Goal: Task Accomplishment & Management: Manage account settings

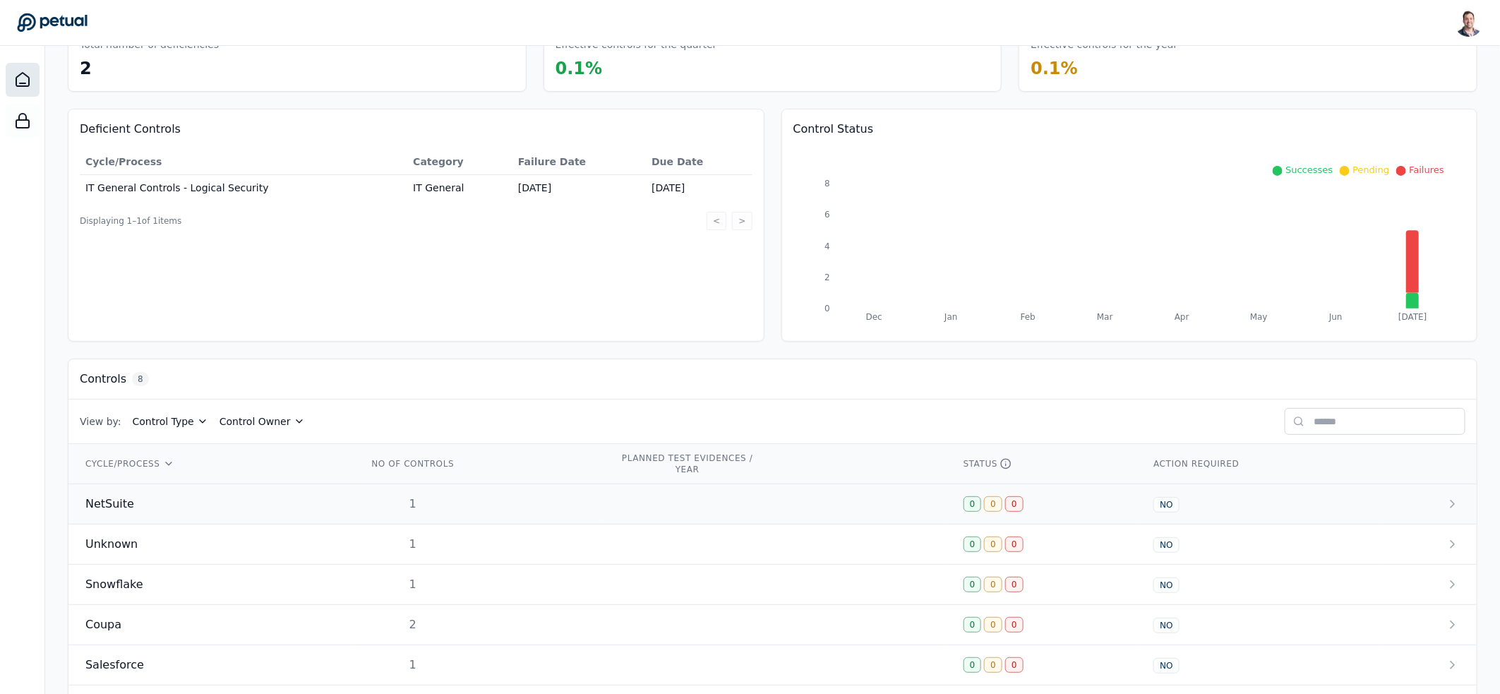
scroll to position [224, 0]
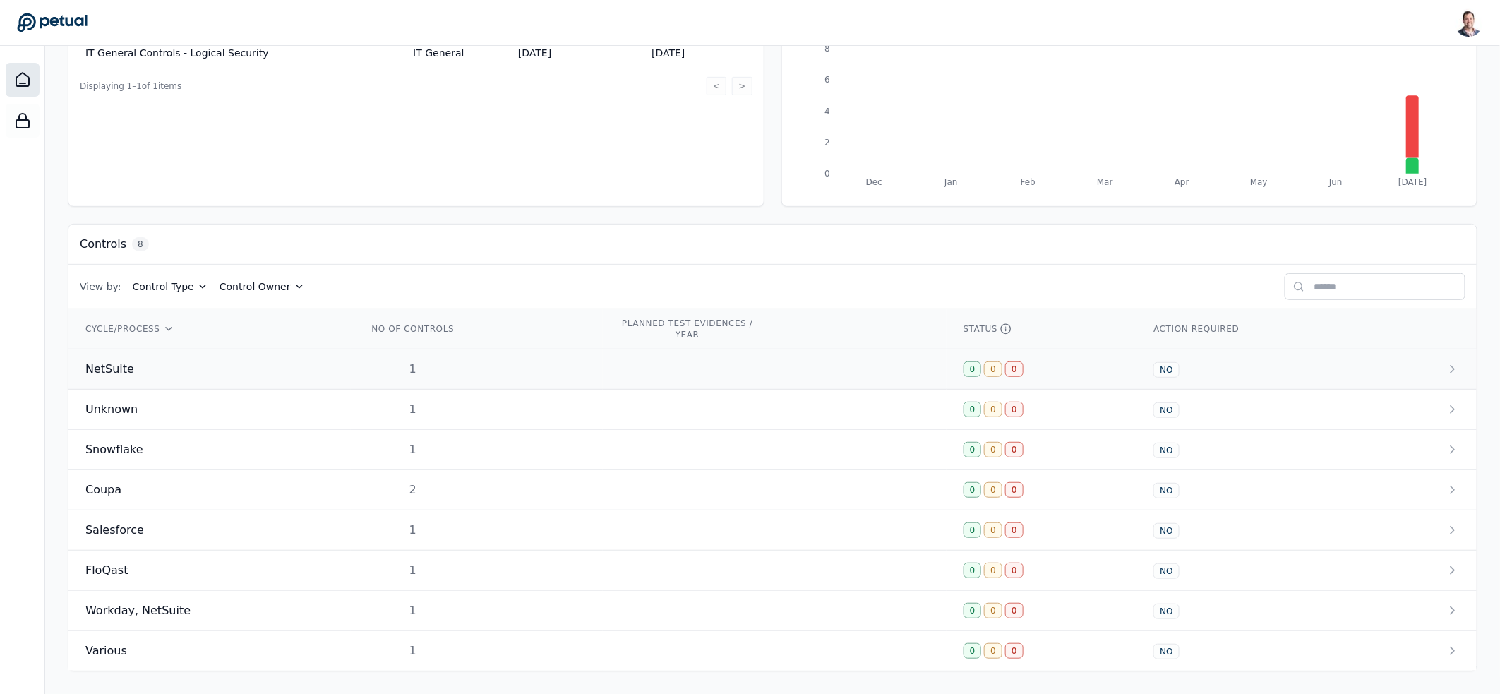
click at [234, 355] on td "NetSuite" at bounding box center [209, 369] width 282 height 40
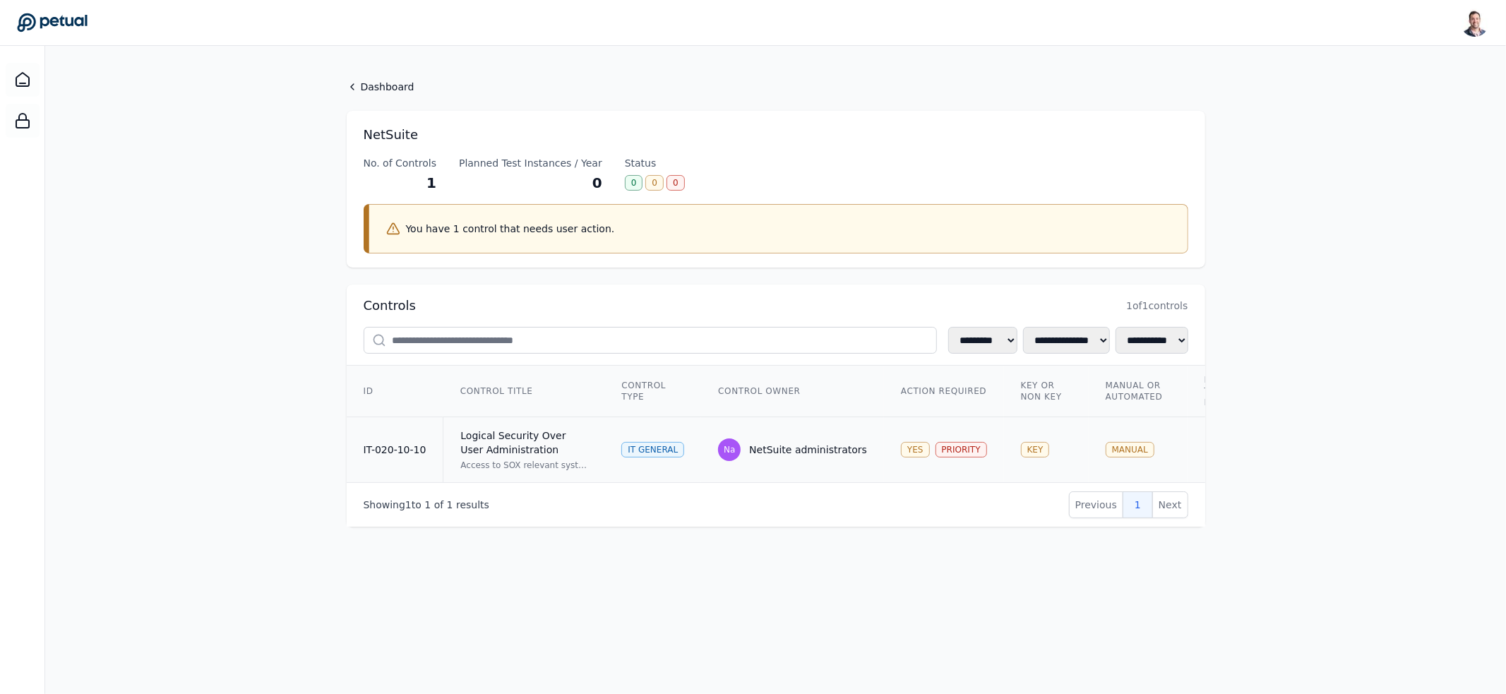
click at [549, 445] on div "Logical Security Over User Administration" at bounding box center [523, 442] width 127 height 28
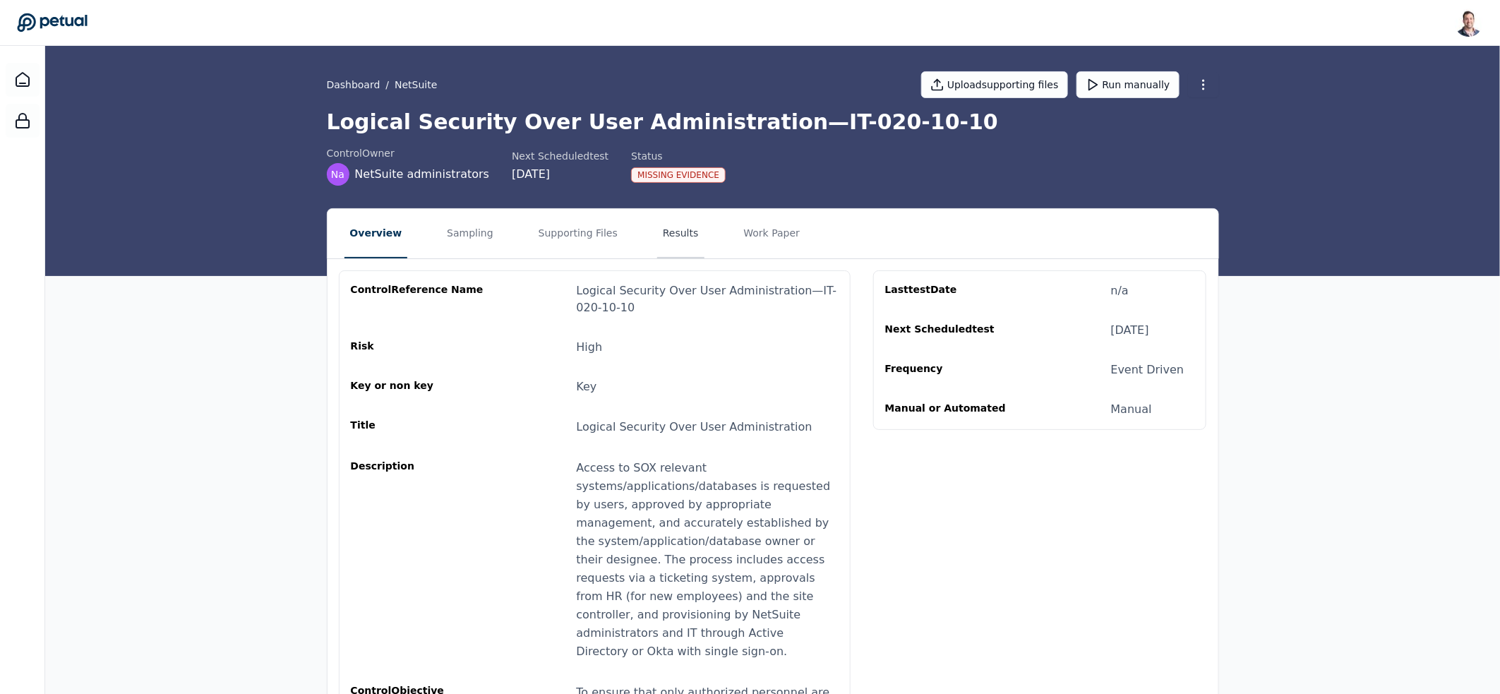
click at [657, 241] on button "Results" at bounding box center [680, 233] width 47 height 49
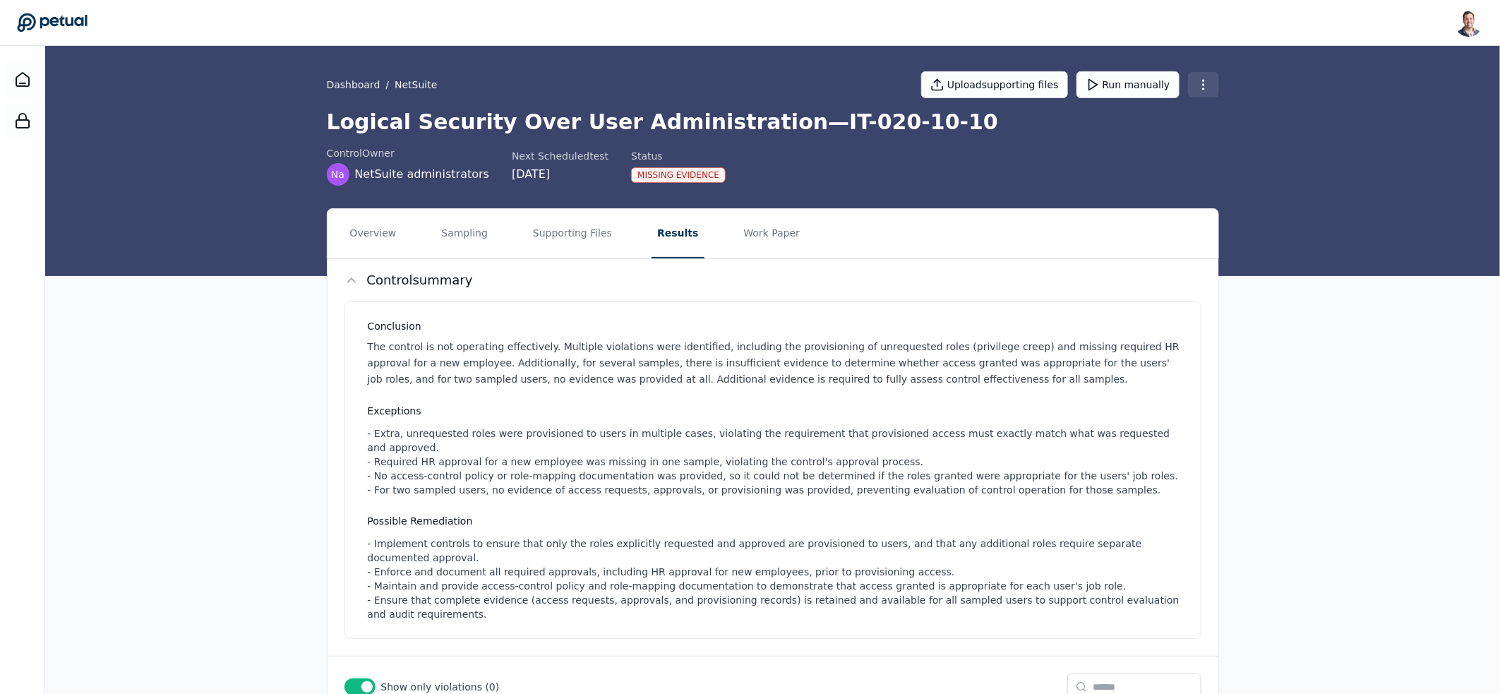
click at [1204, 77] on html "Snir Kodesh snir@petual.ai Sign out Dashboard / NetSuite Upload supporting file…" at bounding box center [750, 492] width 1500 height 985
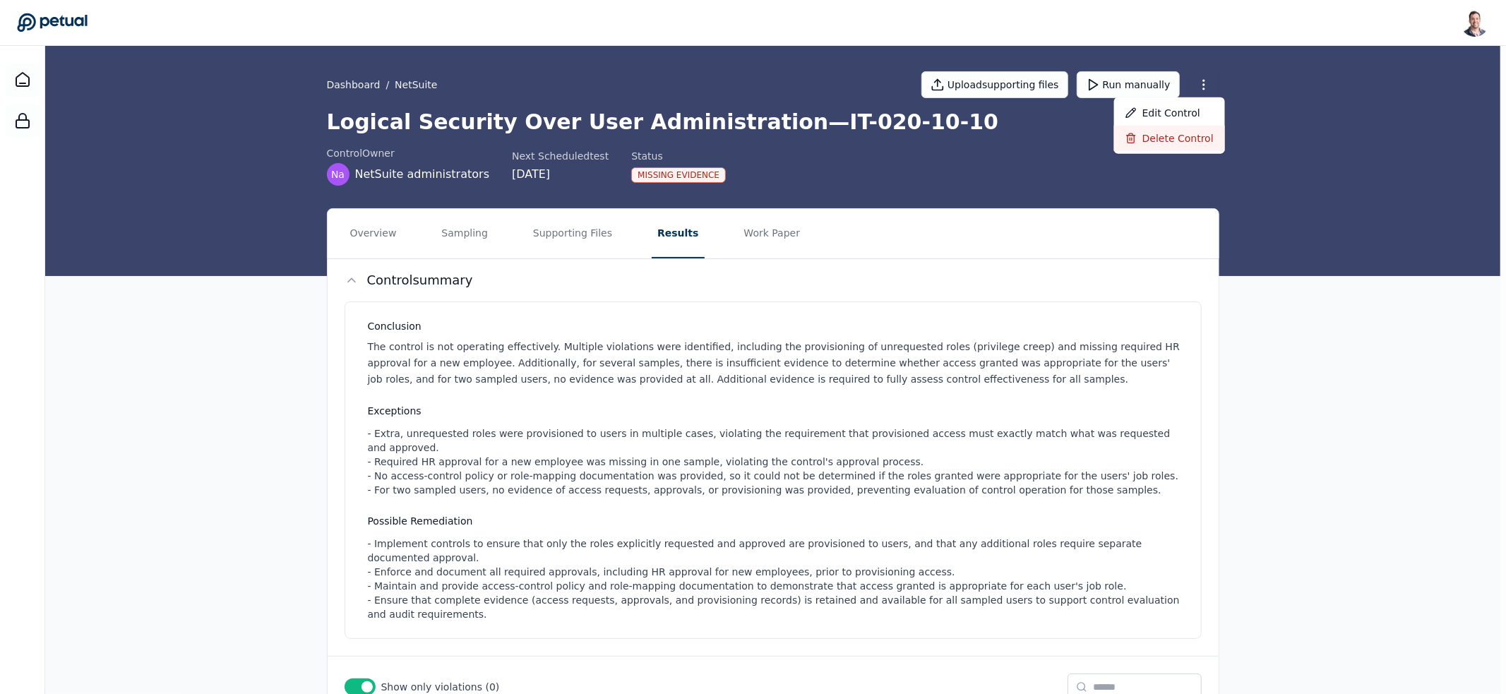
click at [1156, 140] on div "Delete control" at bounding box center [1169, 138] width 111 height 25
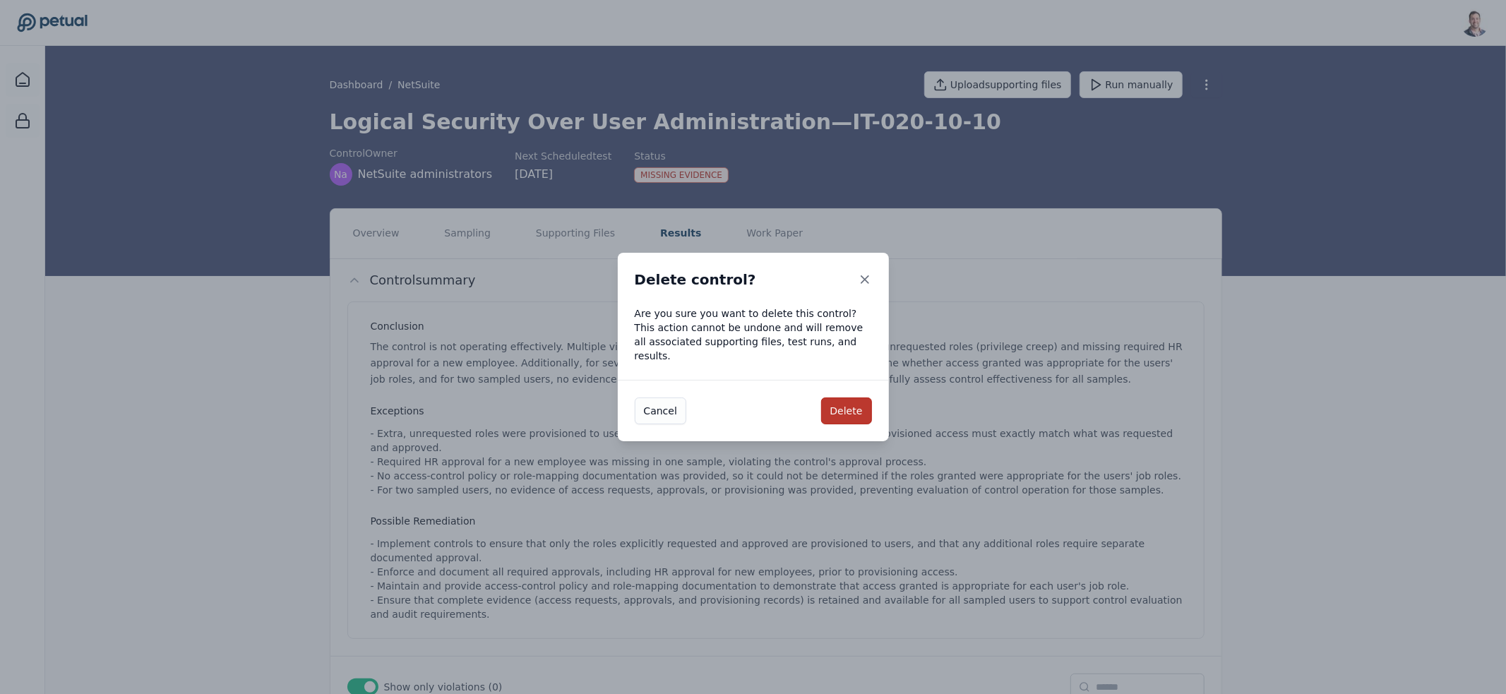
click at [835, 402] on button "Delete" at bounding box center [846, 410] width 51 height 27
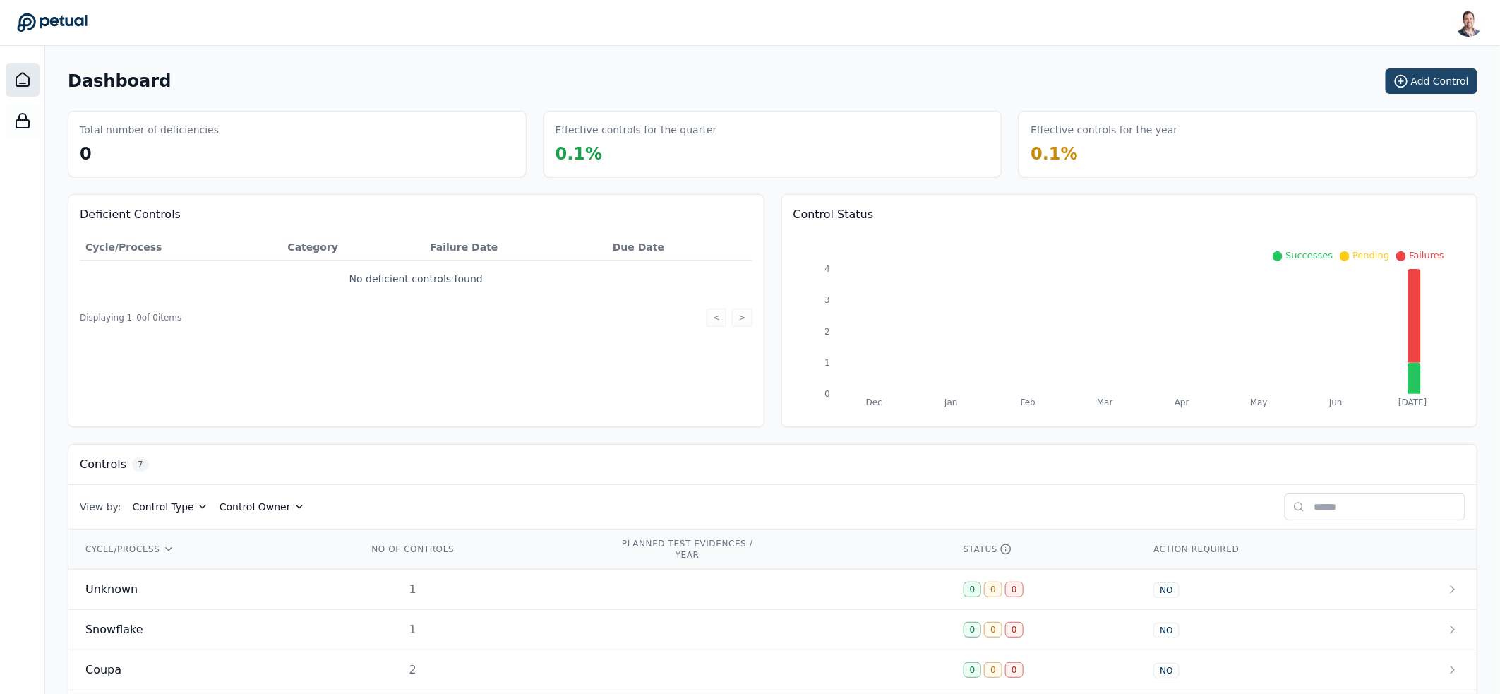
click at [1441, 79] on button "Add Control" at bounding box center [1432, 80] width 92 height 25
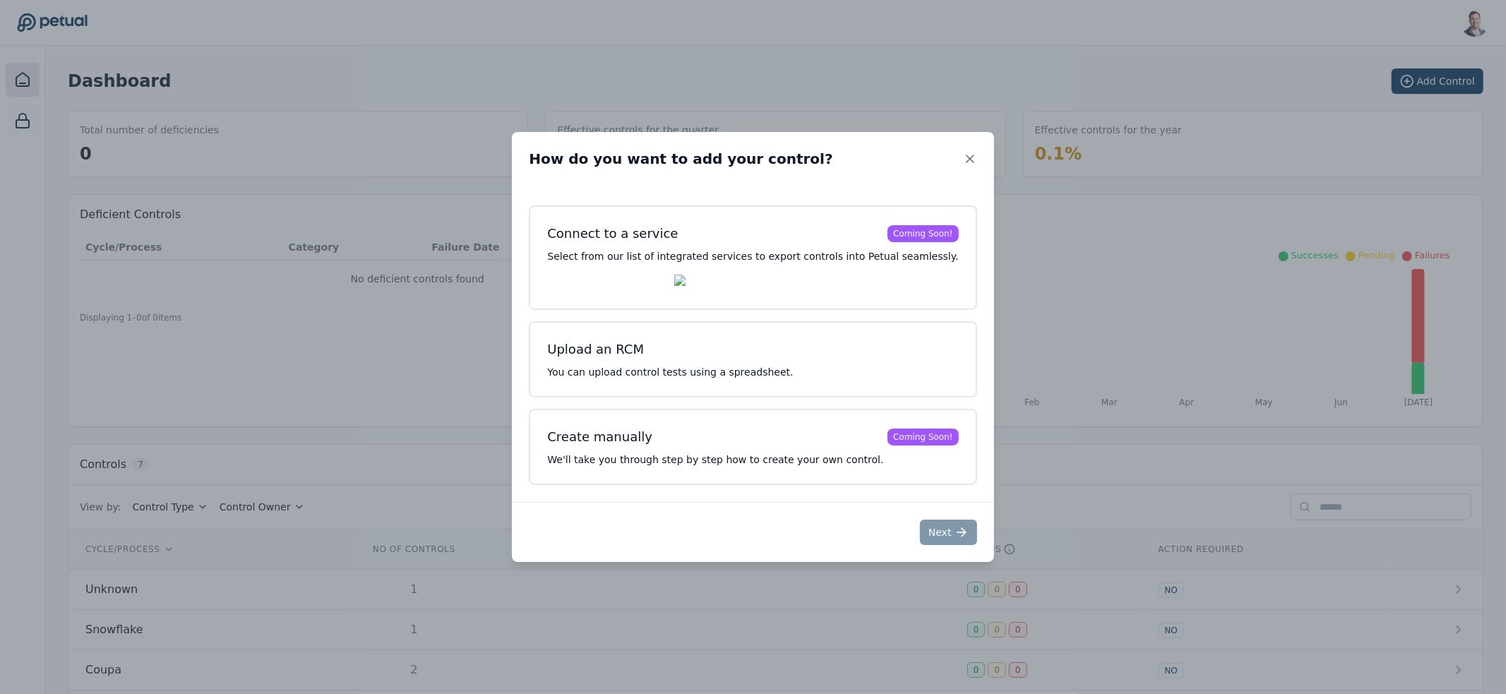
click at [539, 359] on div "Connect to a service Coming Soon! Select from our list of integrated services t…" at bounding box center [752, 344] width 481 height 313
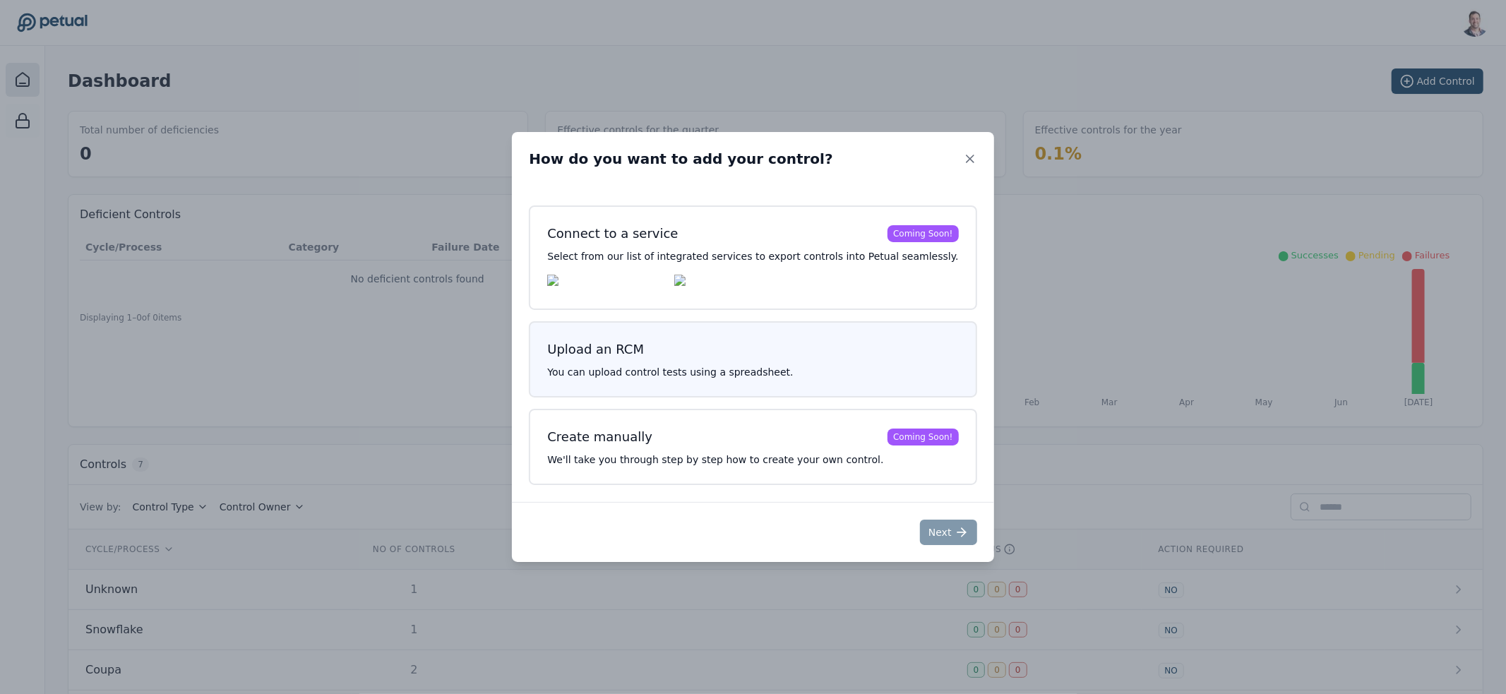
click at [695, 374] on p "You can upload control tests using a spreadsheet." at bounding box center [752, 372] width 411 height 14
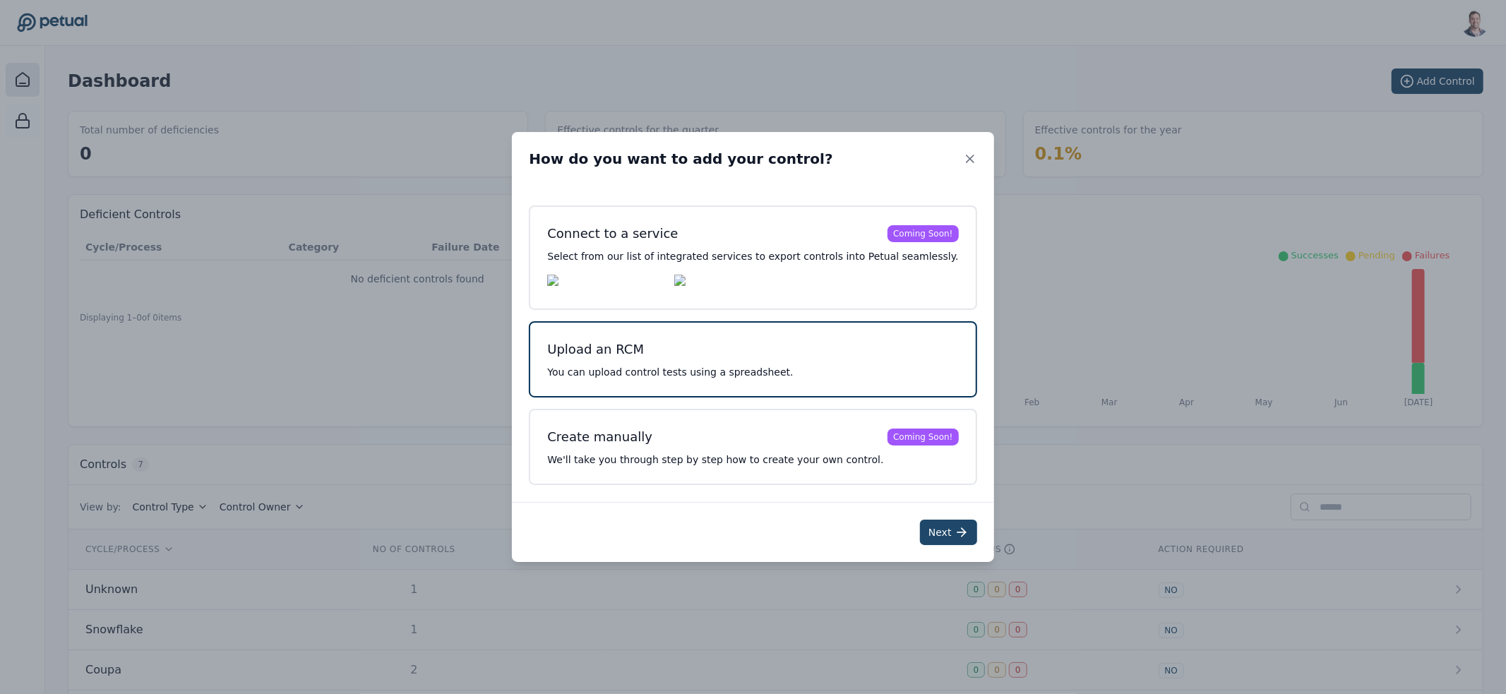
click at [920, 524] on button "Next" at bounding box center [948, 532] width 57 height 25
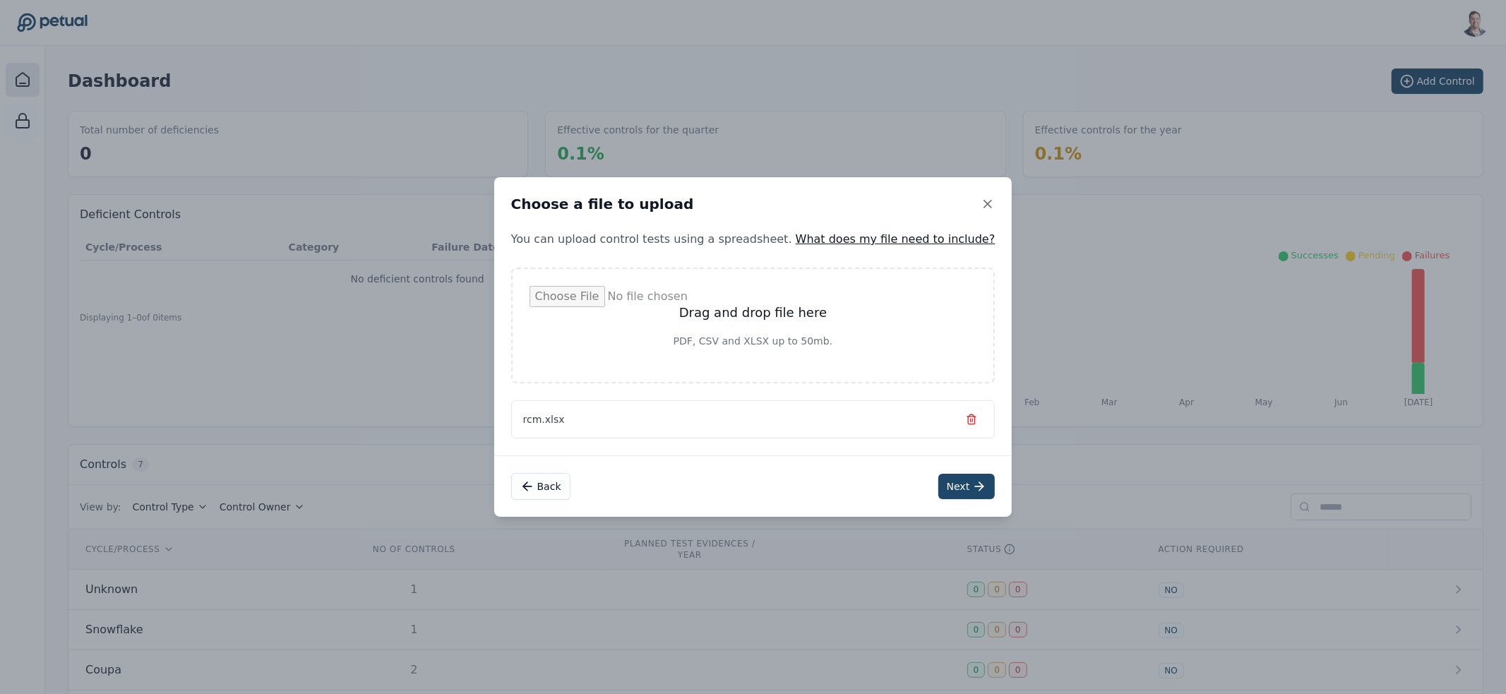
click at [946, 487] on button "Next" at bounding box center [966, 486] width 57 height 25
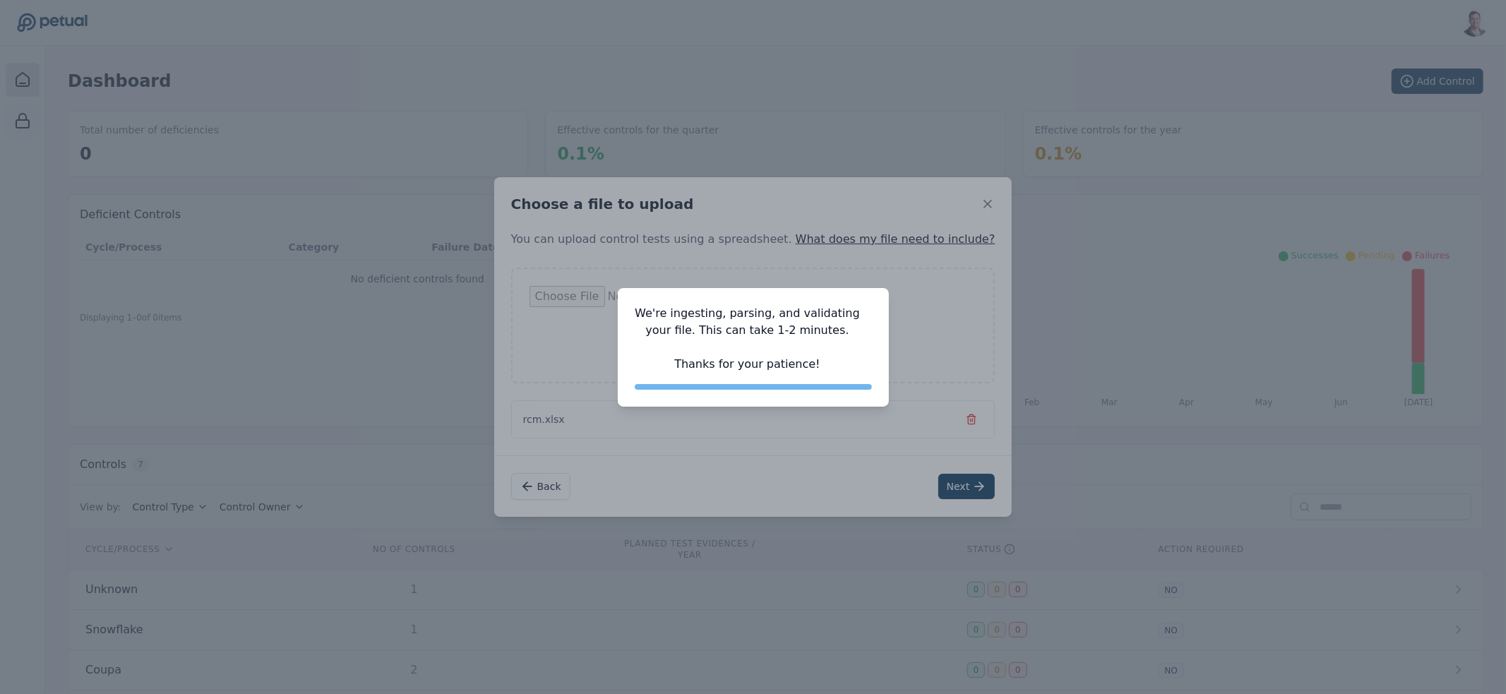
click at [784, 330] on p "We're ingesting, parsing, and validating your file. This can take 1-2 minutes. …" at bounding box center [748, 339] width 226 height 68
click at [784, 329] on p "We're ingesting, parsing, and validating your file. This can take 1-2 minutes. …" at bounding box center [748, 339] width 226 height 68
click at [797, 318] on p "We're ingesting, parsing, and validating your file. This can take 1-2 minutes. …" at bounding box center [748, 339] width 226 height 68
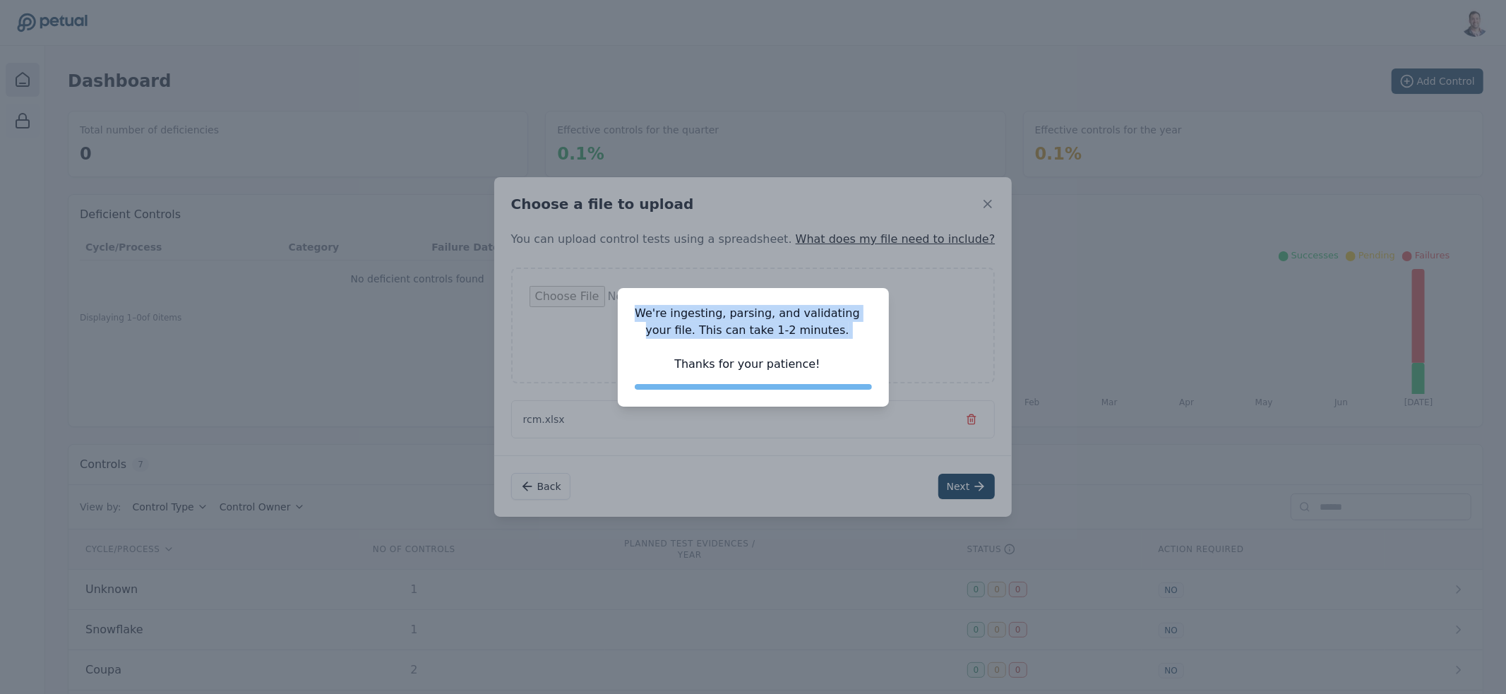
click at [797, 318] on p "We're ingesting, parsing, and validating your file. This can take 1-2 minutes. …" at bounding box center [748, 339] width 226 height 68
click at [806, 318] on p "We're ingesting, parsing, and validating your file. This can take 1-2 minutes. …" at bounding box center [748, 339] width 226 height 68
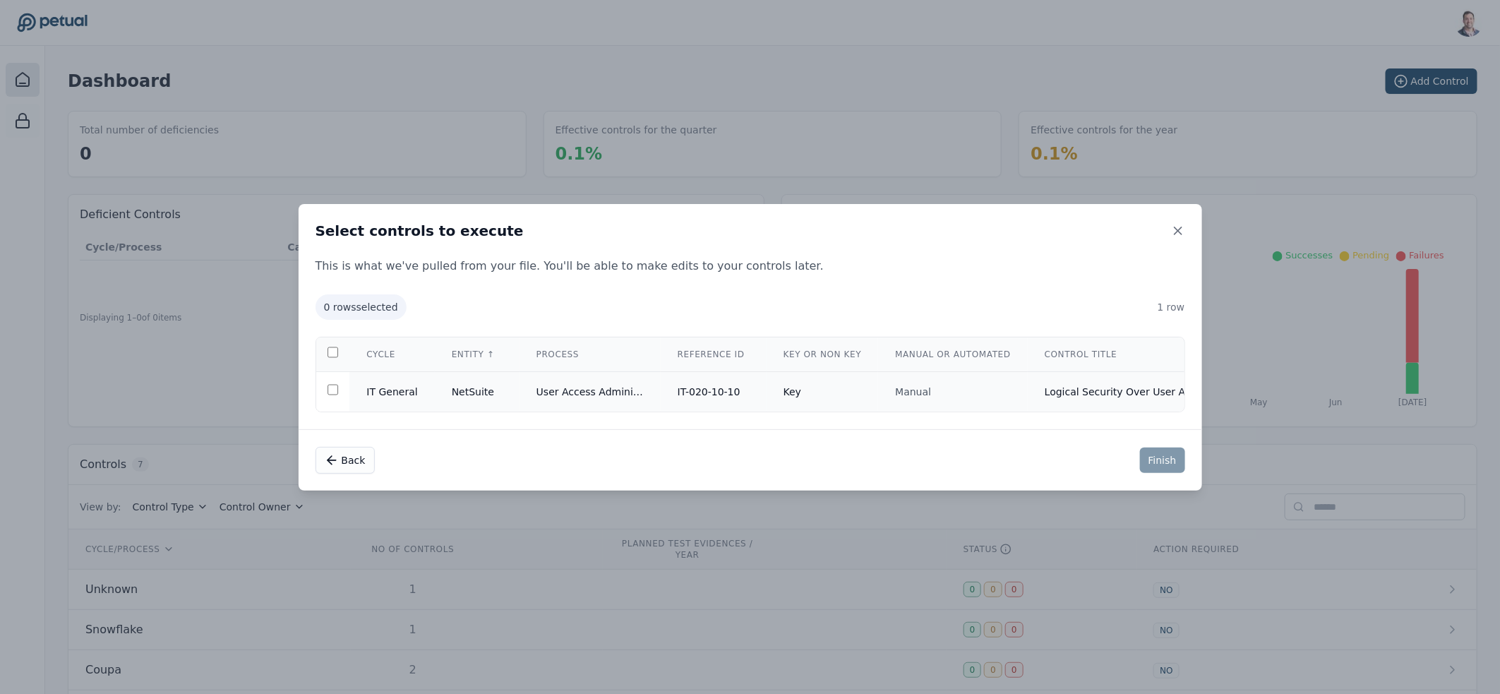
click at [435, 383] on td "NetSuite" at bounding box center [477, 391] width 85 height 40
click at [1158, 469] on button "Finish" at bounding box center [1162, 460] width 45 height 25
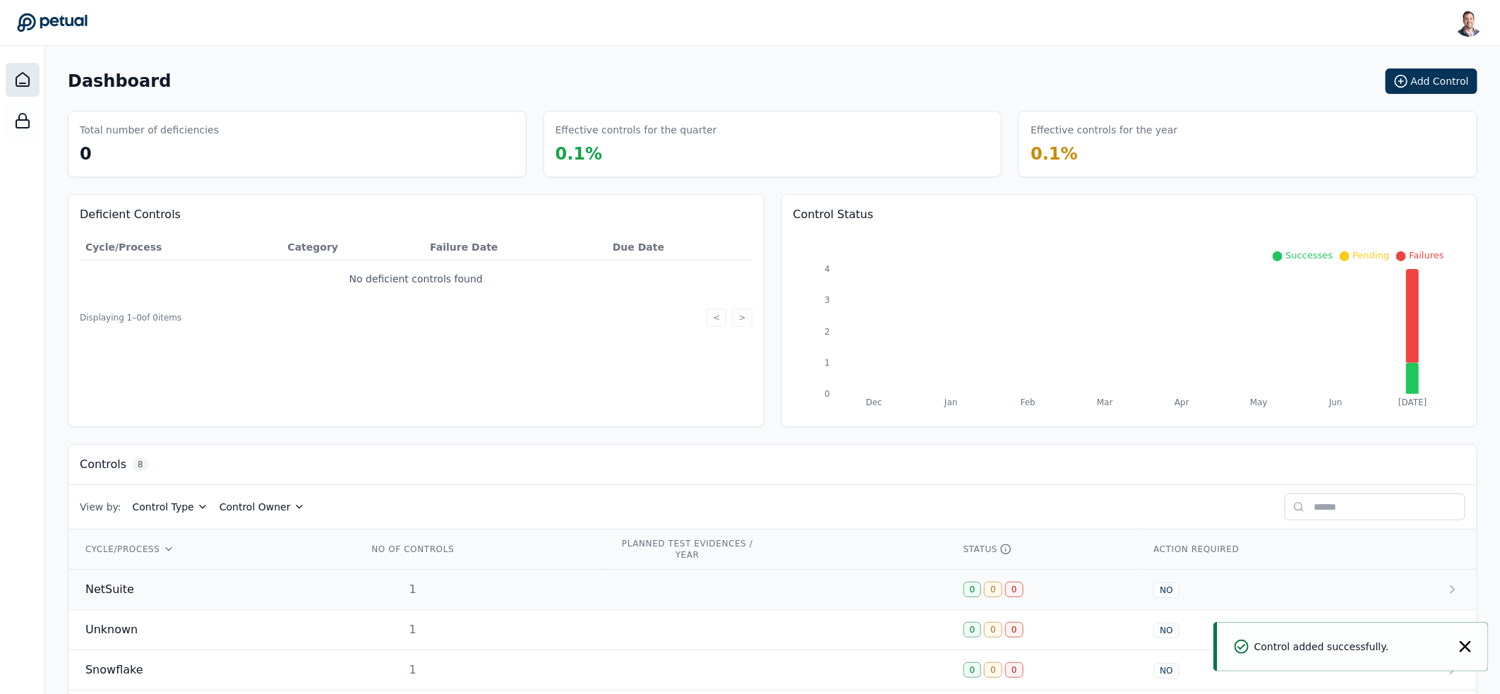
click at [248, 585] on div "NetSuite" at bounding box center [209, 589] width 248 height 17
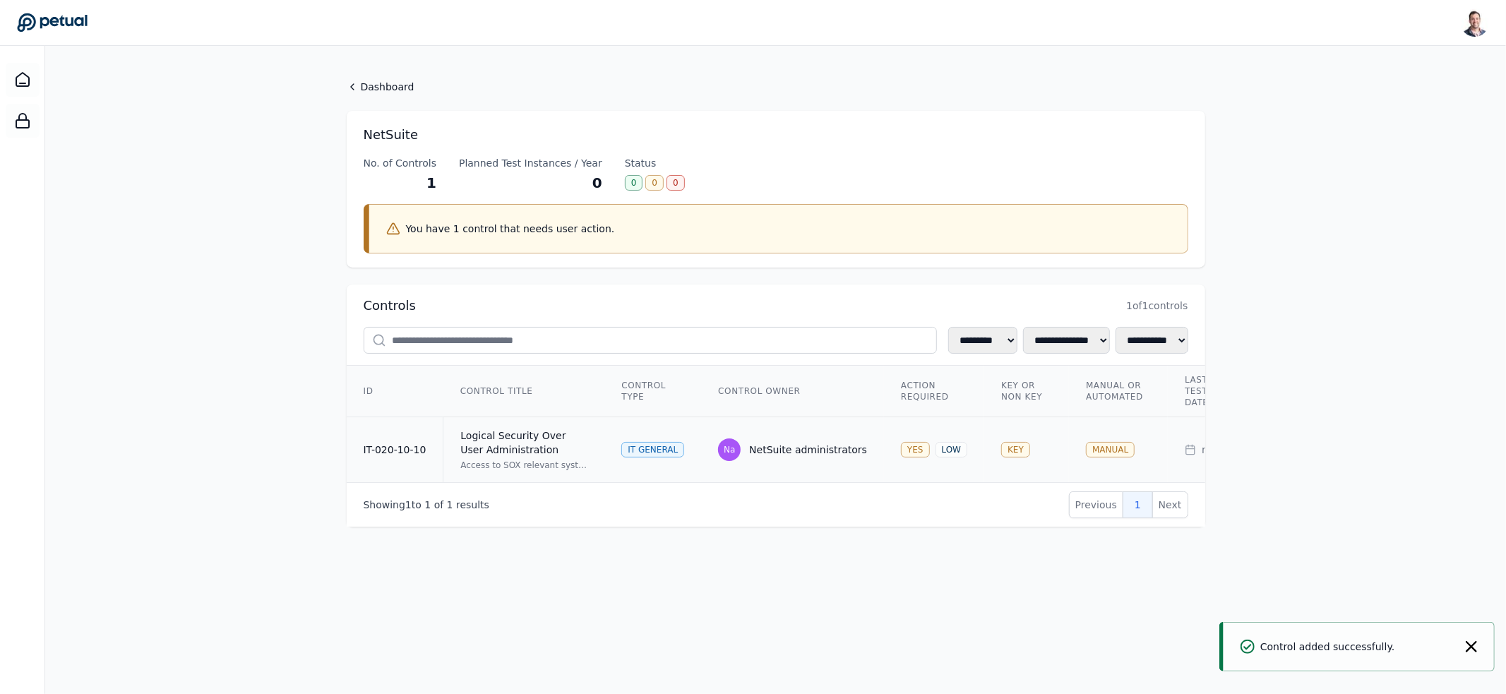
click at [596, 425] on td "Logical Security Over User Administration Access to SOX relevant systems/applic…" at bounding box center [524, 450] width 162 height 66
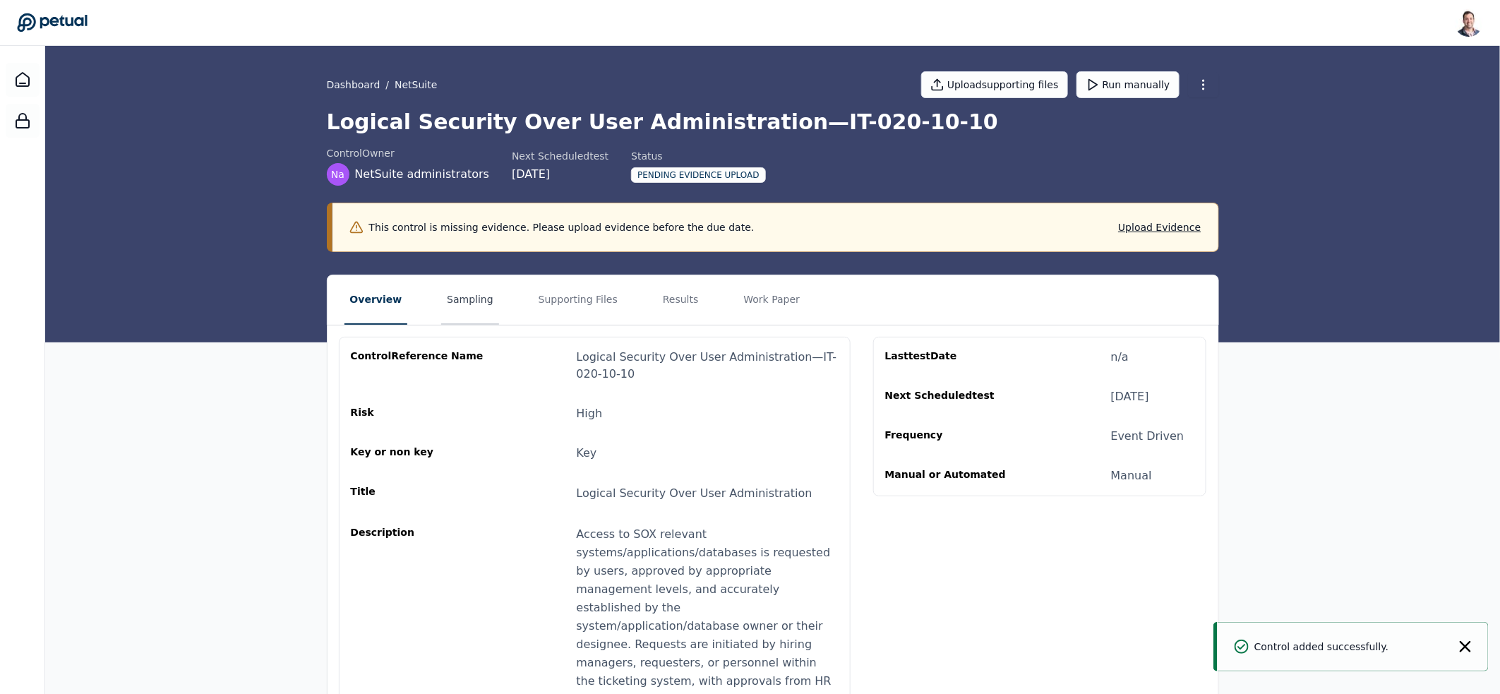
click at [453, 282] on button "Sampling" at bounding box center [470, 299] width 58 height 49
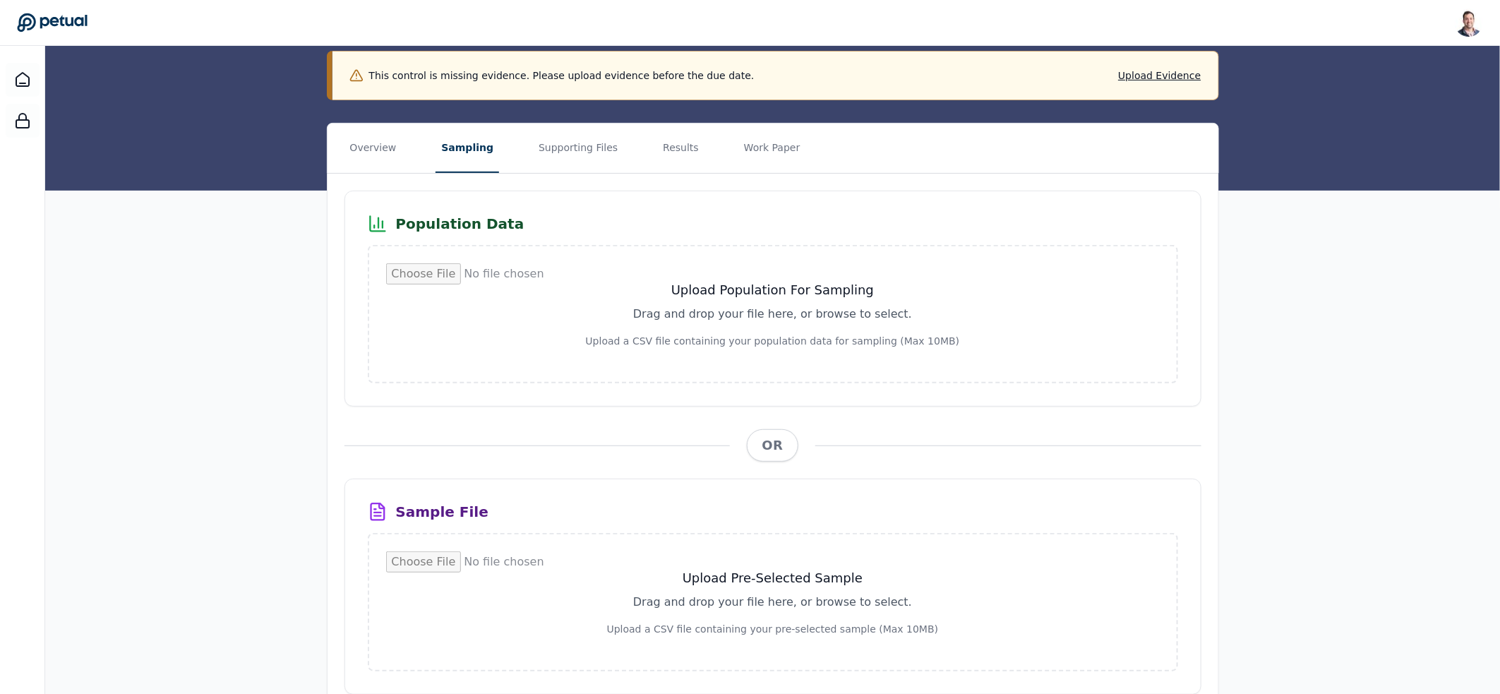
scroll to position [82, 0]
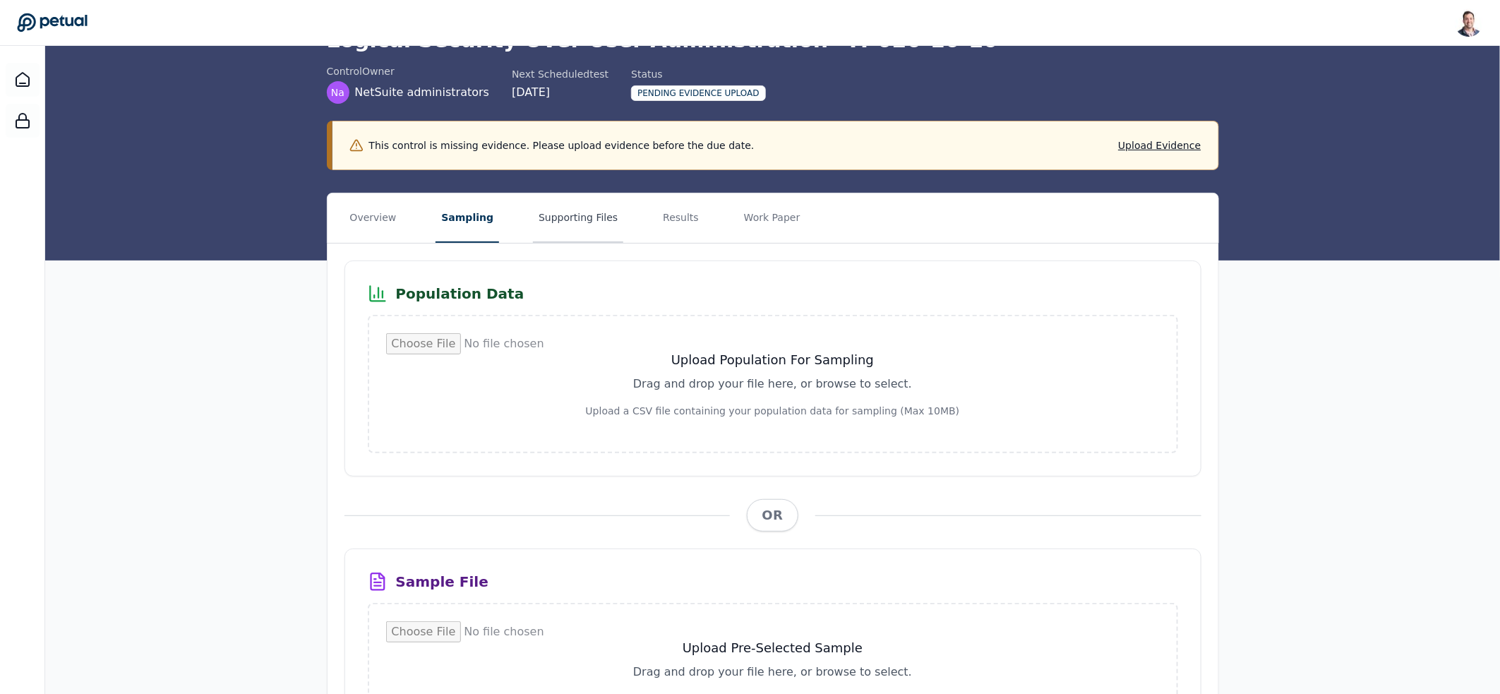
click at [567, 222] on button "Supporting Files" at bounding box center [578, 217] width 90 height 49
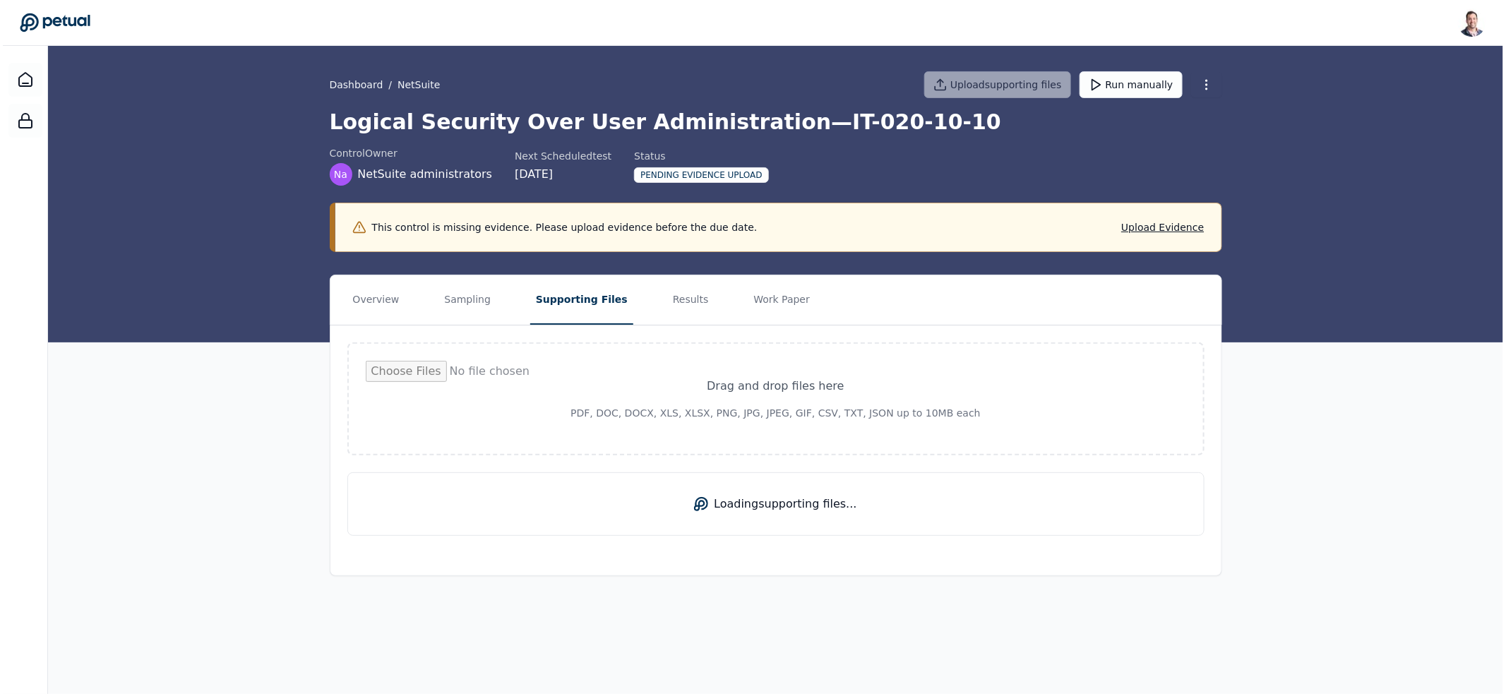
scroll to position [0, 0]
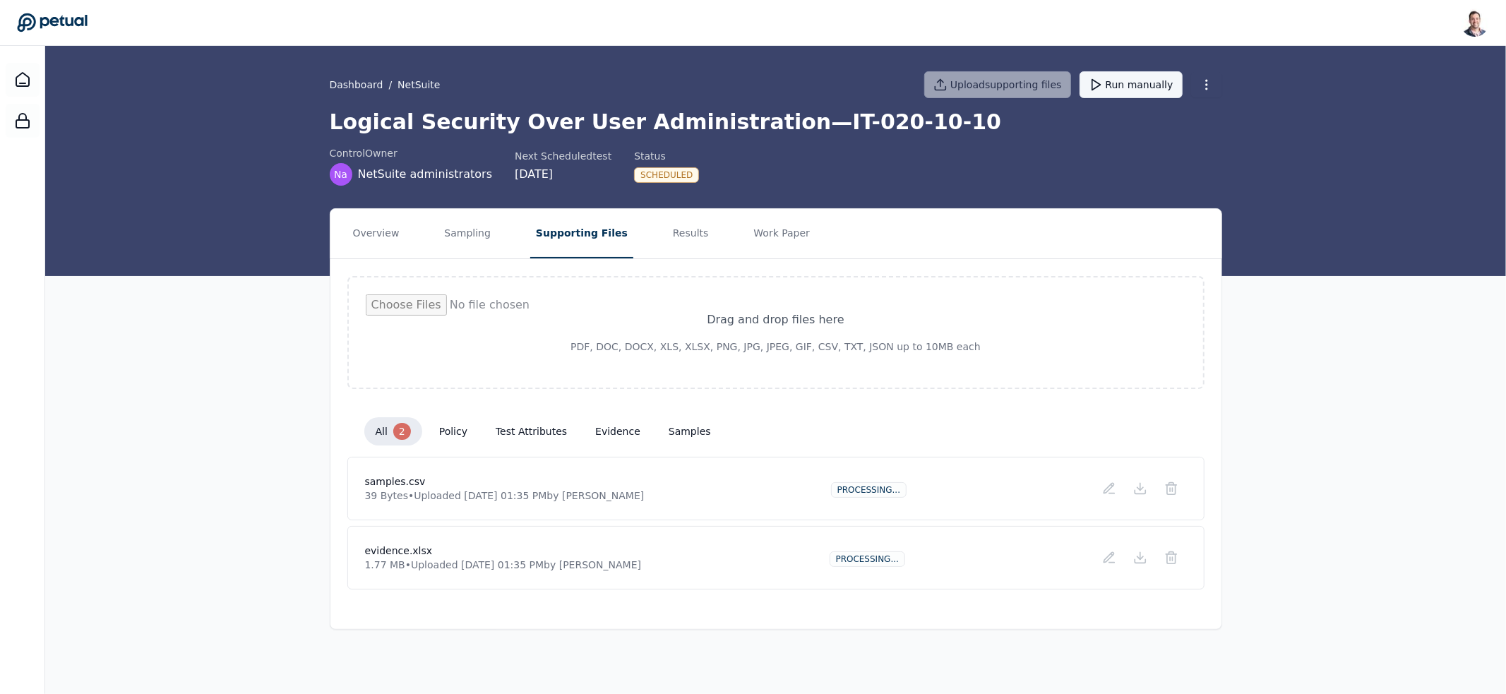
click at [1121, 89] on button "Run manually" at bounding box center [1130, 84] width 103 height 27
click at [16, 71] on icon at bounding box center [22, 79] width 17 height 17
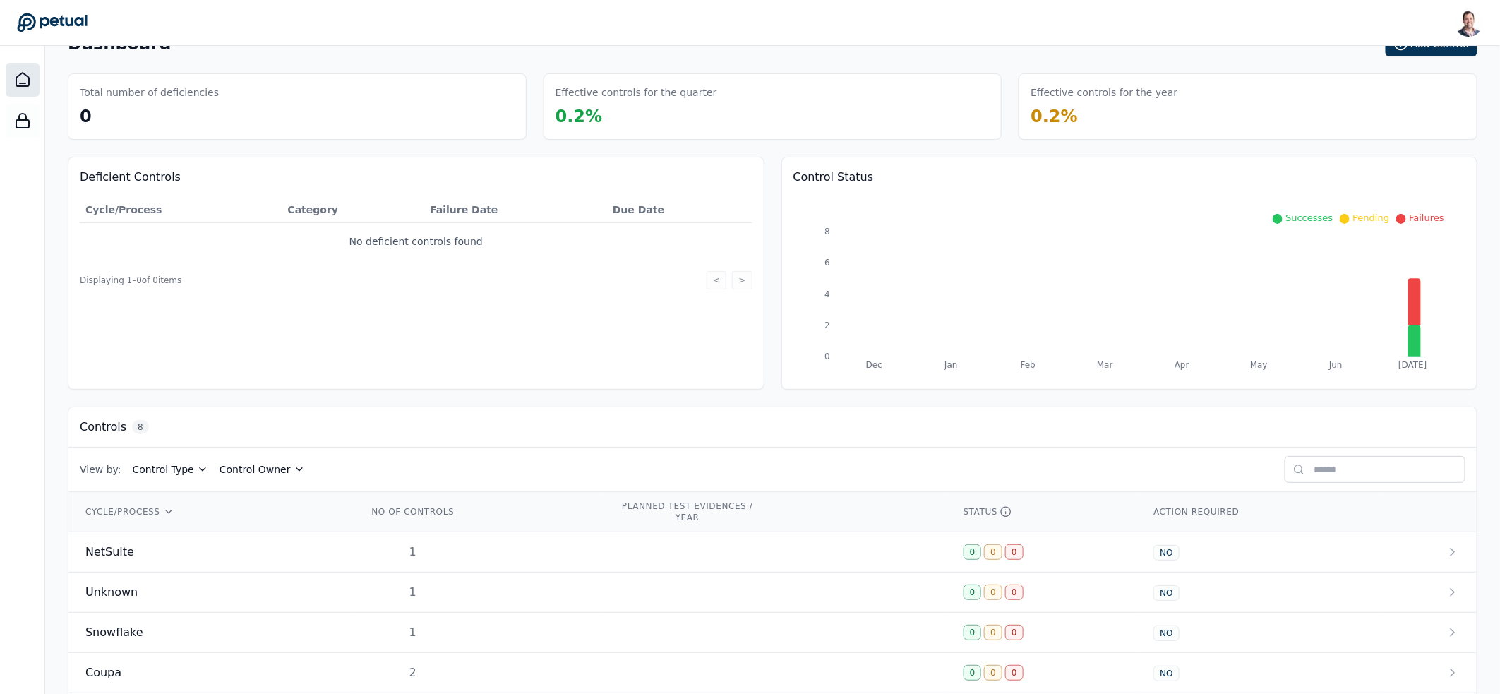
scroll to position [224, 0]
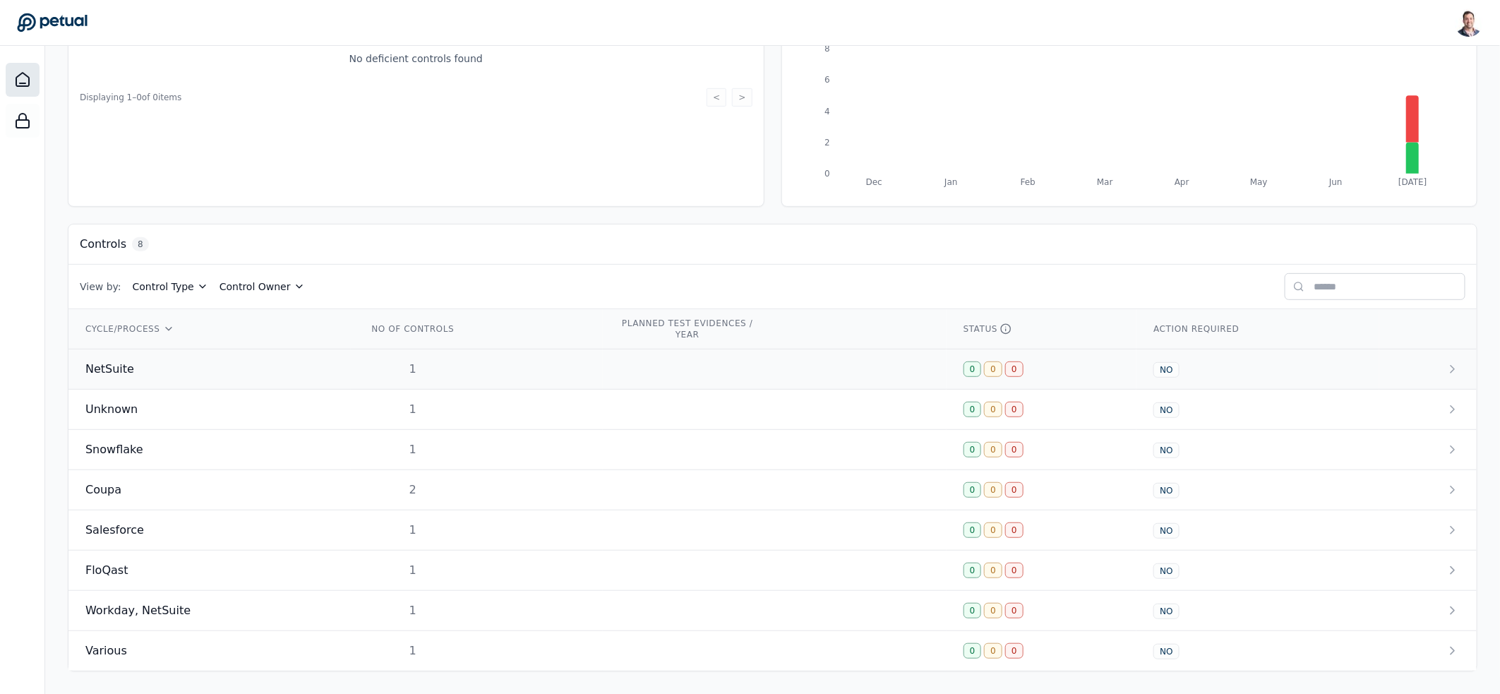
click at [429, 355] on td "1" at bounding box center [477, 369] width 252 height 40
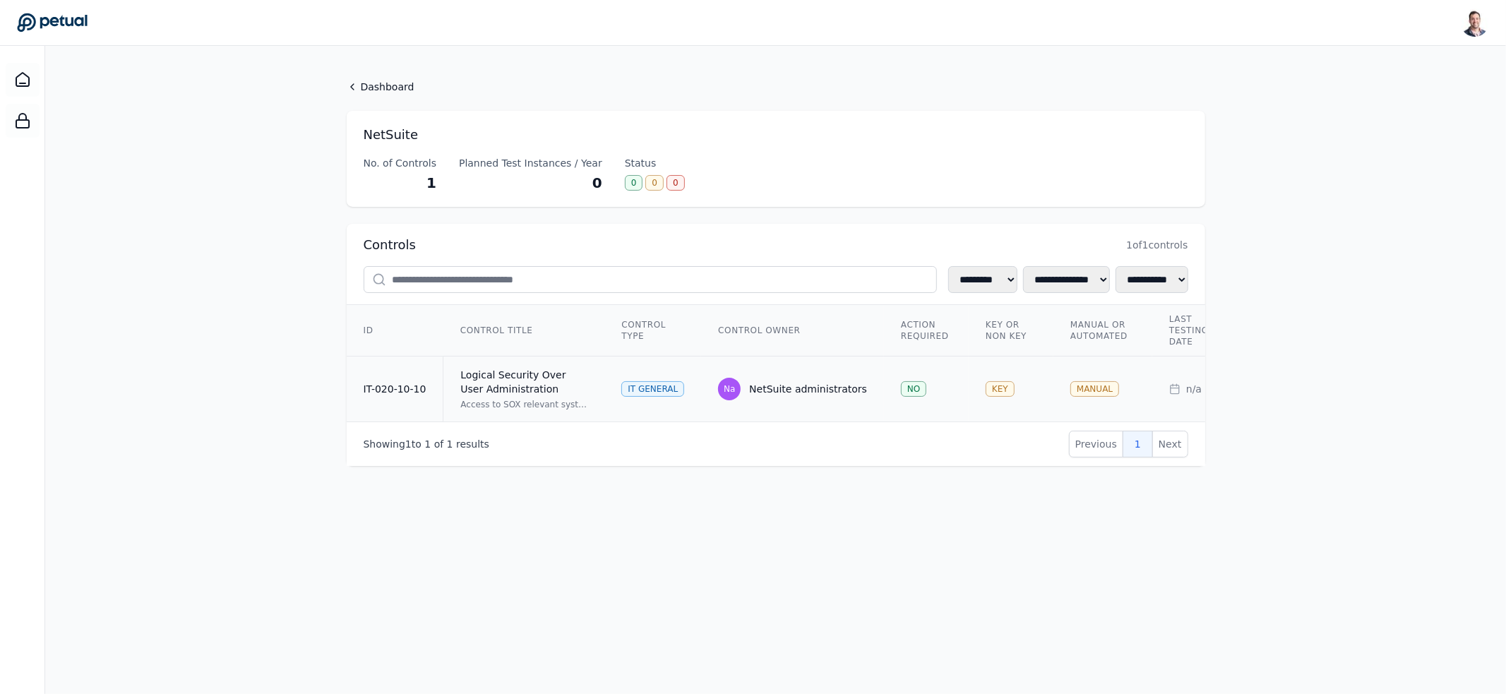
click at [580, 381] on div "Logical Security Over User Administration" at bounding box center [523, 382] width 127 height 28
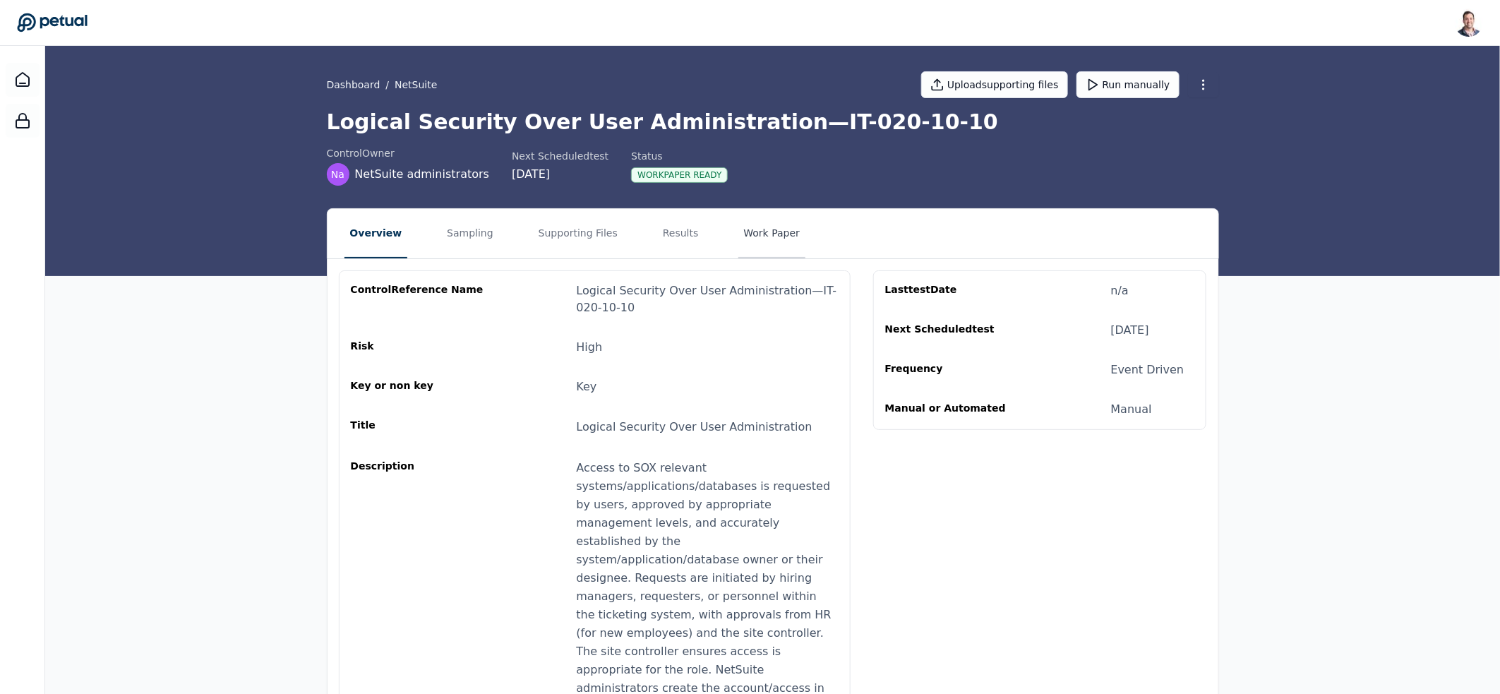
click at [746, 249] on button "Work Paper" at bounding box center [772, 233] width 68 height 49
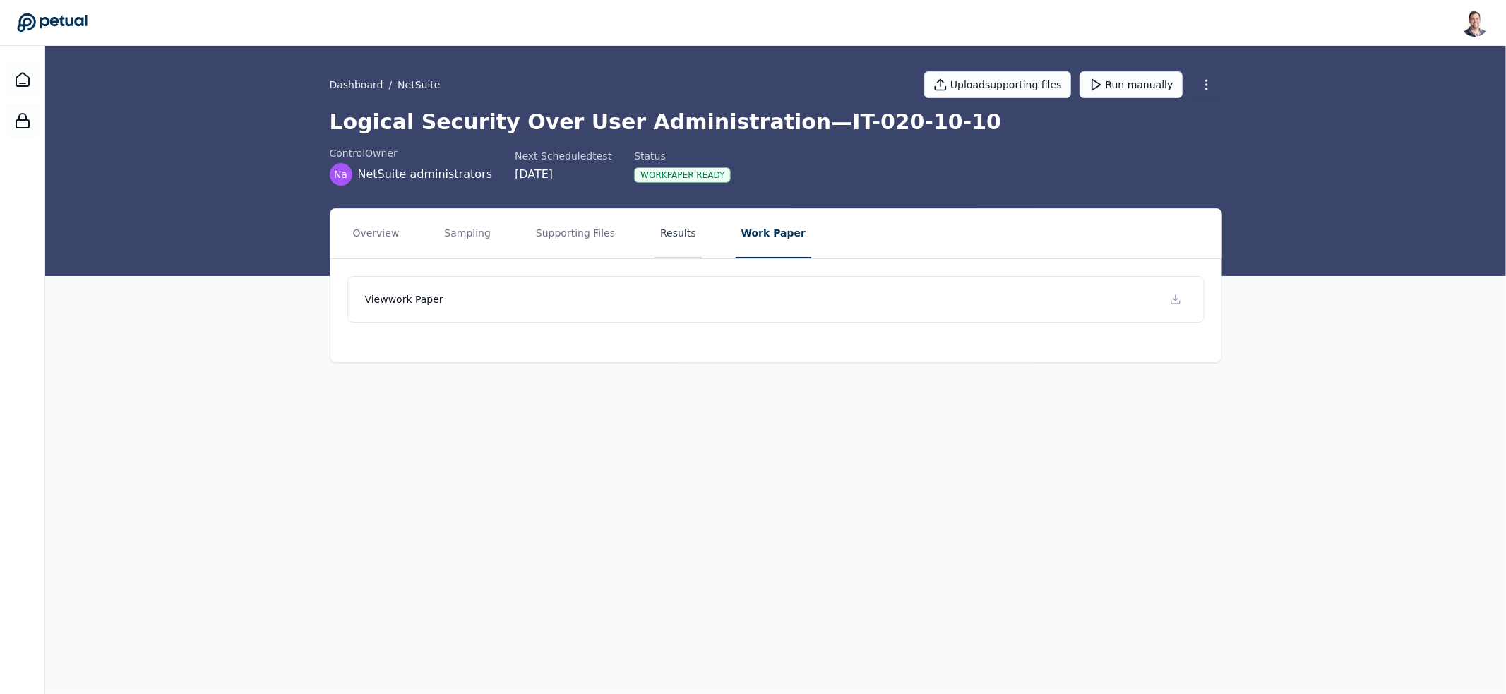
click at [666, 233] on button "Results" at bounding box center [677, 233] width 47 height 49
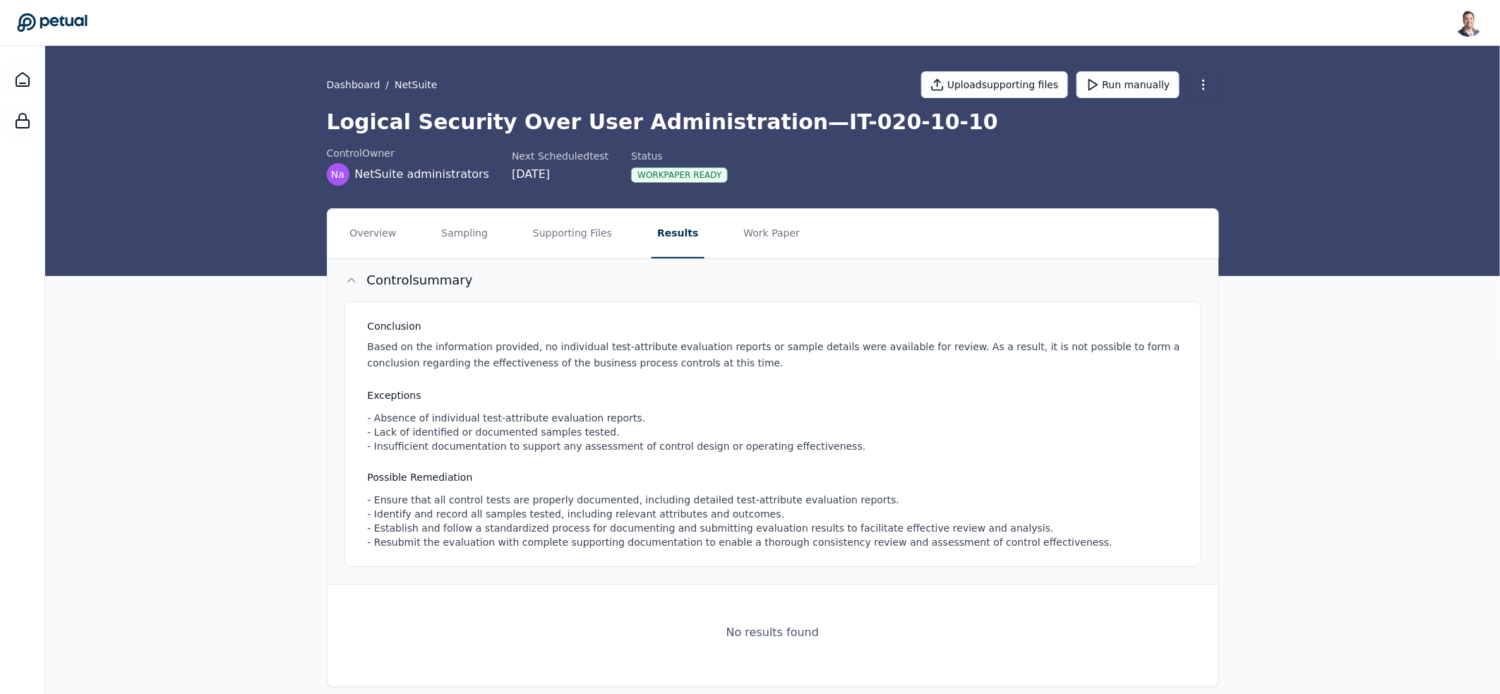
scroll to position [15, 0]
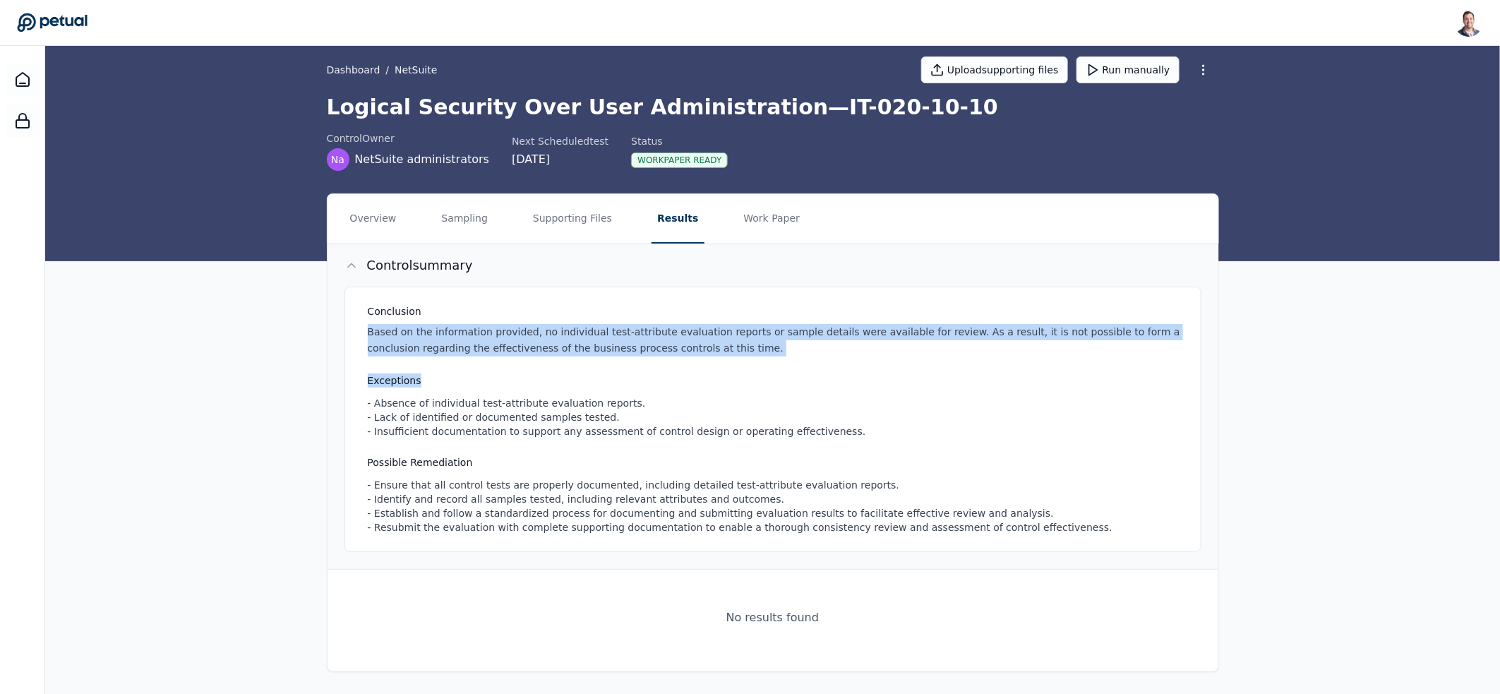
drag, startPoint x: 464, startPoint y: 317, endPoint x: 824, endPoint y: 376, distance: 364.8
click at [824, 376] on div "Conclusion Based on the information provided, no individual test-attribute eval…" at bounding box center [772, 419] width 857 height 265
click at [824, 376] on h3 "Exceptions" at bounding box center [776, 380] width 816 height 14
drag, startPoint x: 765, startPoint y: 352, endPoint x: 649, endPoint y: 285, distance: 133.8
click at [661, 288] on div "Conclusion Based on the information provided, no individual test-attribute eval…" at bounding box center [772, 419] width 857 height 265
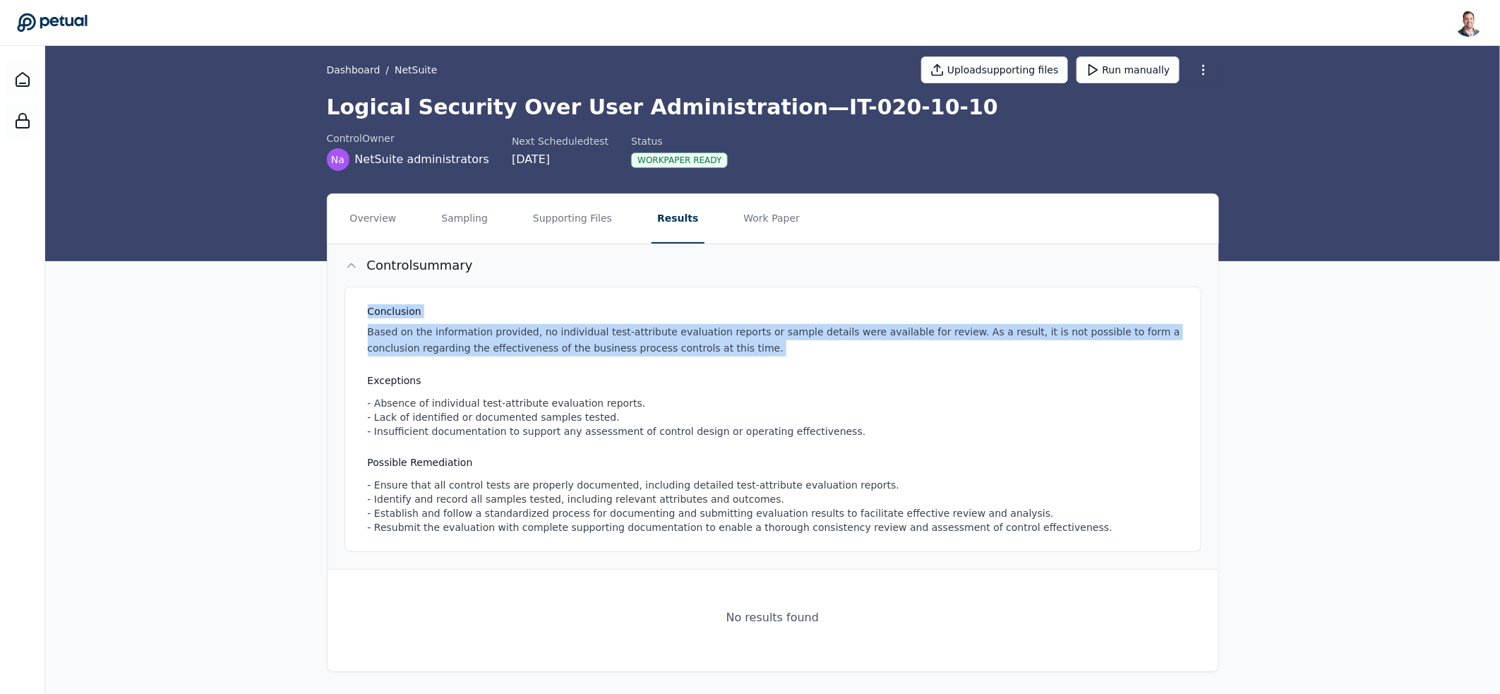
click at [636, 302] on div "Conclusion Based on the information provided, no individual test-attribute eval…" at bounding box center [772, 419] width 857 height 265
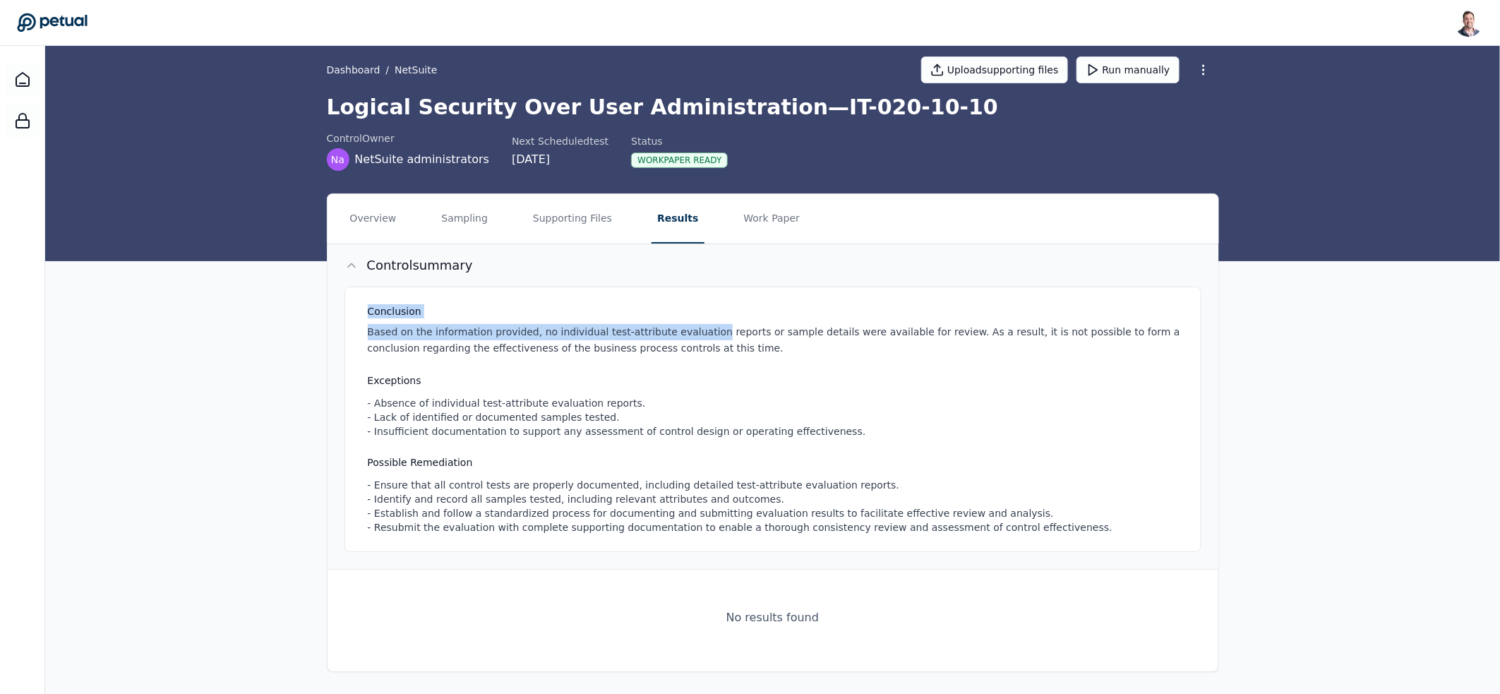
drag, startPoint x: 675, startPoint y: 317, endPoint x: 748, endPoint y: 352, distance: 81.5
click at [728, 342] on div "Conclusion Based on the information provided, no individual test-attribute eval…" at bounding box center [776, 330] width 816 height 52
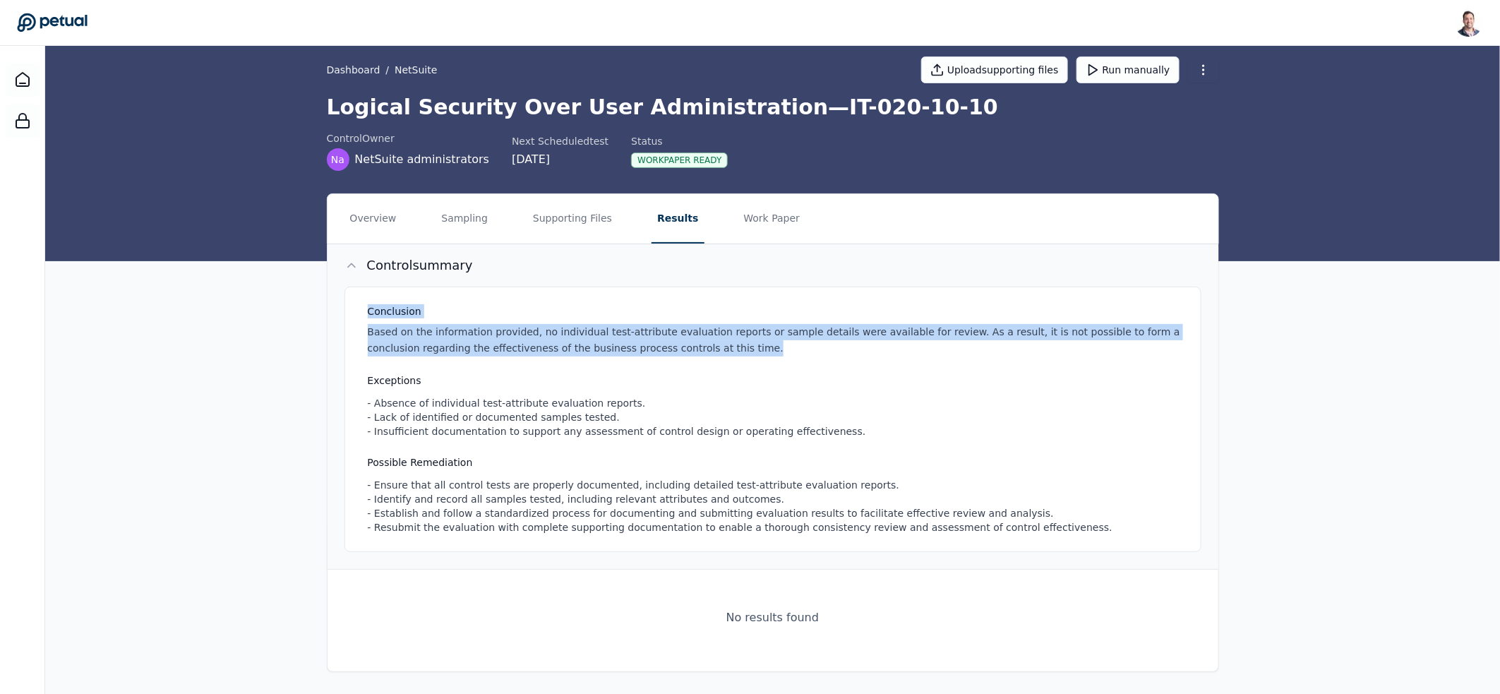
click at [748, 352] on p "Based on the information provided, no individual test-attribute evaluation repo…" at bounding box center [776, 340] width 816 height 32
drag, startPoint x: 743, startPoint y: 349, endPoint x: 691, endPoint y: 328, distance: 55.4
click at [697, 332] on p "Based on the information provided, no individual test-attribute evaluation repo…" at bounding box center [776, 340] width 816 height 32
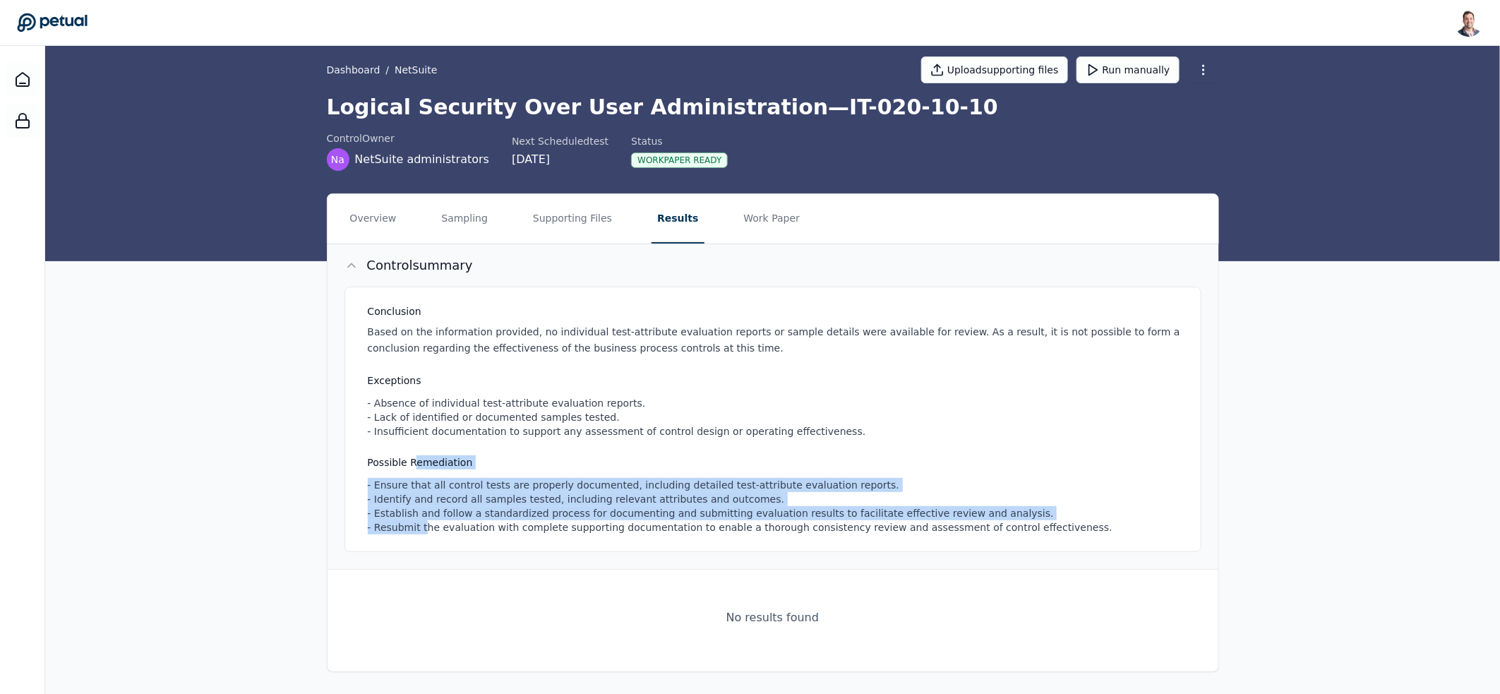
drag, startPoint x: 424, startPoint y: 531, endPoint x: 417, endPoint y: 461, distance: 70.2
click at [417, 462] on div "Possible Remediation - Ensure that all control tests are properly documented, i…" at bounding box center [776, 494] width 816 height 79
click at [419, 470] on div "Possible Remediation - Ensure that all control tests are properly documented, i…" at bounding box center [776, 494] width 816 height 79
drag, startPoint x: 423, startPoint y: 473, endPoint x: 514, endPoint y: 537, distance: 111.4
click at [514, 537] on div "Conclusion Based on the information provided, no individual test-attribute eval…" at bounding box center [772, 419] width 857 height 265
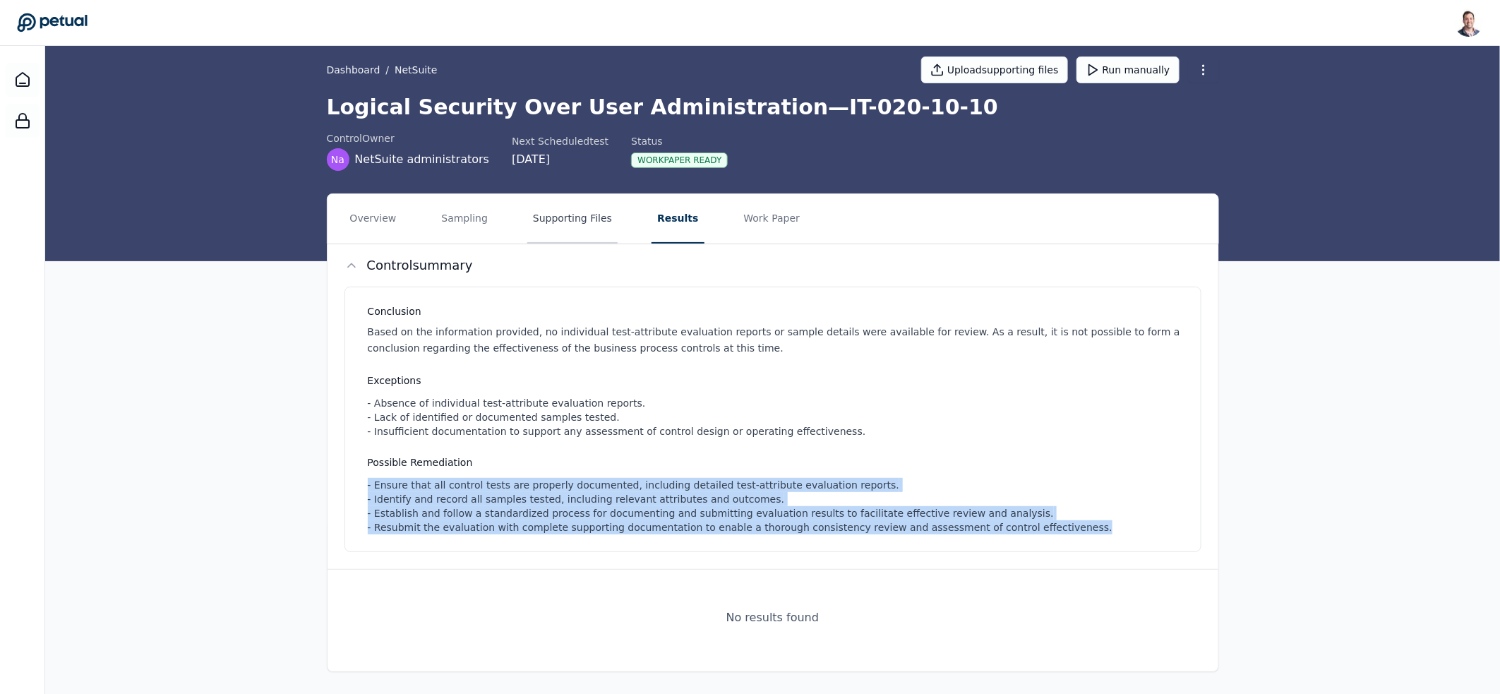
click at [532, 222] on button "Supporting Files" at bounding box center [572, 218] width 90 height 49
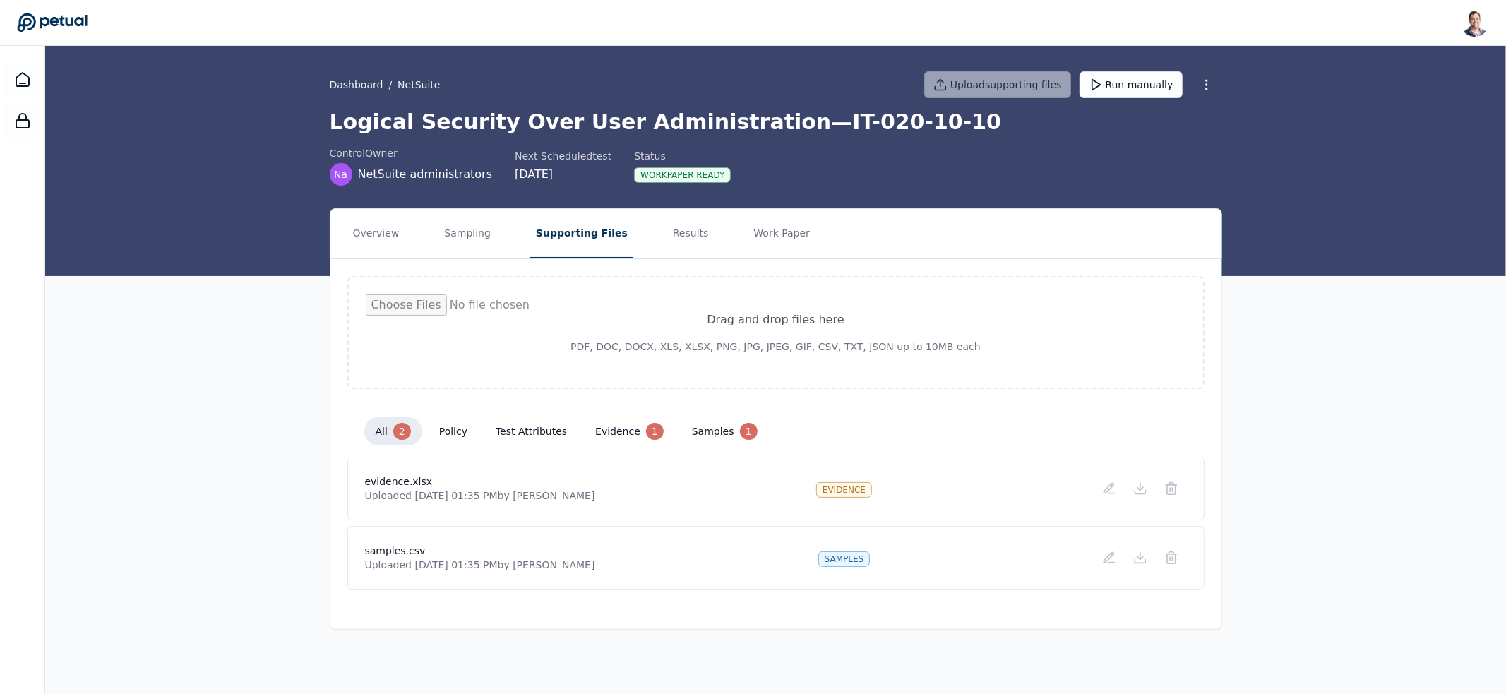
click at [407, 493] on p "Uploaded Aug 25, 2025, 01:35 PM by Snir Kodesh" at bounding box center [480, 495] width 230 height 14
click at [451, 496] on p "Uploaded Aug 25, 2025, 01:35 PM by Snir Kodesh" at bounding box center [480, 495] width 230 height 14
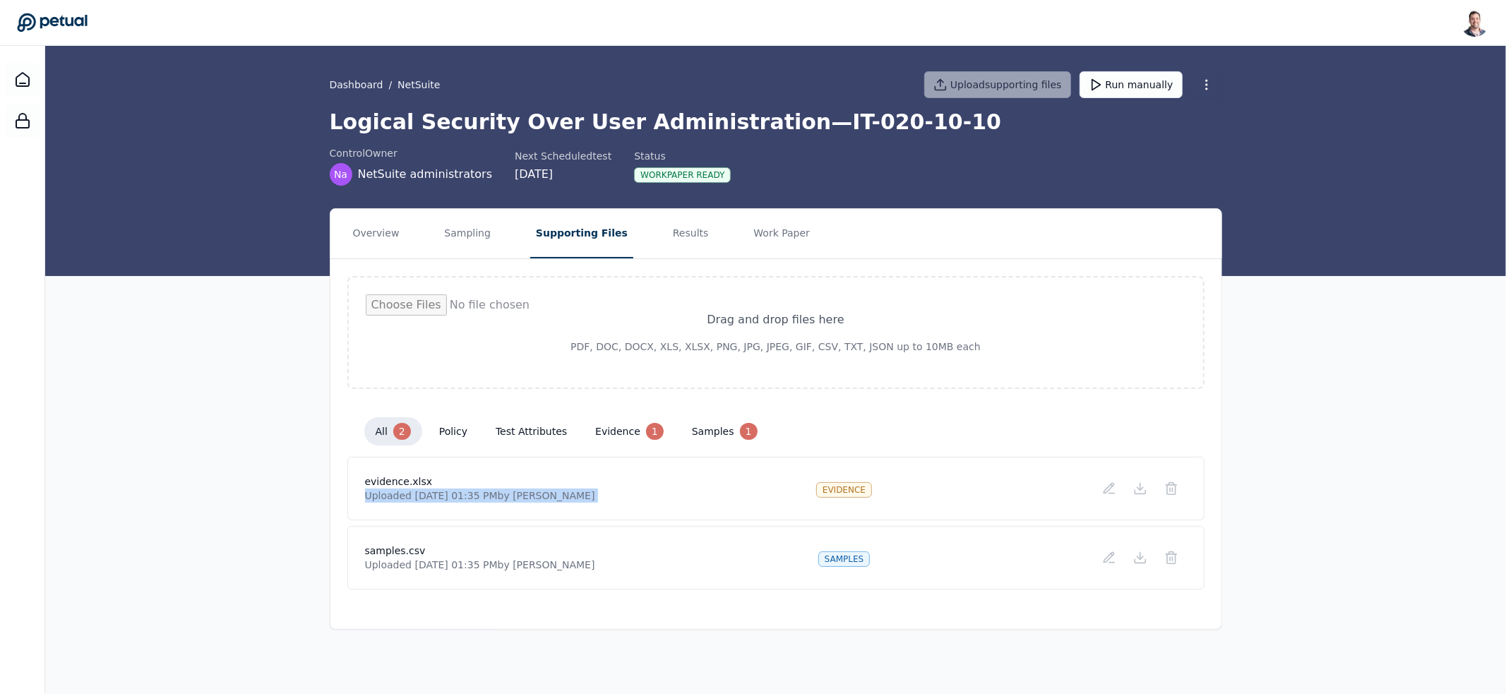
click at [451, 496] on p "Uploaded Aug 25, 2025, 01:35 PM by Snir Kodesh" at bounding box center [480, 495] width 230 height 14
click at [1133, 88] on button "Run manually" at bounding box center [1130, 84] width 103 height 27
click at [582, 499] on p "Uploaded Aug 25, 2025, 01:35 PM by Snir Kodesh" at bounding box center [480, 495] width 230 height 14
click at [1176, 556] on icon at bounding box center [1171, 558] width 14 height 14
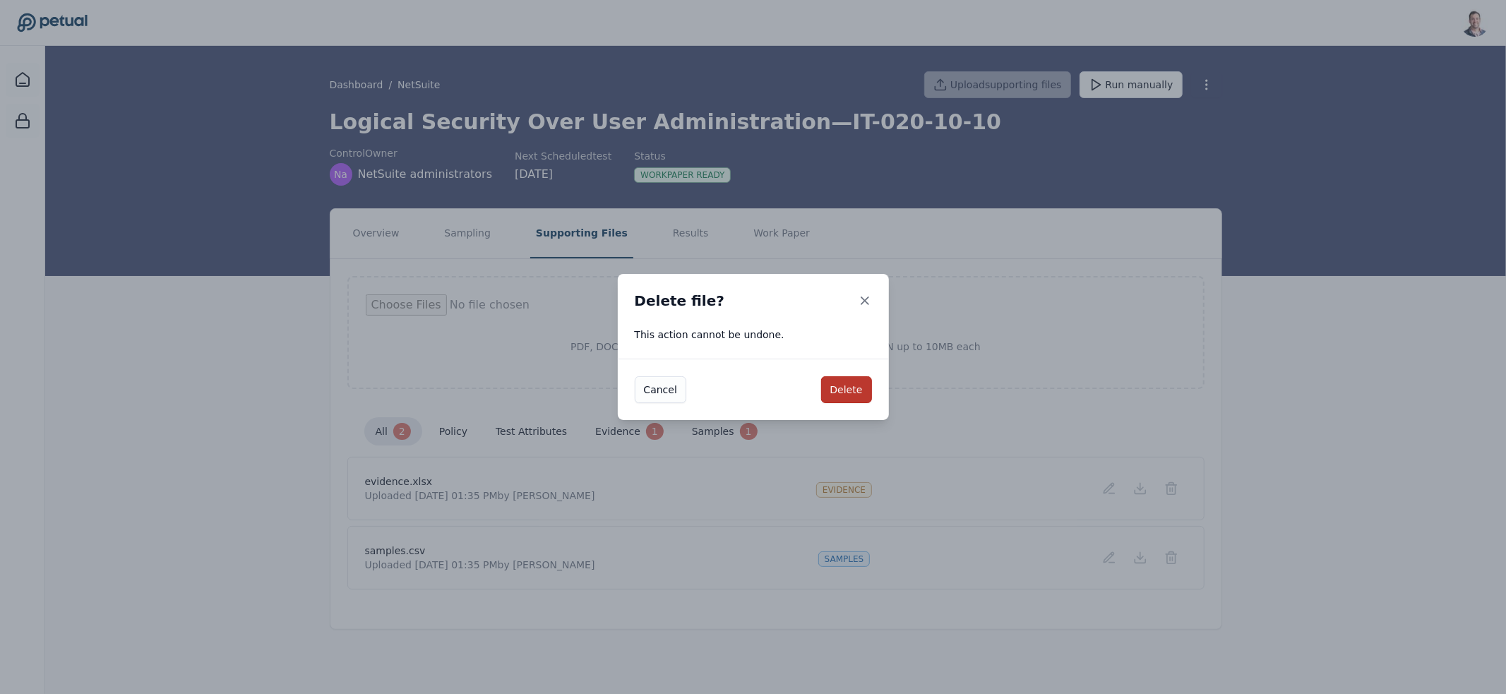
click at [856, 395] on button "Delete" at bounding box center [846, 389] width 51 height 27
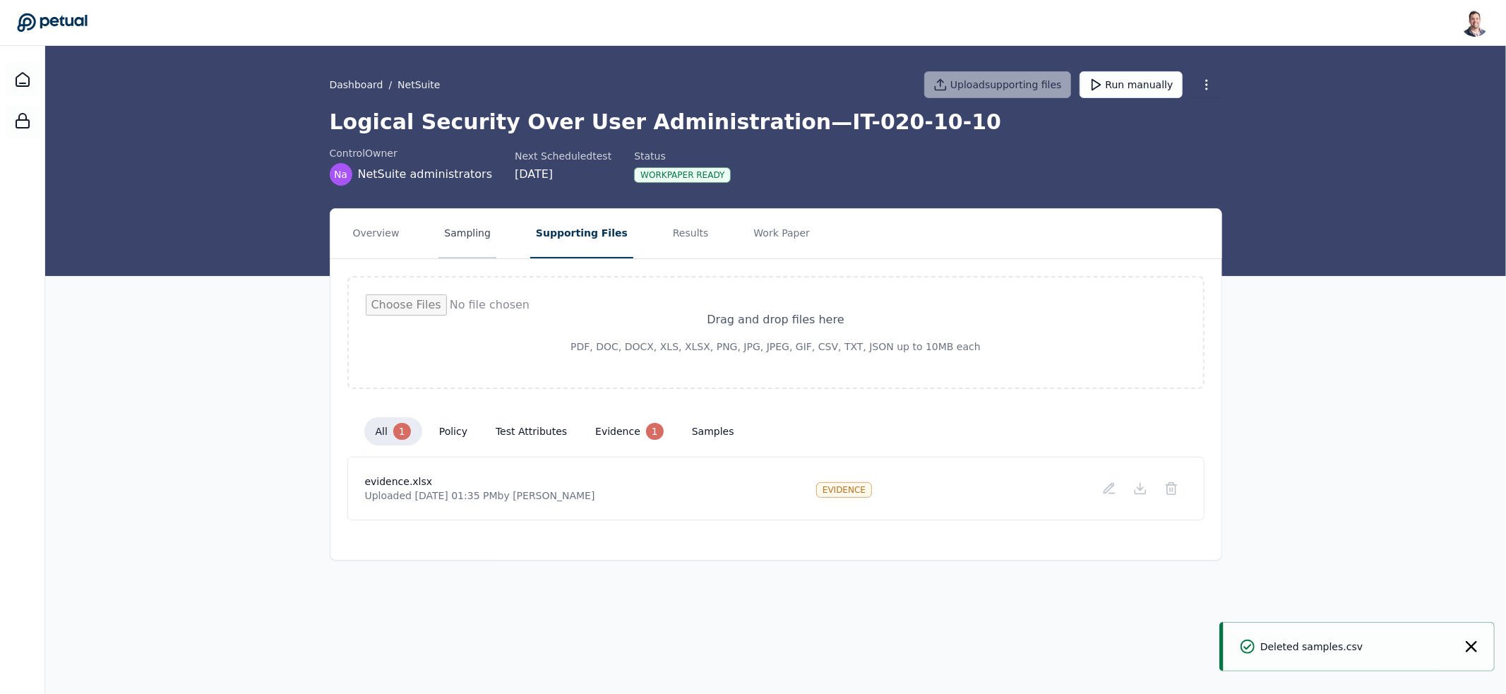
click at [466, 227] on button "Sampling" at bounding box center [467, 233] width 58 height 49
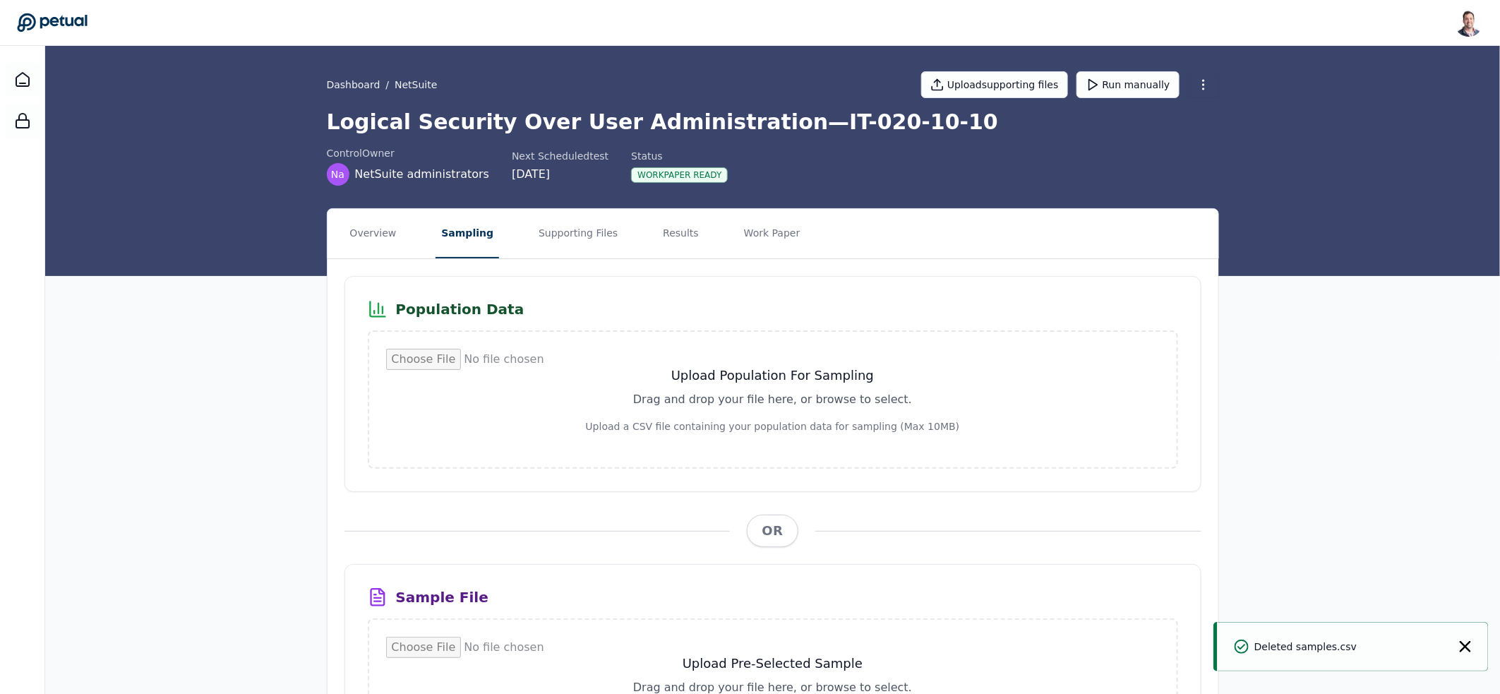
click at [220, 450] on div "Overview Sampling Supporting Files Results Work Paper Population Data Upload Po…" at bounding box center [772, 583] width 1455 height 750
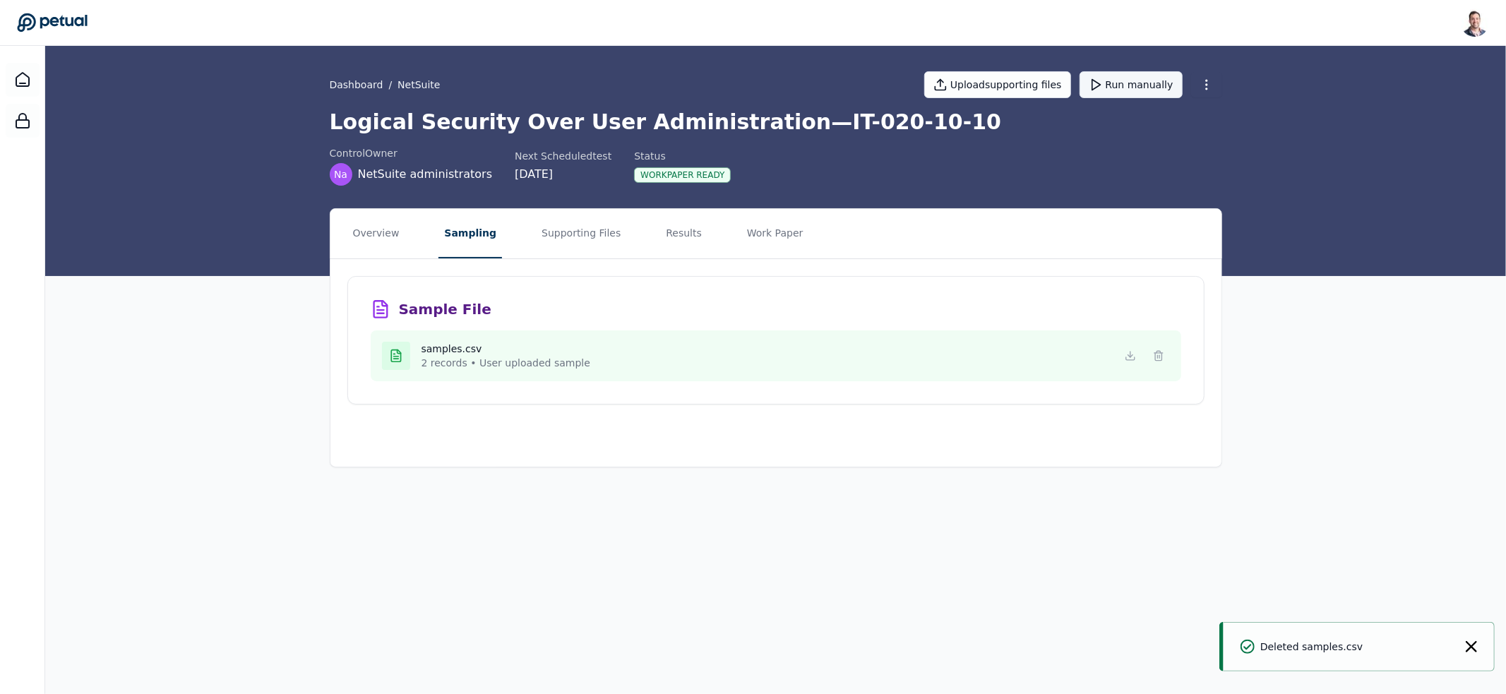
click at [1113, 88] on button "Run manually" at bounding box center [1130, 84] width 103 height 27
click at [16, 81] on icon at bounding box center [22, 79] width 13 height 13
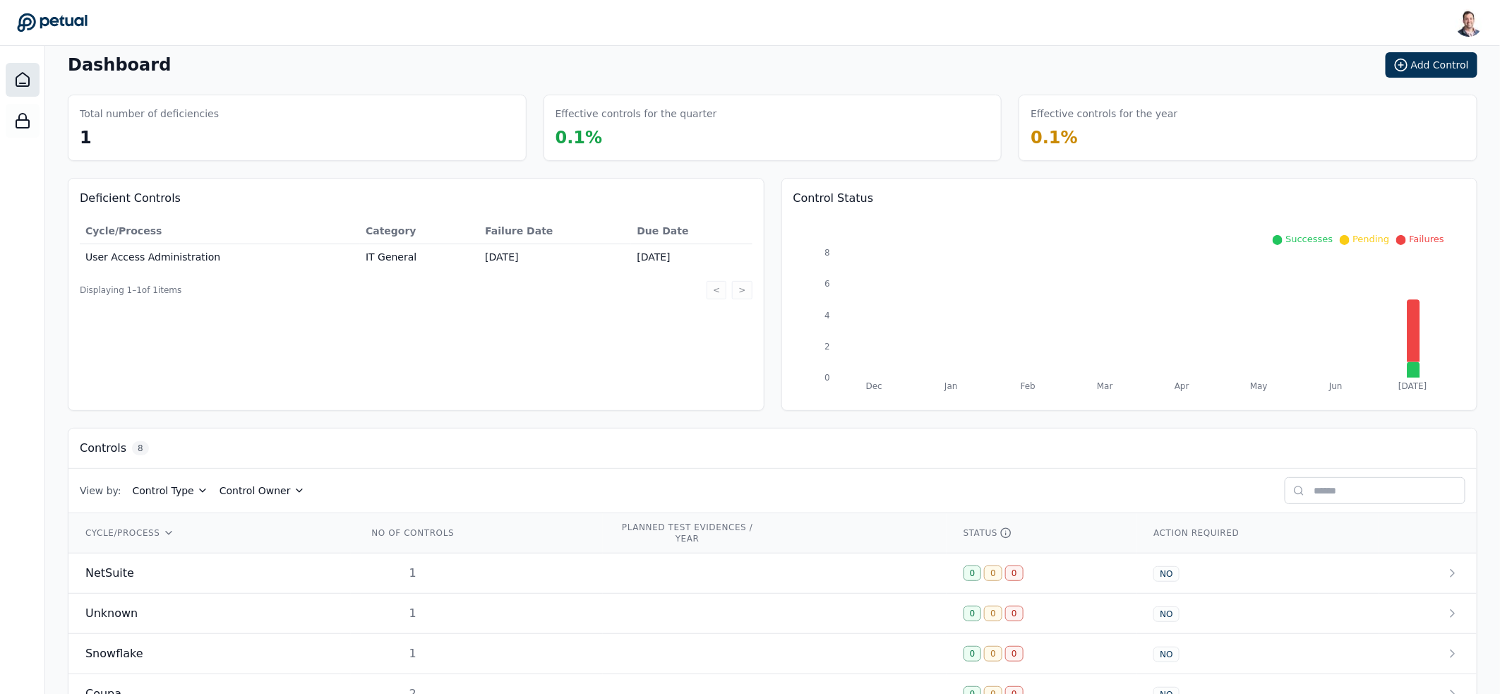
scroll to position [224, 0]
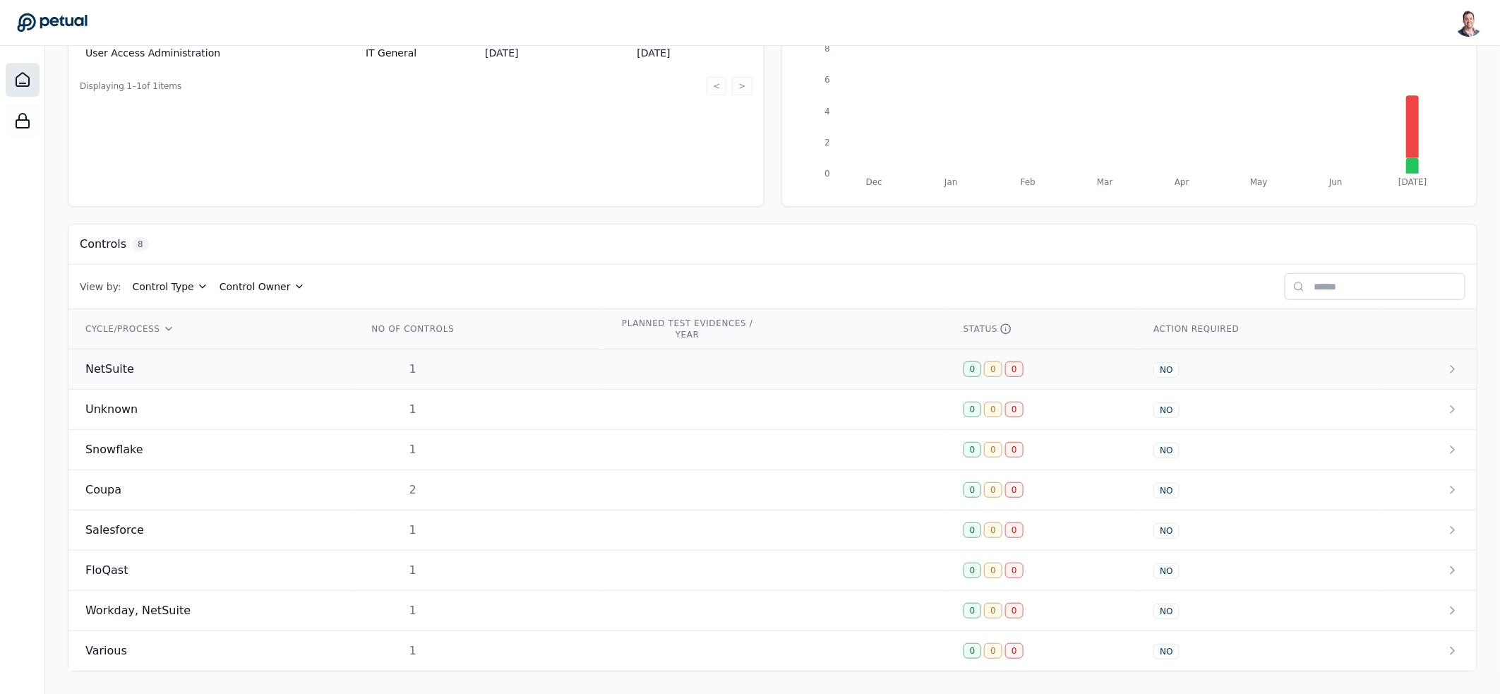
click at [429, 361] on div "1" at bounding box center [413, 369] width 90 height 17
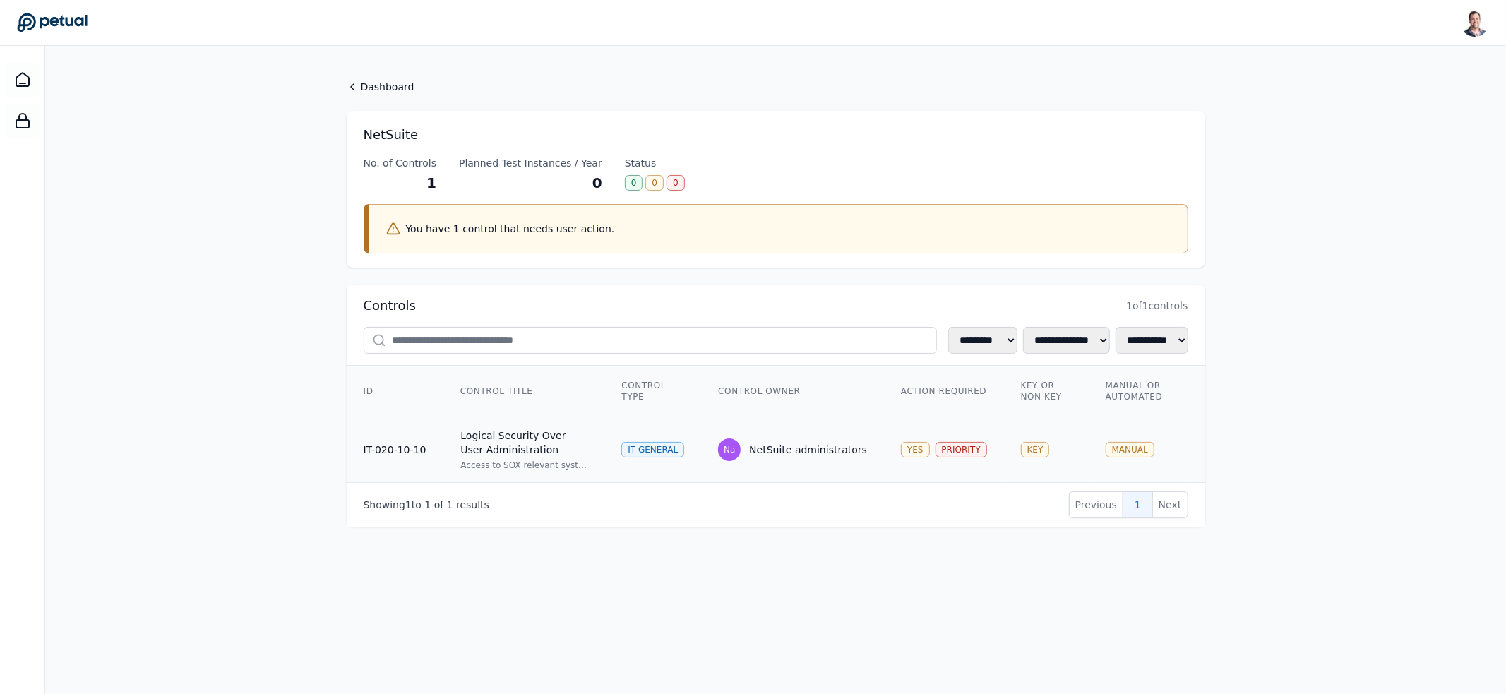
click at [610, 421] on td "IT General" at bounding box center [652, 450] width 97 height 66
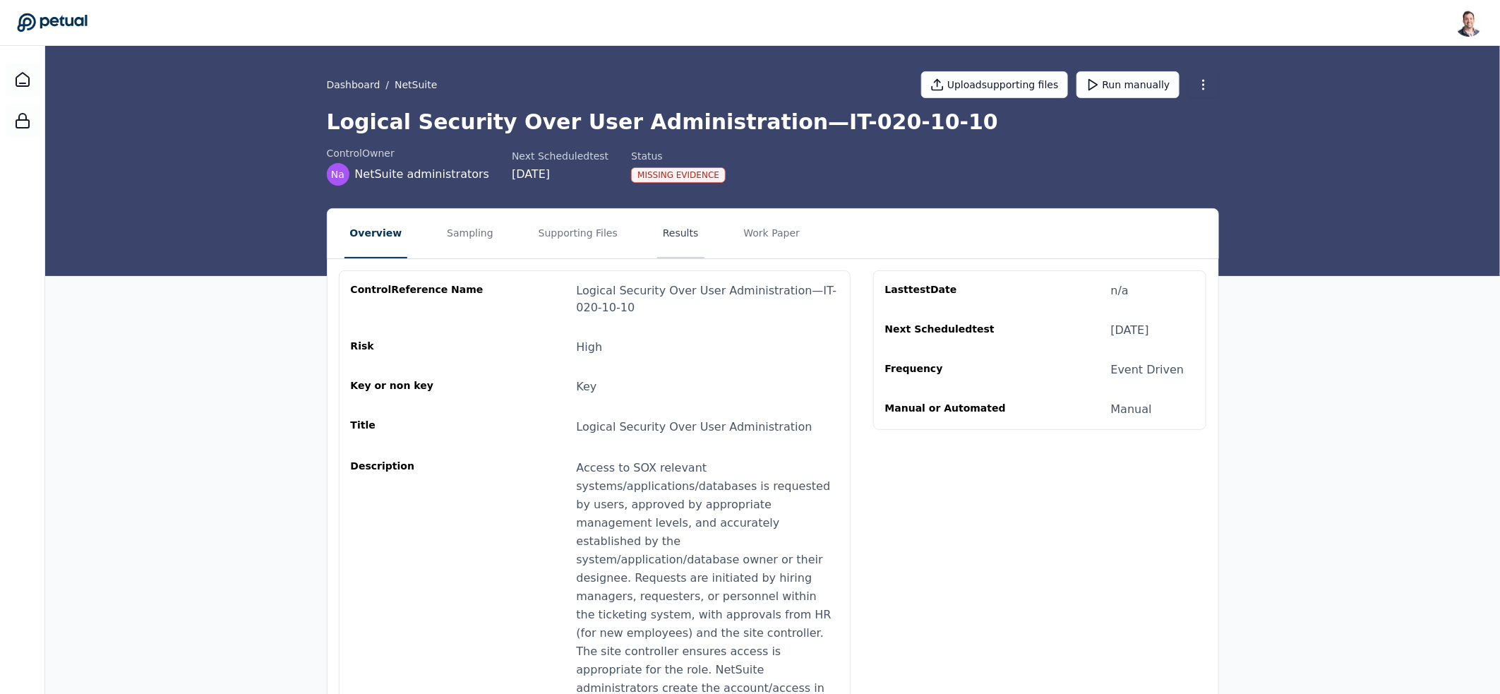
click at [663, 233] on button "Results" at bounding box center [680, 233] width 47 height 49
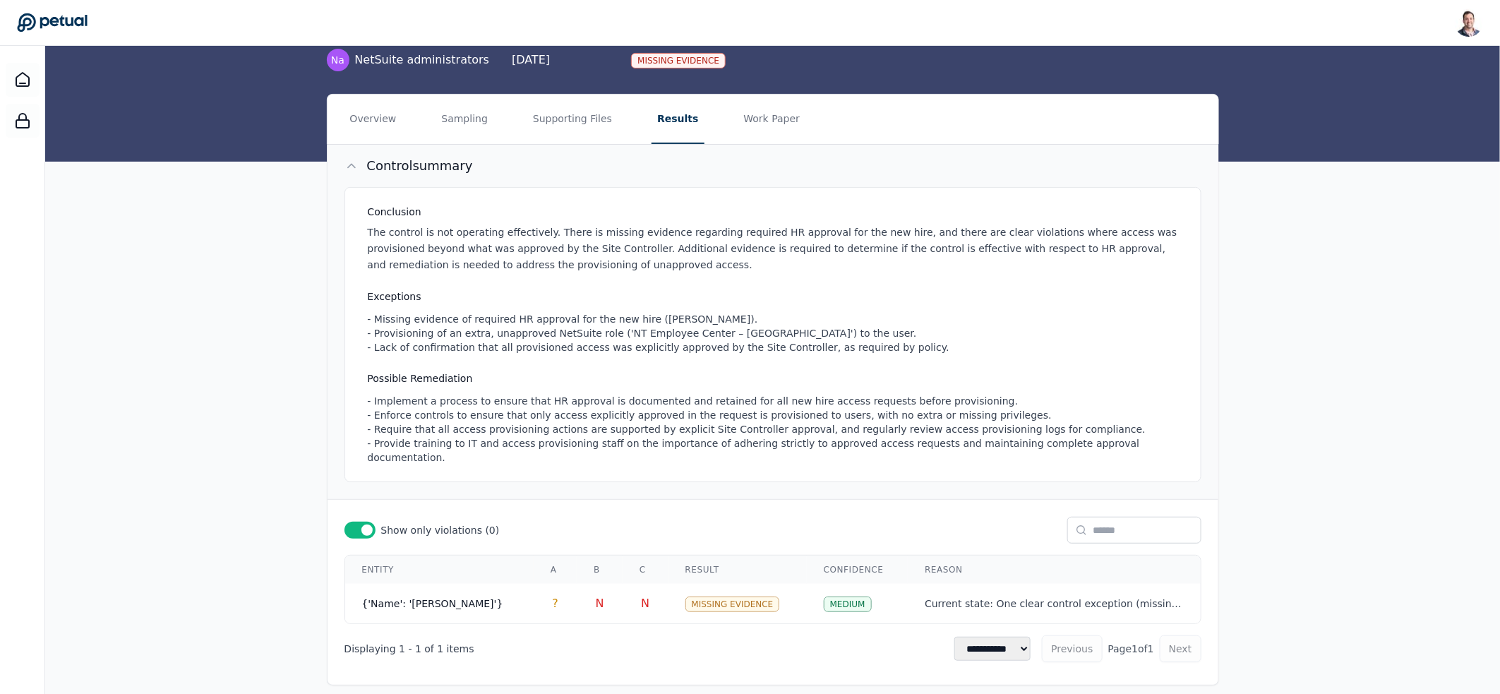
scroll to position [115, 0]
click at [577, 587] on td "N" at bounding box center [600, 603] width 46 height 40
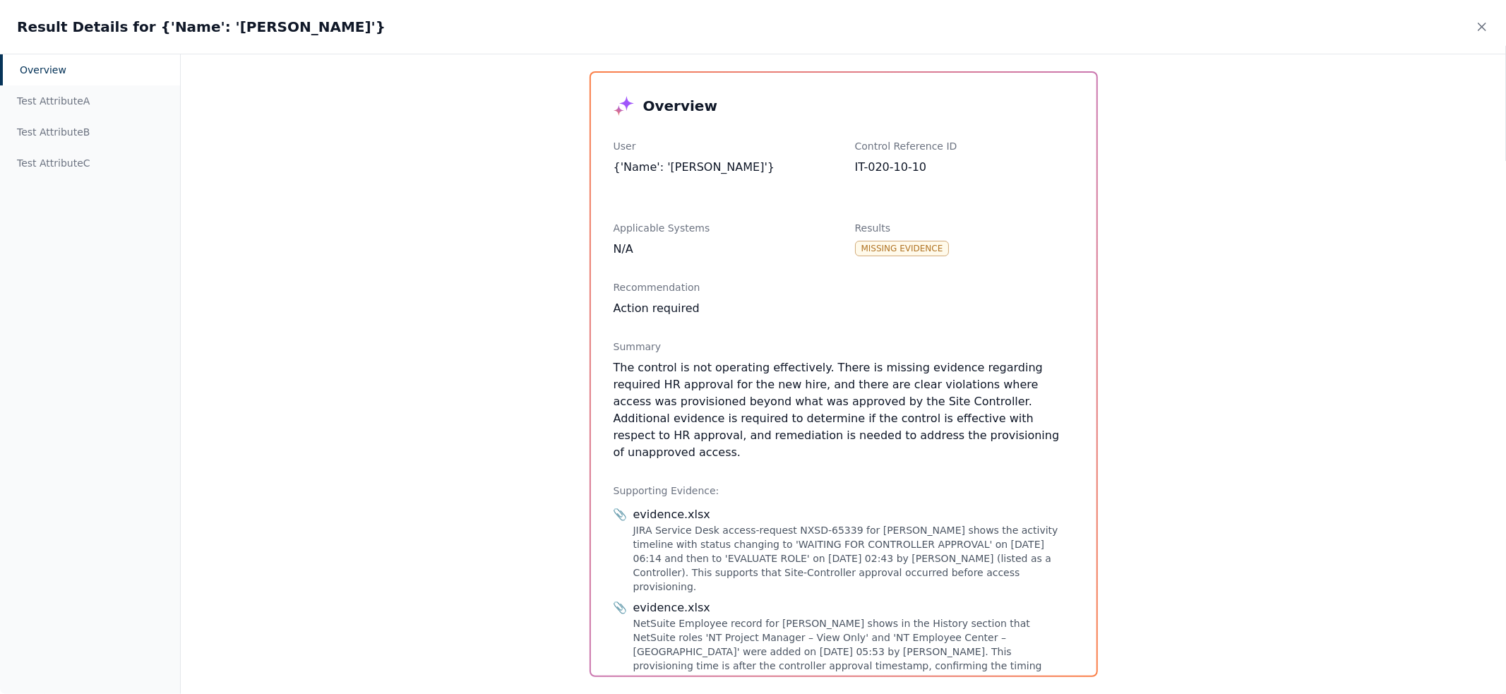
click at [1470, 16] on div "Result Details for {'Name': '[PERSON_NAME]'}" at bounding box center [753, 27] width 1506 height 54
click at [1479, 20] on icon at bounding box center [1482, 27] width 14 height 14
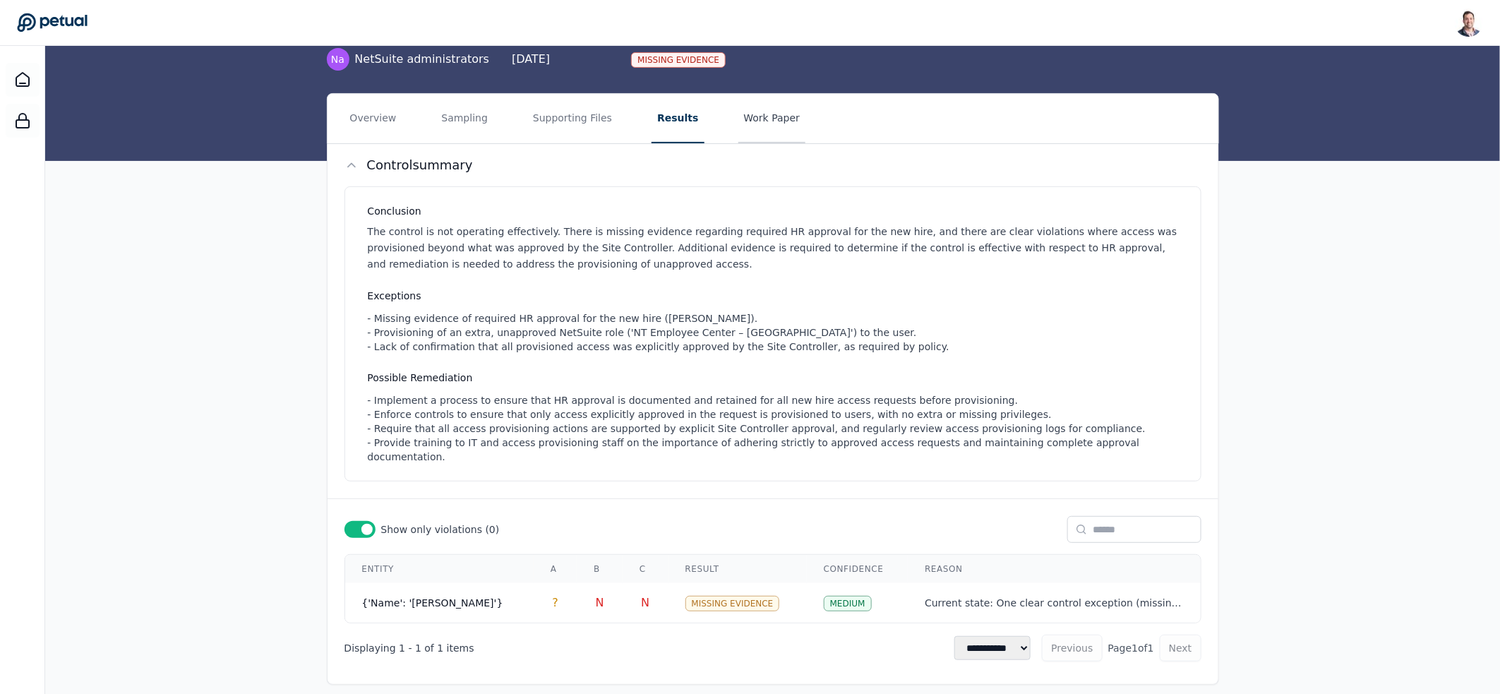
click at [743, 116] on button "Work Paper" at bounding box center [772, 118] width 68 height 49
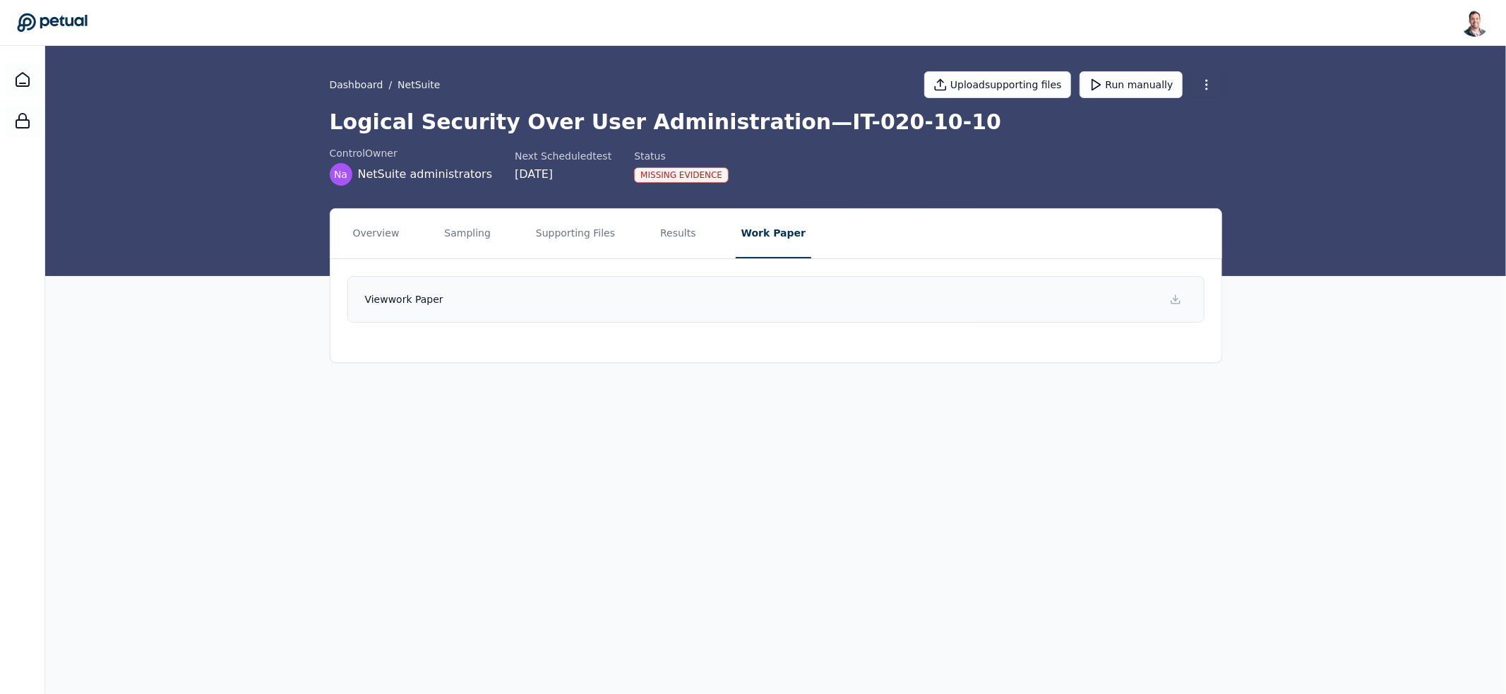
click at [716, 290] on link "View work paper" at bounding box center [775, 299] width 857 height 47
click at [656, 234] on button "Results" at bounding box center [677, 233] width 47 height 49
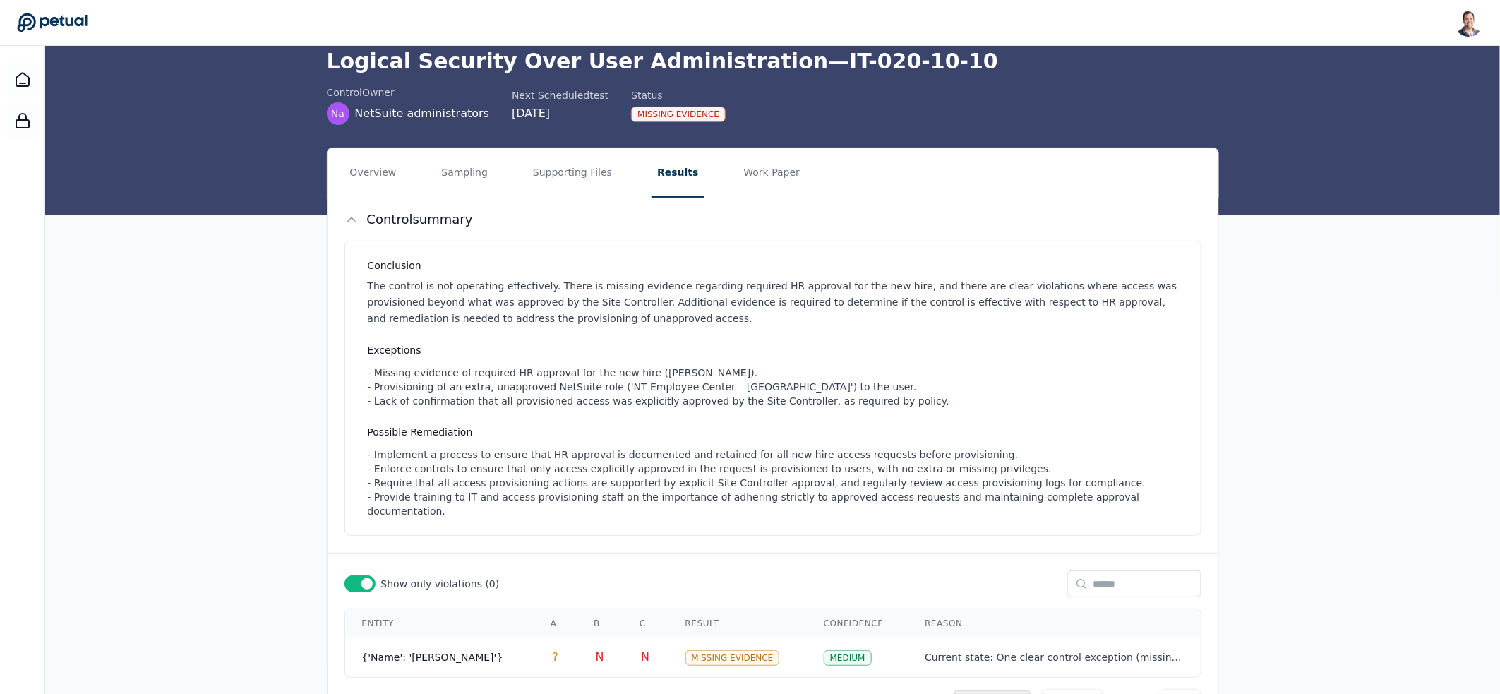
scroll to position [115, 0]
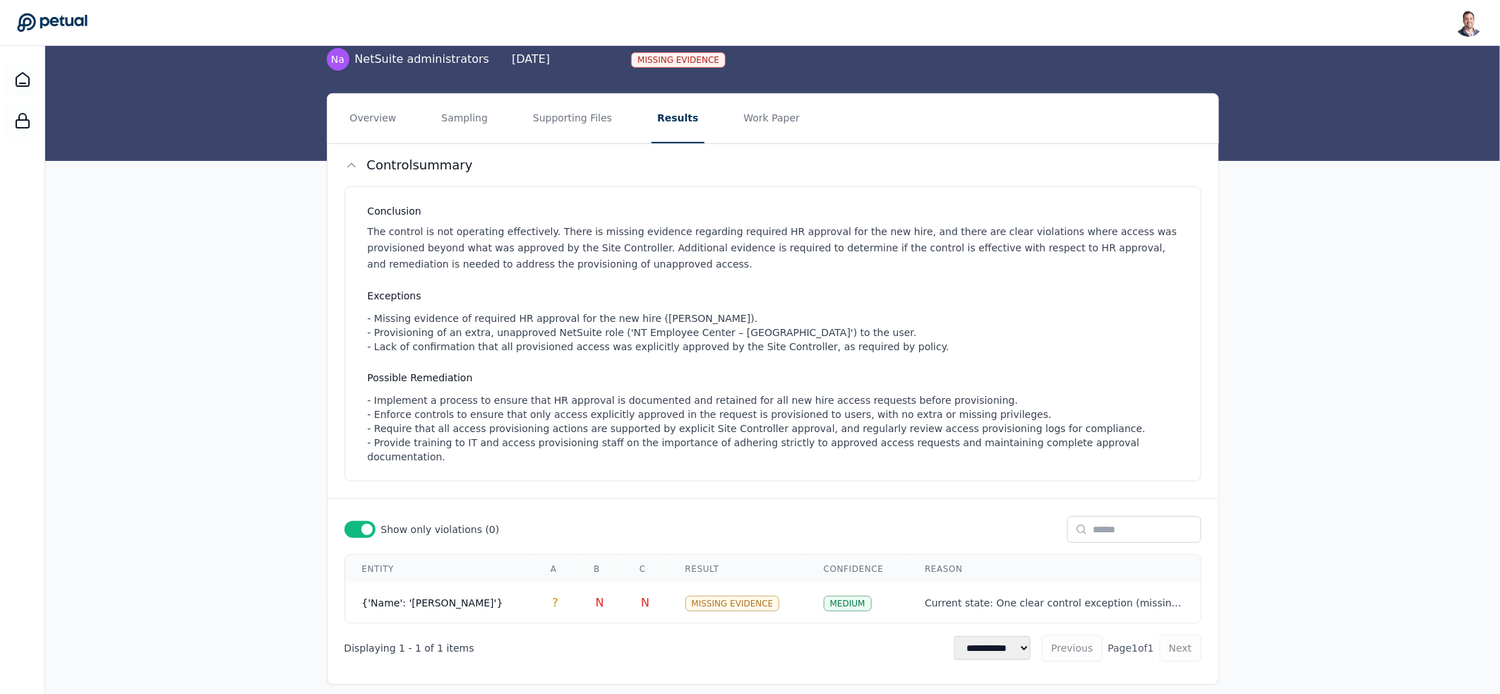
click at [369, 524] on span at bounding box center [366, 529] width 11 height 11
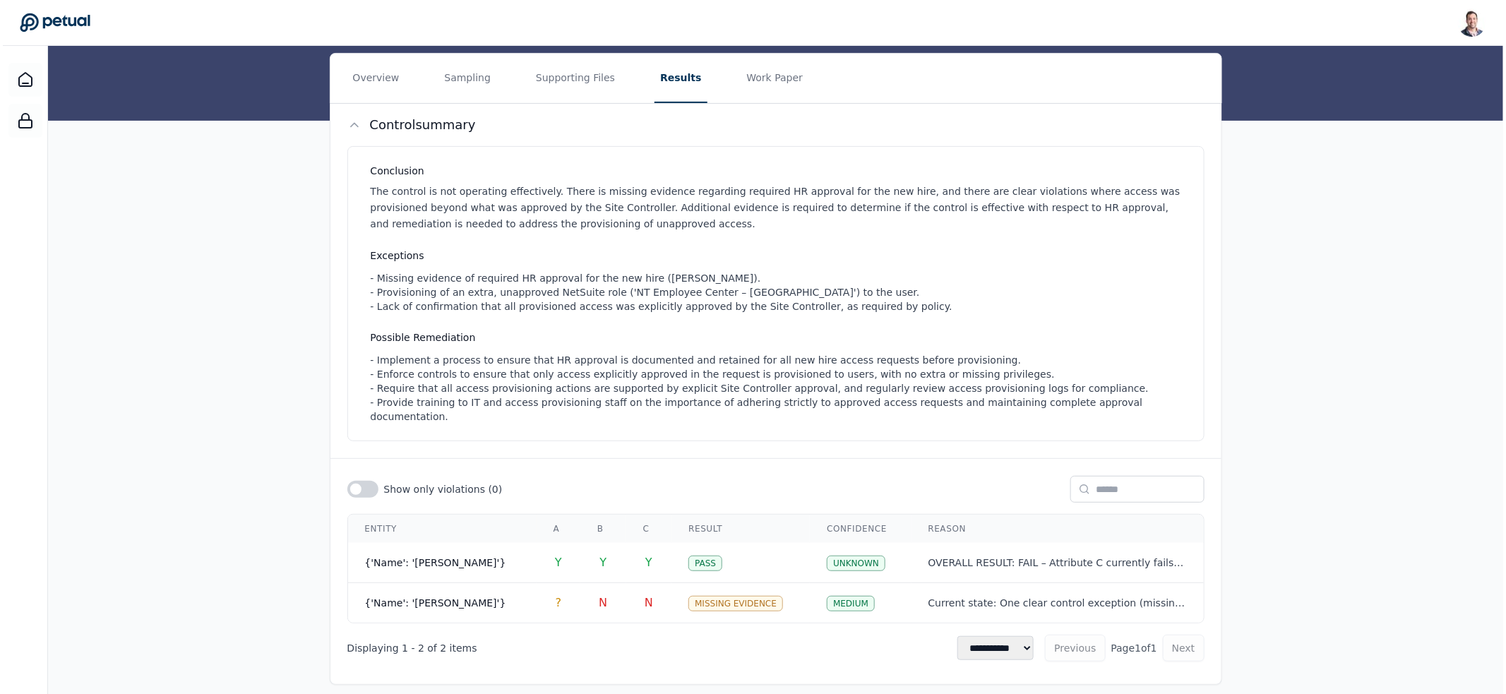
scroll to position [156, 0]
click at [580, 547] on td "Y" at bounding box center [600, 562] width 46 height 40
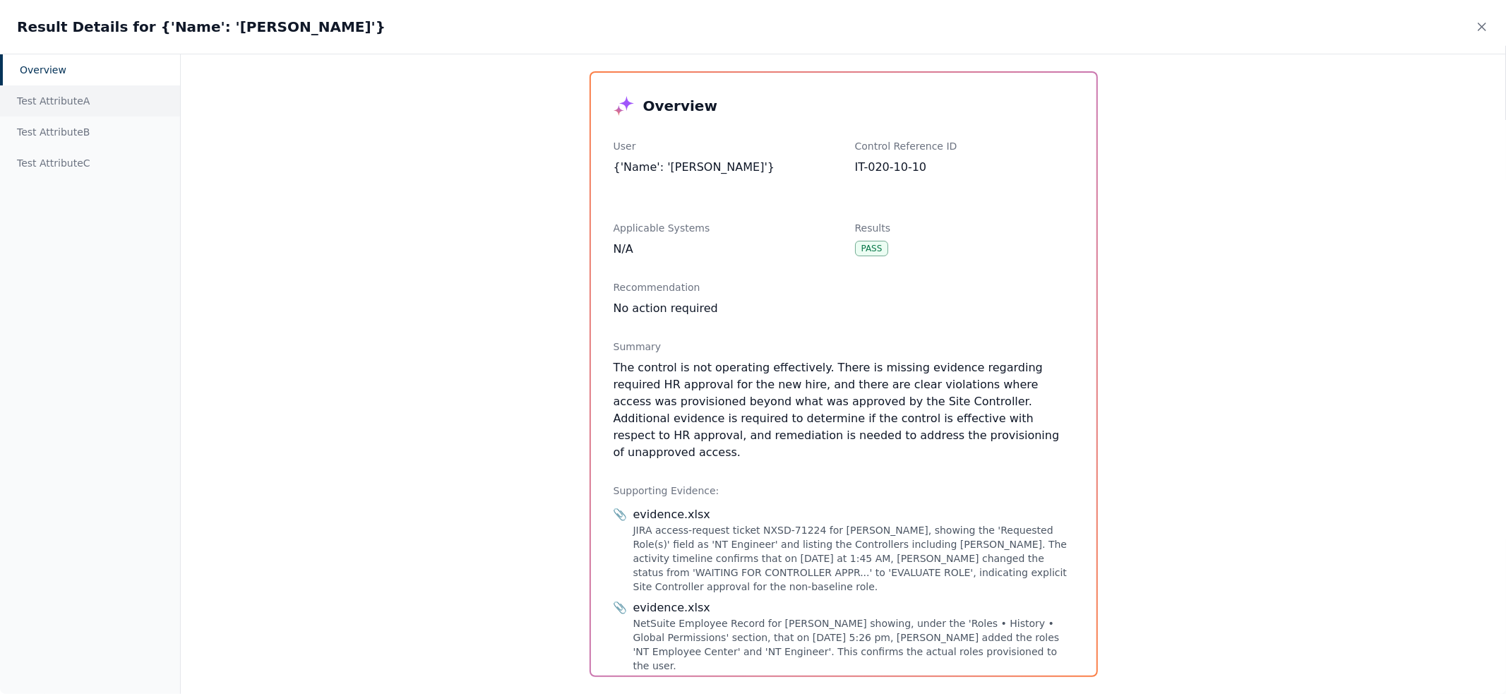
click at [90, 99] on div "Test Attribute A" at bounding box center [90, 100] width 180 height 31
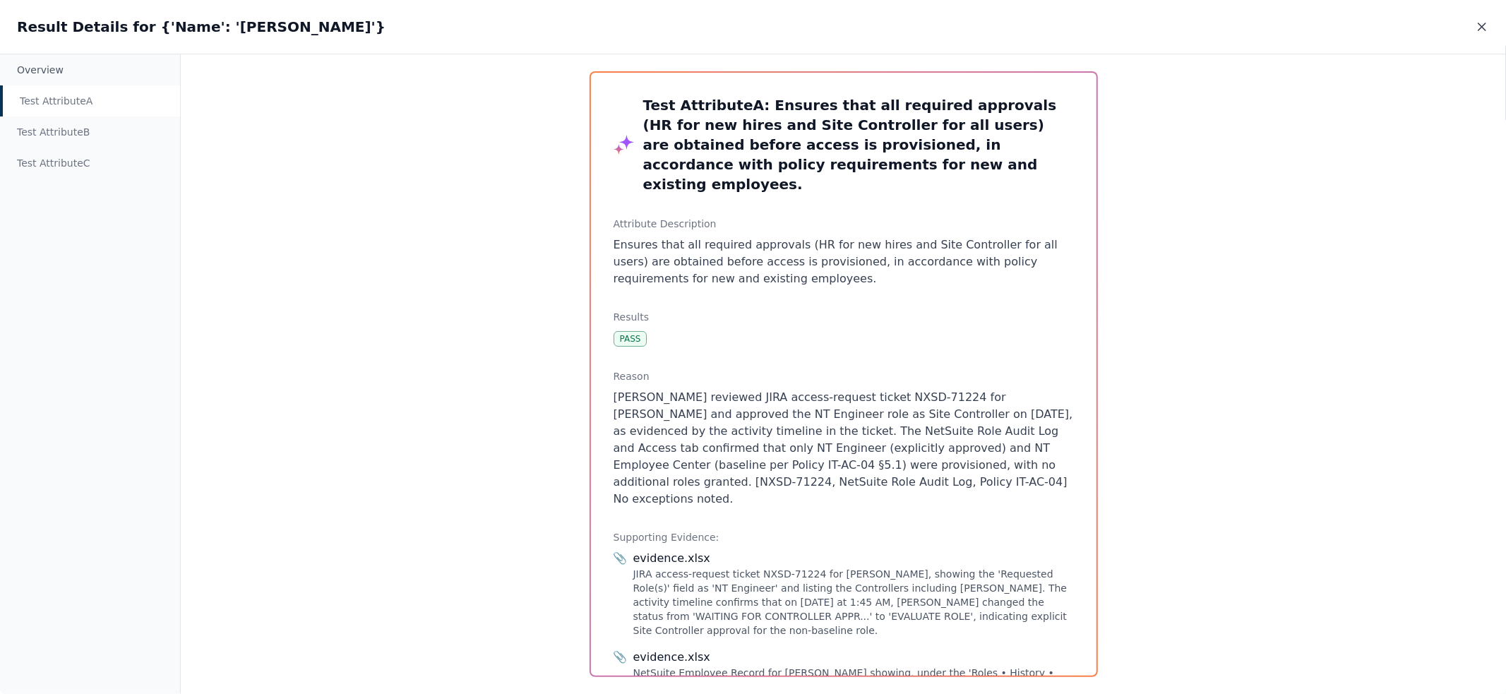
click at [1484, 28] on icon at bounding box center [1482, 27] width 14 height 14
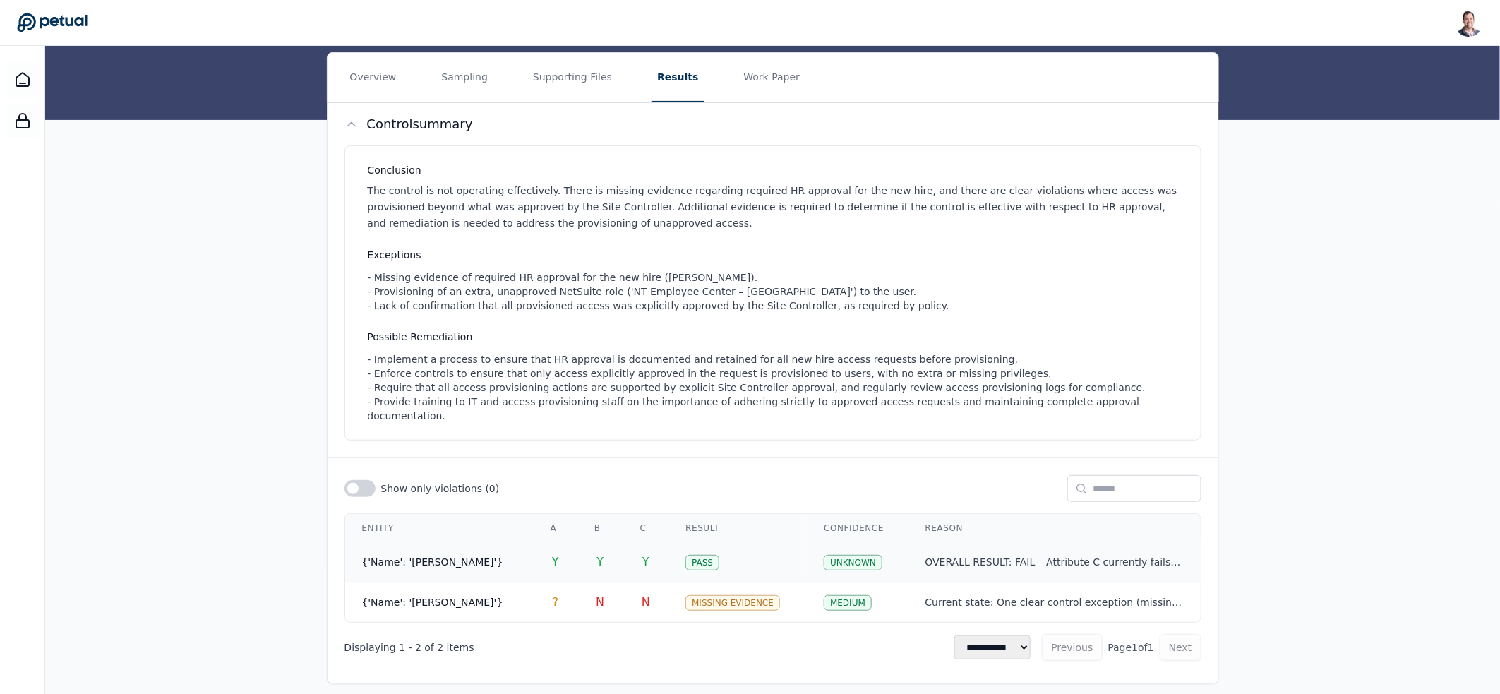
click at [731, 556] on td "Pass" at bounding box center [737, 562] width 138 height 40
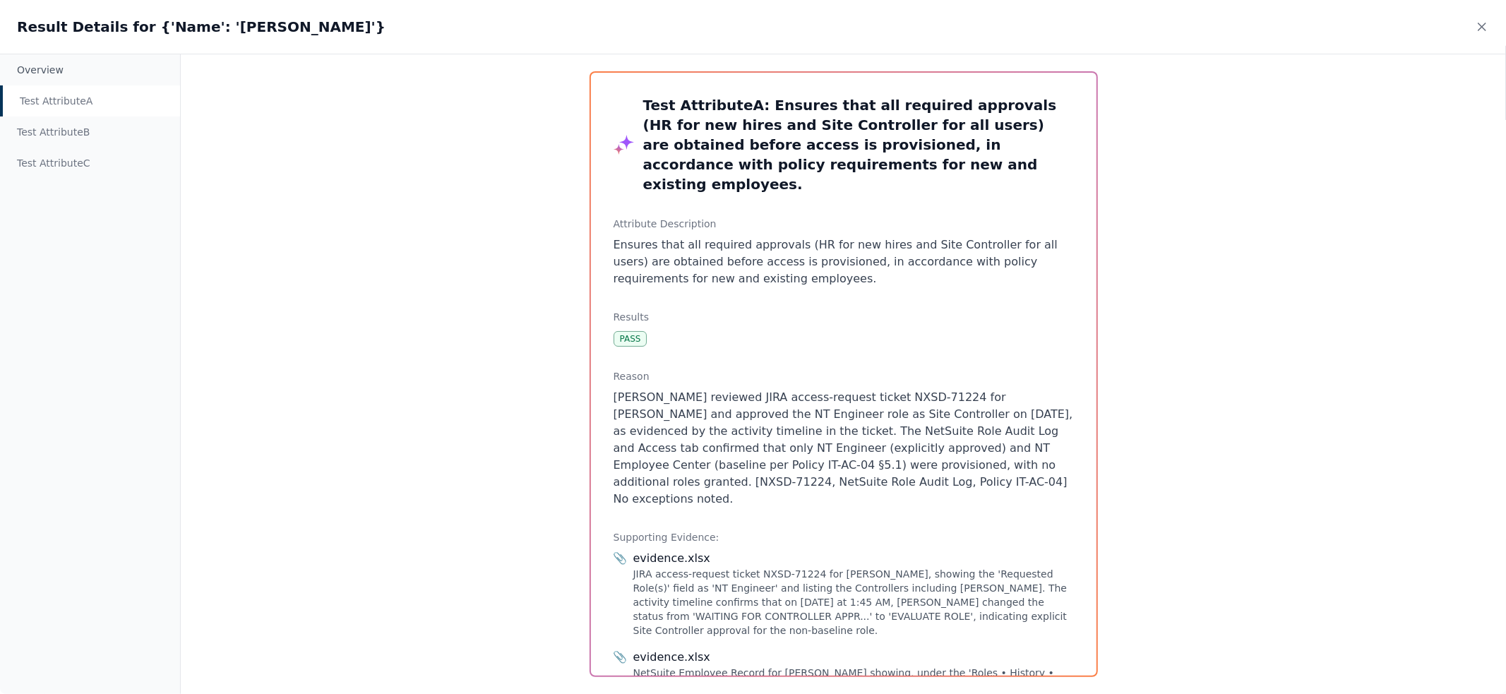
click at [78, 96] on div "Test Attribute A" at bounding box center [90, 100] width 180 height 31
drag, startPoint x: 604, startPoint y: 373, endPoint x: 1034, endPoint y: 460, distance: 438.7
click at [1034, 460] on div "Test Attribute A : Ensures that all required approvals (HR for new hires and Si…" at bounding box center [843, 374] width 505 height 603
click at [1034, 460] on p "Kumaresh Soundararajan reviewed JIRA access-request ticket NXSD-71224 for Ricky…" at bounding box center [843, 448] width 460 height 119
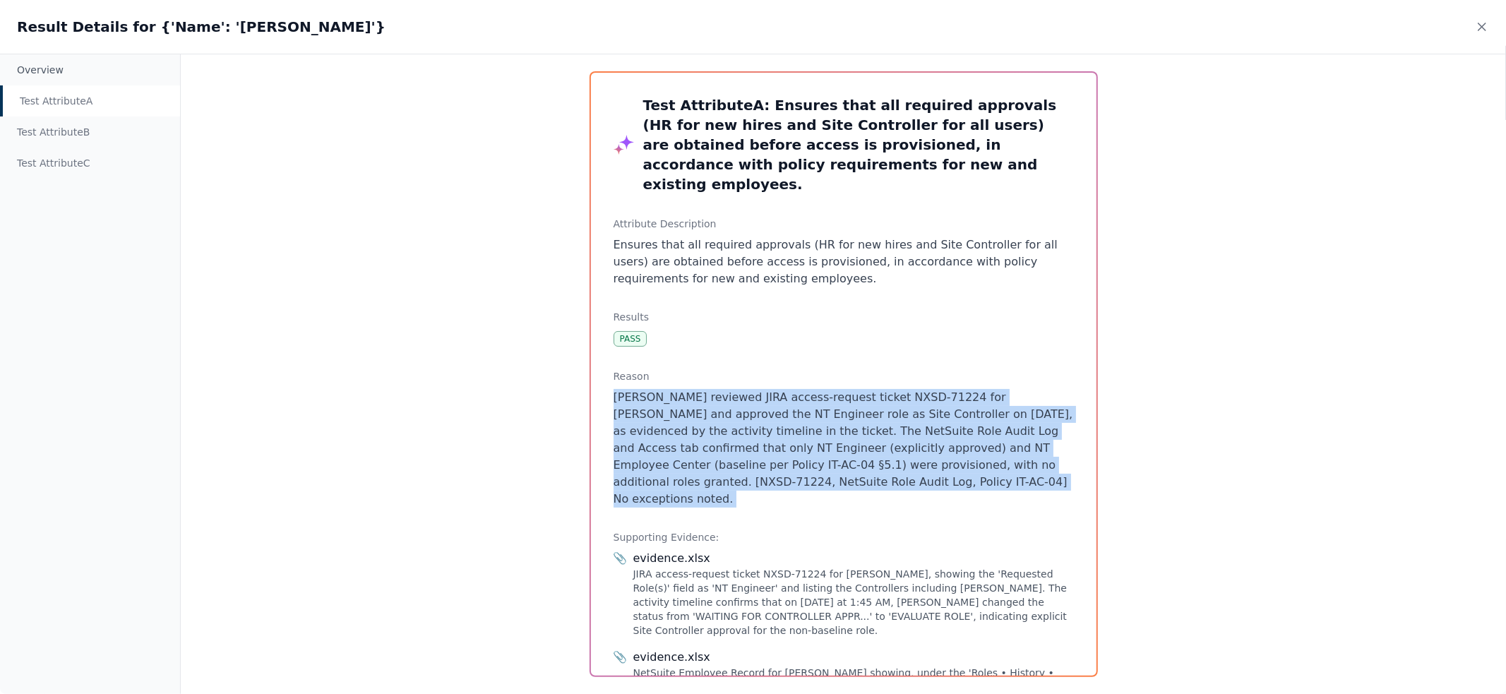
drag, startPoint x: 1030, startPoint y: 459, endPoint x: 638, endPoint y: 378, distance: 400.1
click at [638, 389] on p "Kumaresh Soundararajan reviewed JIRA access-request ticket NXSD-71224 for Ricky…" at bounding box center [843, 448] width 460 height 119
drag, startPoint x: 637, startPoint y: 378, endPoint x: 1062, endPoint y: 467, distance: 434.1
click at [1062, 467] on p "Kumaresh Soundararajan reviewed JIRA access-request ticket NXSD-71224 for Ricky…" at bounding box center [843, 448] width 460 height 119
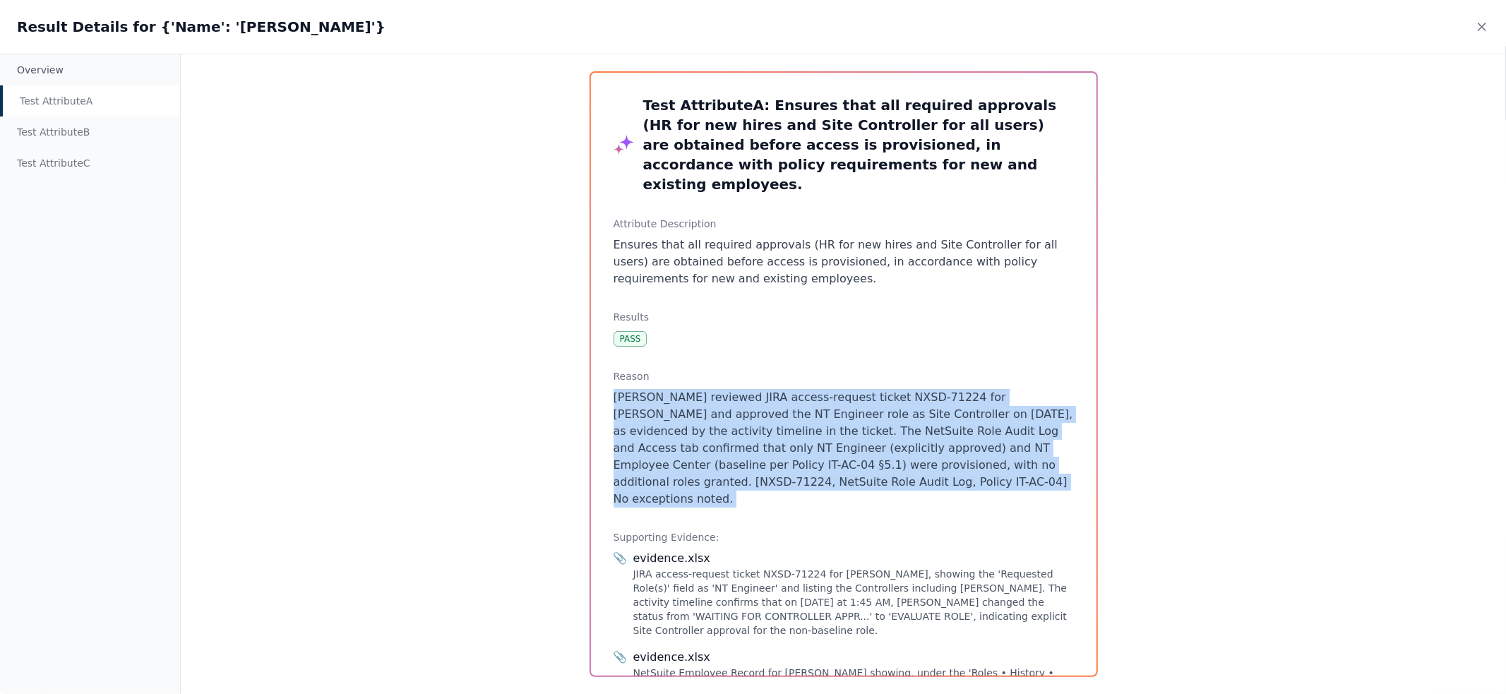
click at [1062, 467] on p "Kumaresh Soundararajan reviewed JIRA access-request ticket NXSD-71224 for Ricky…" at bounding box center [843, 448] width 460 height 119
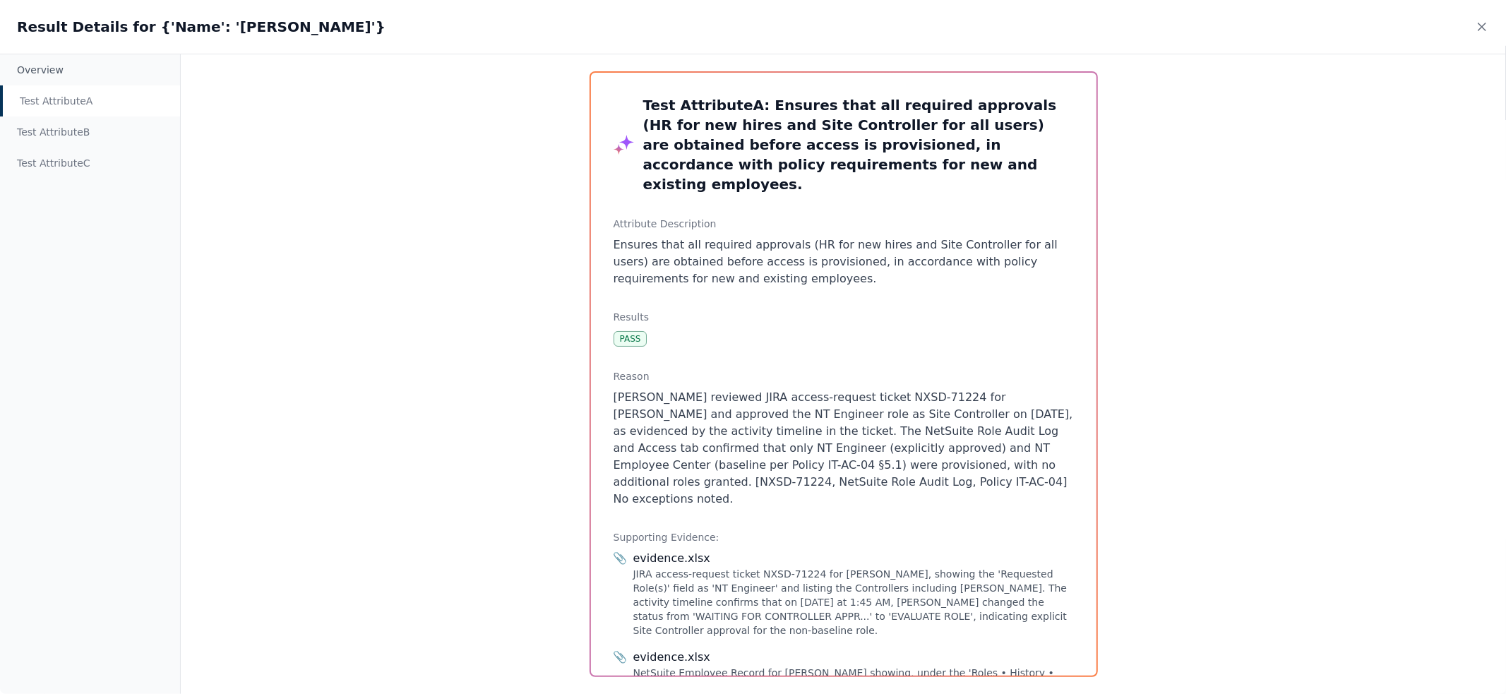
click at [76, 115] on div "Test Attribute A" at bounding box center [90, 100] width 180 height 31
click at [78, 126] on div "Test Attribute B" at bounding box center [90, 131] width 180 height 31
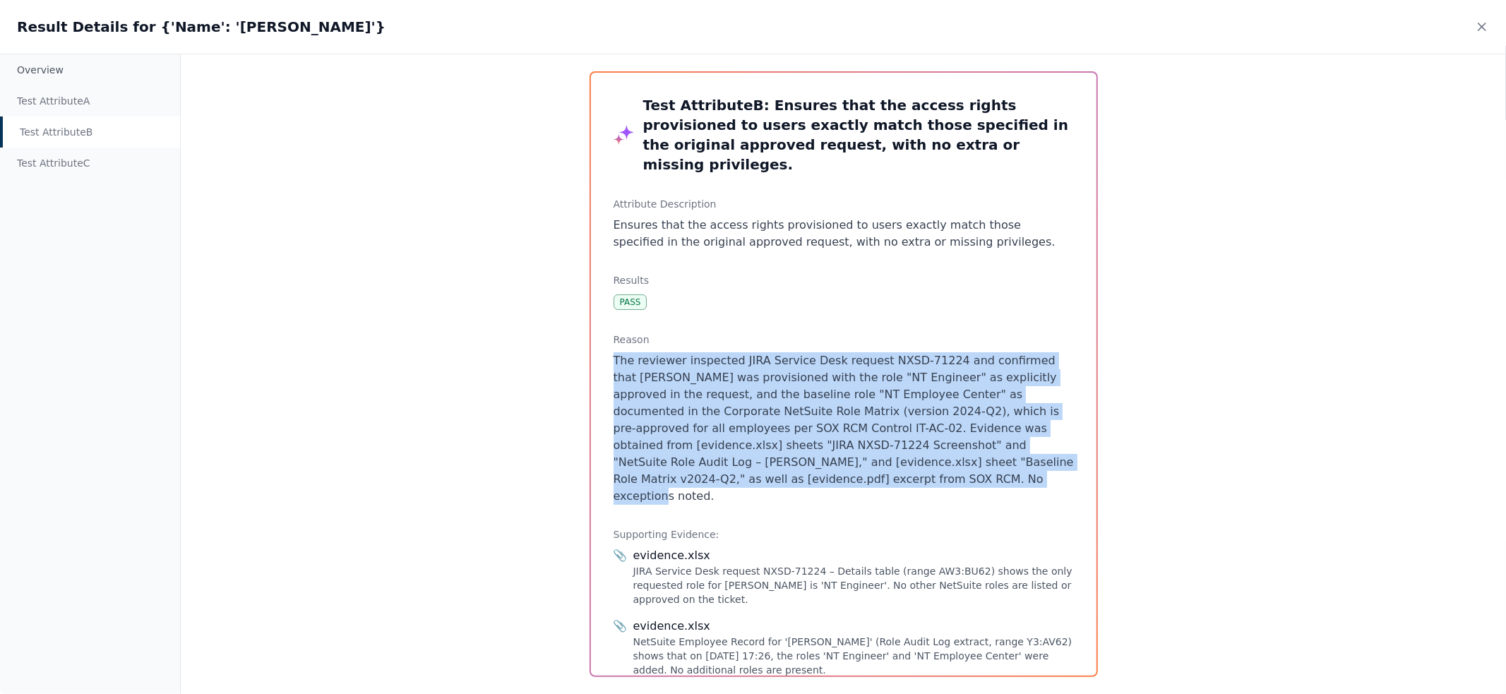
drag, startPoint x: 824, startPoint y: 458, endPoint x: 614, endPoint y: 345, distance: 238.1
click at [614, 352] on p "The reviewer inspected JIRA Service Desk request NXSD-71224 and confirmed that …" at bounding box center [843, 428] width 460 height 152
drag, startPoint x: 614, startPoint y: 345, endPoint x: 838, endPoint y: 464, distance: 253.6
click at [827, 459] on p "The reviewer inspected JIRA Service Desk request NXSD-71224 and confirmed that …" at bounding box center [843, 428] width 460 height 152
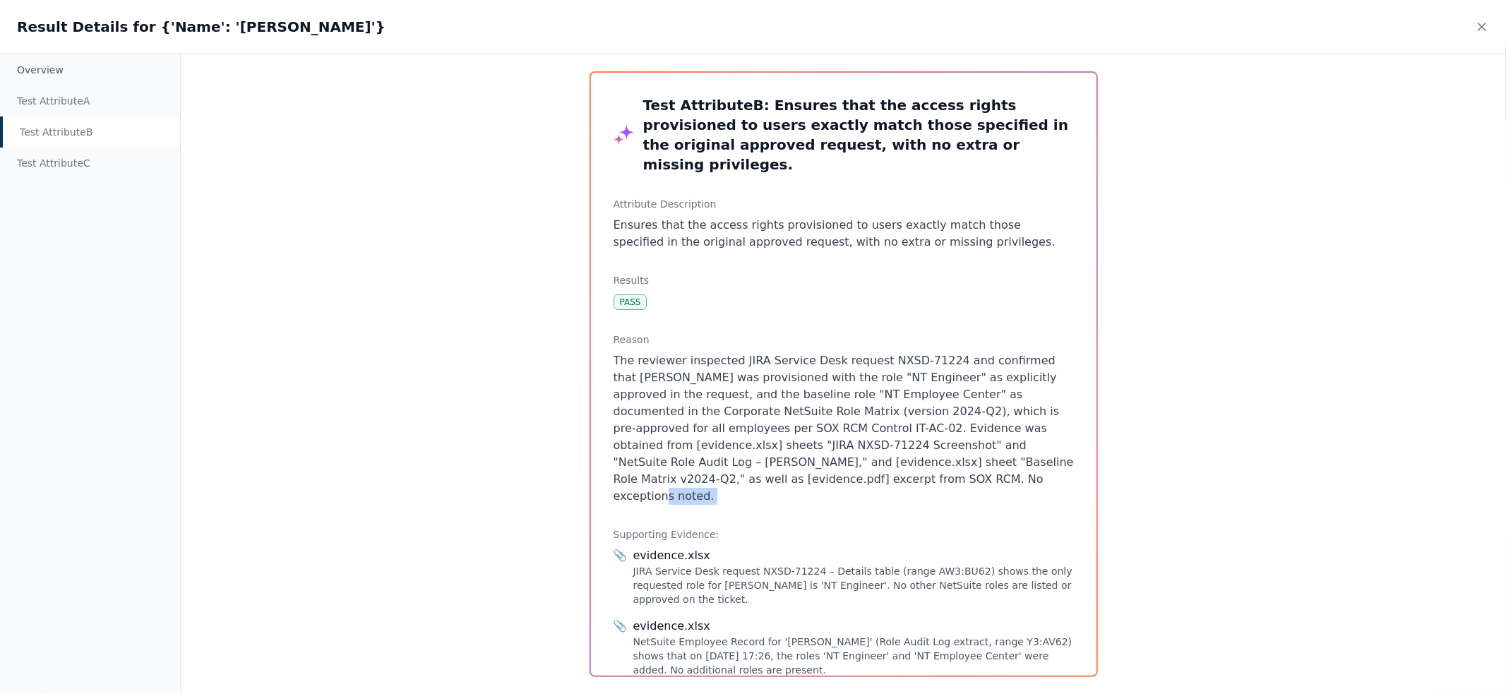
drag, startPoint x: 834, startPoint y: 462, endPoint x: 817, endPoint y: 454, distance: 18.9
click at [830, 460] on p "The reviewer inspected JIRA Service Desk request NXSD-71224 and confirmed that …" at bounding box center [843, 428] width 460 height 152
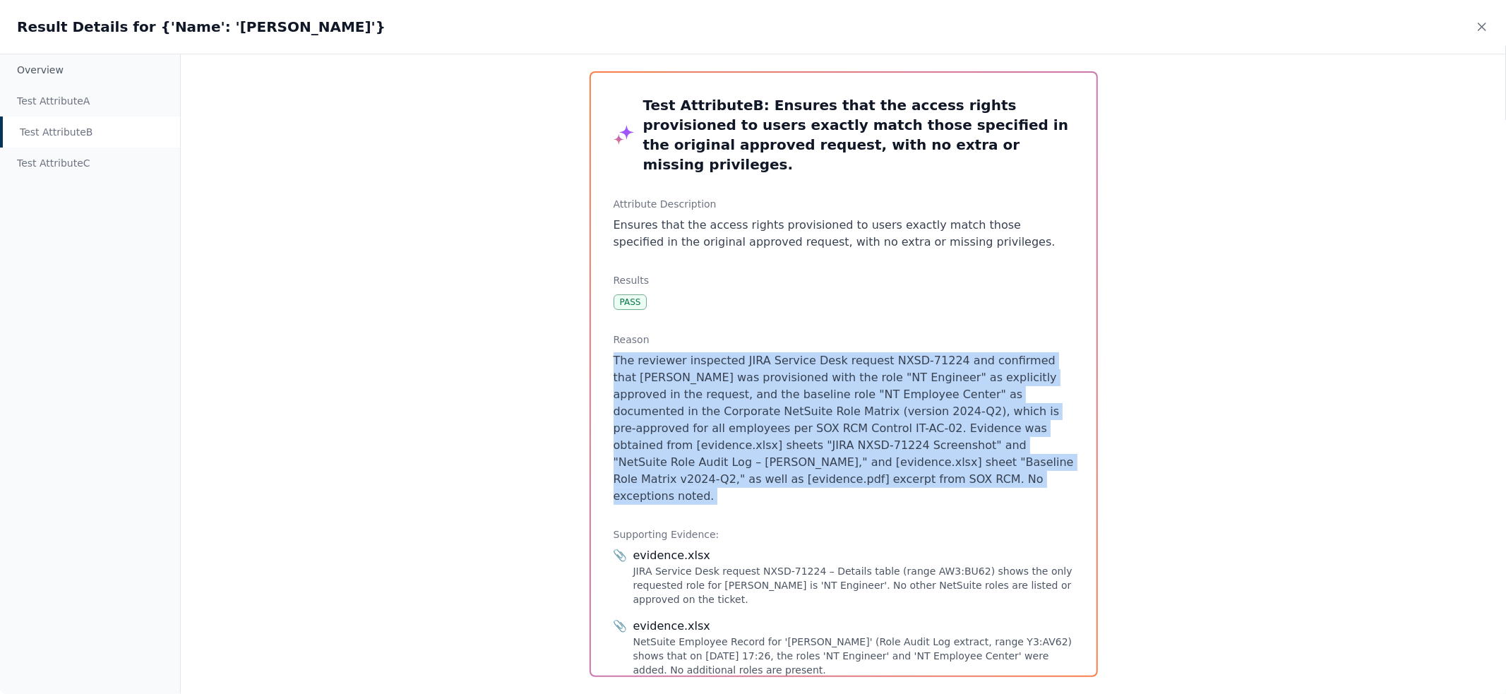
drag, startPoint x: 817, startPoint y: 454, endPoint x: 562, endPoint y: 328, distance: 284.1
click at [596, 335] on div "Test Attribute B : Ensures that the access rights provisioned to users exactly …" at bounding box center [843, 374] width 505 height 603
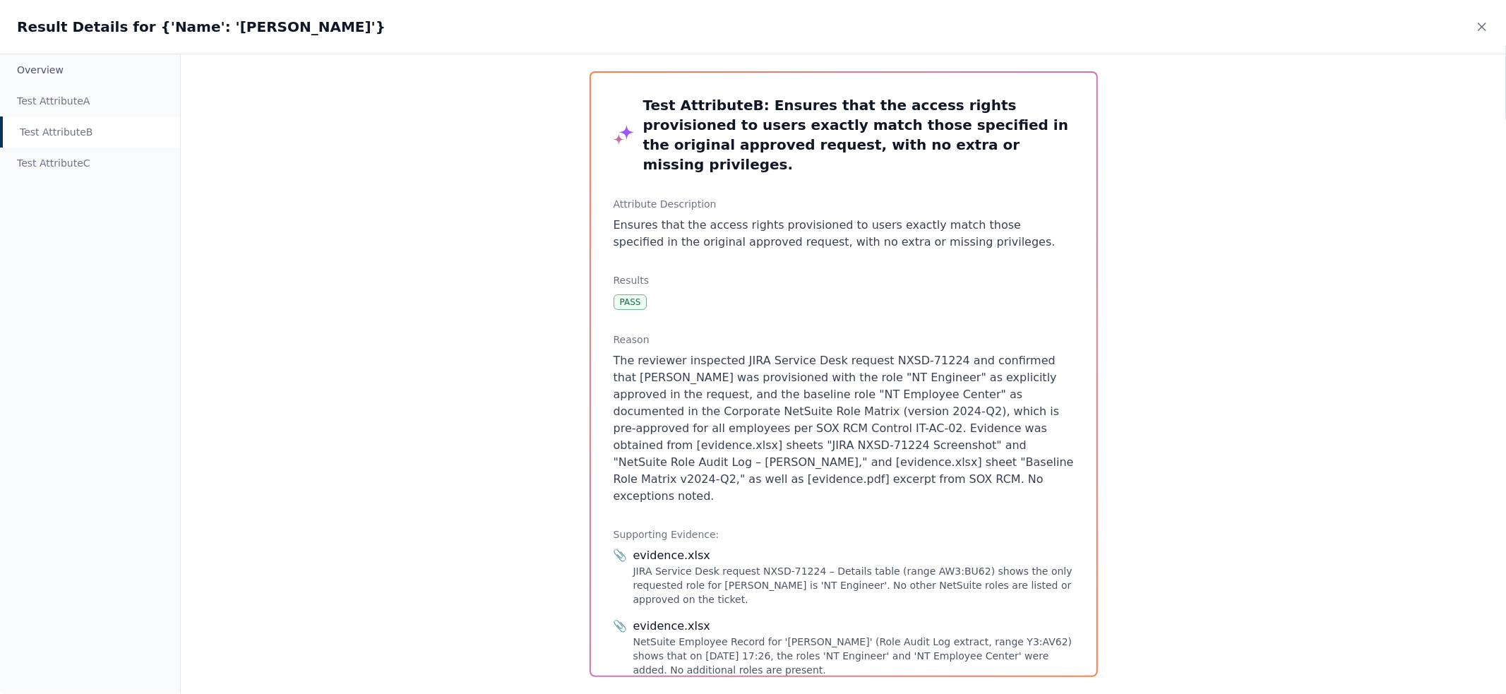
click at [42, 145] on div "Test Attribute B" at bounding box center [90, 131] width 180 height 31
click at [51, 162] on div "Test Attribute C" at bounding box center [90, 163] width 180 height 31
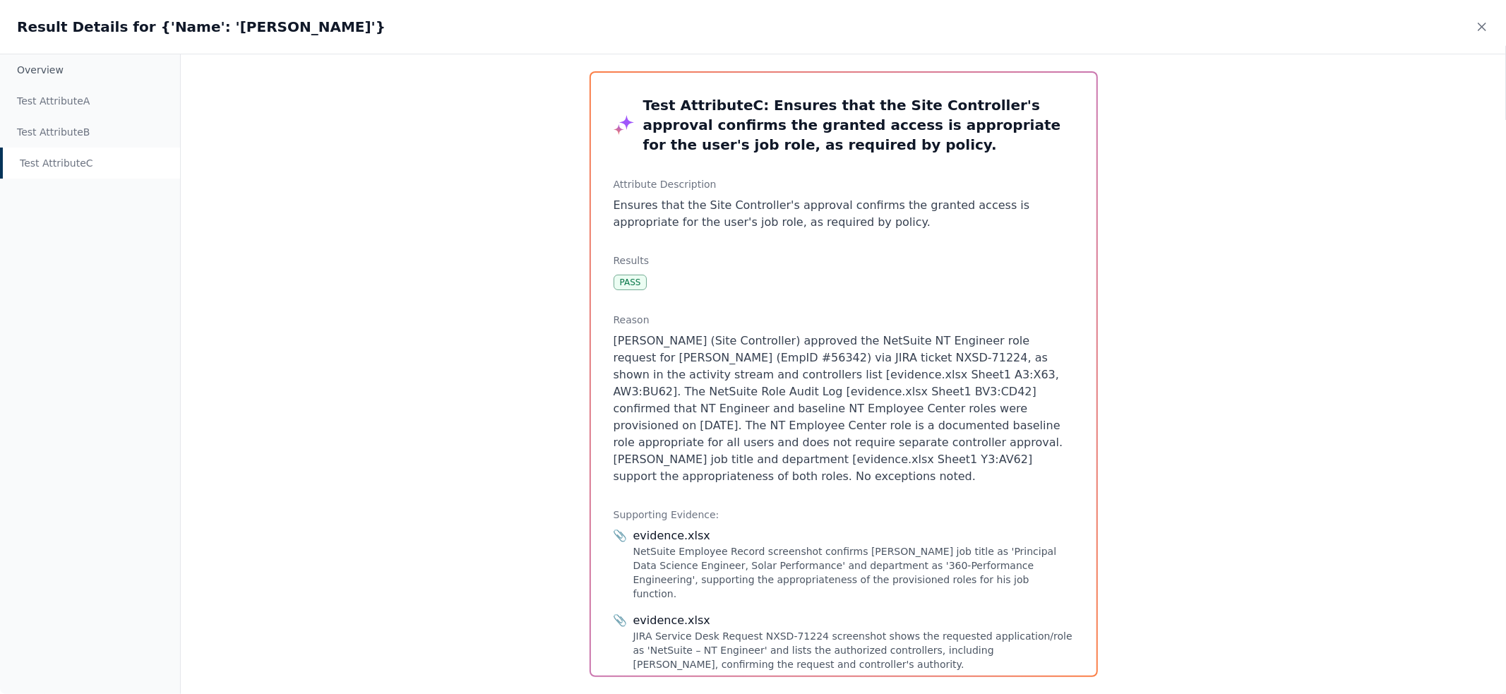
drag, startPoint x: 780, startPoint y: 325, endPoint x: 944, endPoint y: 475, distance: 222.3
click at [944, 474] on div "Reason Kumaresh Soundararajan (Site Controller) approved the NetSuite NT Engine…" at bounding box center [843, 399] width 460 height 172
click at [944, 475] on p "Kumaresh Soundararajan (Site Controller) approved the NetSuite NT Engineer role…" at bounding box center [843, 408] width 460 height 152
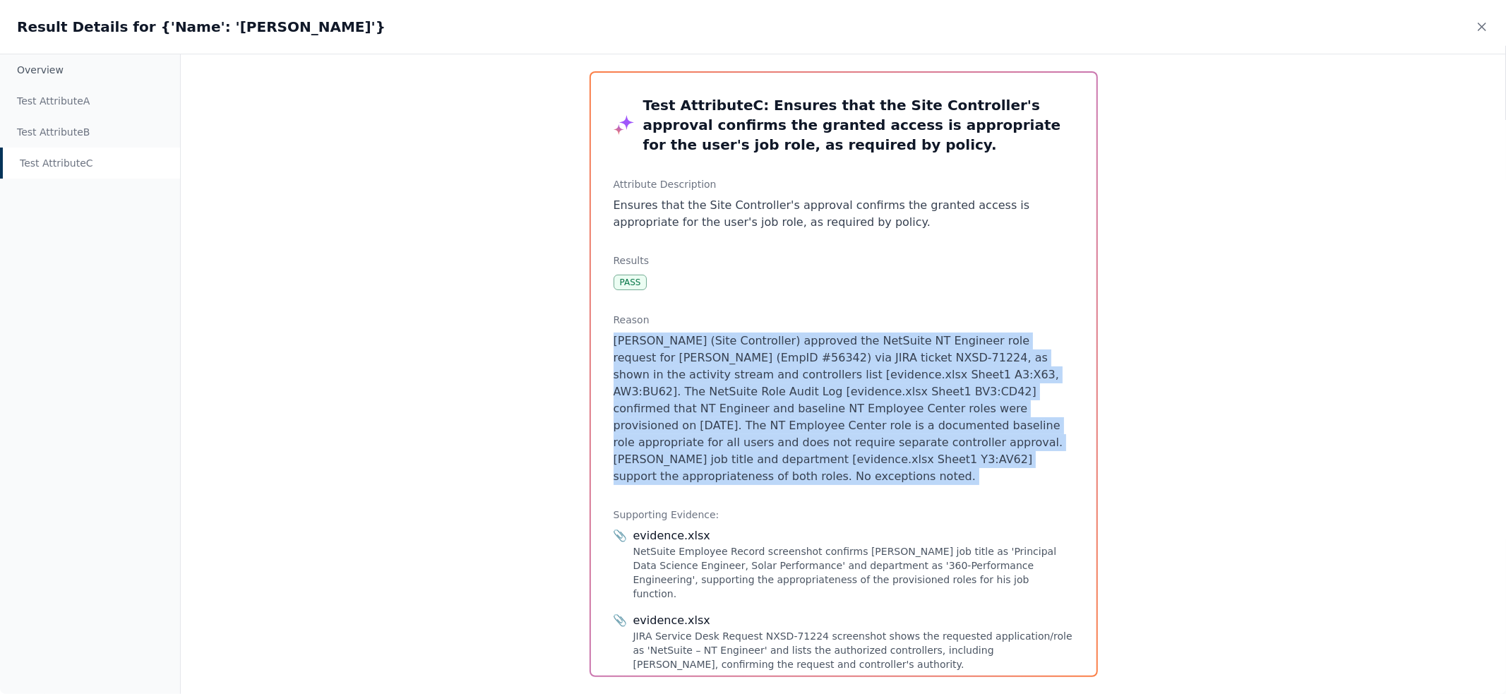
drag, startPoint x: 944, startPoint y: 475, endPoint x: 603, endPoint y: 348, distance: 363.8
click at [603, 348] on div "Test Attribute C : Ensures that the Site Controller's approval confirms the gra…" at bounding box center [843, 374] width 505 height 603
click at [606, 347] on div "Test Attribute C : Ensures that the Site Controller's approval confirms the gra…" at bounding box center [843, 374] width 505 height 603
drag, startPoint x: 606, startPoint y: 347, endPoint x: 910, endPoint y: 479, distance: 331.6
click at [909, 479] on div "Test Attribute C : Ensures that the Site Controller's approval confirms the gra…" at bounding box center [843, 374] width 505 height 603
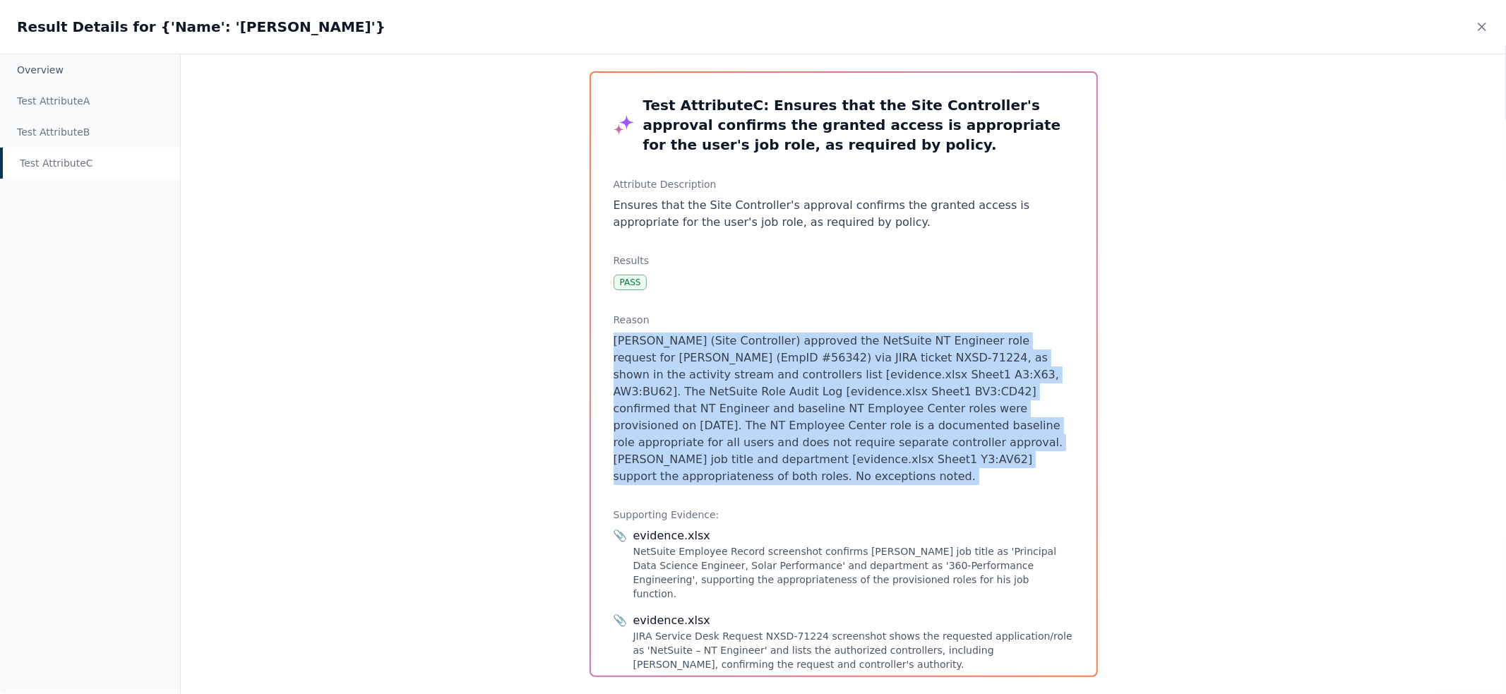
click at [911, 479] on p "Kumaresh Soundararajan (Site Controller) approved the NetSuite NT Engineer role…" at bounding box center [843, 408] width 460 height 152
drag, startPoint x: 911, startPoint y: 479, endPoint x: 688, endPoint y: 361, distance: 251.7
click at [688, 361] on p "Kumaresh Soundararajan (Site Controller) approved the NetSuite NT Engineer role…" at bounding box center [843, 408] width 460 height 152
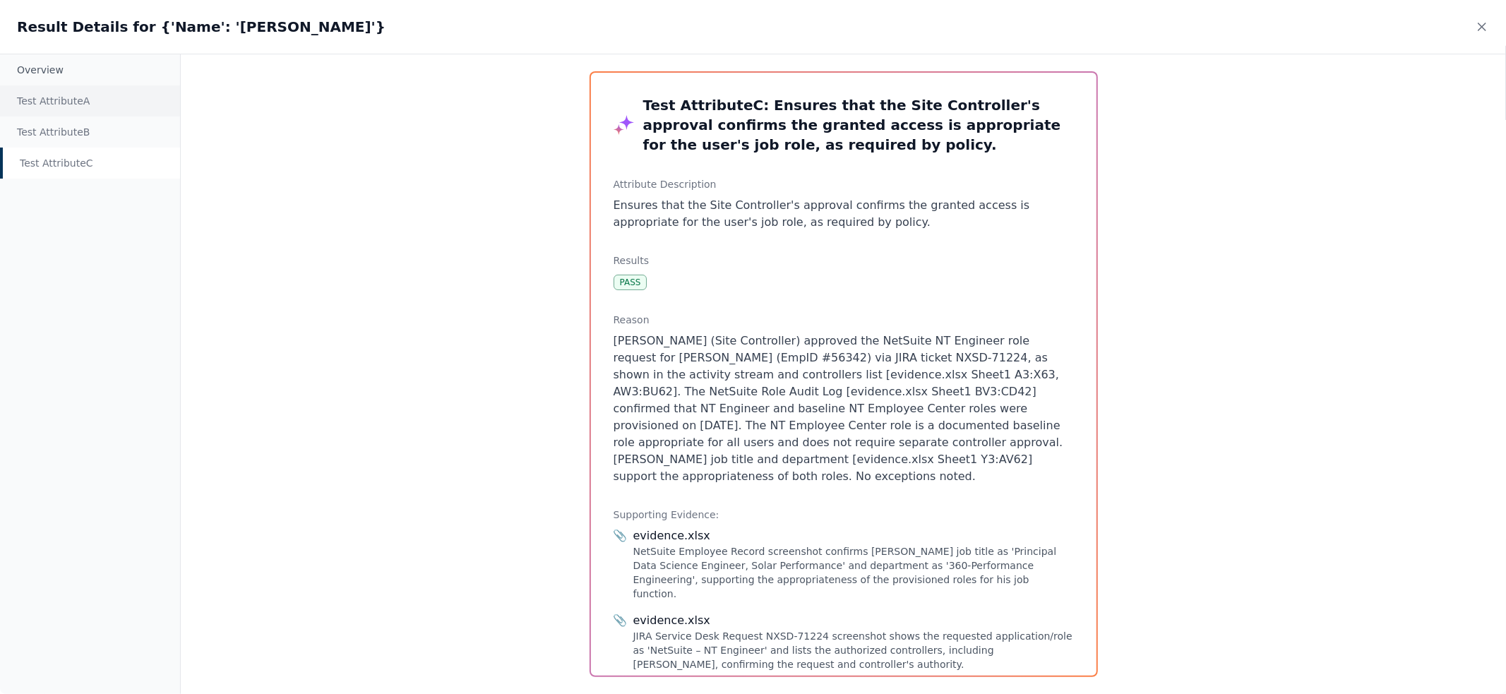
click at [50, 93] on div "Test Attribute A" at bounding box center [90, 100] width 180 height 31
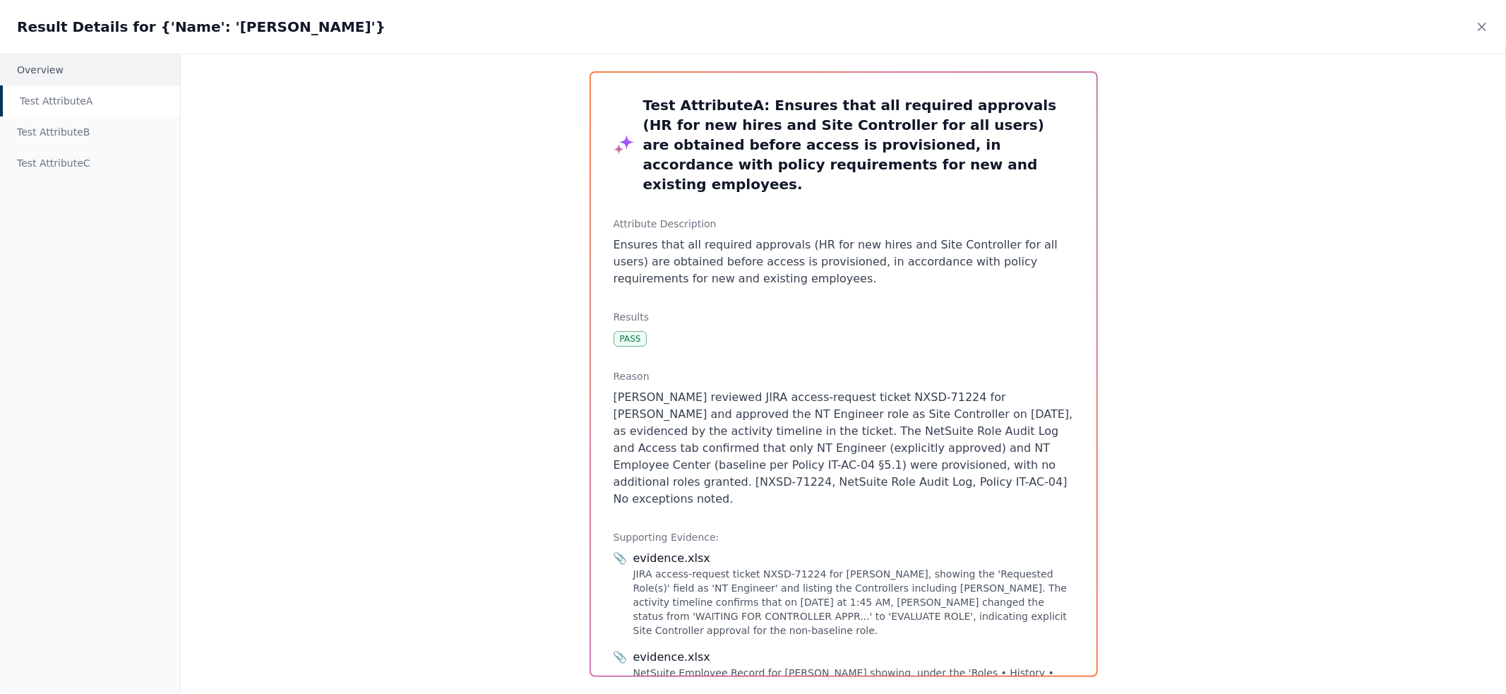
click at [36, 68] on div "Overview" at bounding box center [90, 69] width 180 height 31
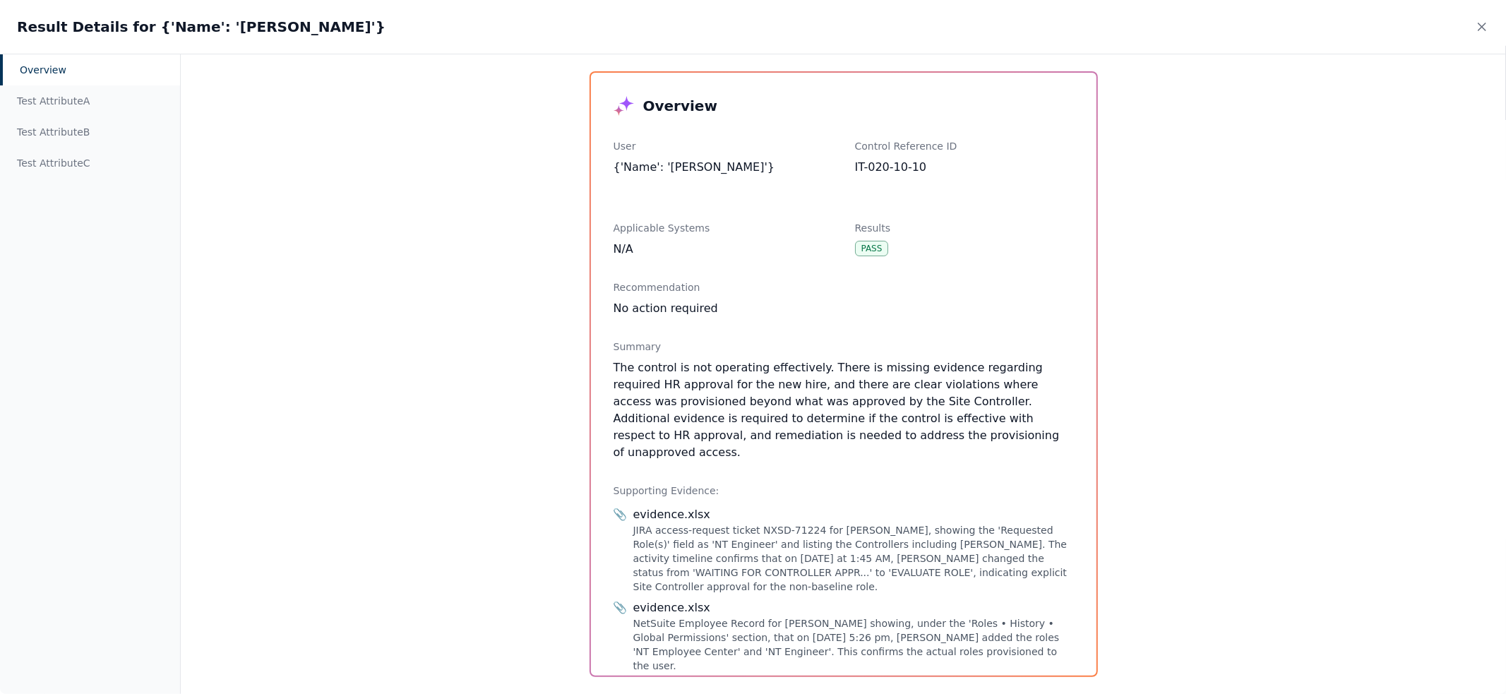
click at [880, 409] on div "The control is not operating effectively. There is missing evidence regarding r…" at bounding box center [843, 410] width 460 height 102
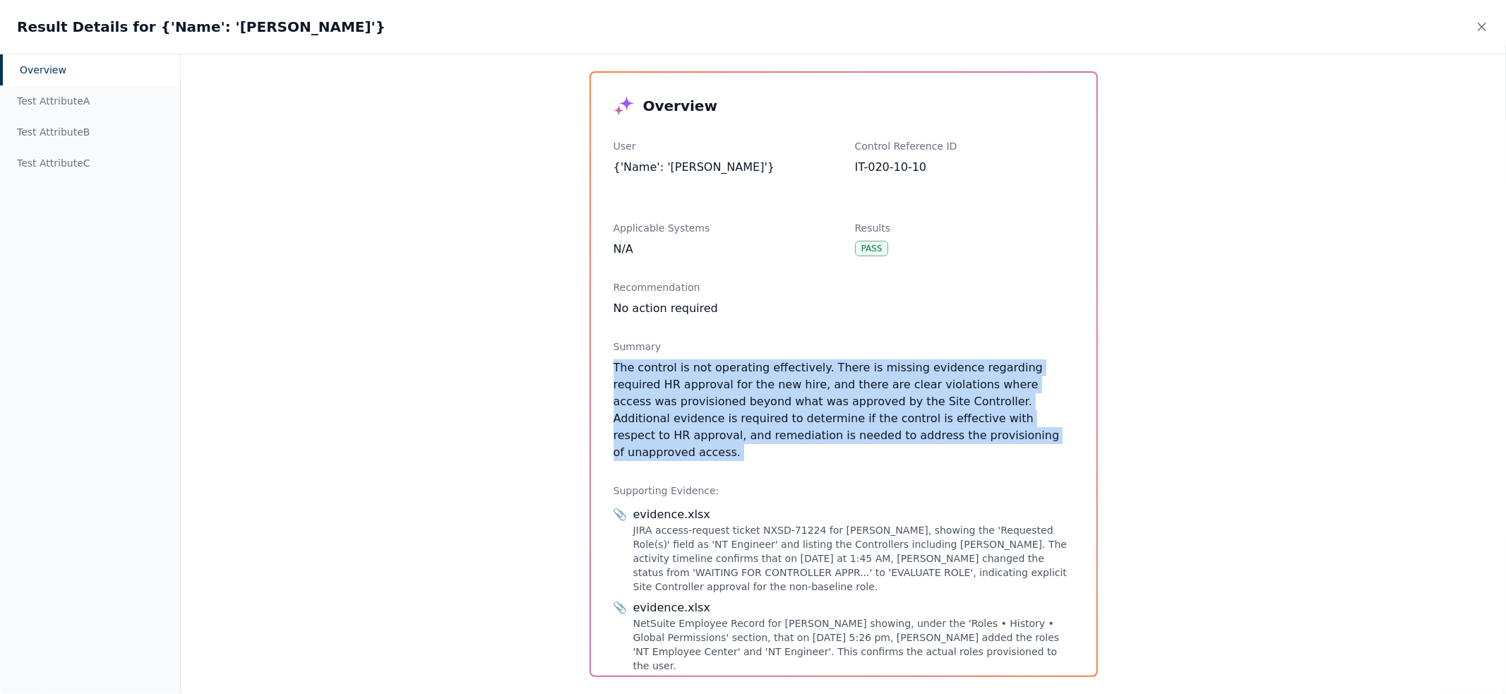
click at [880, 409] on div "The control is not operating effectively. There is missing evidence regarding r…" at bounding box center [843, 410] width 460 height 102
copy div "The control is not operating effectively. There is missing evidence regarding r…"
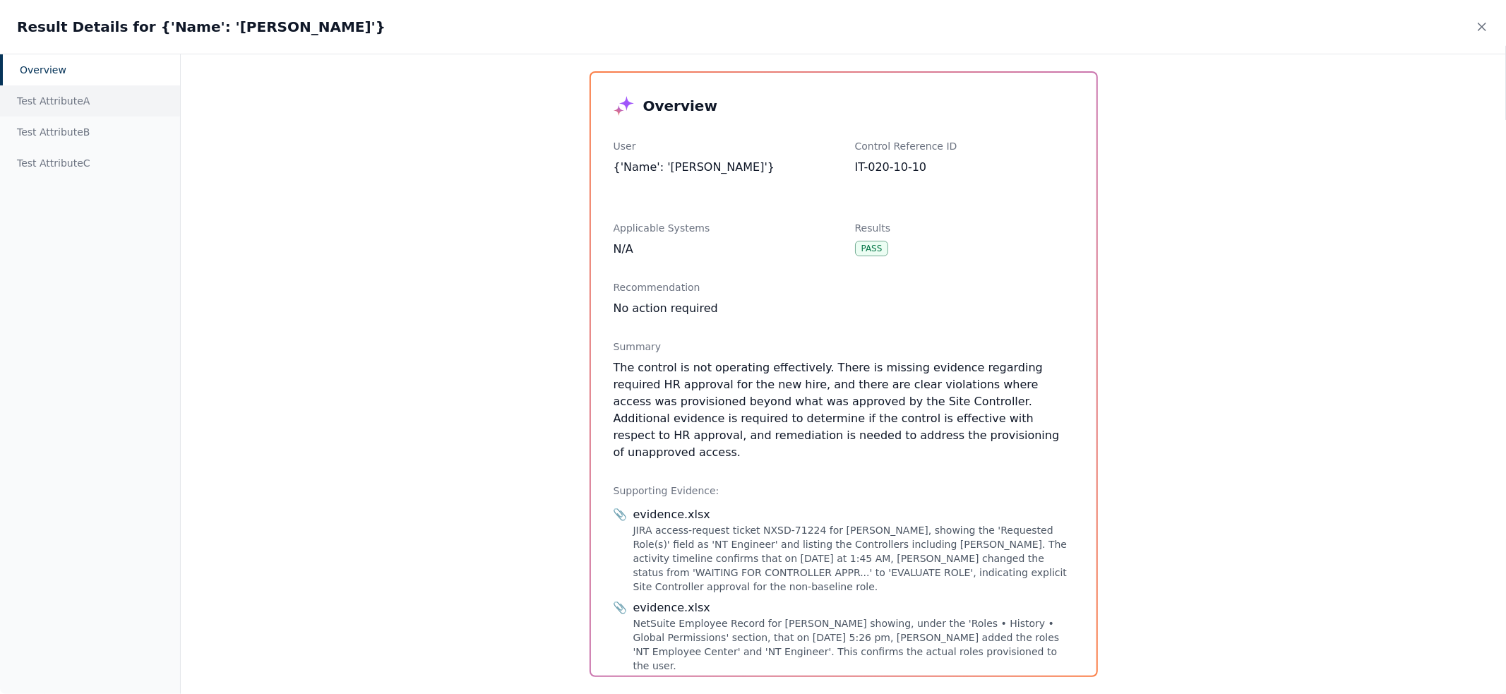
click at [64, 114] on div "Test Attribute A" at bounding box center [90, 100] width 180 height 31
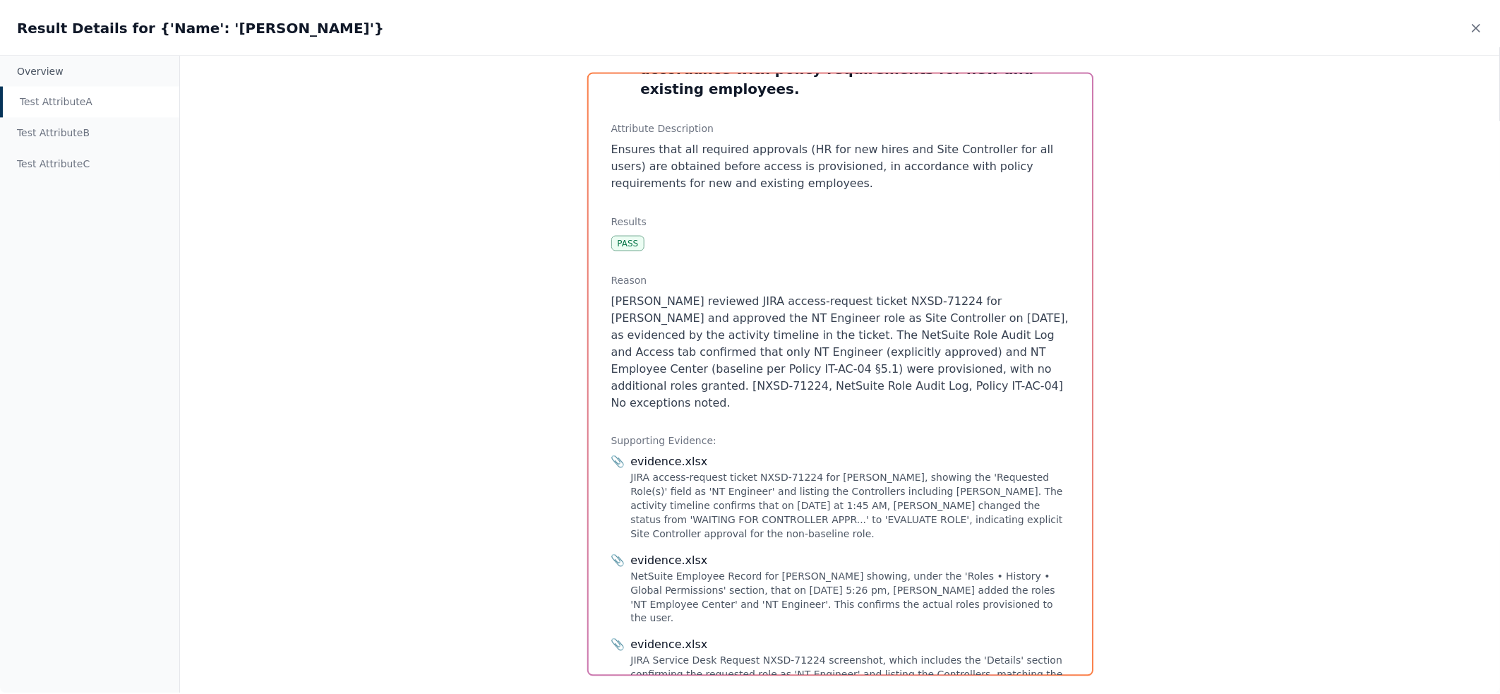
scroll to position [111, 0]
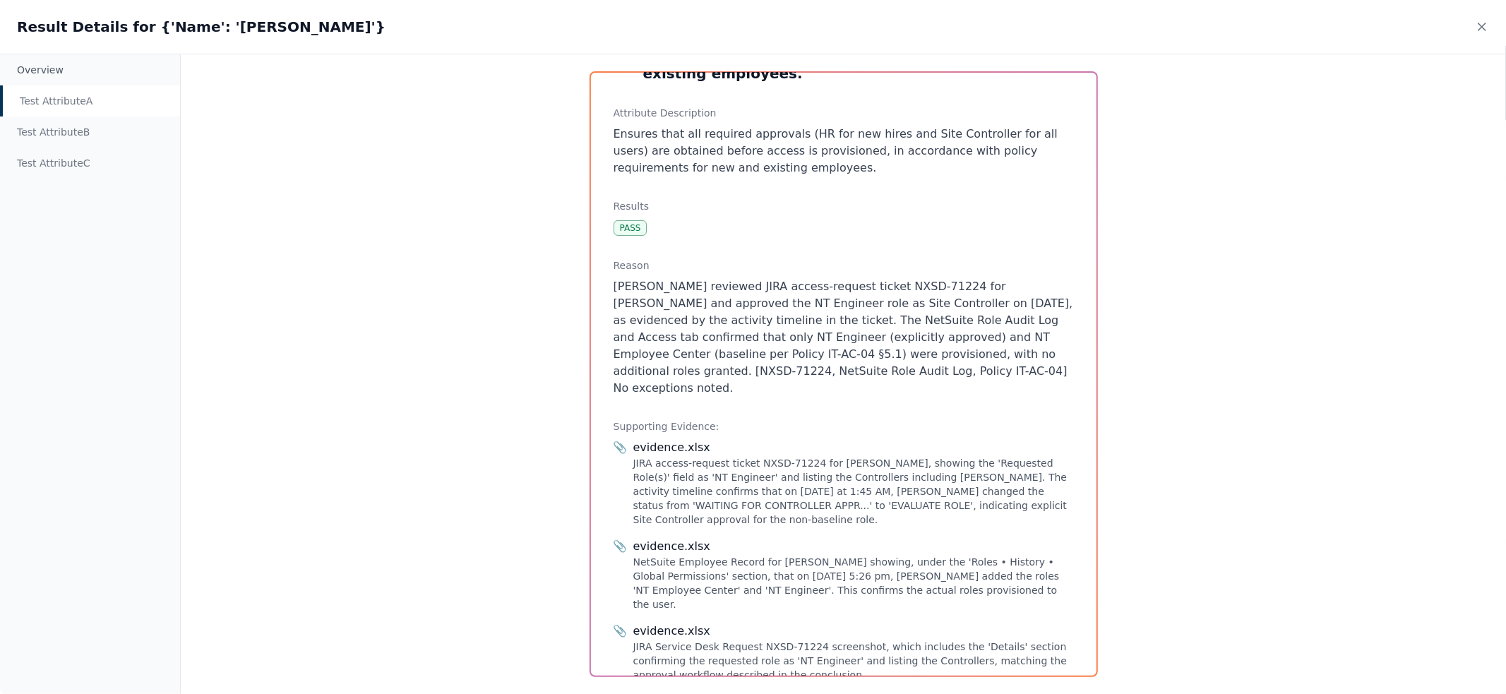
click at [714, 335] on p "Kumaresh Soundararajan reviewed JIRA access-request ticket NXSD-71224 for Ricky…" at bounding box center [843, 337] width 460 height 119
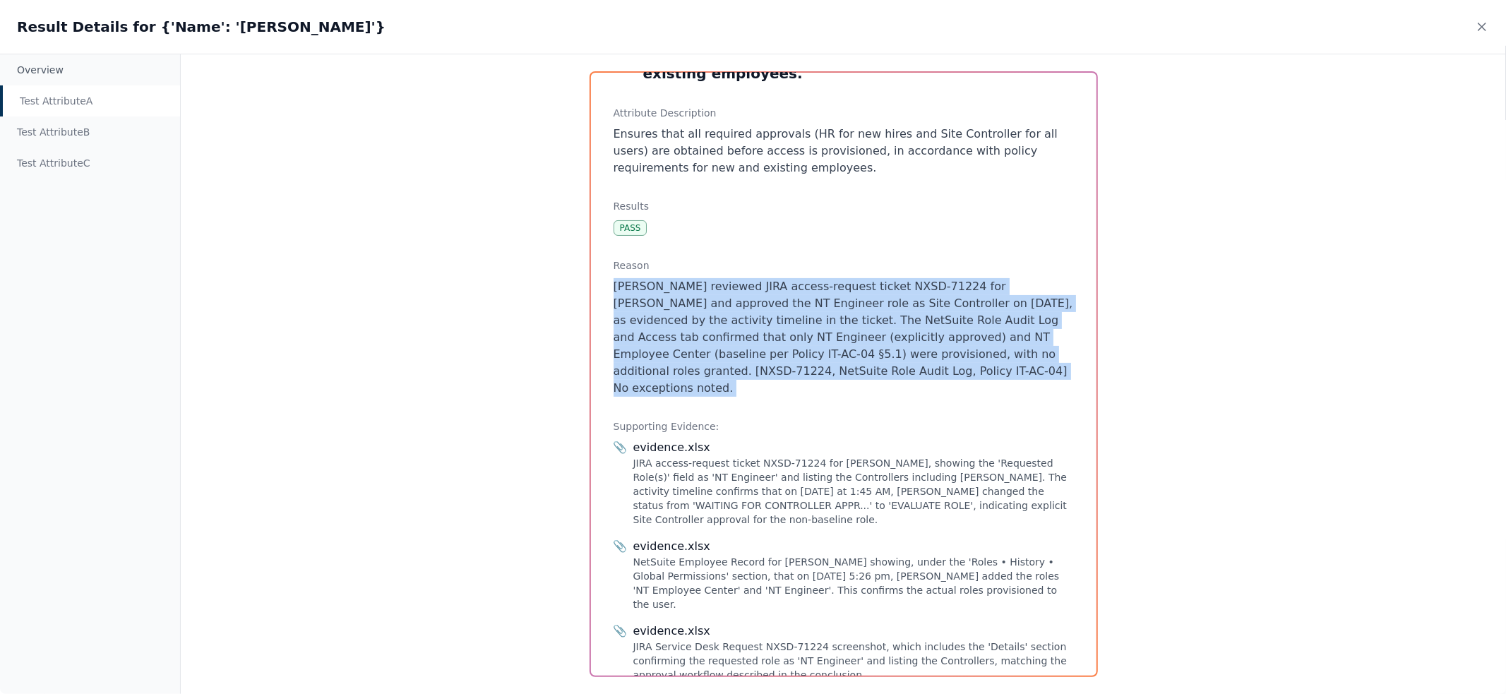
click at [714, 335] on p "Kumaresh Soundararajan reviewed JIRA access-request ticket NXSD-71224 for Ricky…" at bounding box center [843, 337] width 460 height 119
copy p "Kumaresh Soundararajan reviewed JIRA access-request ticket NXSD-71224 for Ricky…"
click at [1487, 24] on icon at bounding box center [1482, 27] width 14 height 14
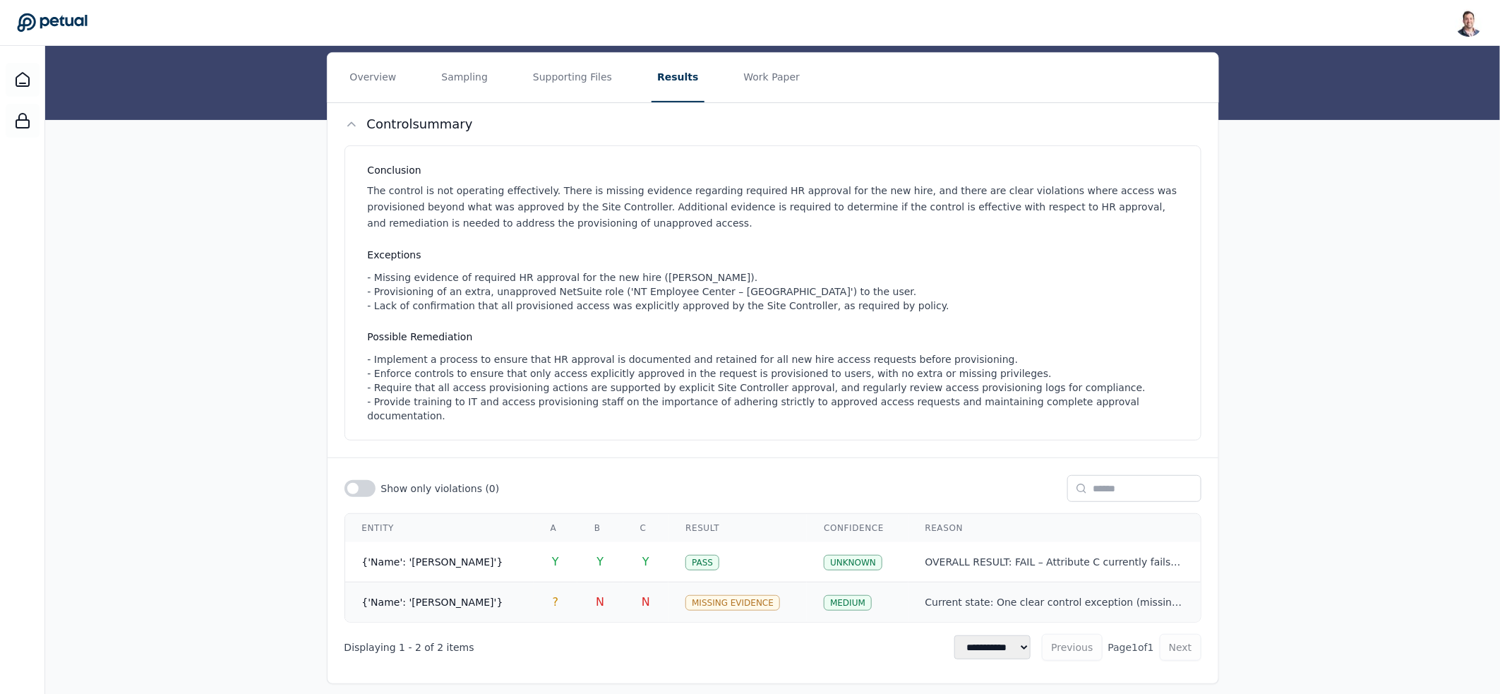
click at [445, 596] on span "{'Name': '[PERSON_NAME]'}" at bounding box center [432, 601] width 141 height 11
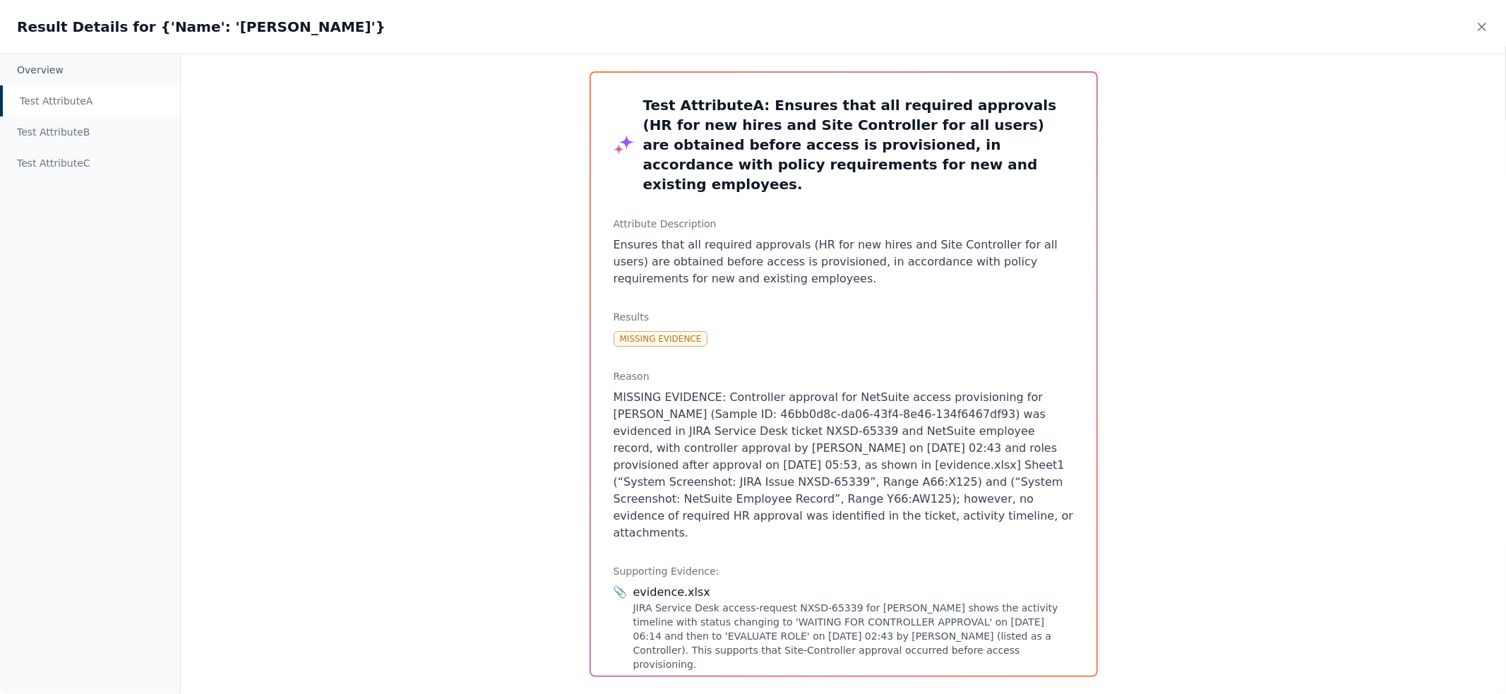
click at [110, 101] on div "Test Attribute A" at bounding box center [90, 100] width 180 height 31
click at [101, 124] on div "Test Attribute B" at bounding box center [90, 131] width 180 height 31
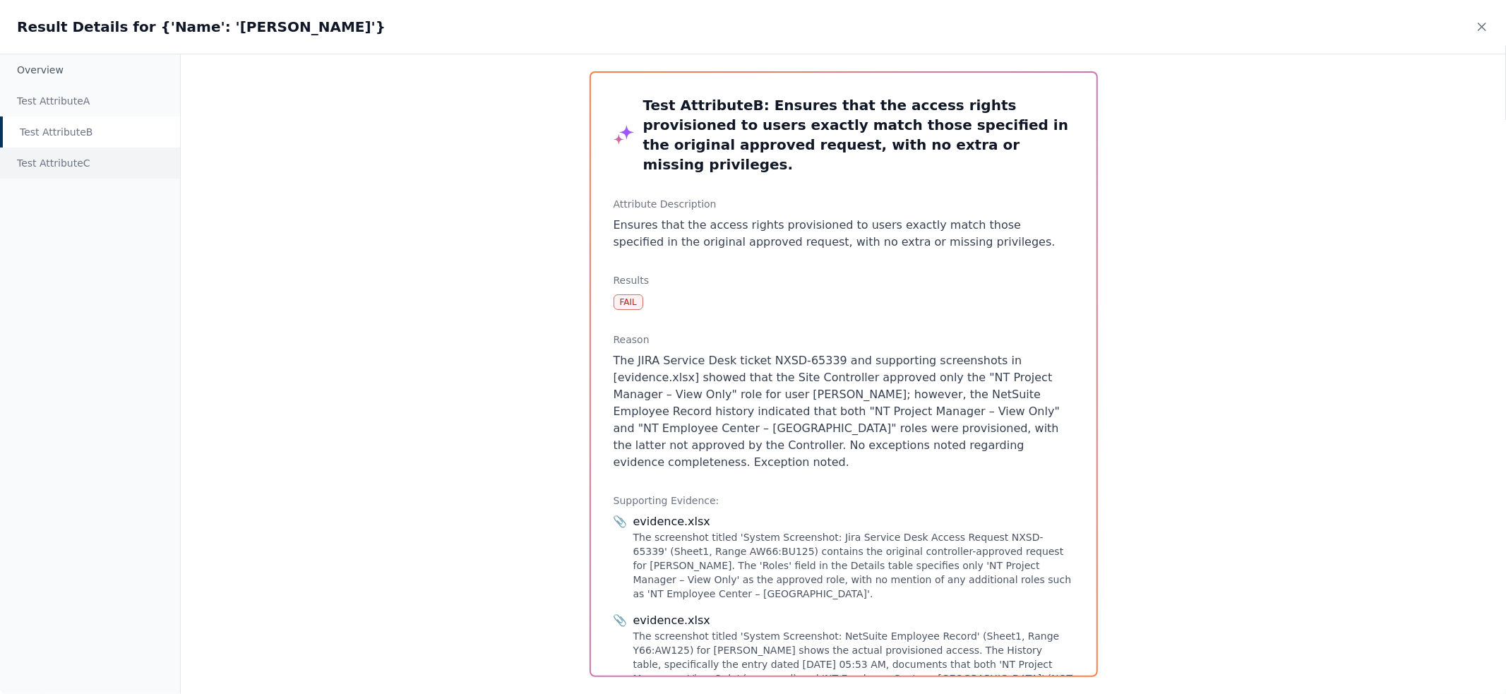
click at [92, 160] on div "Test Attribute C" at bounding box center [90, 163] width 180 height 31
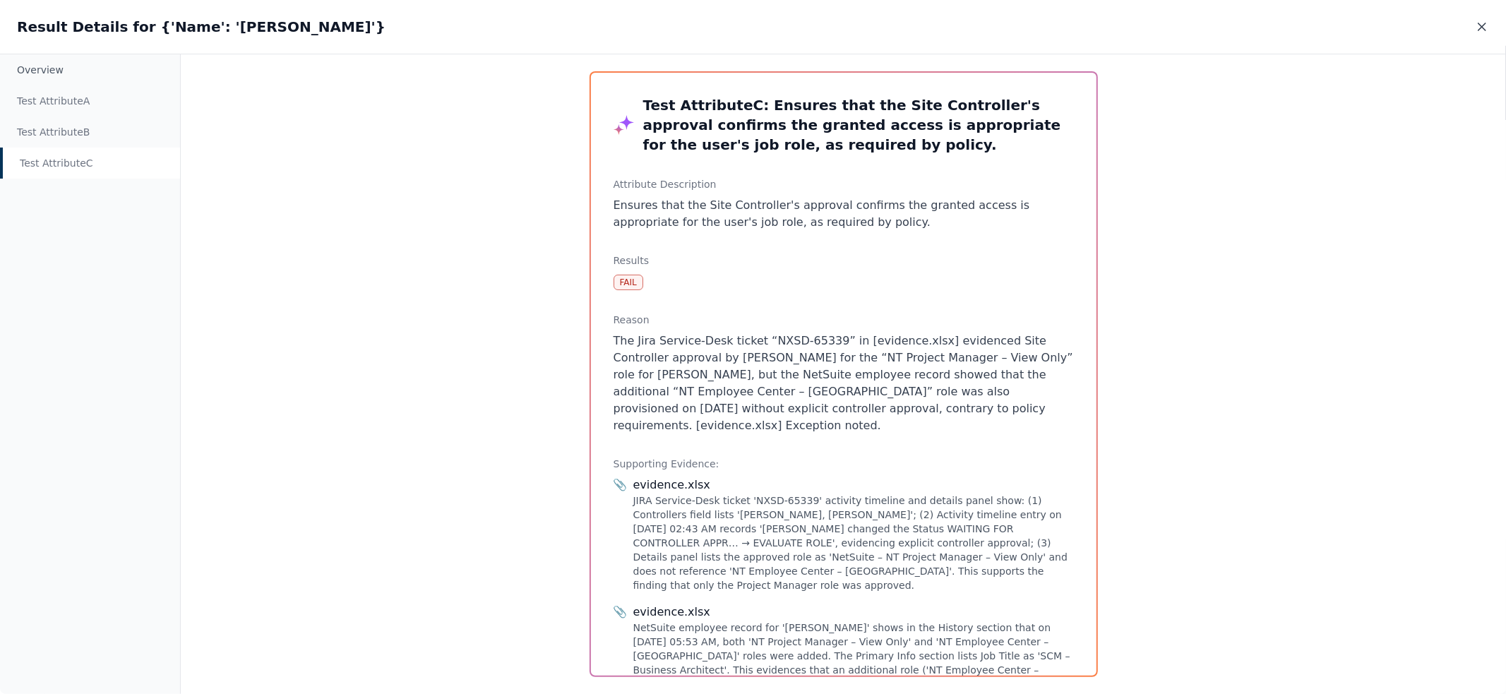
click at [1475, 27] on icon at bounding box center [1482, 27] width 14 height 14
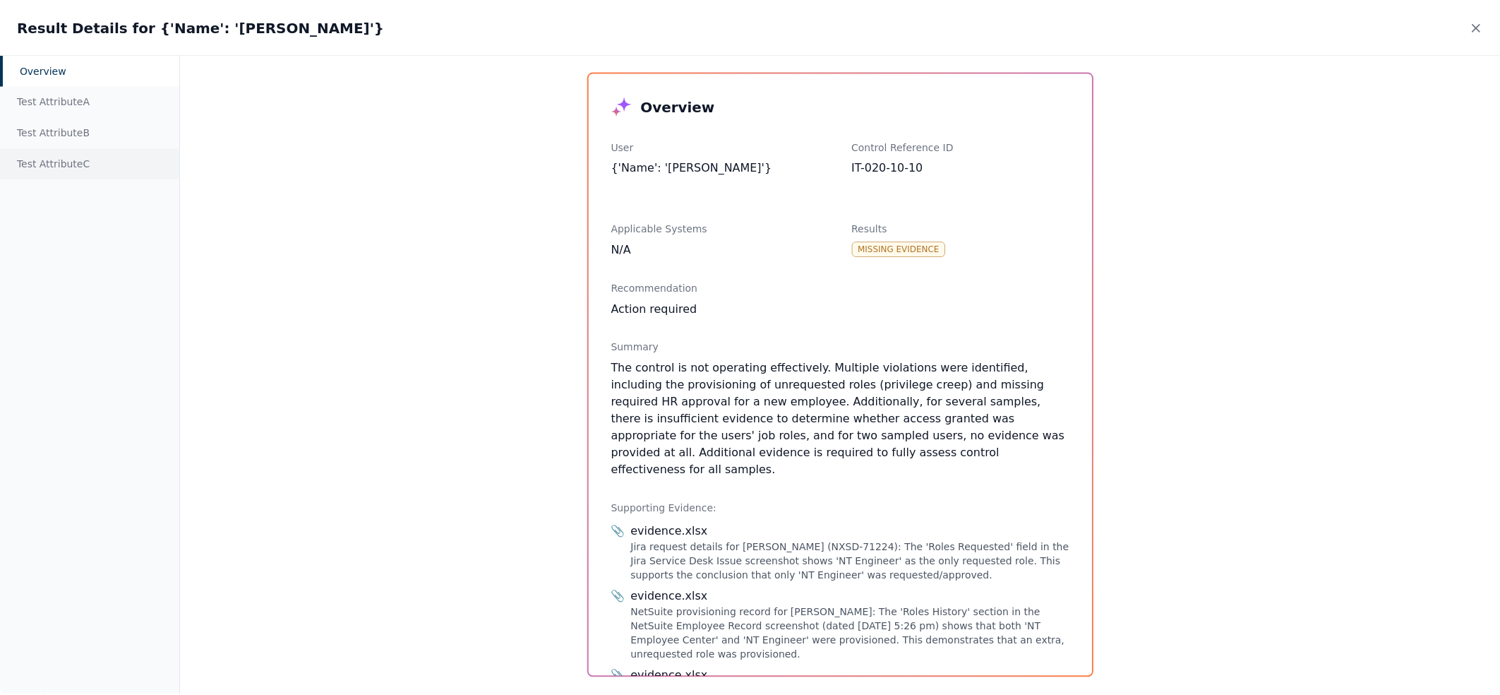
scroll to position [107, 0]
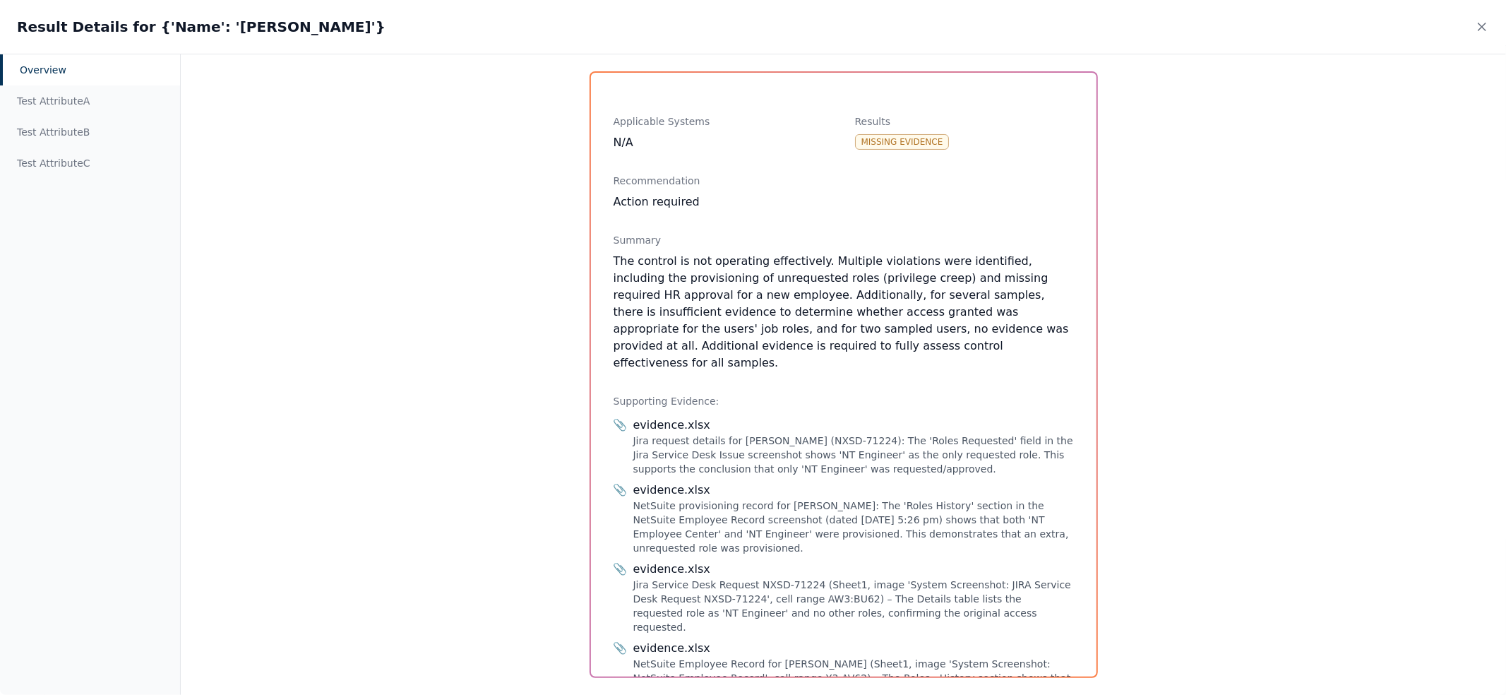
click at [1472, 28] on div "Result Details for {'Name': 'Dunbar, Ricky'}" at bounding box center [753, 27] width 1506 height 54
click at [1477, 27] on icon at bounding box center [1482, 27] width 14 height 14
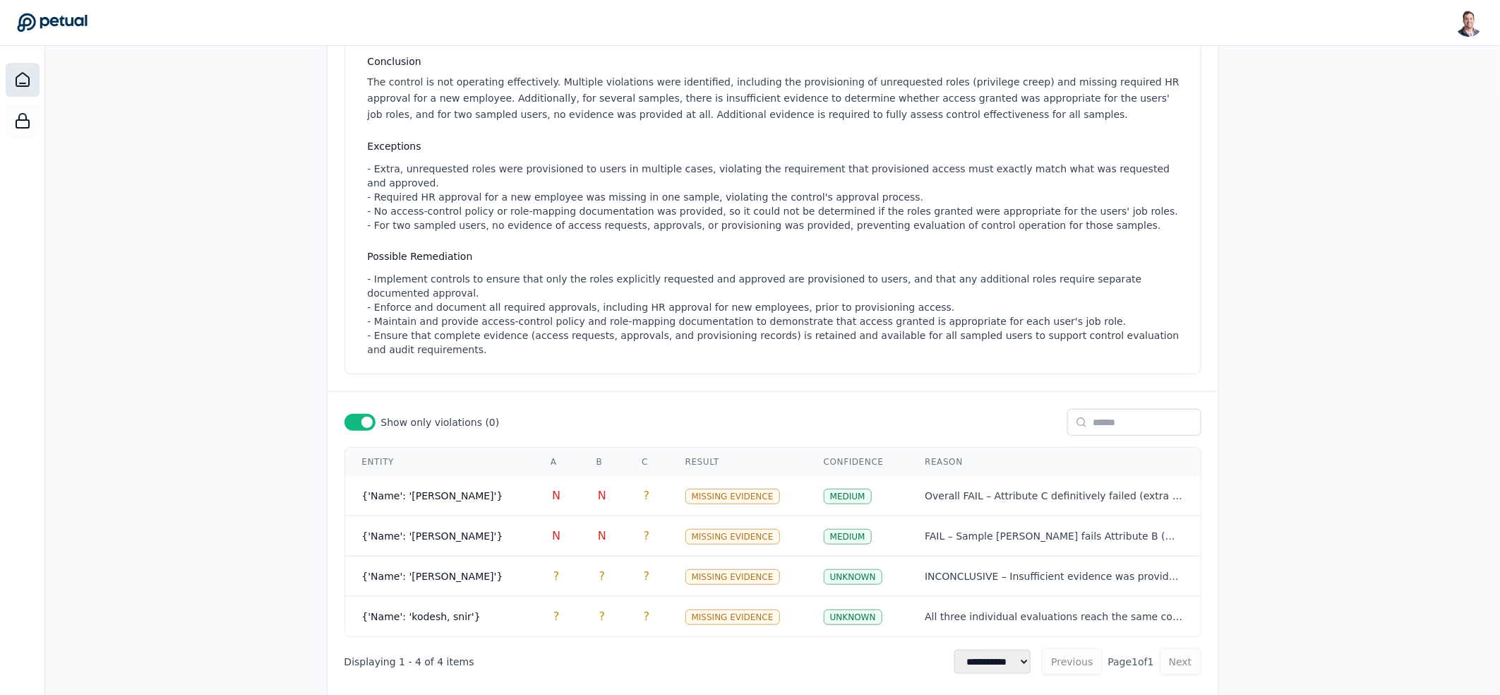
click at [17, 84] on icon at bounding box center [22, 79] width 17 height 17
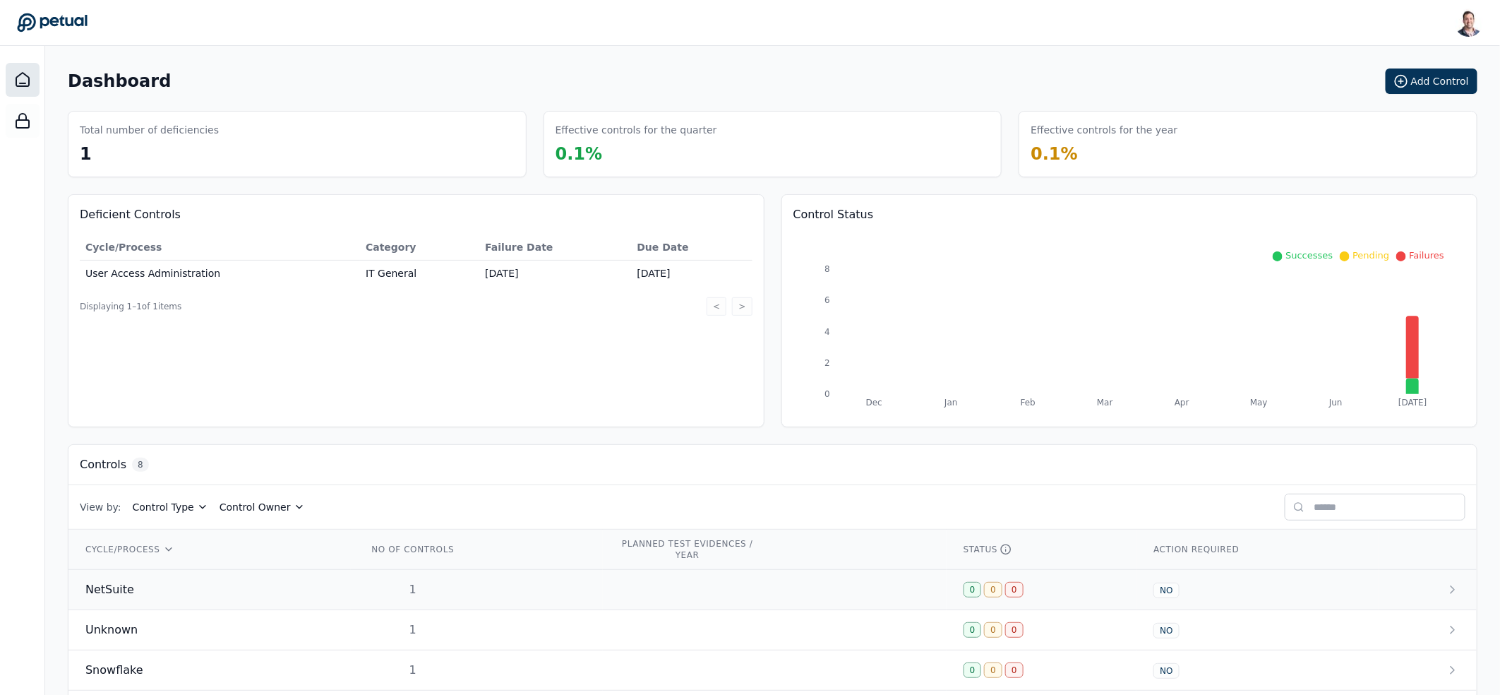
click at [390, 589] on div "1" at bounding box center [413, 589] width 90 height 17
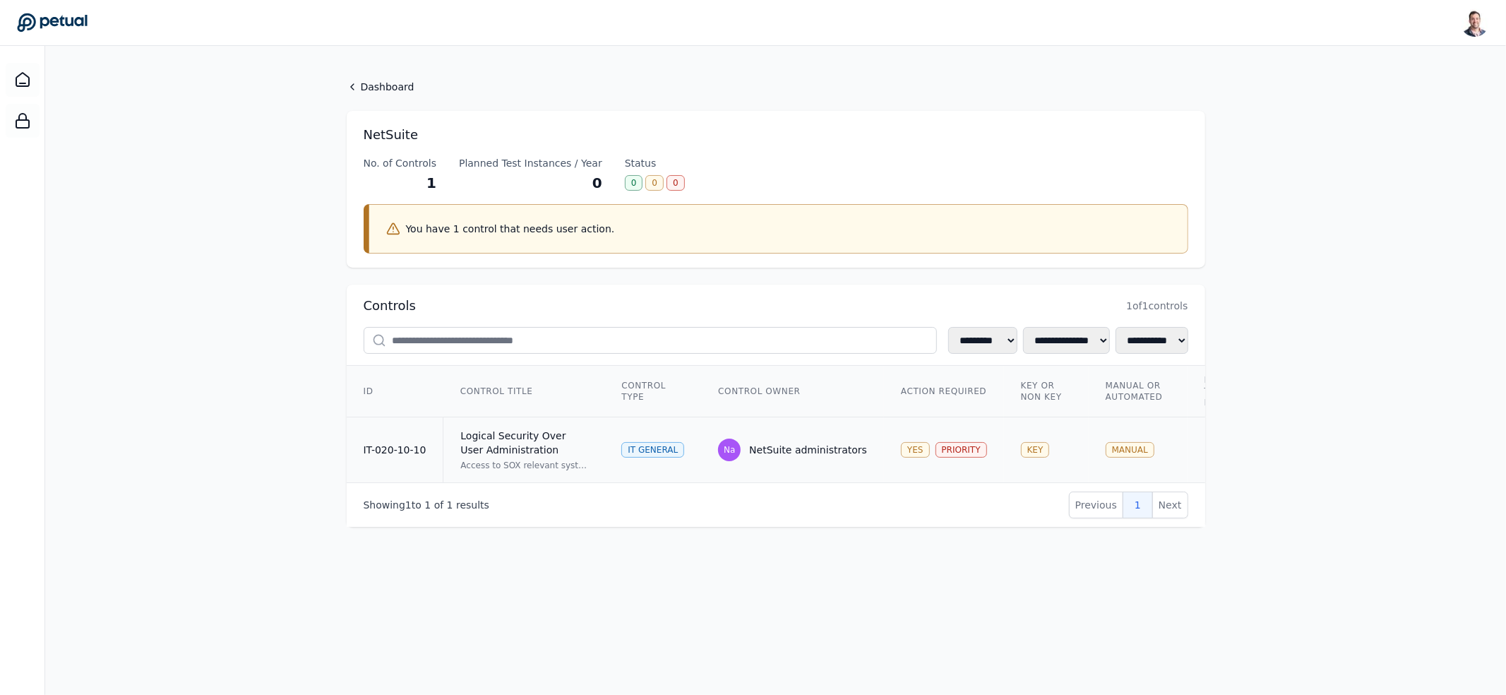
click at [511, 439] on div "Logical Security Over User Administration" at bounding box center [523, 442] width 127 height 28
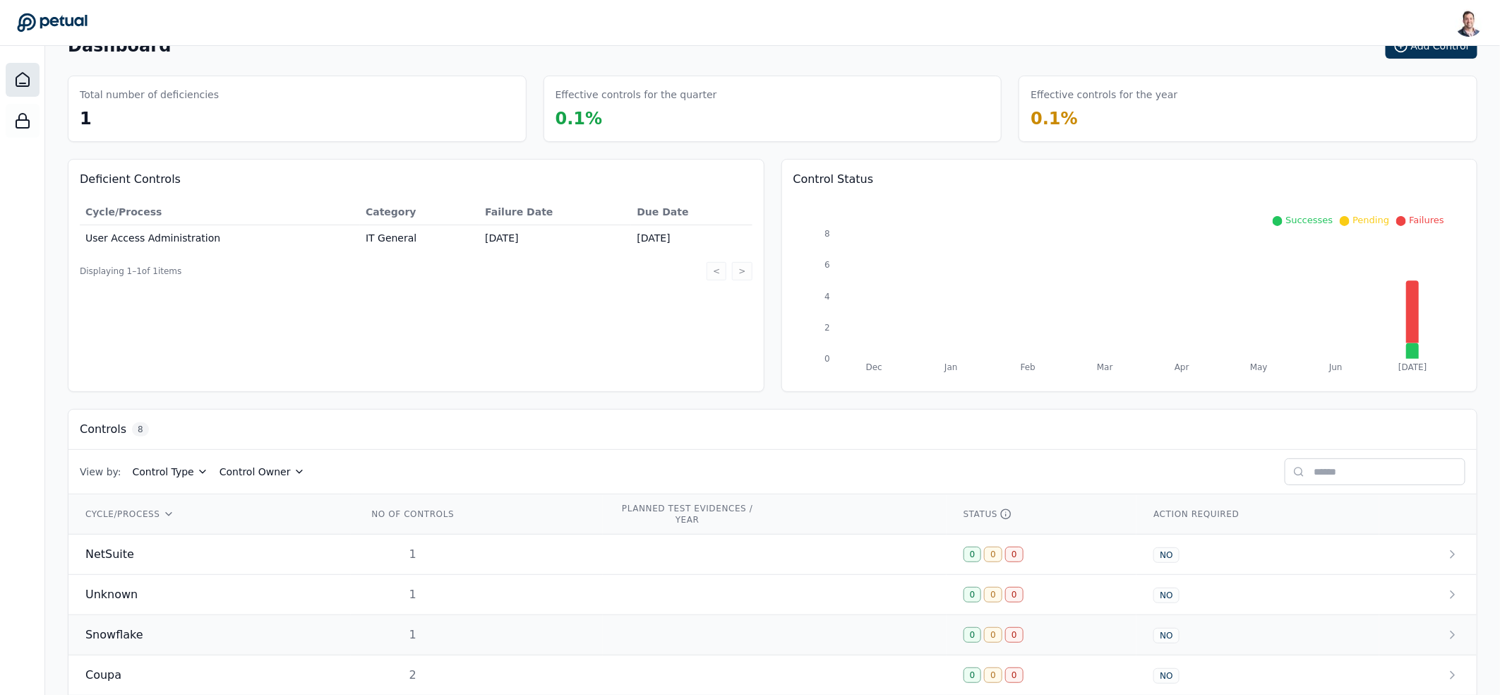
scroll to position [121, 0]
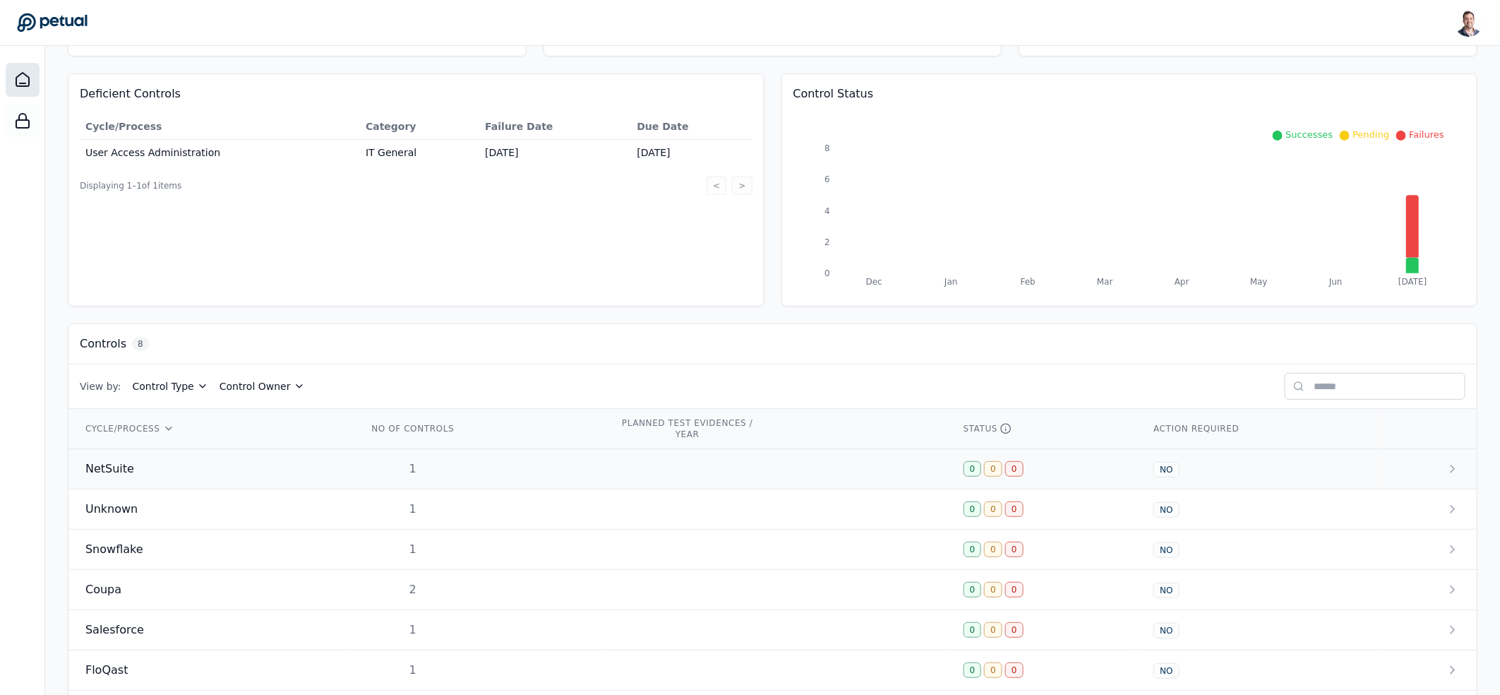
click at [409, 475] on div "1" at bounding box center [413, 468] width 90 height 17
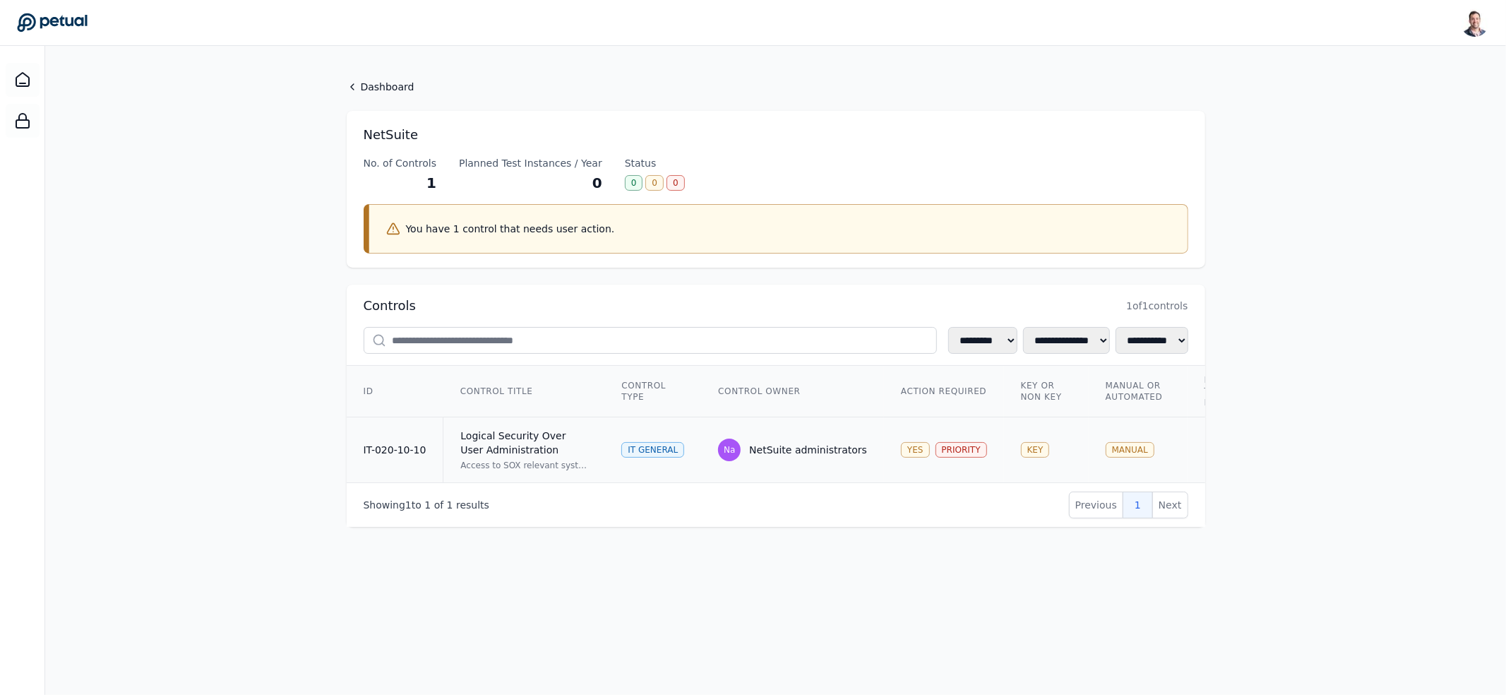
click at [486, 451] on div "Logical Security Over User Administration" at bounding box center [523, 442] width 127 height 28
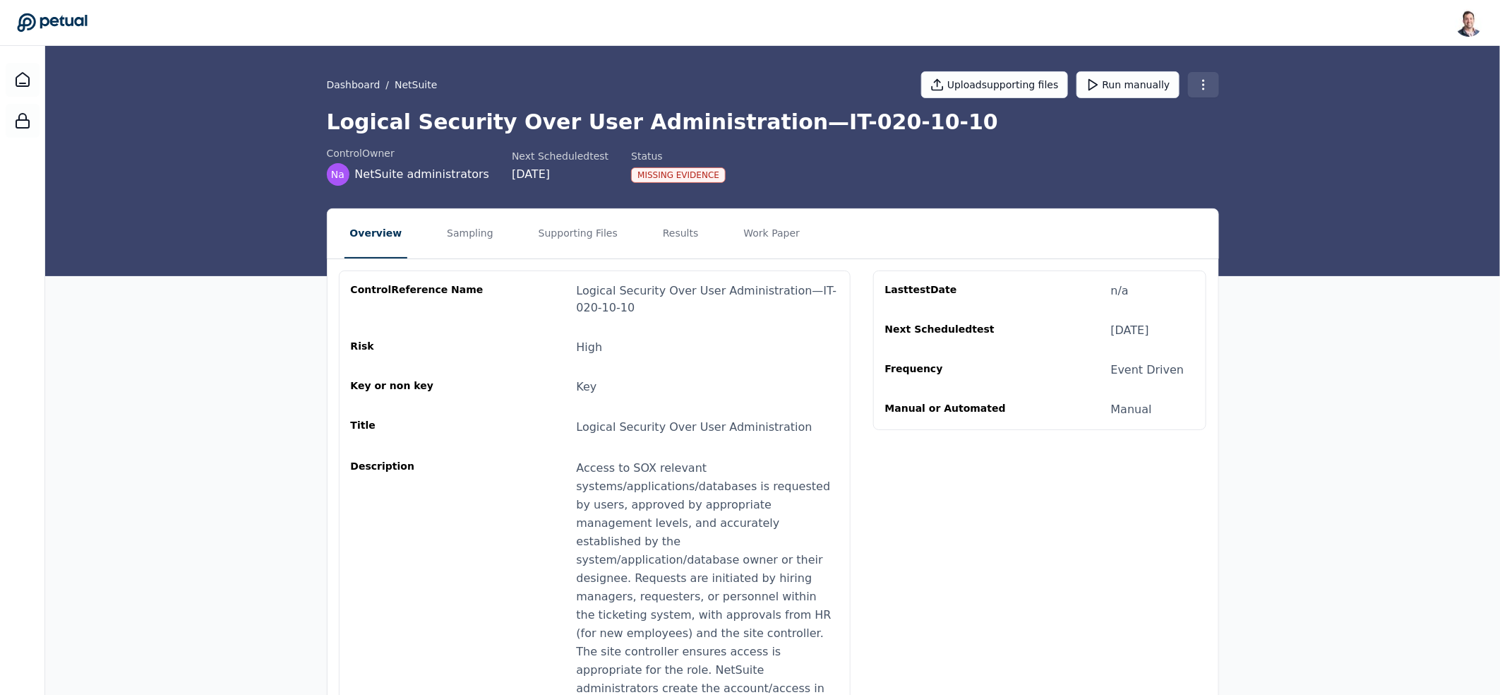
click at [1210, 88] on html "Snir Kodesh snir@petual.ai Sign out Dashboard / NetSuite Upload supporting file…" at bounding box center [750, 635] width 1500 height 1271
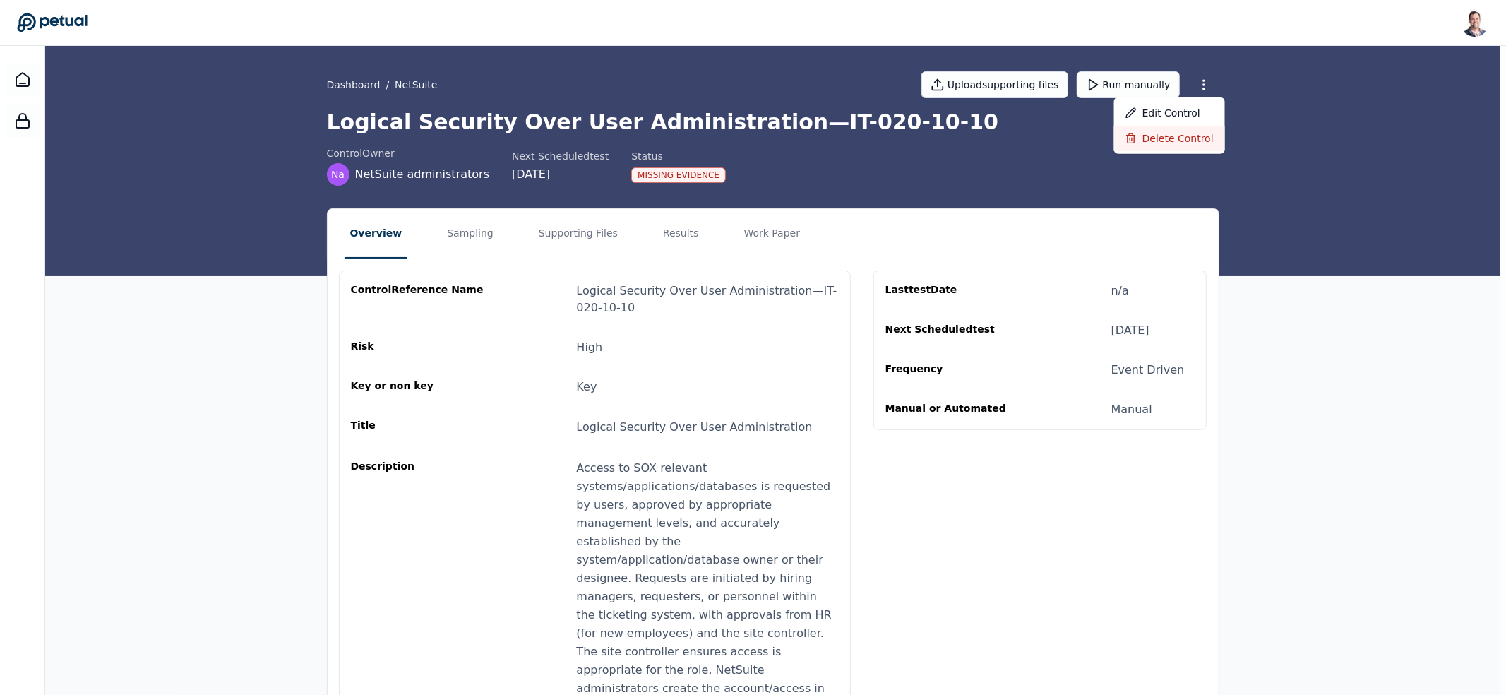
click at [1182, 133] on div "Delete control" at bounding box center [1169, 138] width 111 height 25
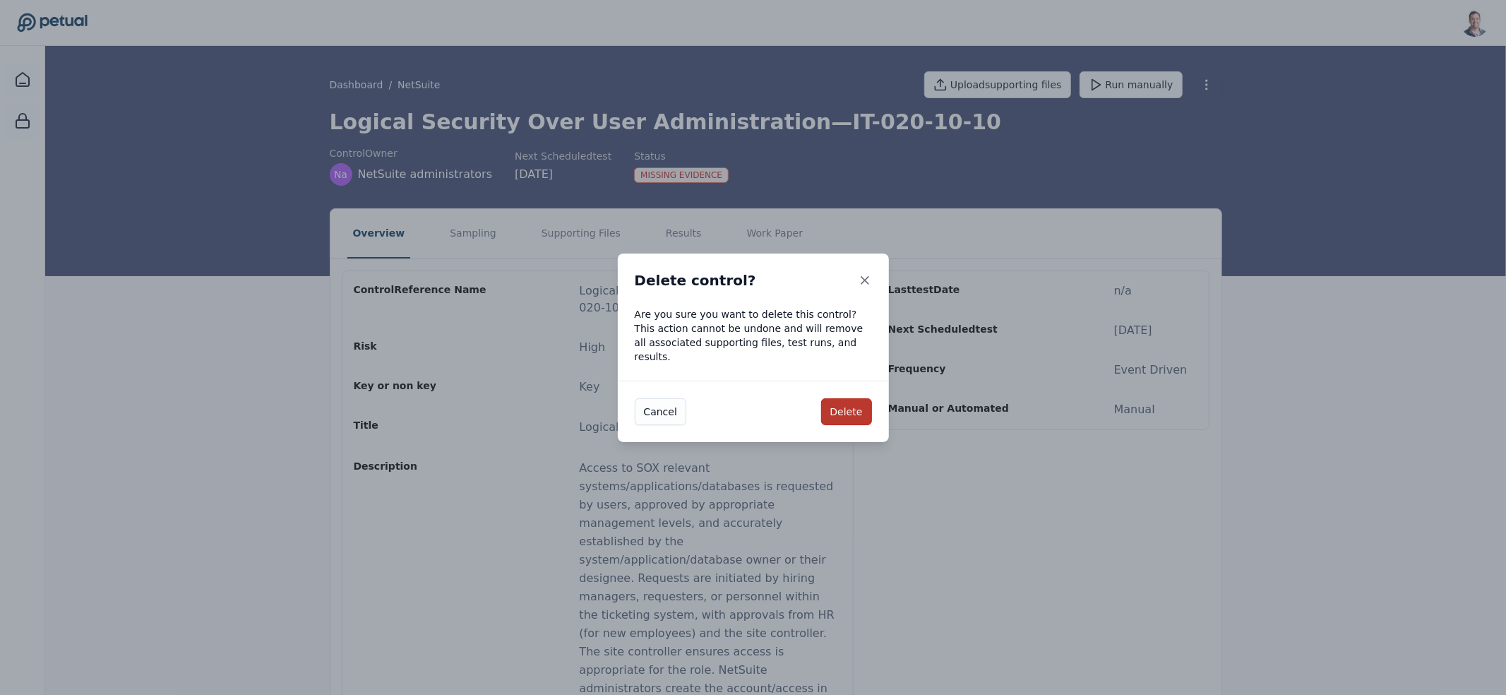
click at [845, 398] on button "Delete" at bounding box center [846, 411] width 51 height 27
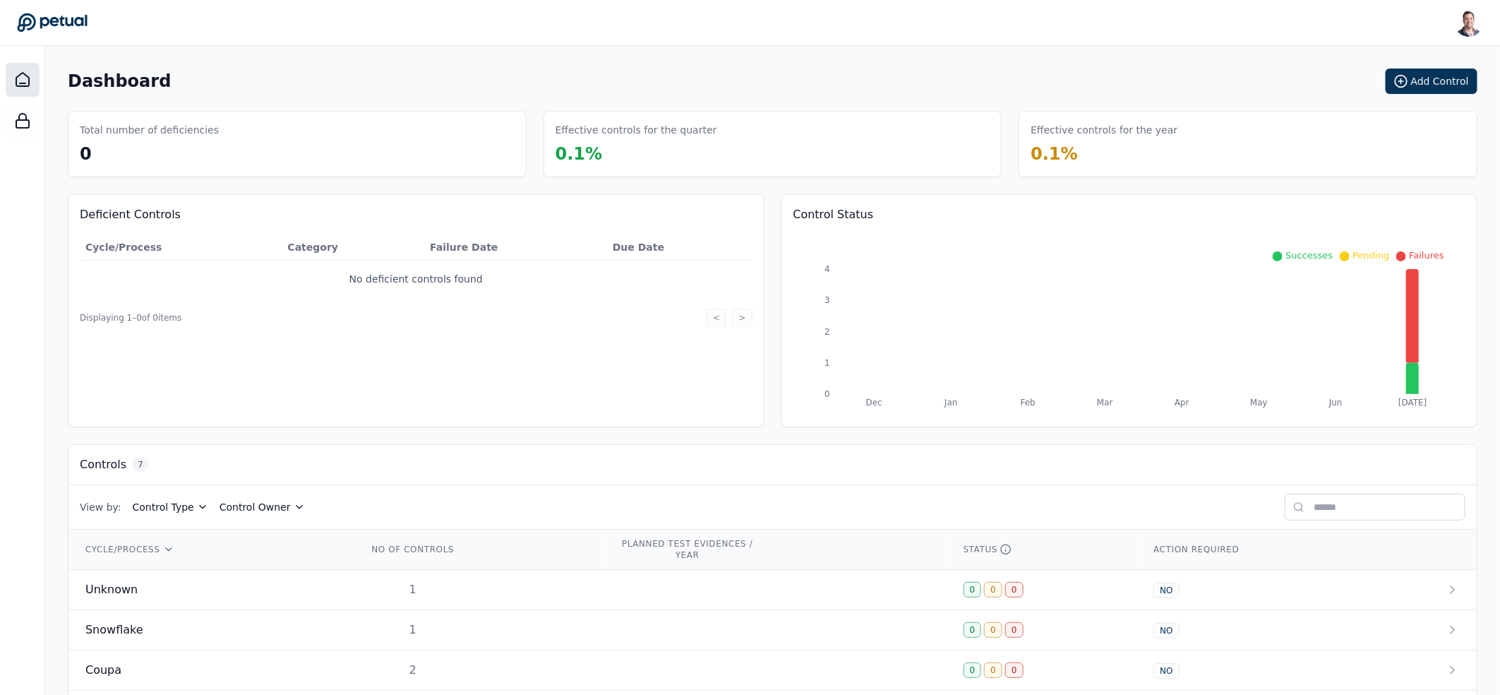
click at [378, 73] on div "Dashboard Add Control" at bounding box center [773, 80] width 1410 height 25
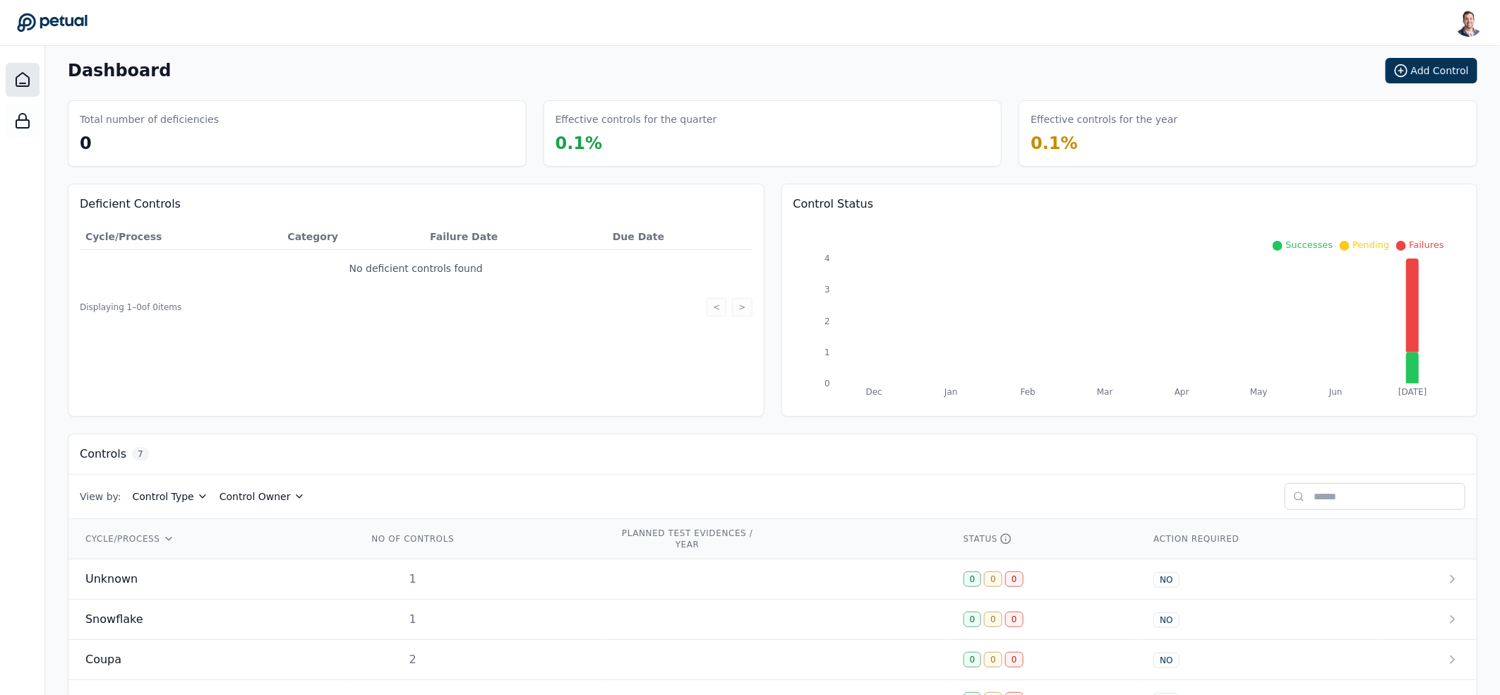
scroll to position [14, 0]
click at [1400, 66] on icon at bounding box center [1401, 67] width 14 height 14
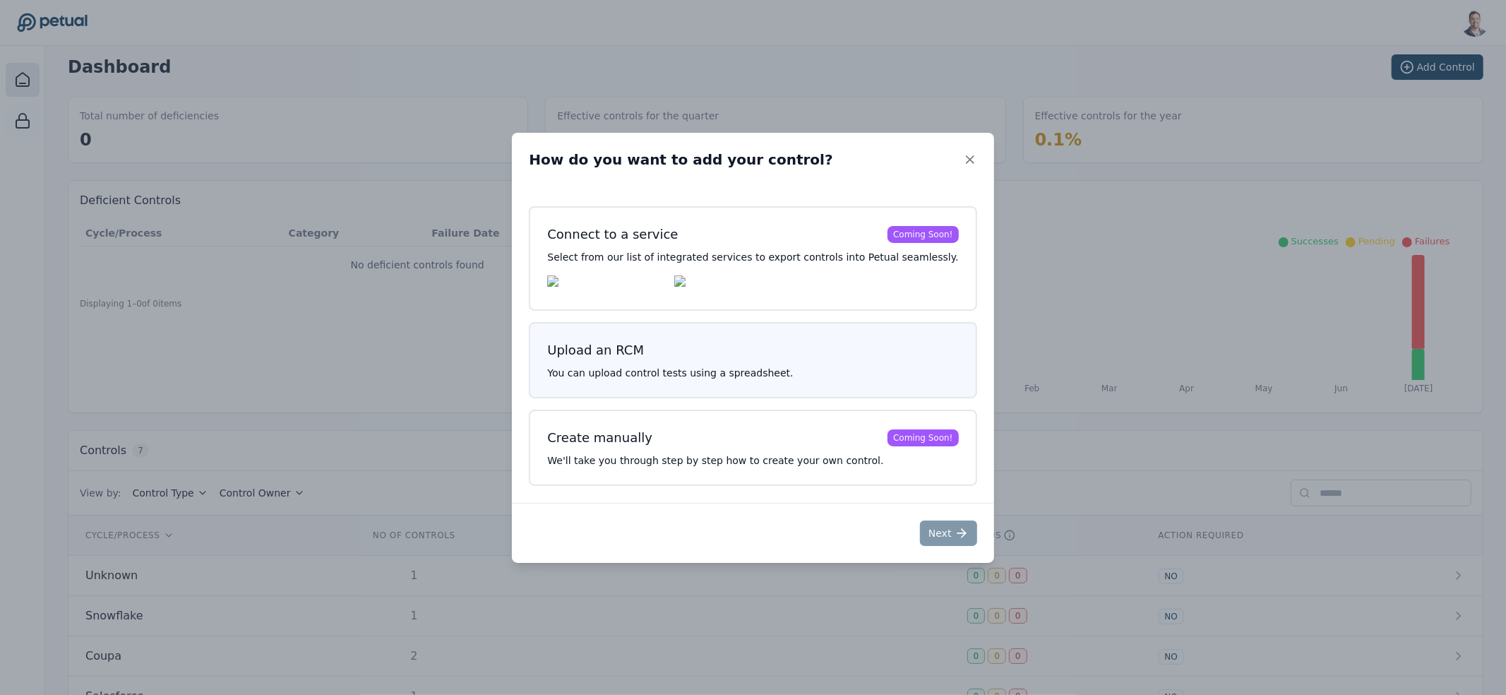
click at [611, 352] on div "Upload an RCM" at bounding box center [595, 350] width 97 height 20
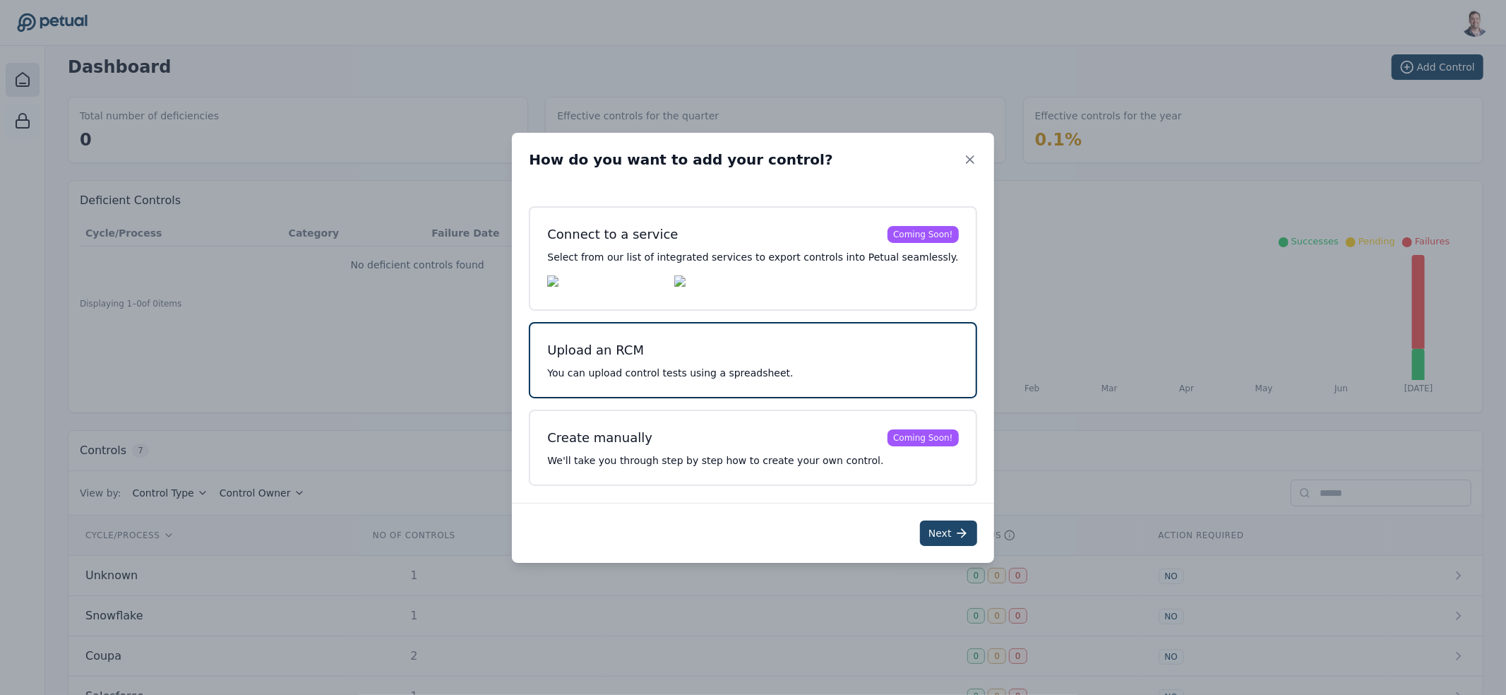
click at [924, 527] on button "Next" at bounding box center [948, 532] width 57 height 25
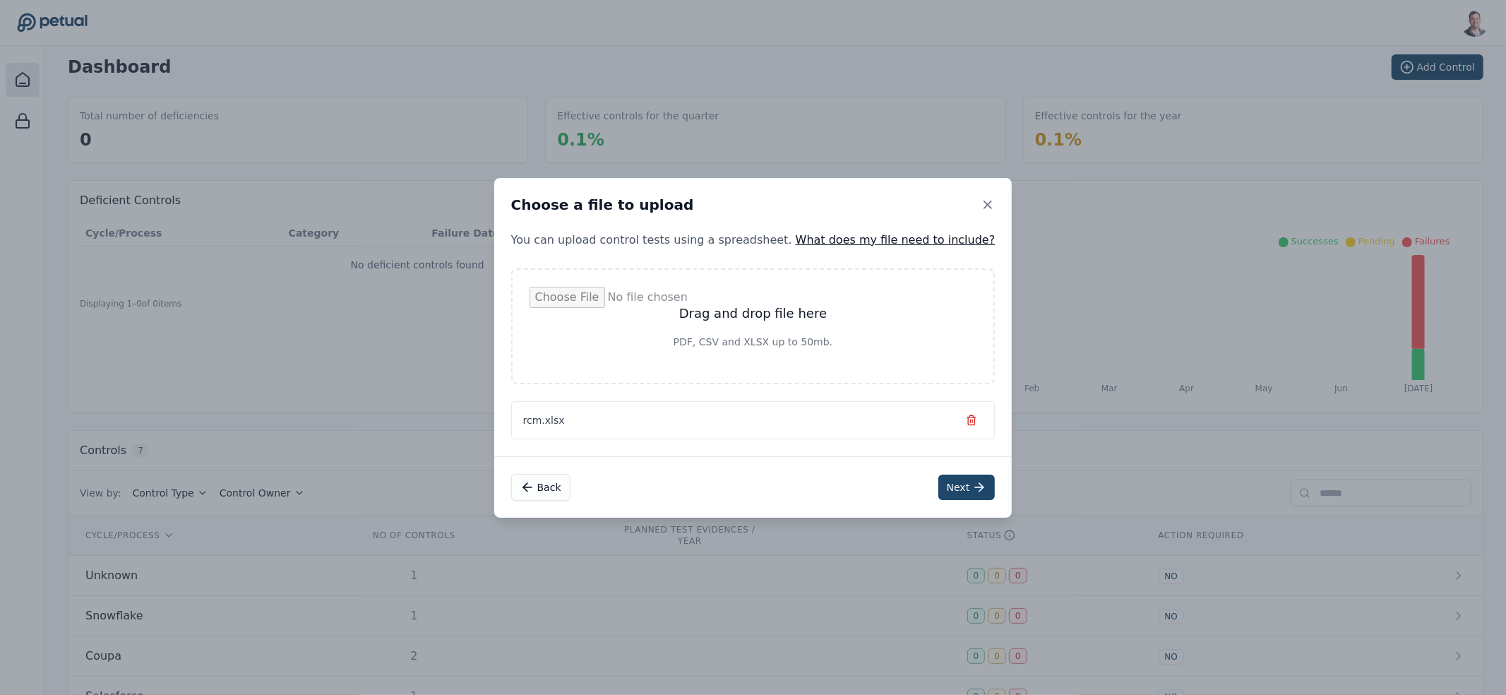
click at [942, 488] on button "Next" at bounding box center [966, 486] width 57 height 25
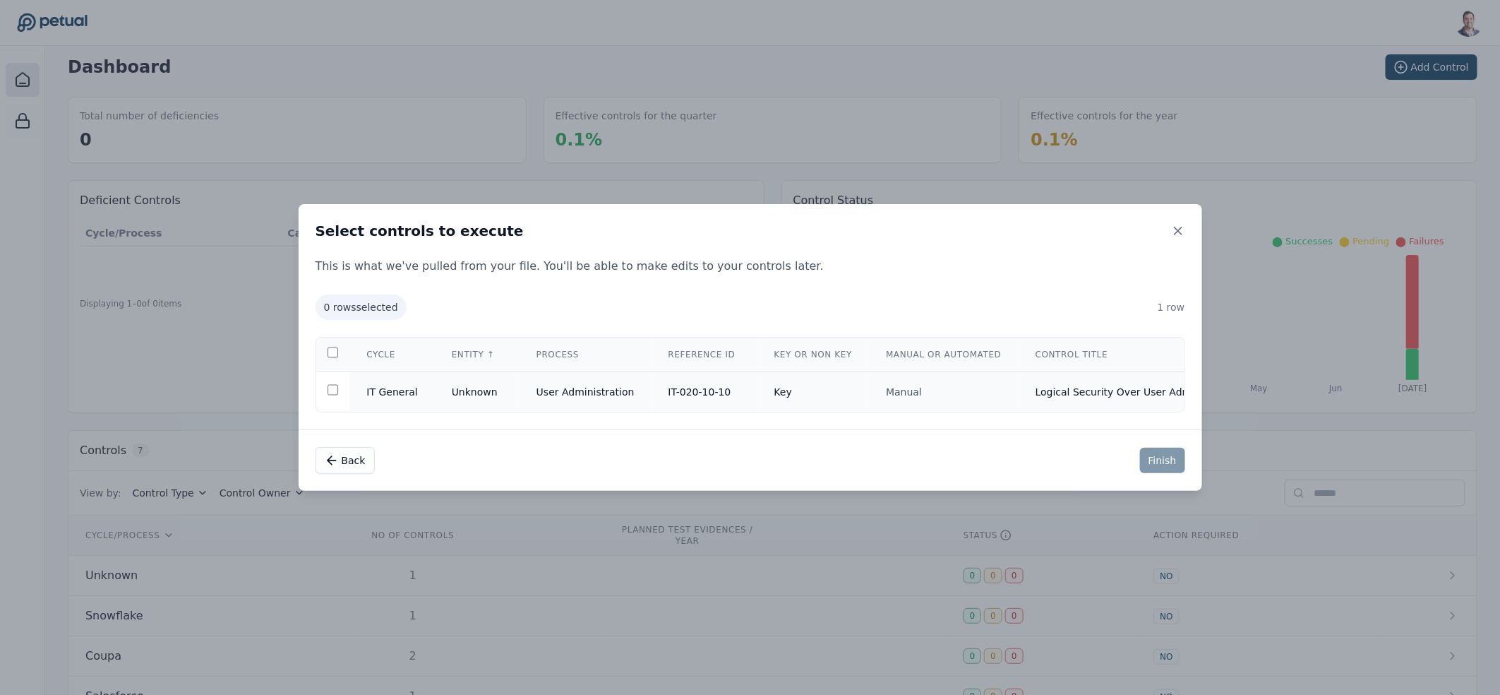
click at [326, 394] on td at bounding box center [333, 392] width 34 height 40
click at [1161, 467] on button "Finish" at bounding box center [1162, 460] width 45 height 25
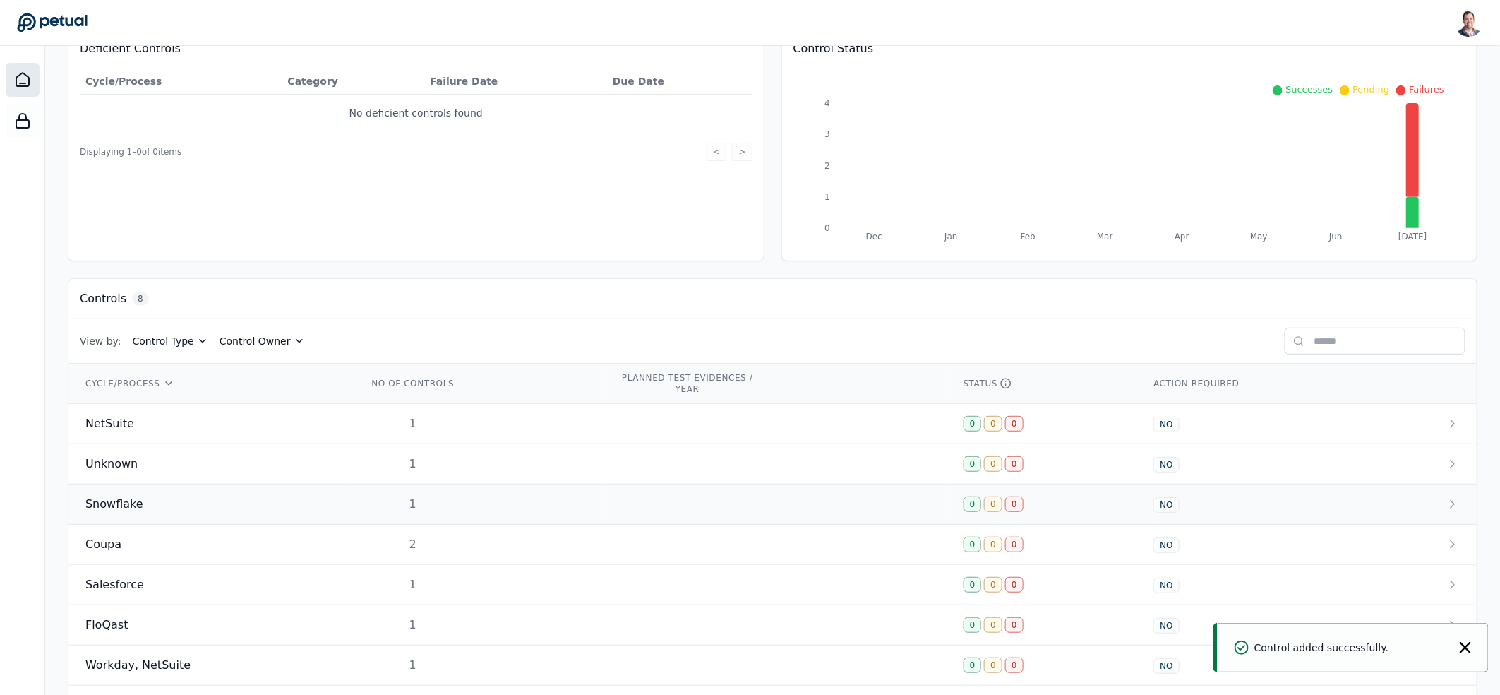
scroll to position [224, 0]
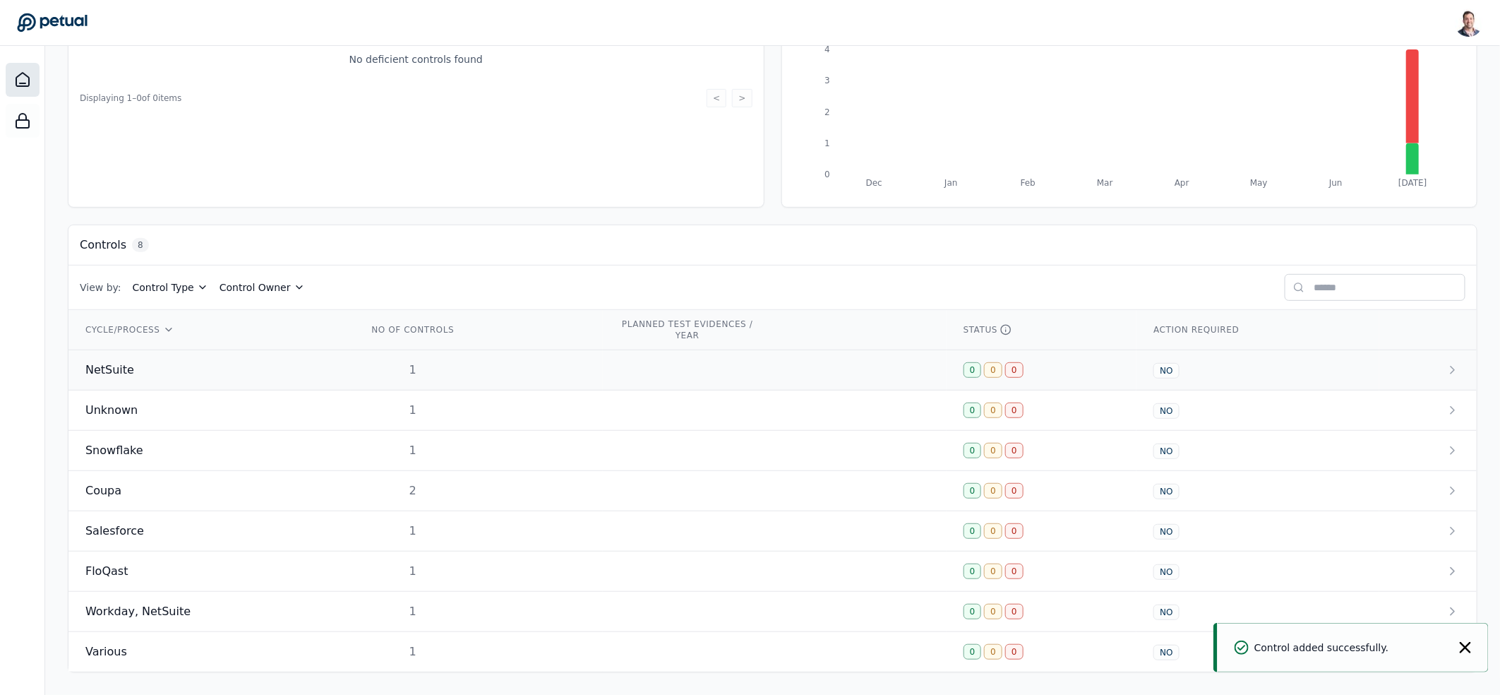
click at [483, 363] on td "1" at bounding box center [477, 370] width 252 height 40
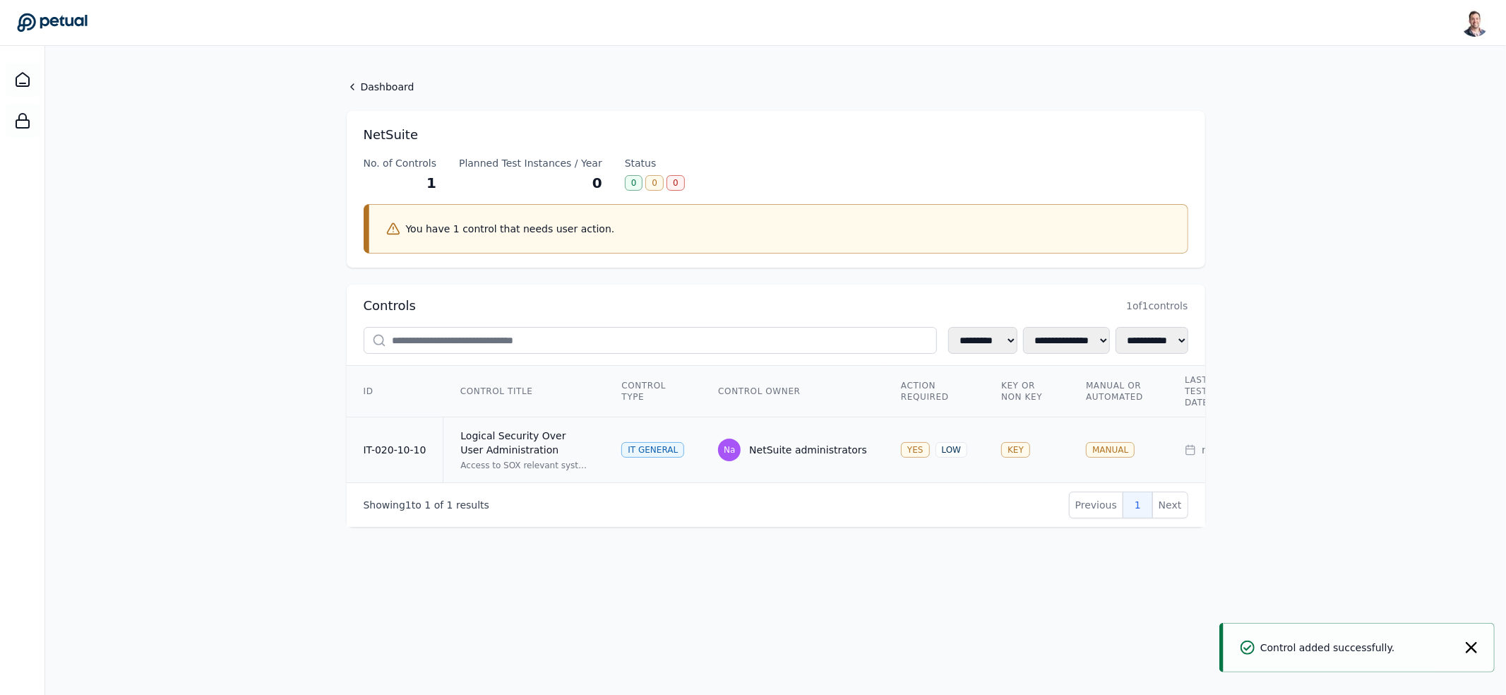
click at [605, 448] on td "IT General" at bounding box center [652, 450] width 97 height 66
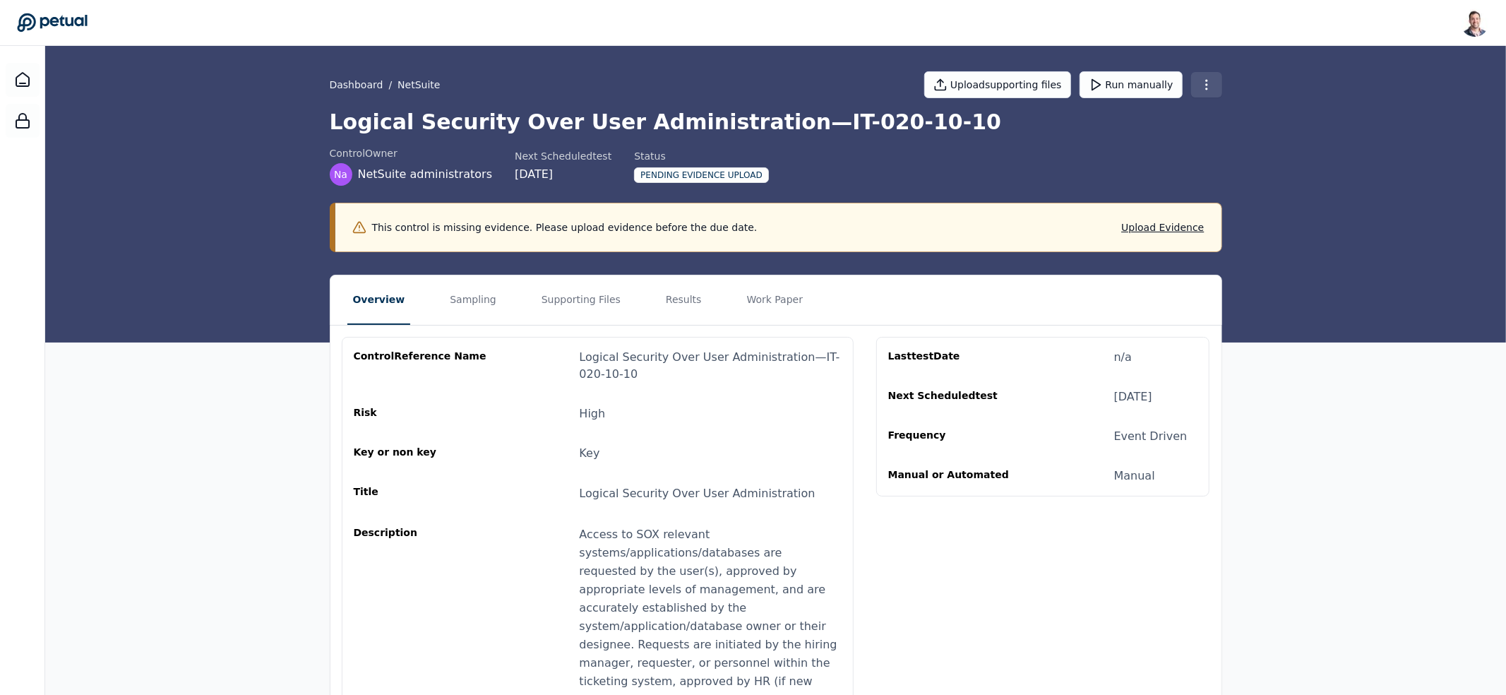
click at [1200, 86] on html "Snir Kodesh snir@petual.ai Sign out Dashboard / NetSuite Upload supporting file…" at bounding box center [753, 659] width 1506 height 1319
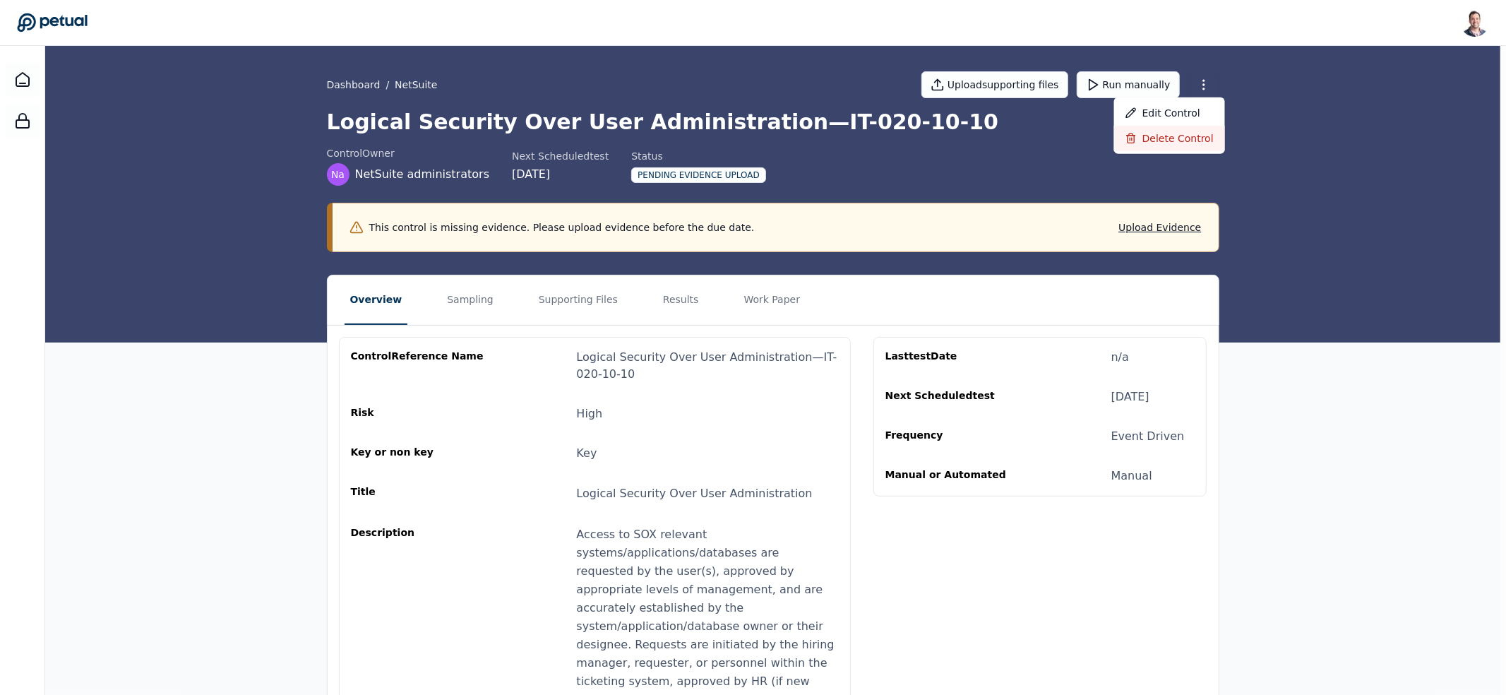
click at [1179, 137] on div "Delete control" at bounding box center [1169, 138] width 111 height 25
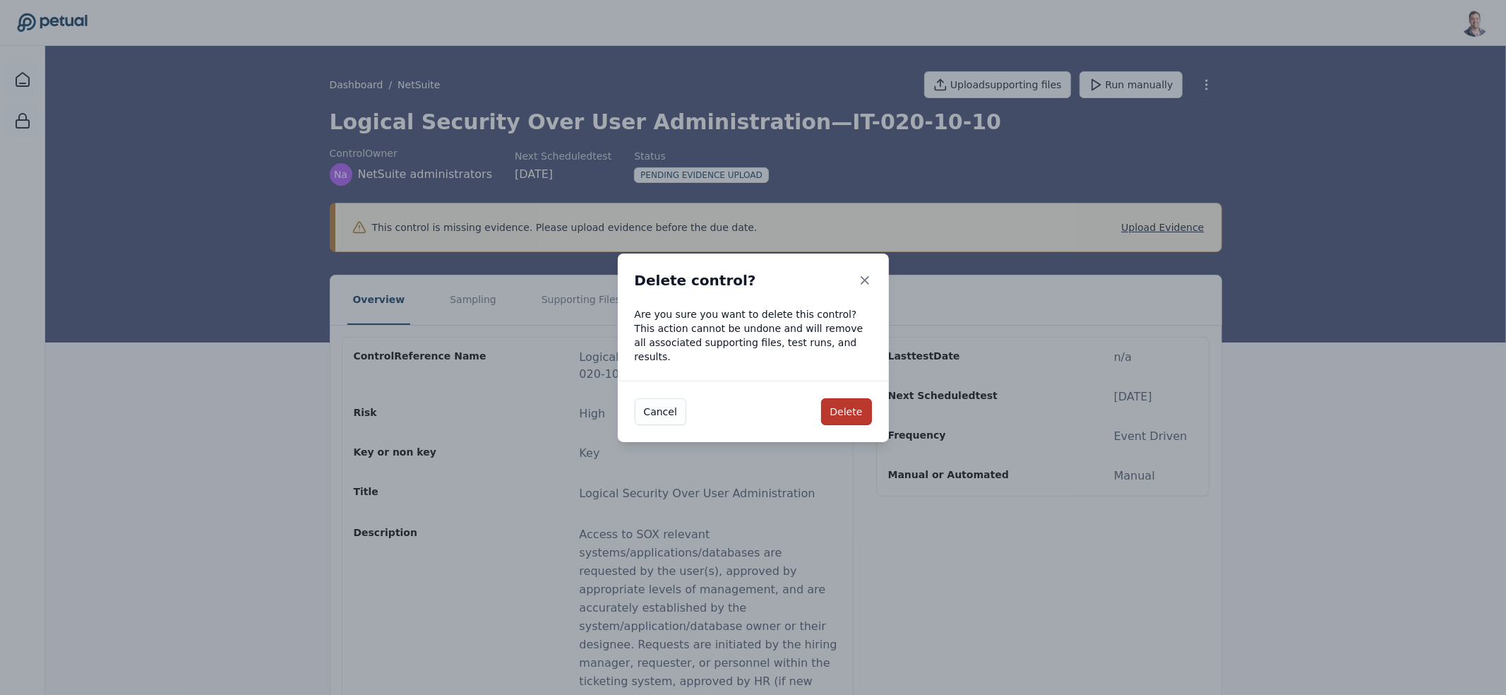
click at [847, 406] on button "Delete" at bounding box center [846, 411] width 51 height 27
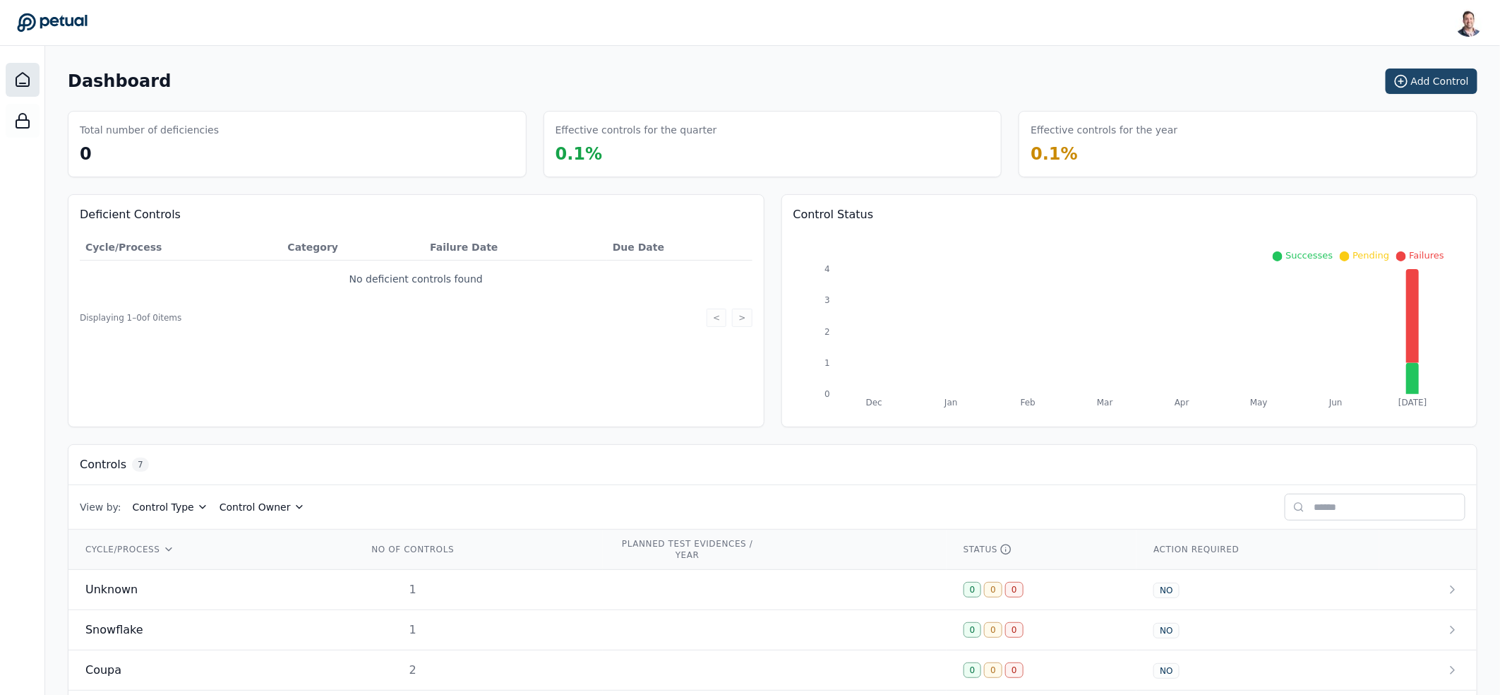
click at [1434, 85] on button "Add Control" at bounding box center [1432, 80] width 92 height 25
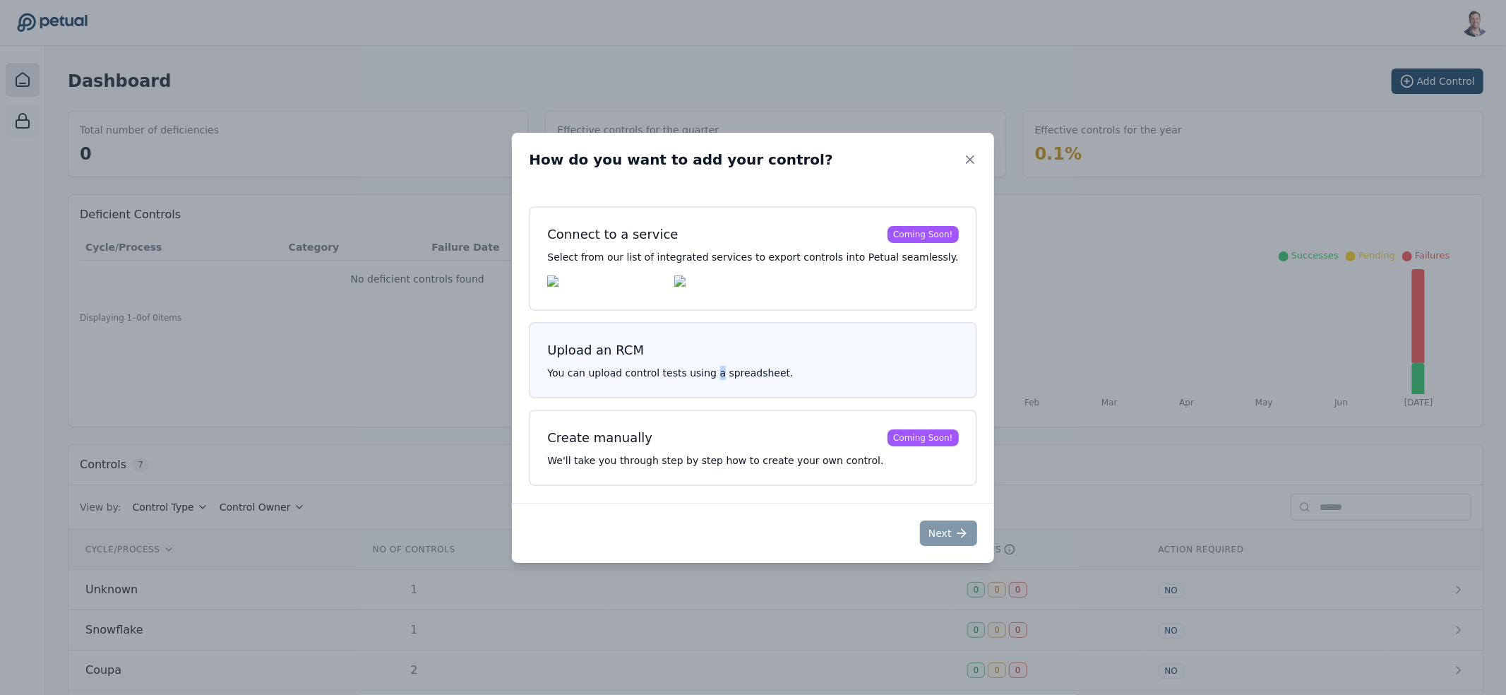
click at [727, 373] on p "You can upload control tests using a spreadsheet." at bounding box center [752, 373] width 411 height 14
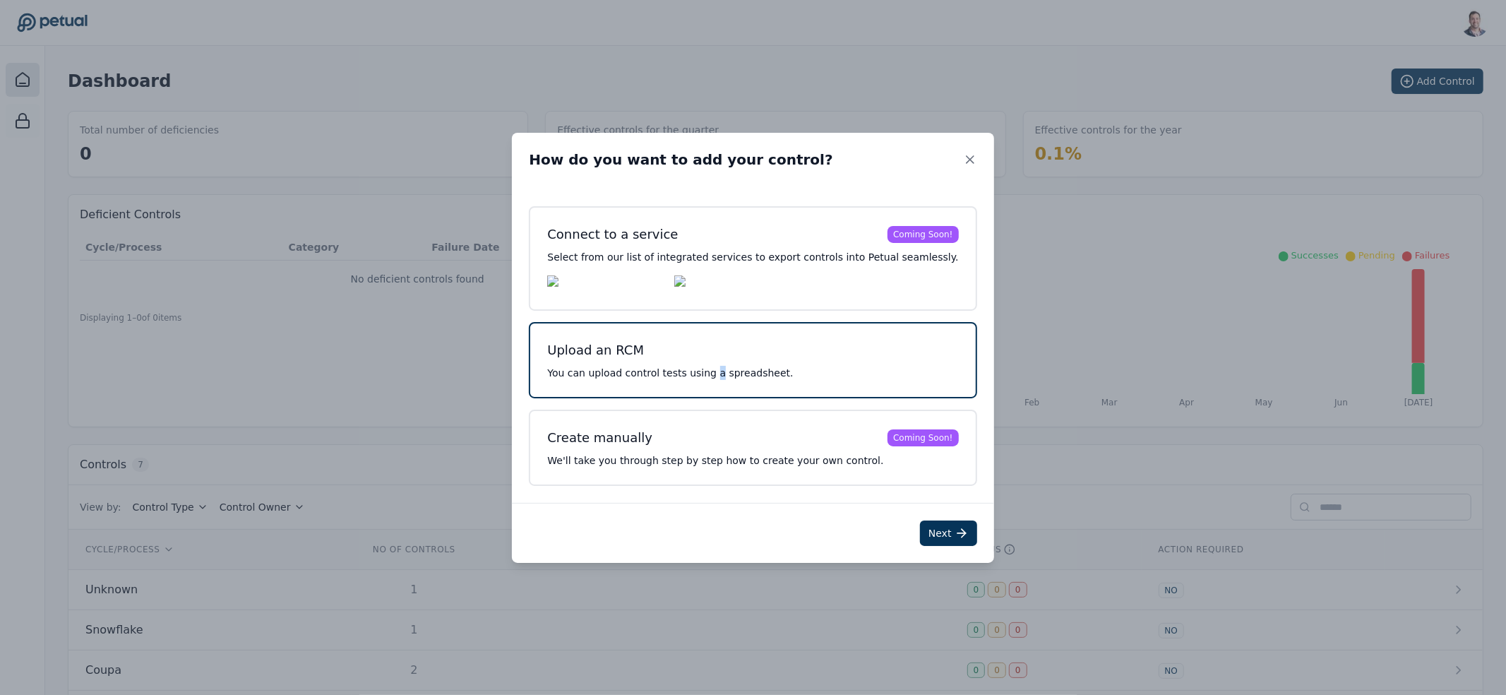
click at [923, 531] on button "Next" at bounding box center [948, 532] width 57 height 25
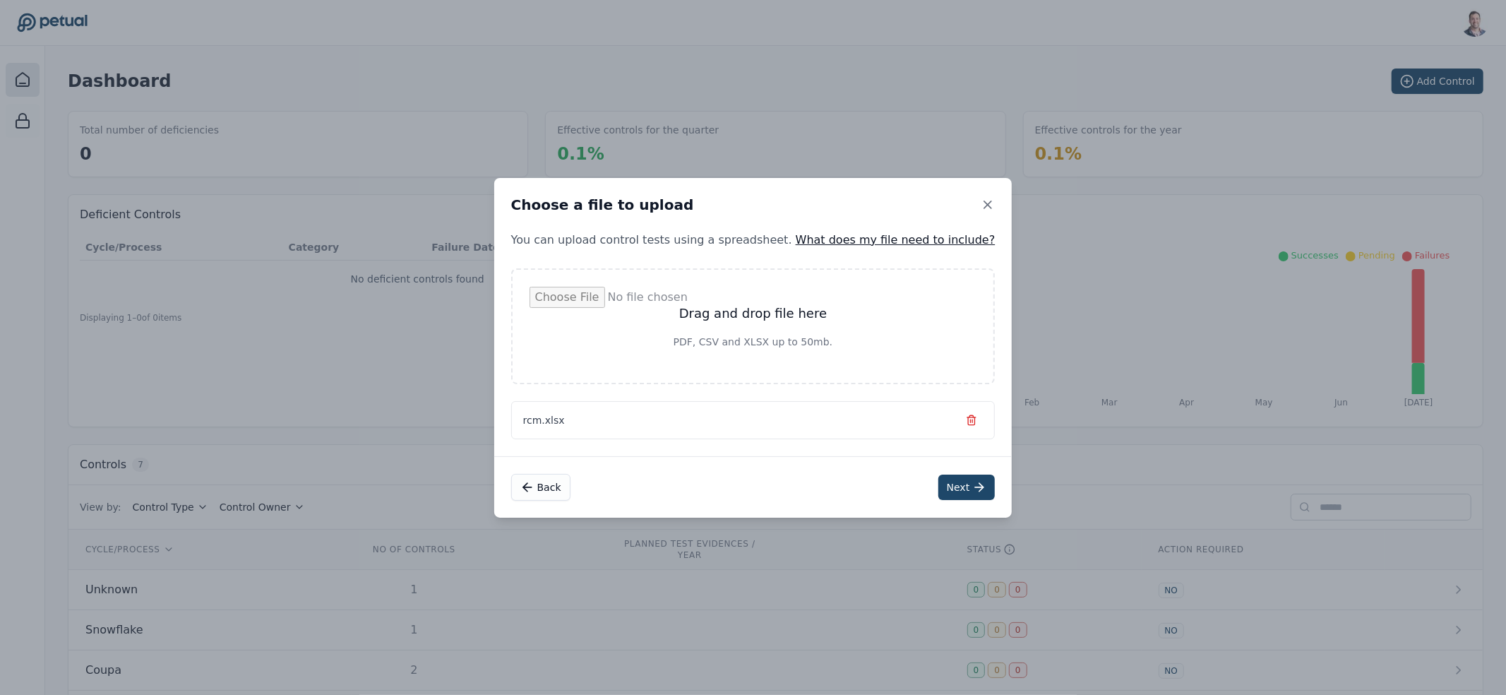
click at [972, 489] on icon at bounding box center [979, 487] width 14 height 14
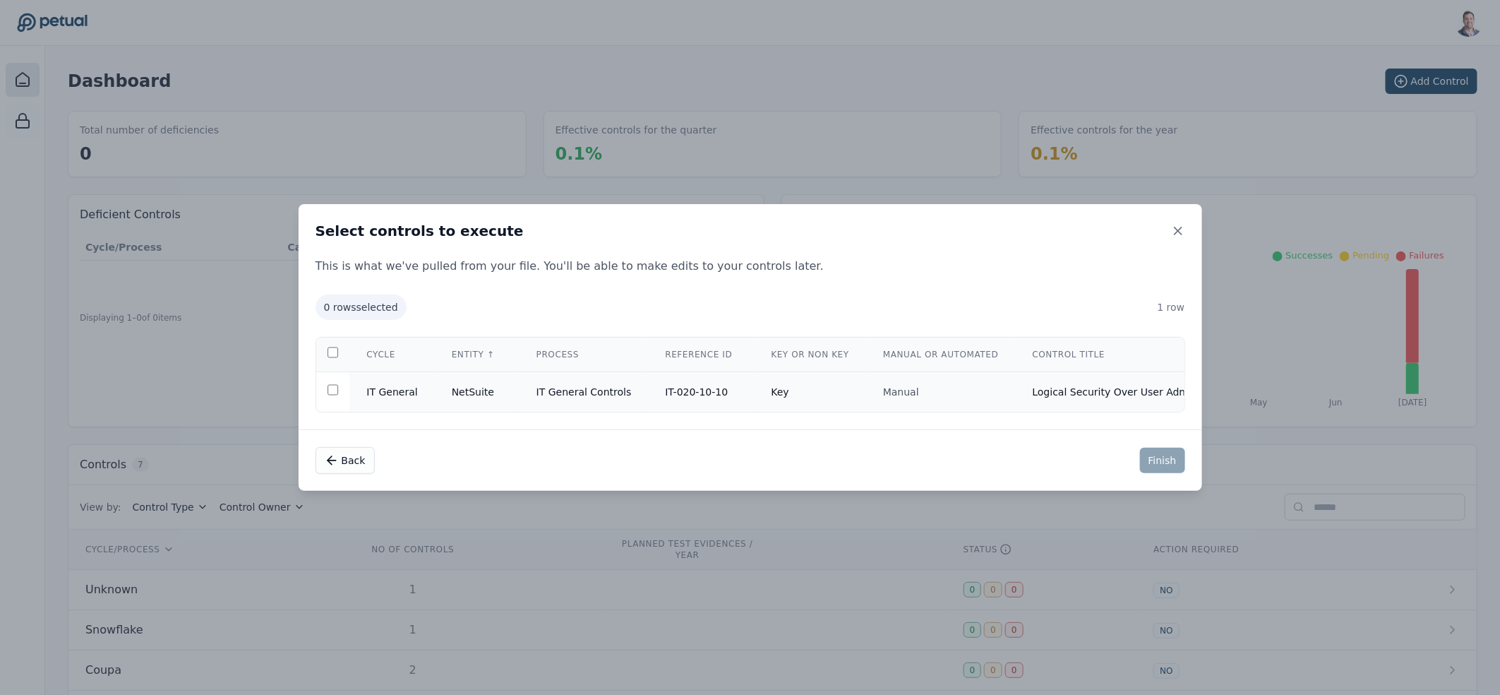
click at [884, 396] on td "Manual" at bounding box center [941, 392] width 150 height 40
click at [1170, 466] on button "Finish" at bounding box center [1162, 460] width 45 height 25
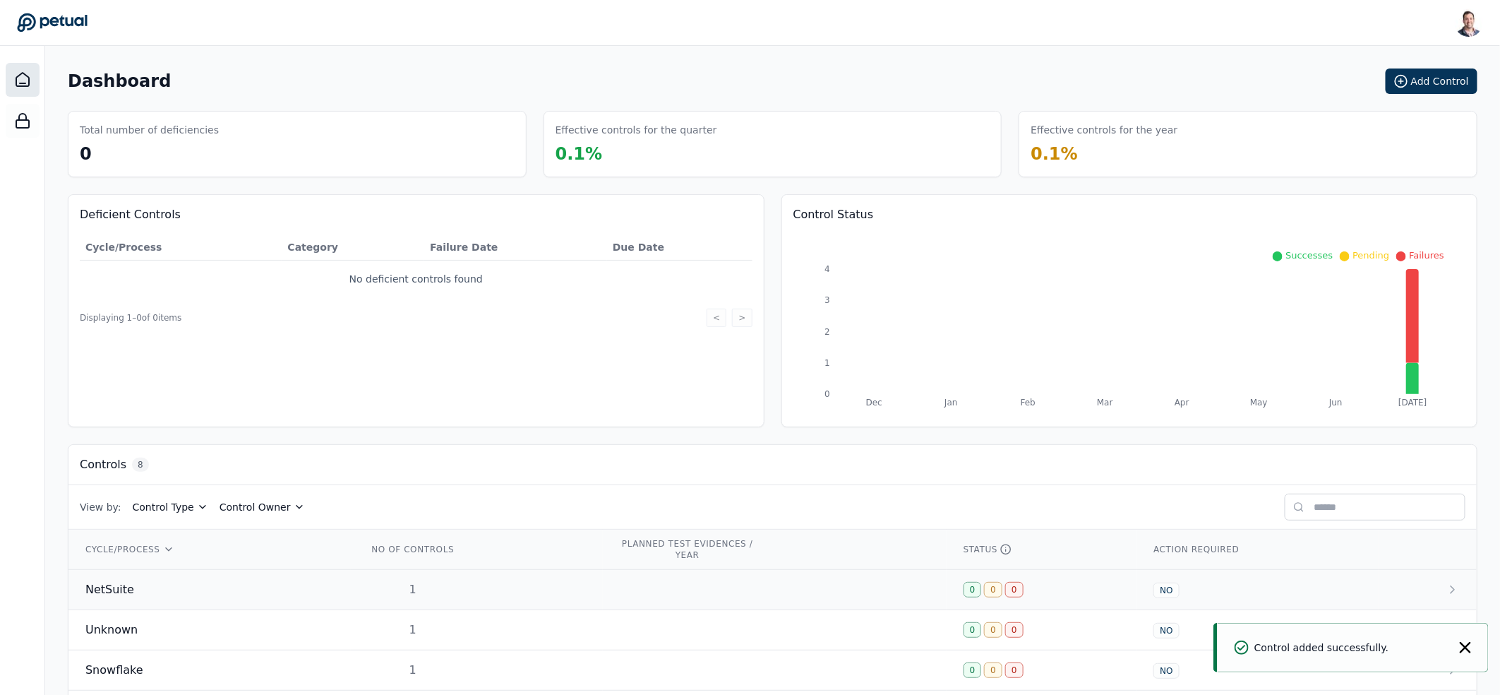
click at [311, 590] on div "NetSuite" at bounding box center [209, 589] width 248 height 17
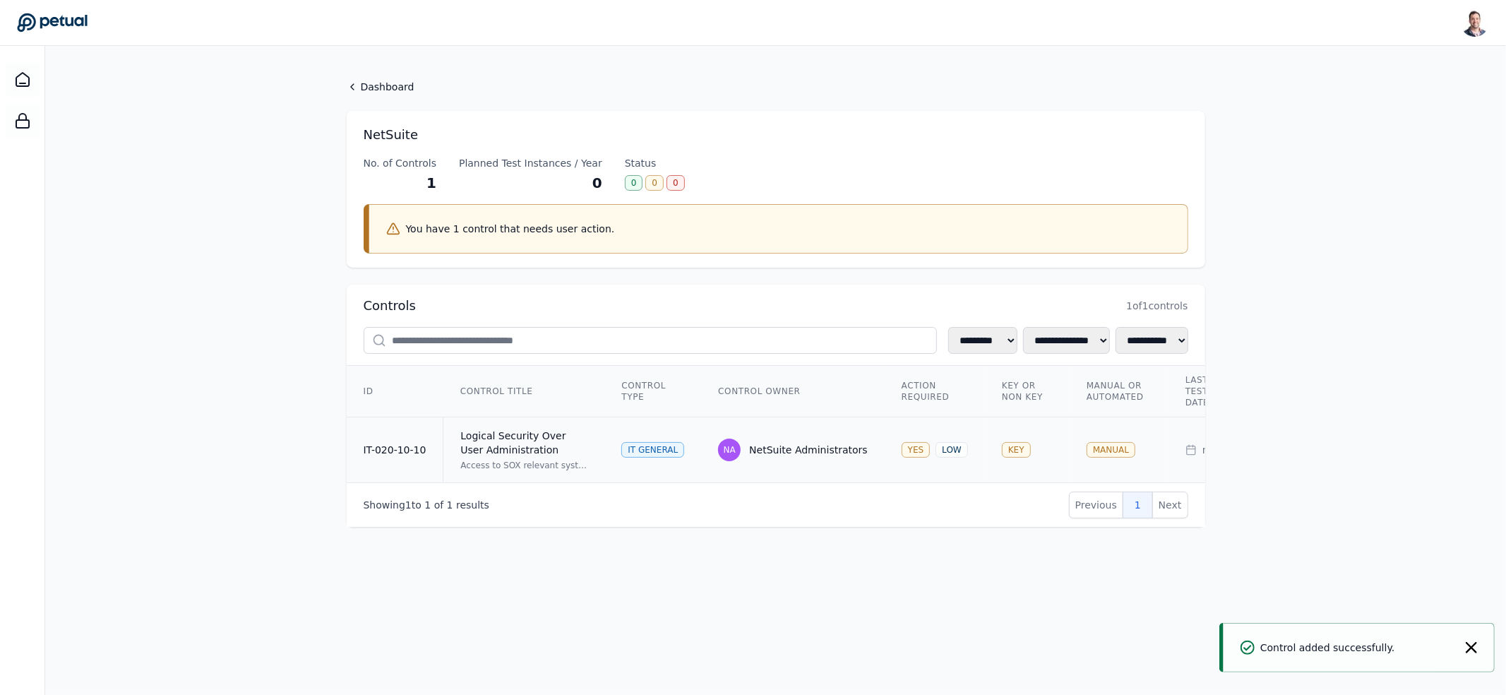
click at [596, 438] on td "Logical Security Over User Administration Access to SOX relevant systems/applic…" at bounding box center [524, 450] width 162 height 66
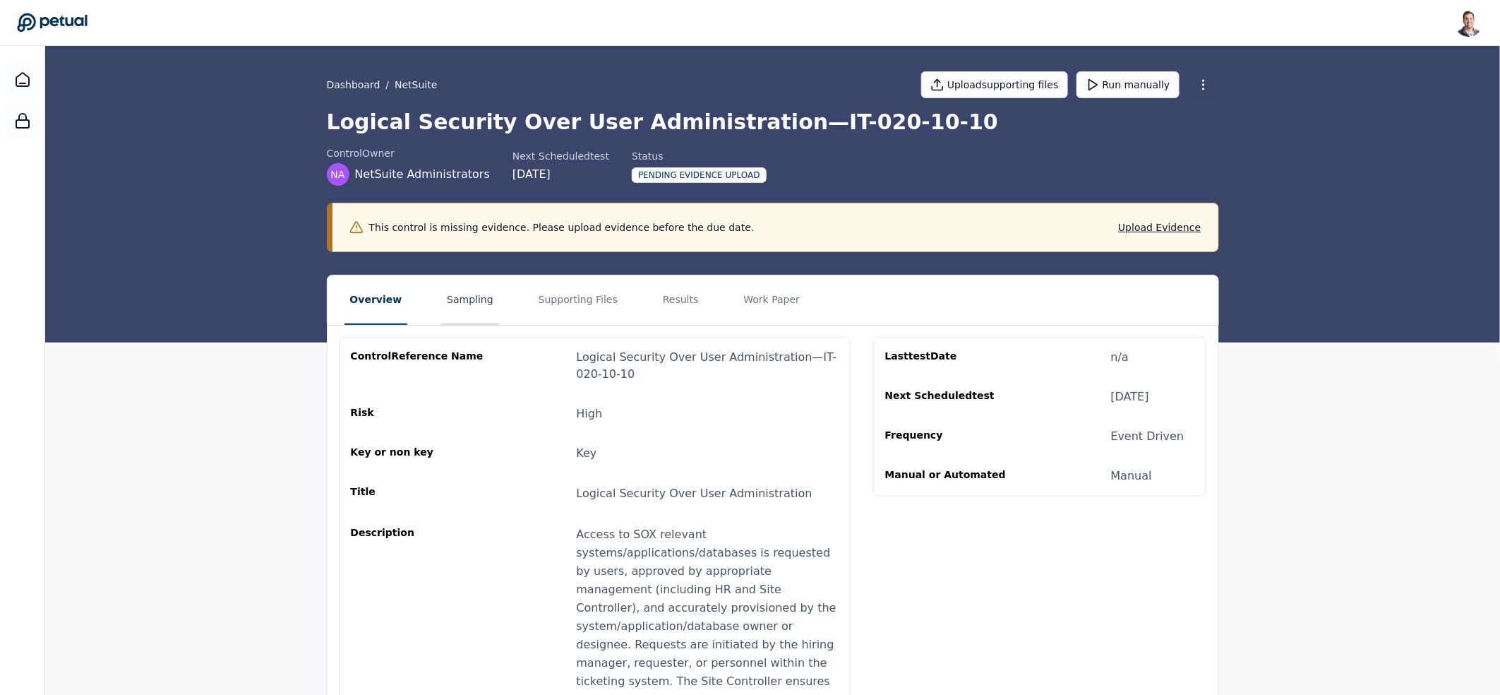
click at [456, 301] on button "Sampling" at bounding box center [470, 299] width 58 height 49
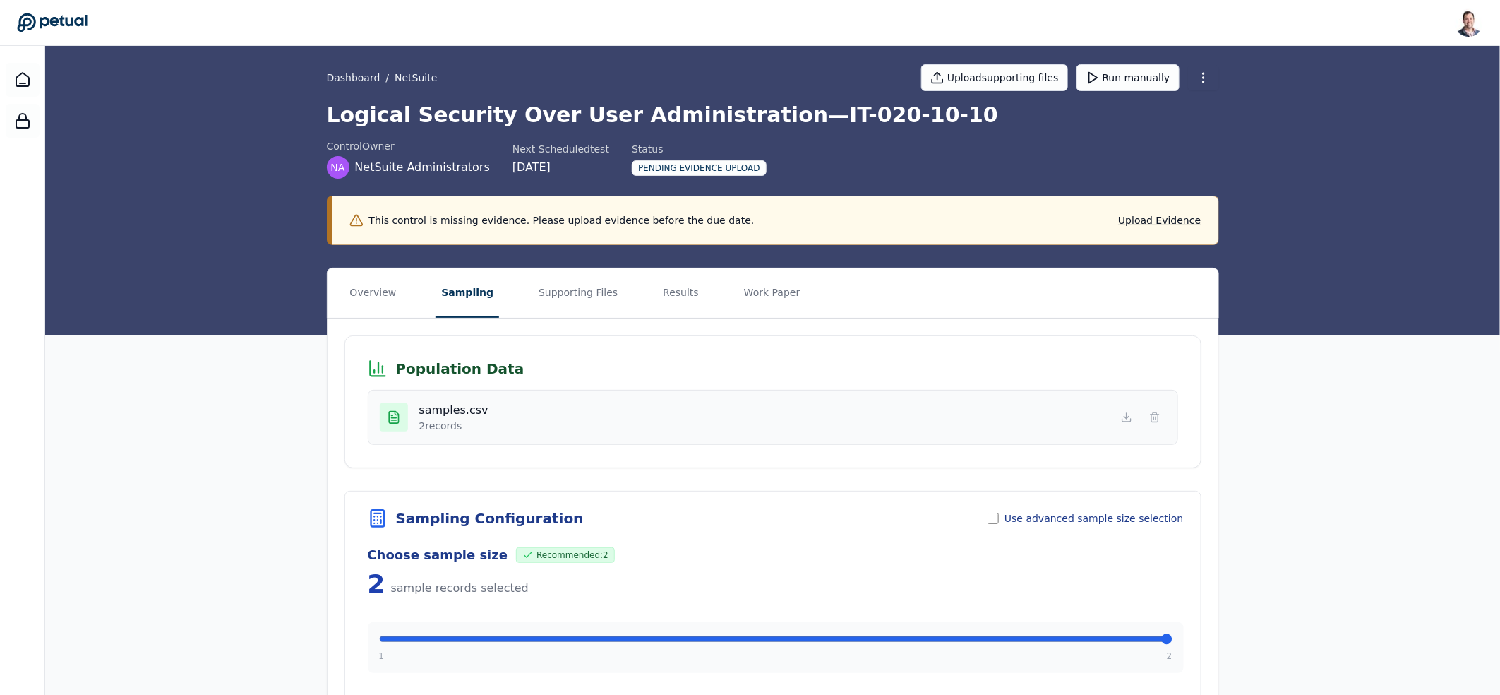
scroll to position [34, 0]
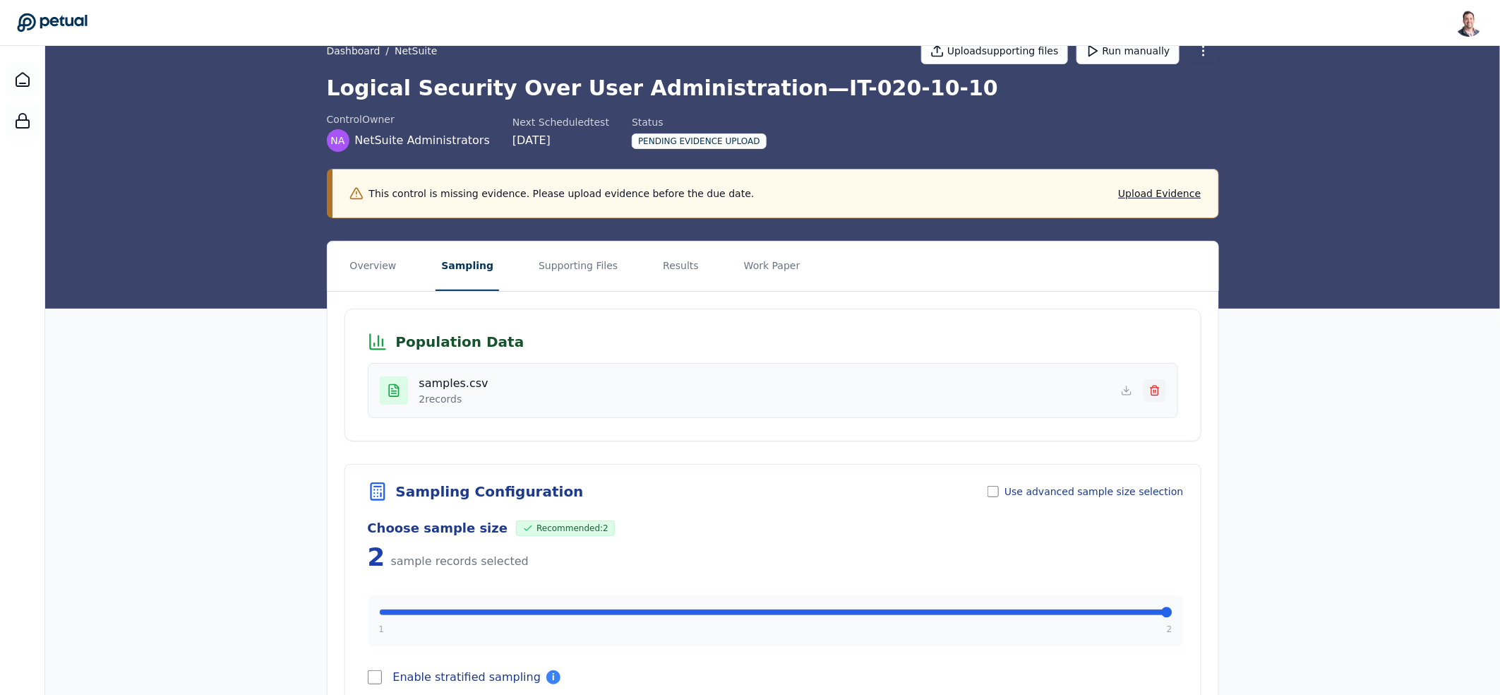
click at [1149, 392] on icon at bounding box center [1154, 390] width 11 height 11
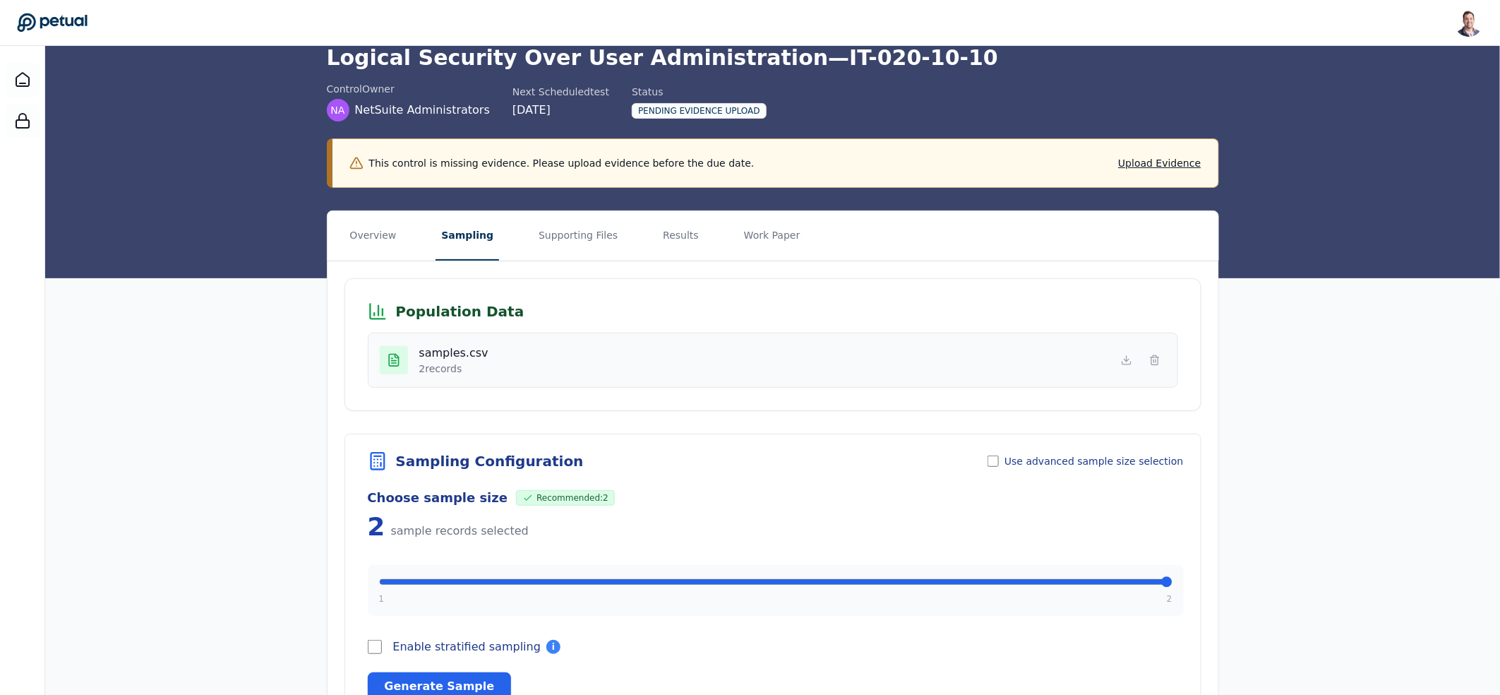
scroll to position [138, 0]
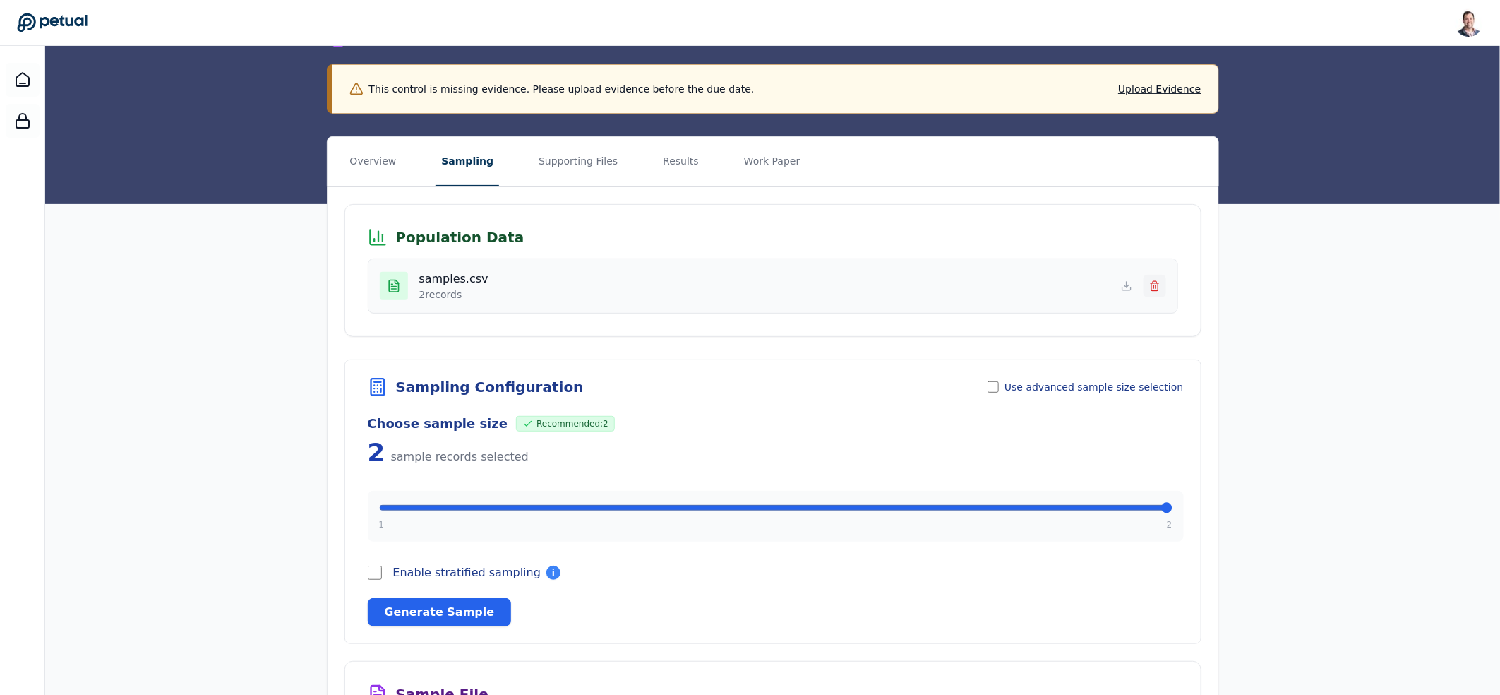
click at [1161, 293] on button at bounding box center [1154, 286] width 23 height 23
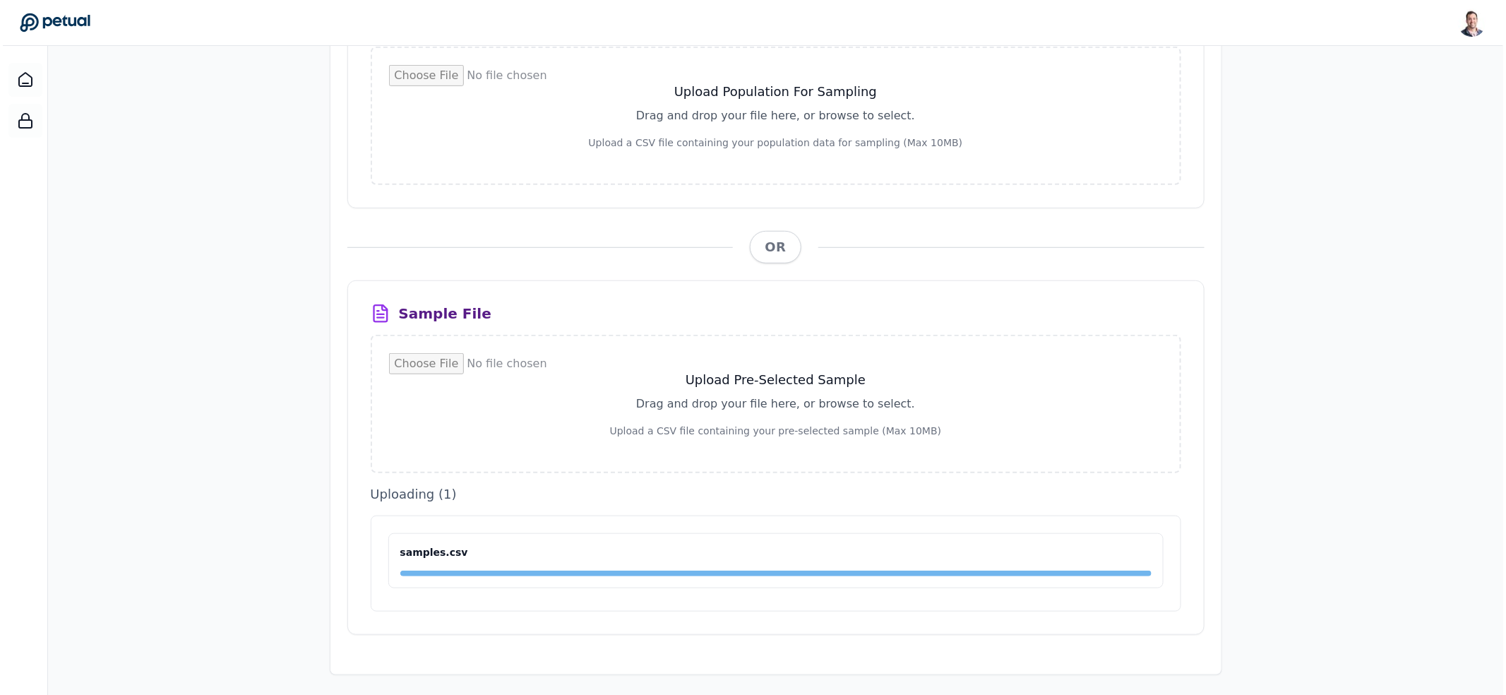
scroll to position [0, 0]
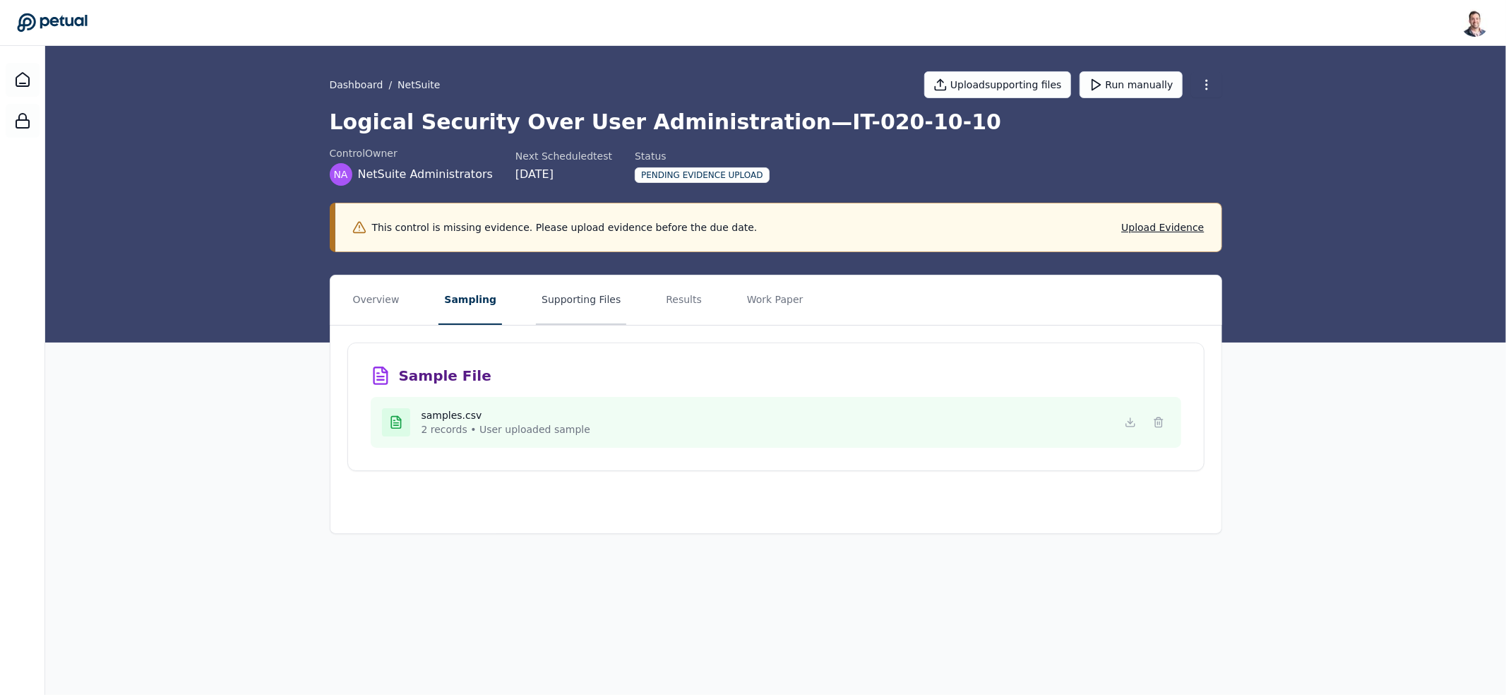
click at [596, 313] on button "Supporting Files" at bounding box center [581, 299] width 90 height 49
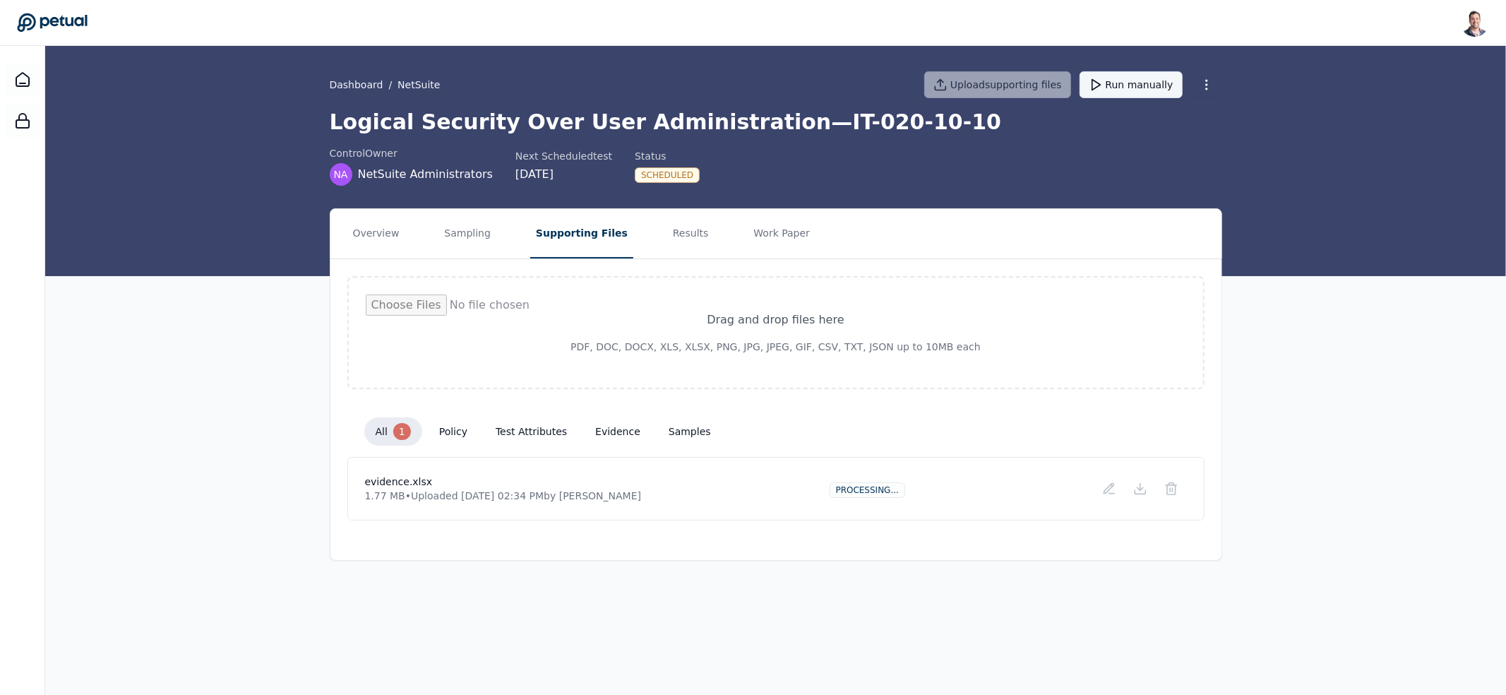
click at [1131, 88] on button "Run manually" at bounding box center [1130, 84] width 103 height 27
click at [1141, 83] on button "Run manually" at bounding box center [1130, 84] width 103 height 27
click at [452, 230] on button "Sampling" at bounding box center [467, 233] width 58 height 49
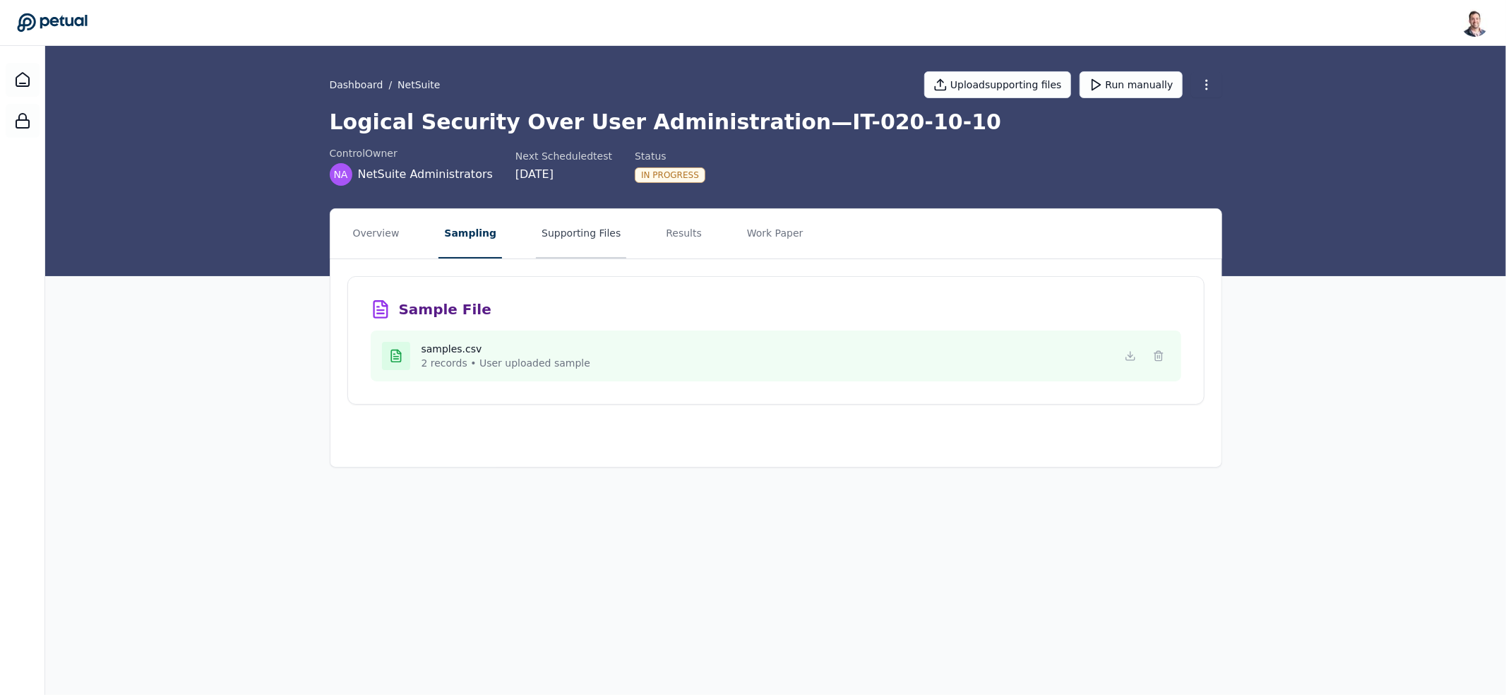
click at [563, 241] on button "Supporting Files" at bounding box center [581, 233] width 90 height 49
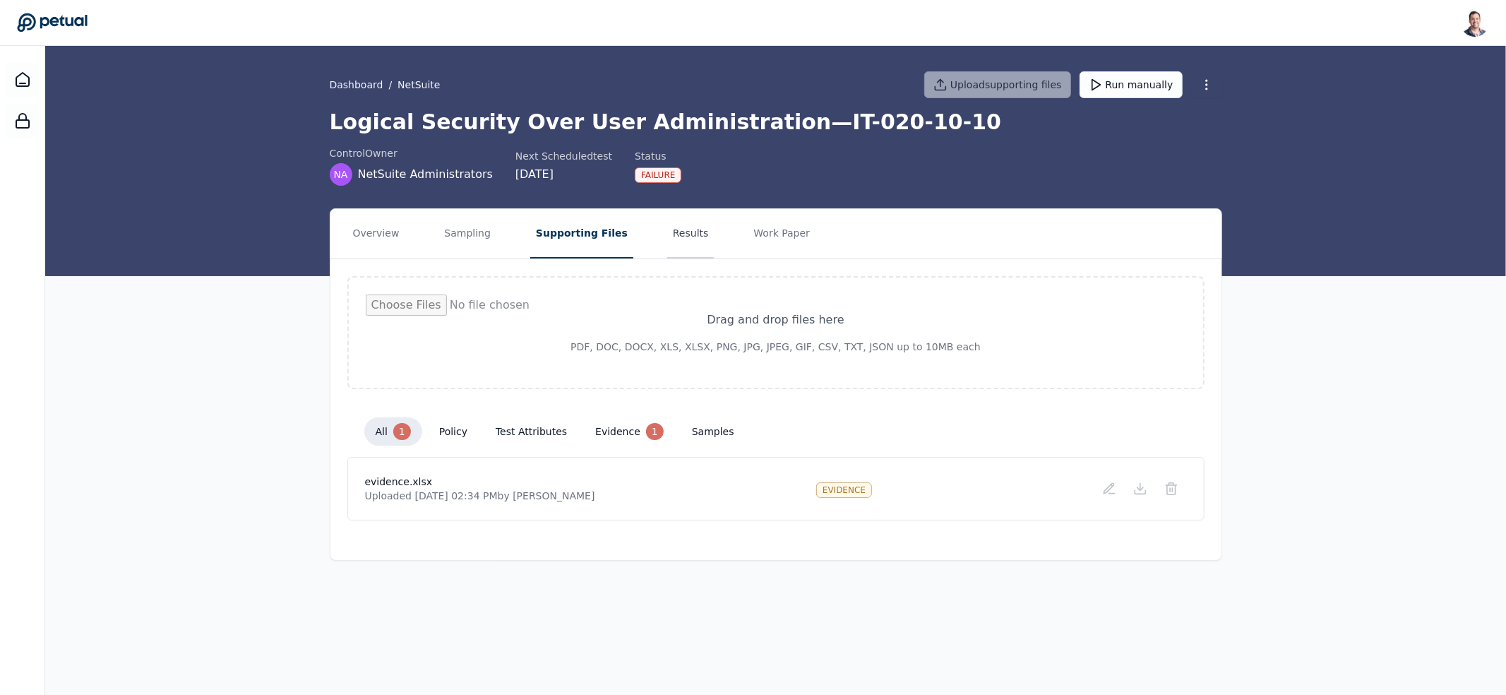
click at [673, 232] on button "Results" at bounding box center [690, 233] width 47 height 49
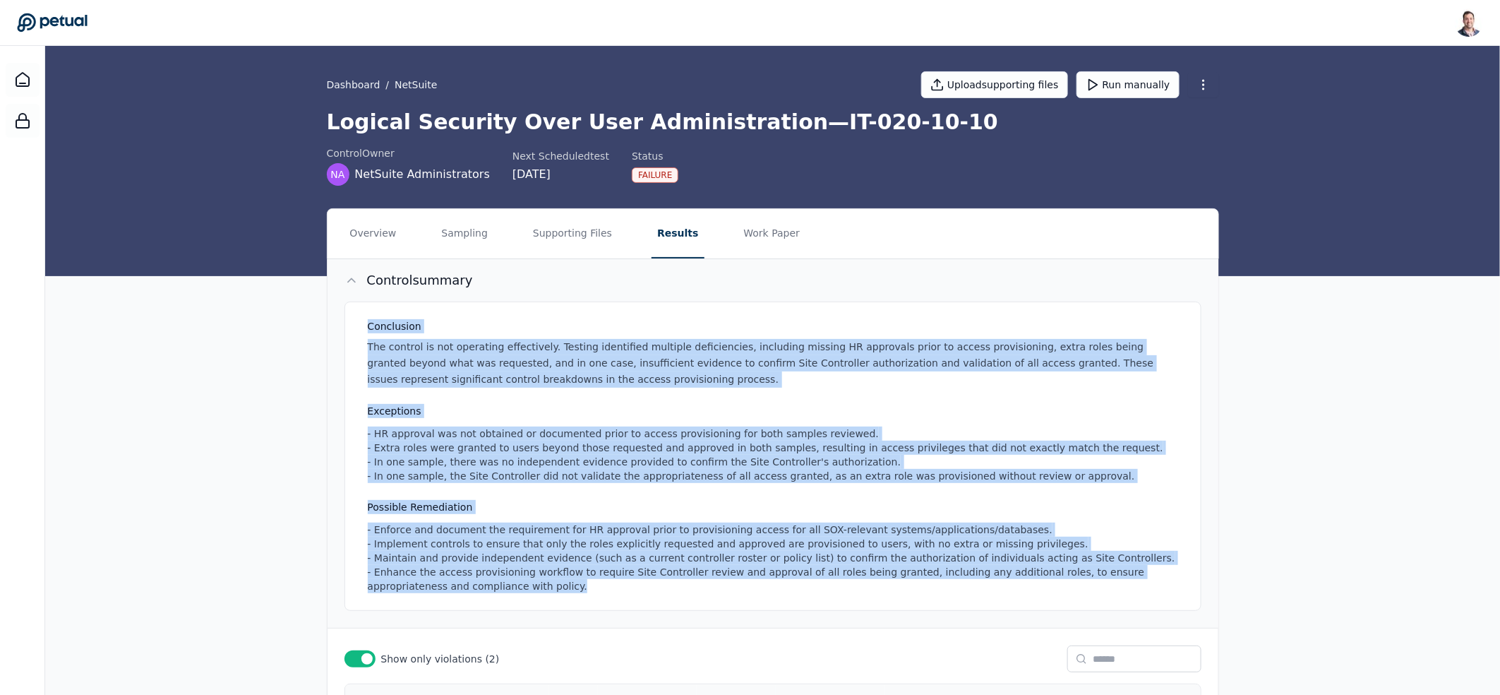
drag, startPoint x: 534, startPoint y: 317, endPoint x: 946, endPoint y: 600, distance: 499.5
click at [944, 603] on div "Conclusion The control is not operating effectively. Testing identified multipl…" at bounding box center [772, 455] width 857 height 309
click at [952, 595] on div "Conclusion The control is not operating effectively. Testing identified multipl…" at bounding box center [772, 455] width 857 height 309
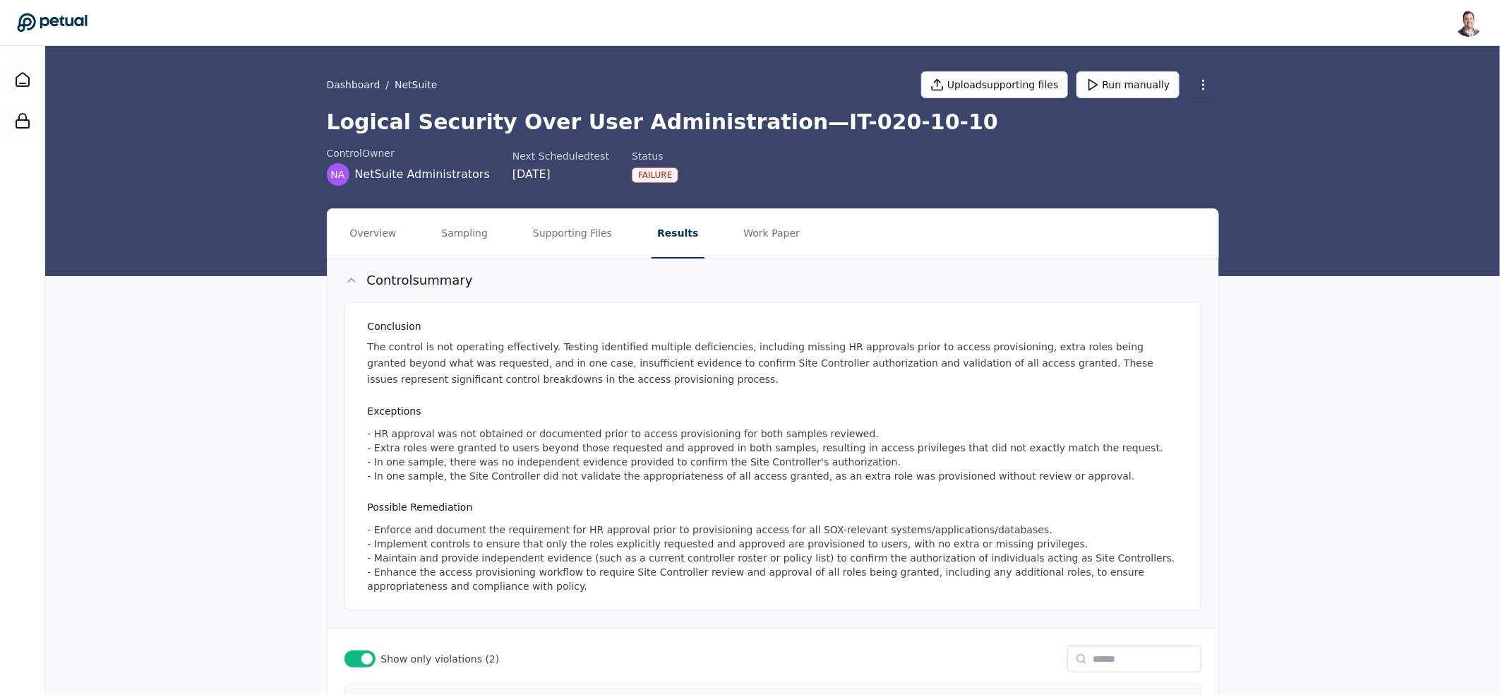
drag, startPoint x: 924, startPoint y: 580, endPoint x: 541, endPoint y: 294, distance: 477.7
click at [541, 294] on div "Control summary Conclusion The control is not operating effectively. Testing id…" at bounding box center [773, 443] width 891 height 369
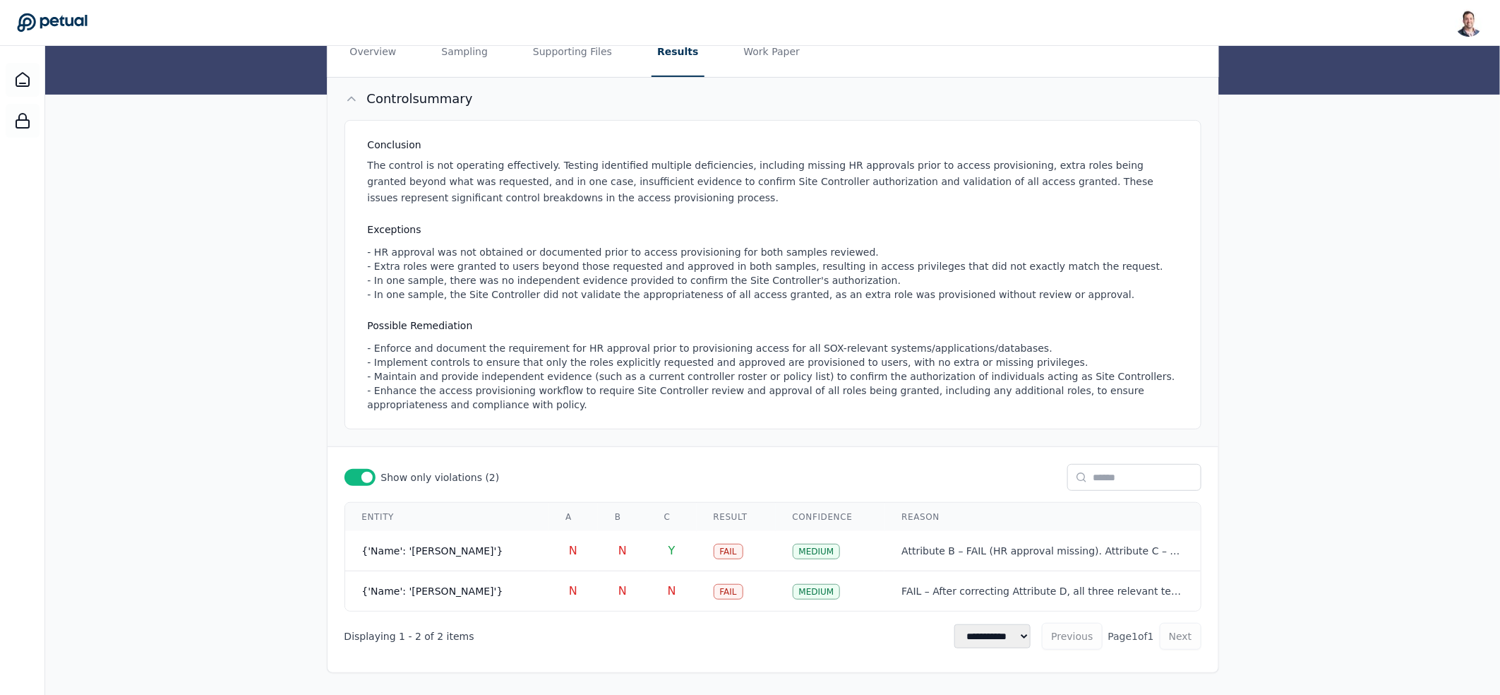
scroll to position [184, 0]
click at [365, 476] on span at bounding box center [366, 476] width 11 height 11
click at [365, 476] on div at bounding box center [359, 476] width 31 height 17
click at [365, 475] on span at bounding box center [366, 476] width 11 height 11
click at [366, 475] on div at bounding box center [359, 476] width 31 height 17
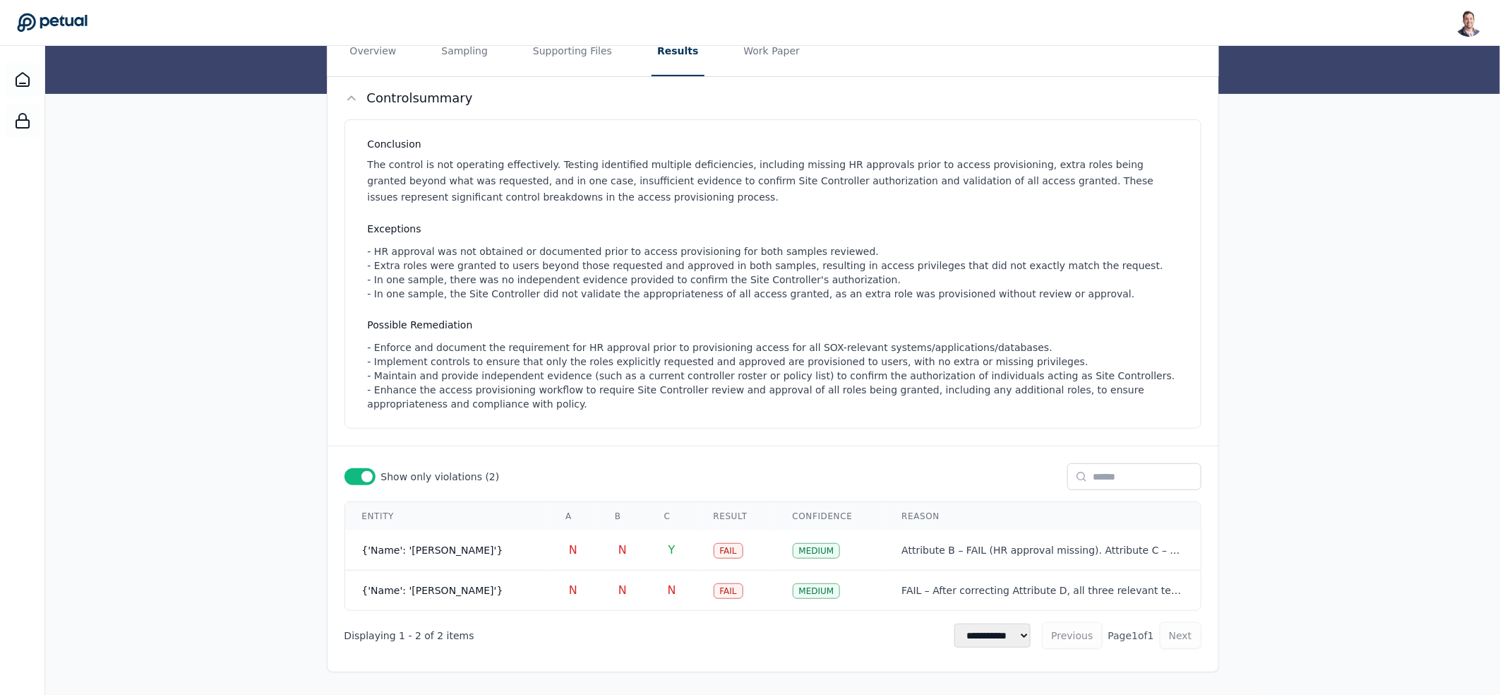
click at [368, 476] on span at bounding box center [366, 476] width 11 height 11
click at [358, 470] on div at bounding box center [359, 476] width 31 height 17
click at [738, 61] on button "Work Paper" at bounding box center [772, 51] width 68 height 49
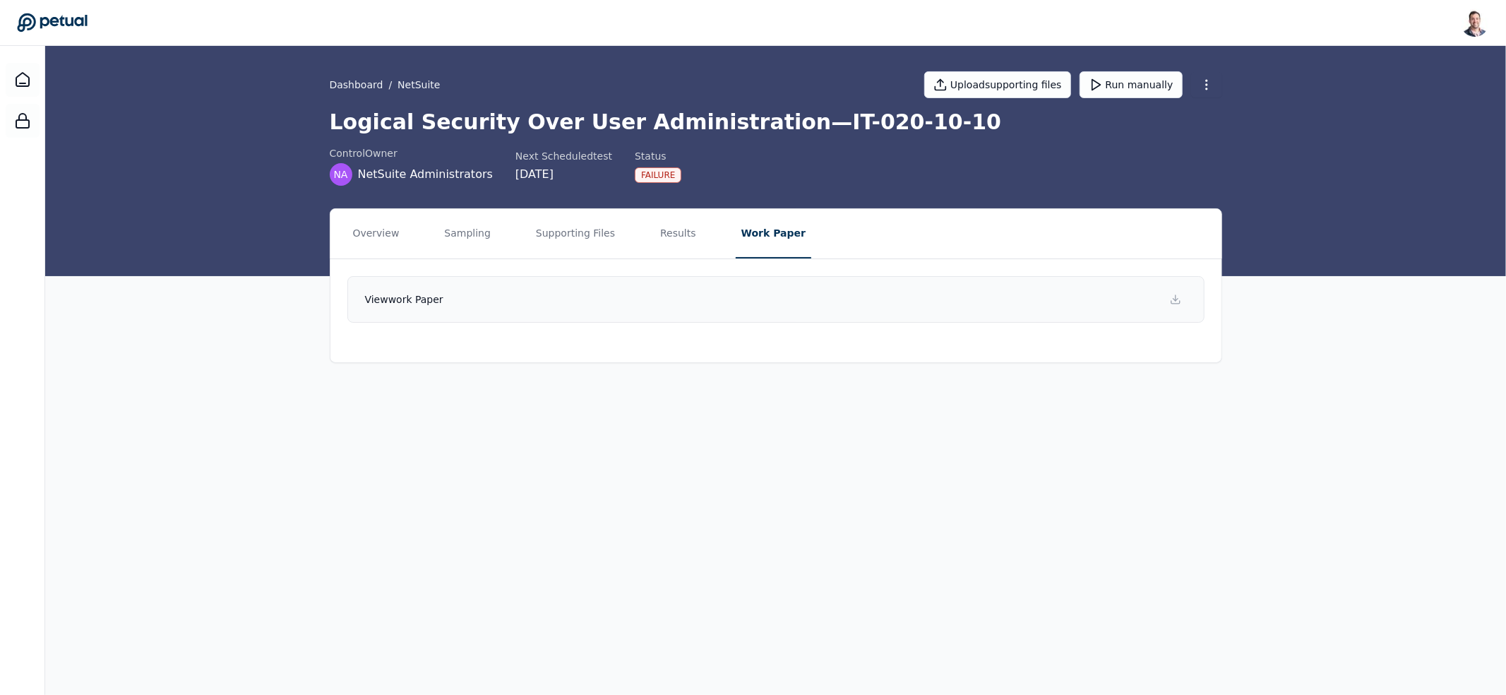
click at [594, 308] on link "View work paper" at bounding box center [775, 299] width 857 height 47
click at [1065, 596] on main "Dashboard / NetSuite Upload supporting files Run manually Logical Security Over…" at bounding box center [775, 370] width 1460 height 649
click at [659, 236] on button "Results" at bounding box center [677, 233] width 47 height 49
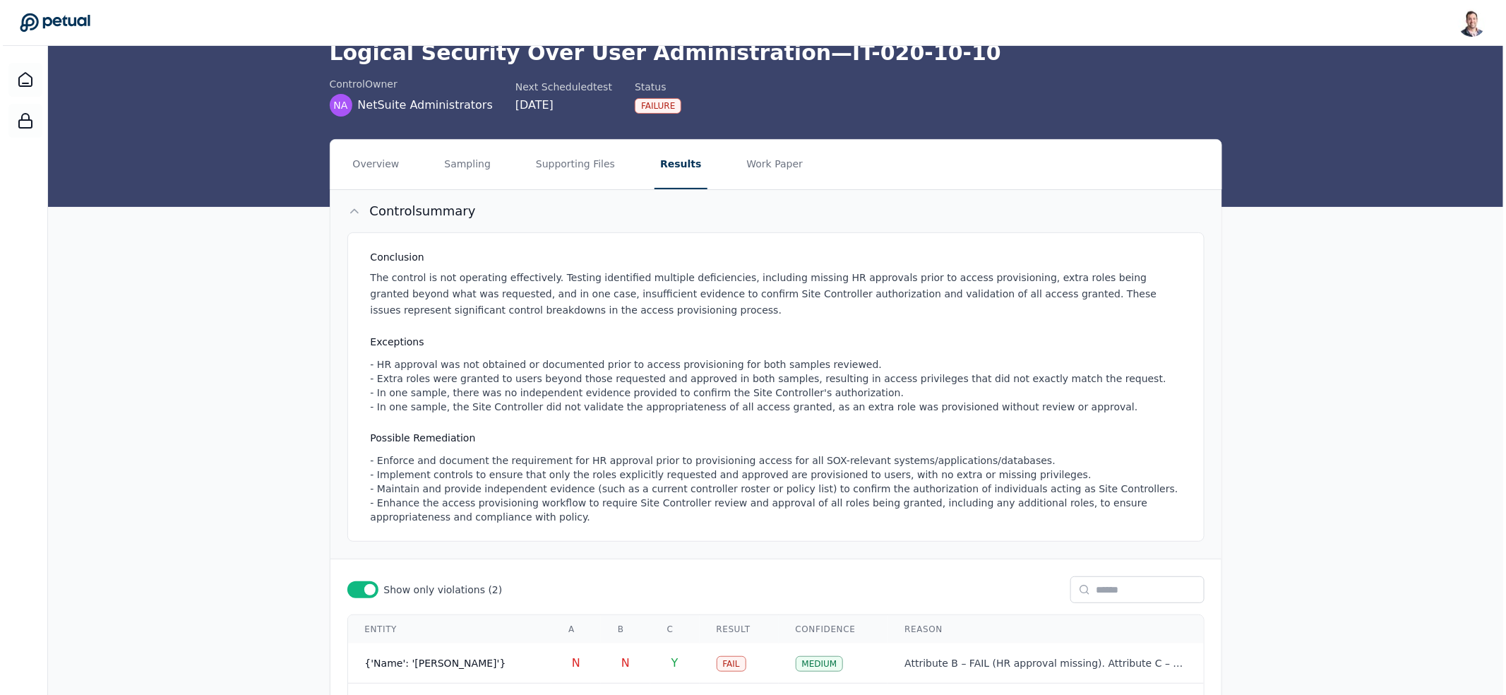
scroll to position [184, 0]
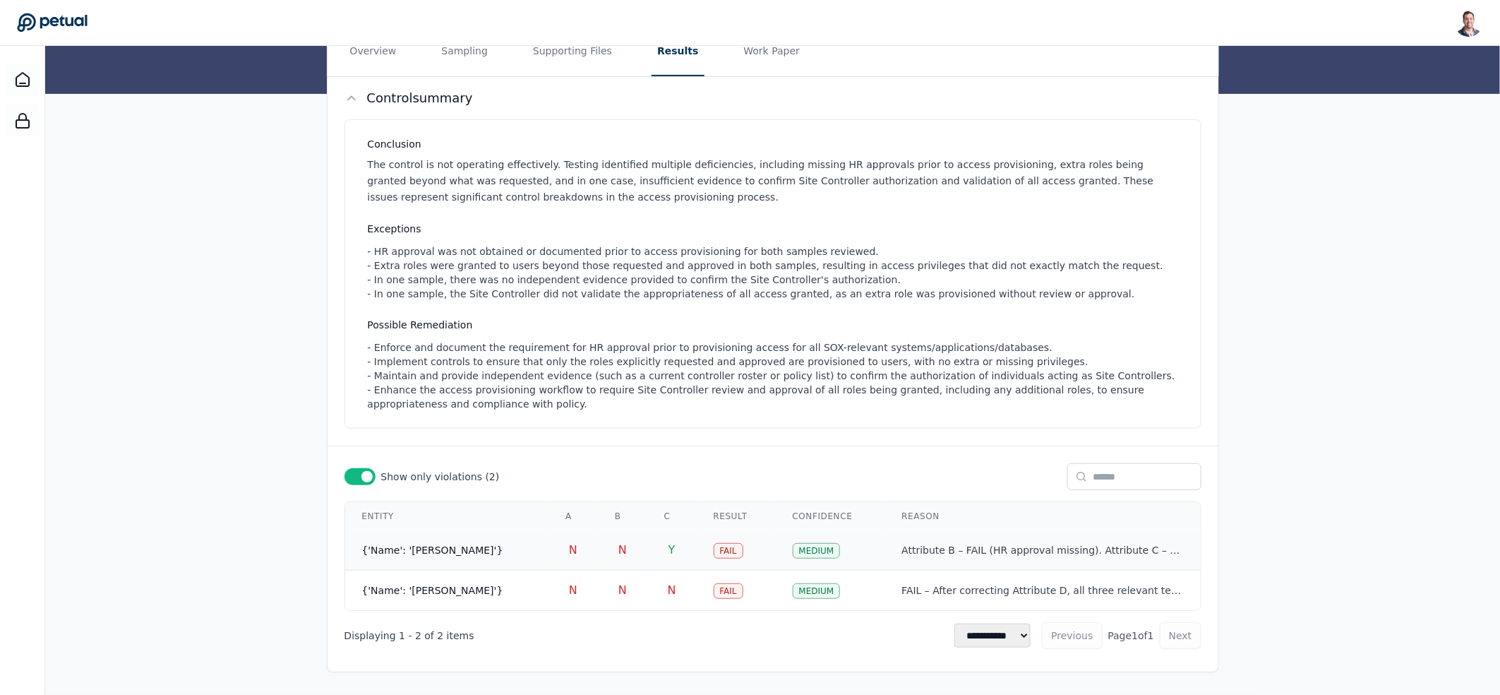
click at [503, 544] on td "{'Name': '[PERSON_NAME]'}" at bounding box center [447, 550] width 204 height 40
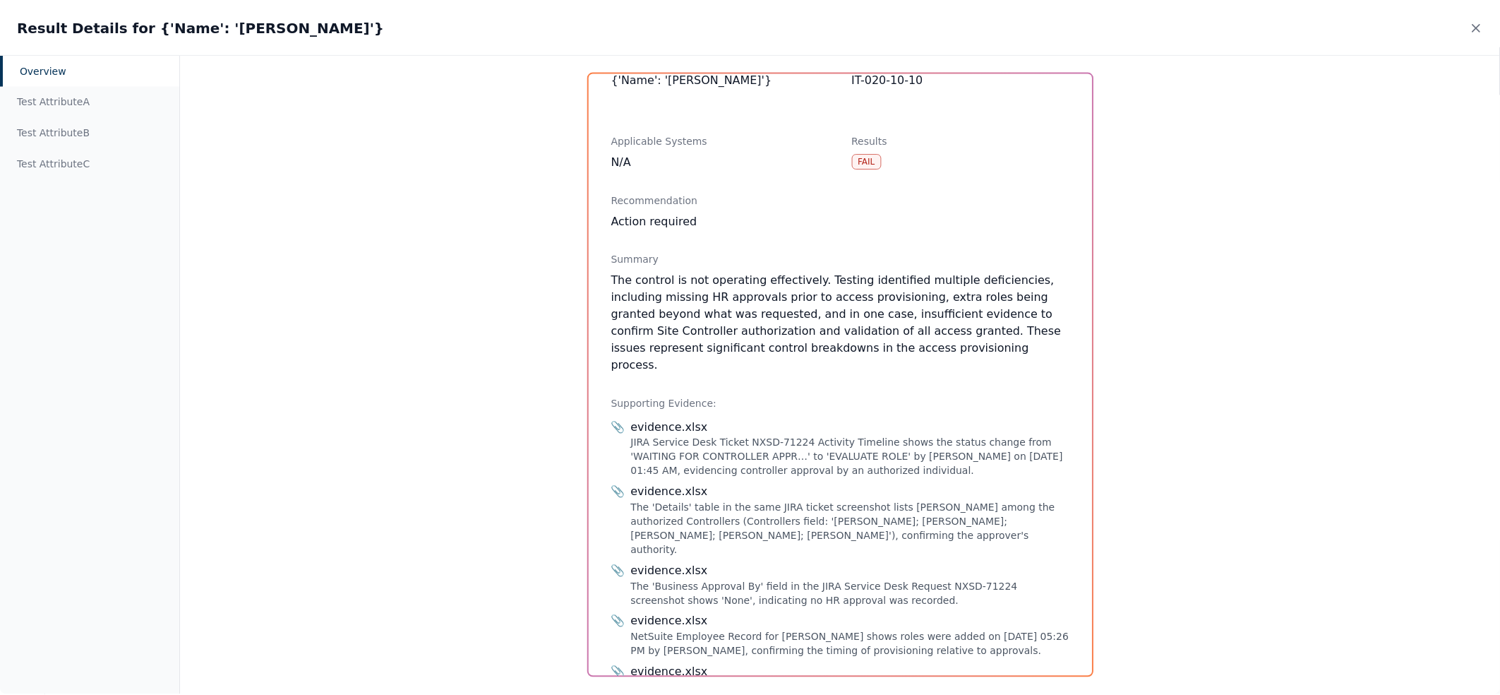
scroll to position [0, 0]
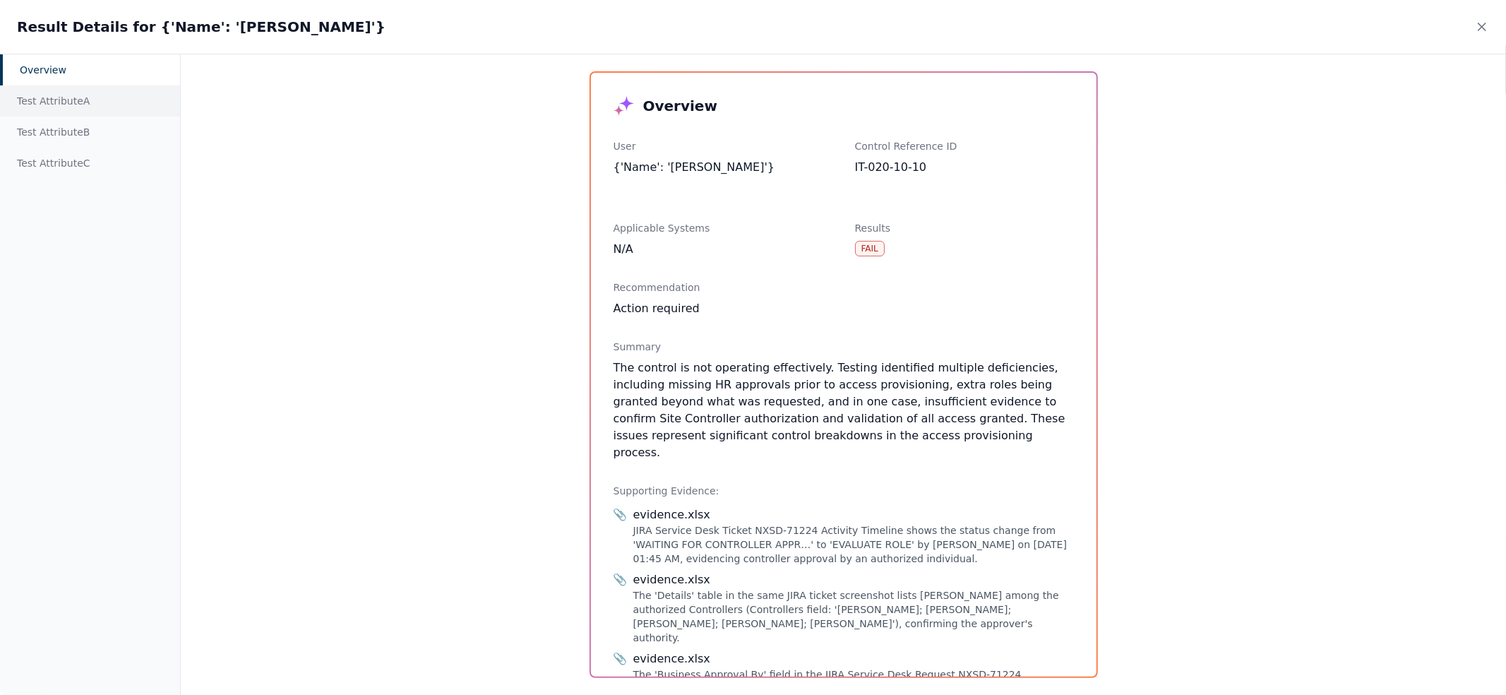
click at [77, 99] on div "Test Attribute A" at bounding box center [90, 100] width 180 height 31
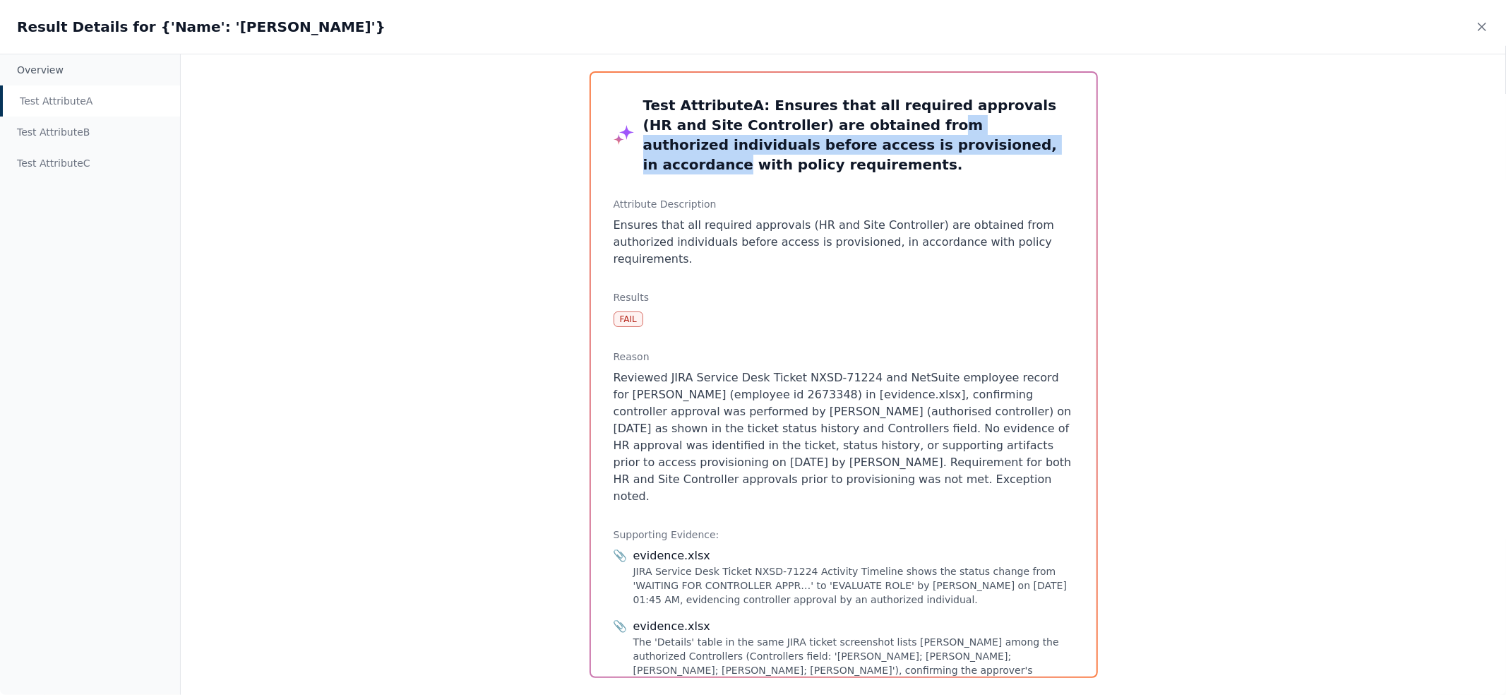
drag, startPoint x: 877, startPoint y: 144, endPoint x: 812, endPoint y: 124, distance: 67.2
click at [812, 125] on h3 "Test Attribute A : Ensures that all required approvals (HR and Site Controller)…" at bounding box center [858, 134] width 431 height 79
click at [812, 124] on h3 "Test Attribute A : Ensures that all required approvals (HR and Site Controller)…" at bounding box center [858, 134] width 431 height 79
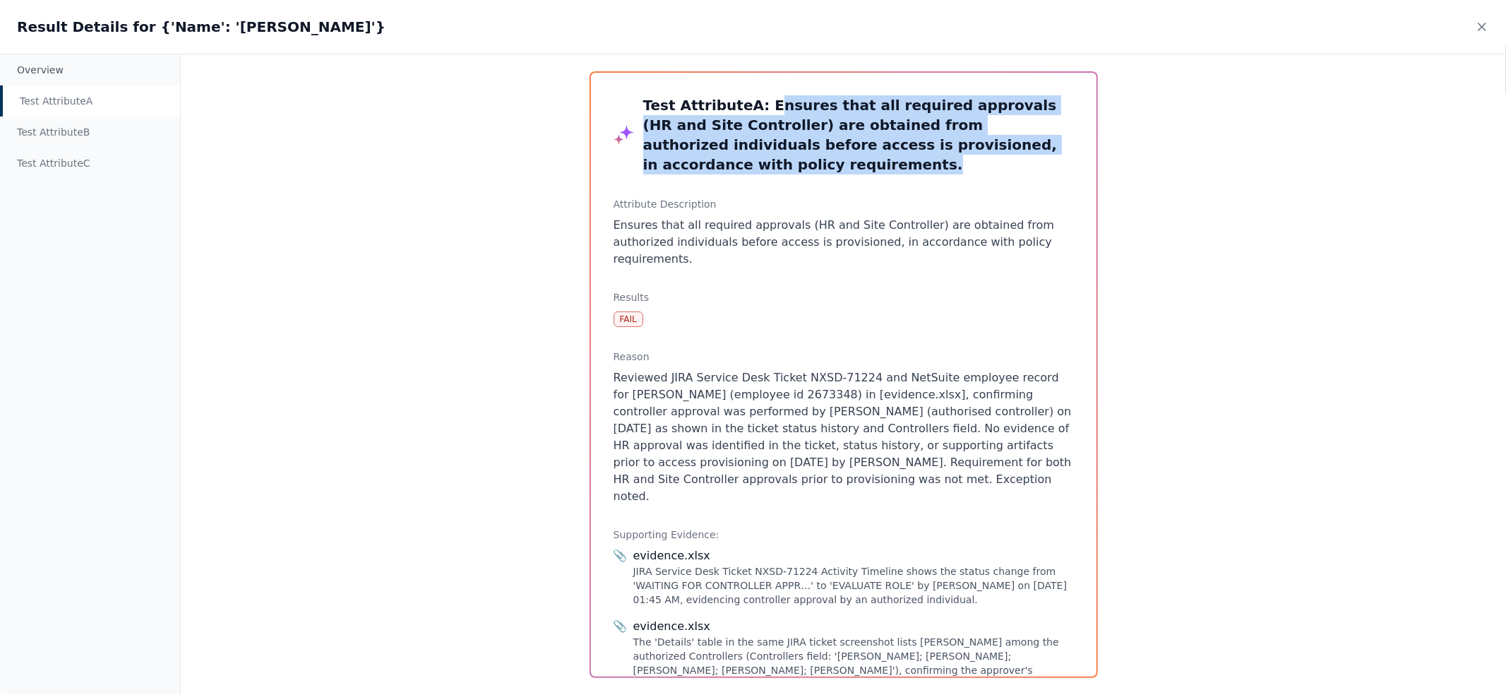
drag, startPoint x: 756, startPoint y: 107, endPoint x: 1067, endPoint y: 145, distance: 313.5
click at [1067, 145] on h3 "Test Attribute A : Ensures that all required approvals (HR and Site Controller)…" at bounding box center [858, 134] width 431 height 79
drag, startPoint x: 1067, startPoint y: 145, endPoint x: 716, endPoint y: 102, distance: 353.4
click at [716, 102] on h3 "Test Attribute A : Ensures that all required approvals (HR and Site Controller)…" at bounding box center [858, 134] width 431 height 79
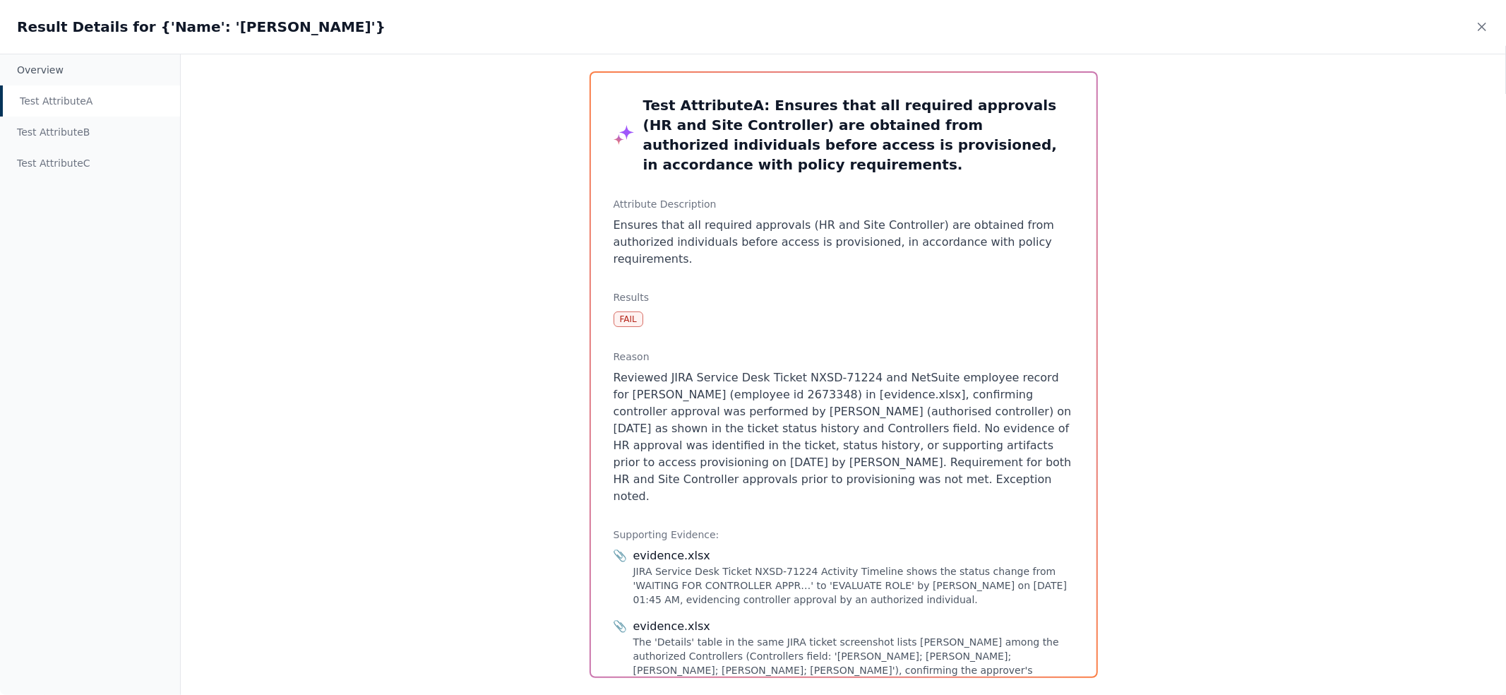
click at [616, 369] on p "Reviewed JIRA Service Desk Ticket NXSD-71224 and NetSuite employee record for […" at bounding box center [843, 437] width 460 height 136
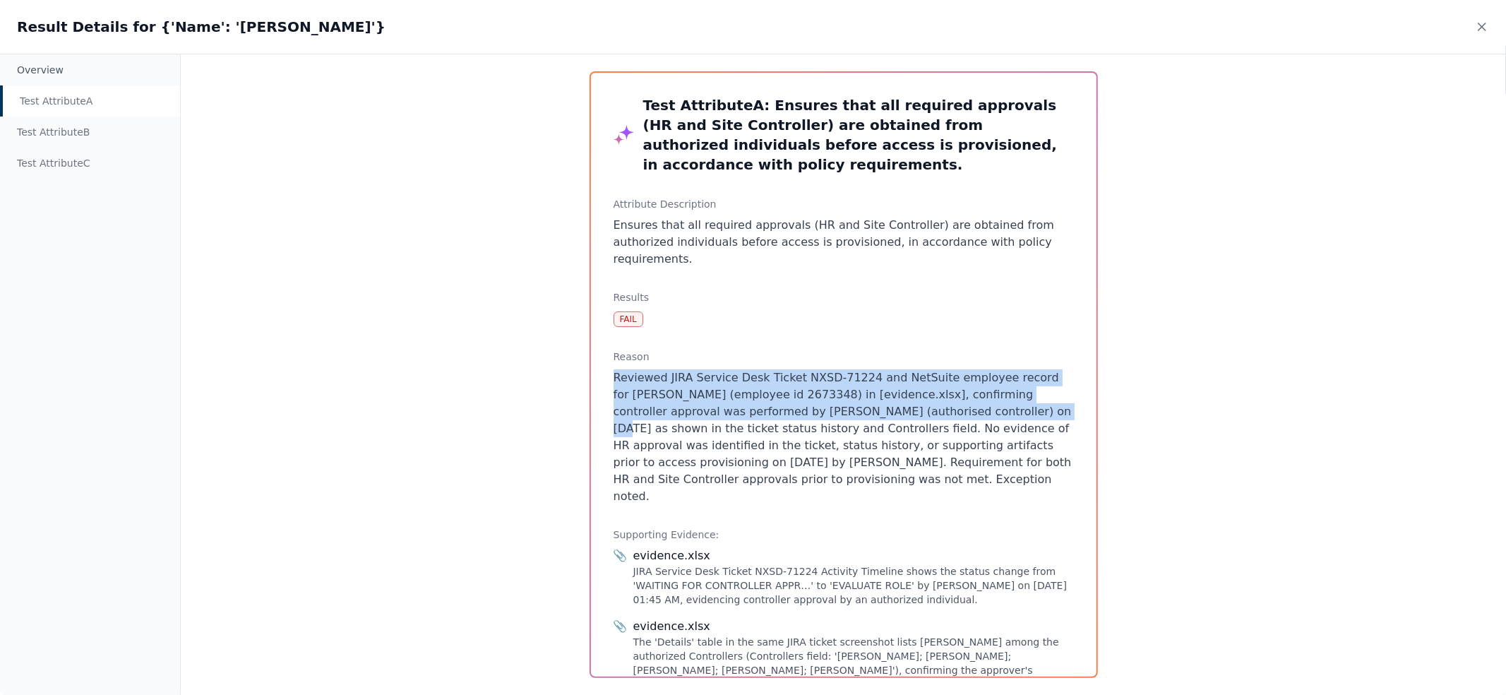
drag, startPoint x: 616, startPoint y: 340, endPoint x: 939, endPoint y: 373, distance: 325.7
click at [939, 373] on p "Reviewed JIRA Service Desk Ticket NXSD-71224 and NetSuite employee record for […" at bounding box center [843, 437] width 460 height 136
click at [708, 372] on p "Reviewed JIRA Service Desk Ticket NXSD-71224 and NetSuite employee record for […" at bounding box center [843, 437] width 460 height 136
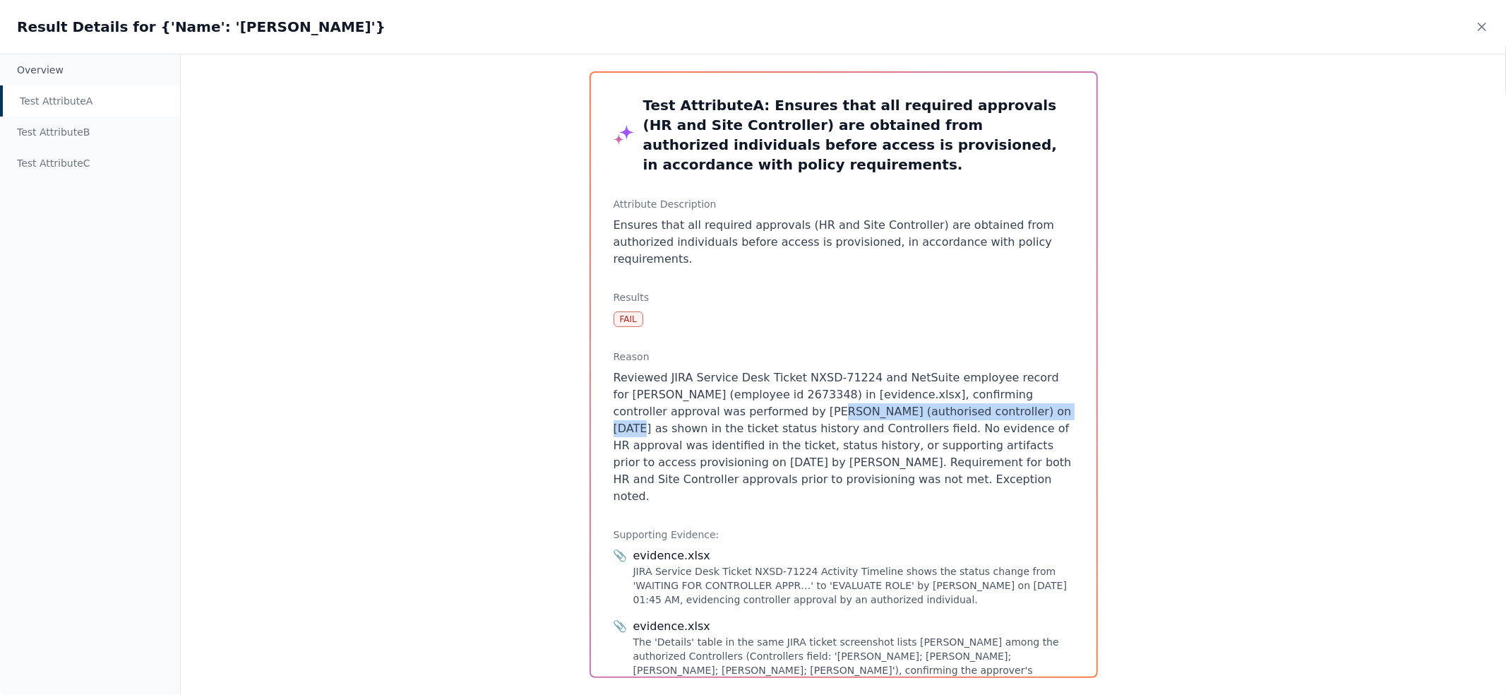
drag, startPoint x: 738, startPoint y: 376, endPoint x: 962, endPoint y: 373, distance: 224.5
click at [961, 374] on p "Reviewed JIRA Service Desk Ticket NXSD-71224 and NetSuite employee record for […" at bounding box center [843, 437] width 460 height 136
click at [800, 407] on p "Reviewed JIRA Service Desk Ticket NXSD-71224 and NetSuite employee record for […" at bounding box center [843, 437] width 460 height 136
drag, startPoint x: 894, startPoint y: 391, endPoint x: 896, endPoint y: 440, distance: 48.7
click at [896, 440] on p "Reviewed JIRA Service Desk Ticket NXSD-71224 and NetSuite employee record for […" at bounding box center [843, 437] width 460 height 136
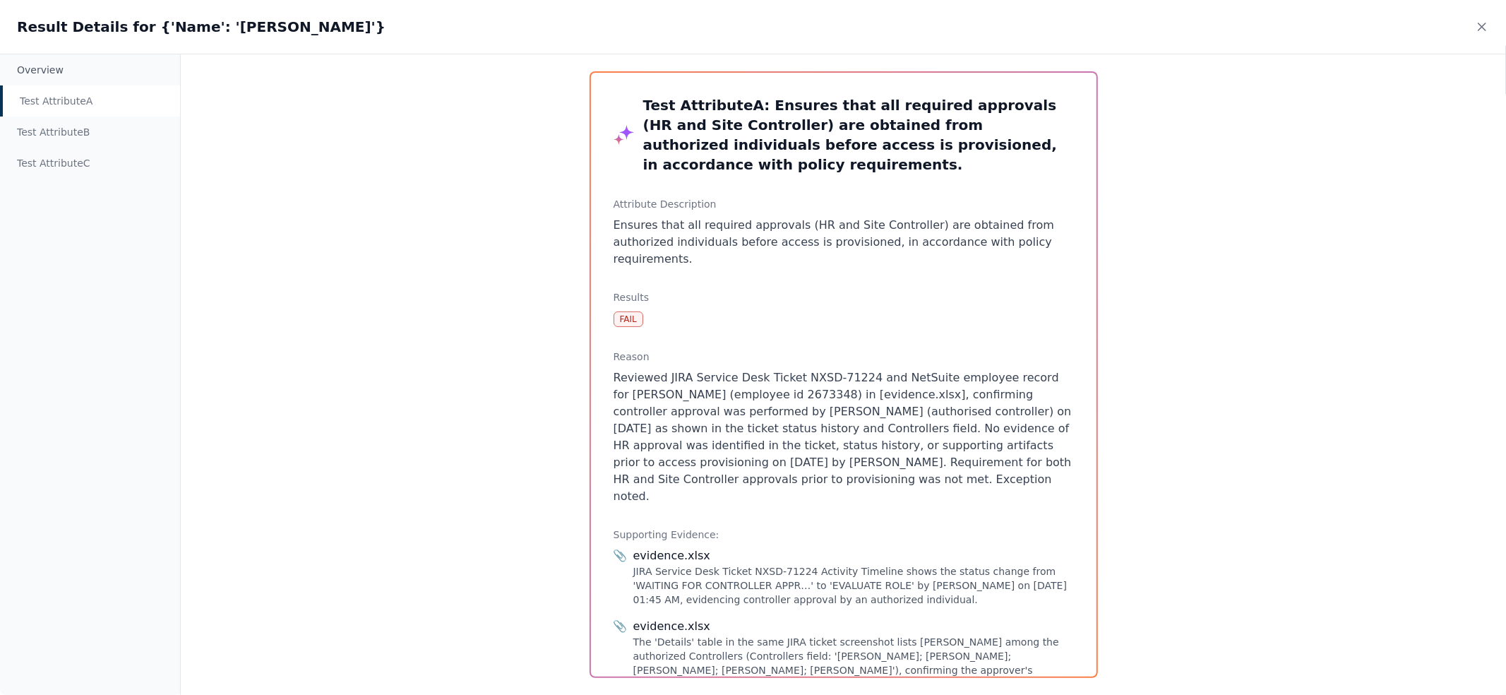
click at [896, 440] on p "Reviewed JIRA Service Desk Ticket NXSD-71224 and NetSuite employee record for […" at bounding box center [843, 437] width 460 height 136
drag, startPoint x: 848, startPoint y: 440, endPoint x: 915, endPoint y: 438, distance: 67.8
click at [914, 439] on p "Reviewed JIRA Service Desk Ticket NXSD-71224 and NetSuite employee record for […" at bounding box center [843, 437] width 460 height 136
click at [915, 438] on p "Reviewed JIRA Service Desk Ticket NXSD-71224 and NetSuite employee record for […" at bounding box center [843, 437] width 460 height 136
click at [843, 369] on p "Reviewed JIRA Service Desk Ticket NXSD-71224 and NetSuite employee record for […" at bounding box center [843, 437] width 460 height 136
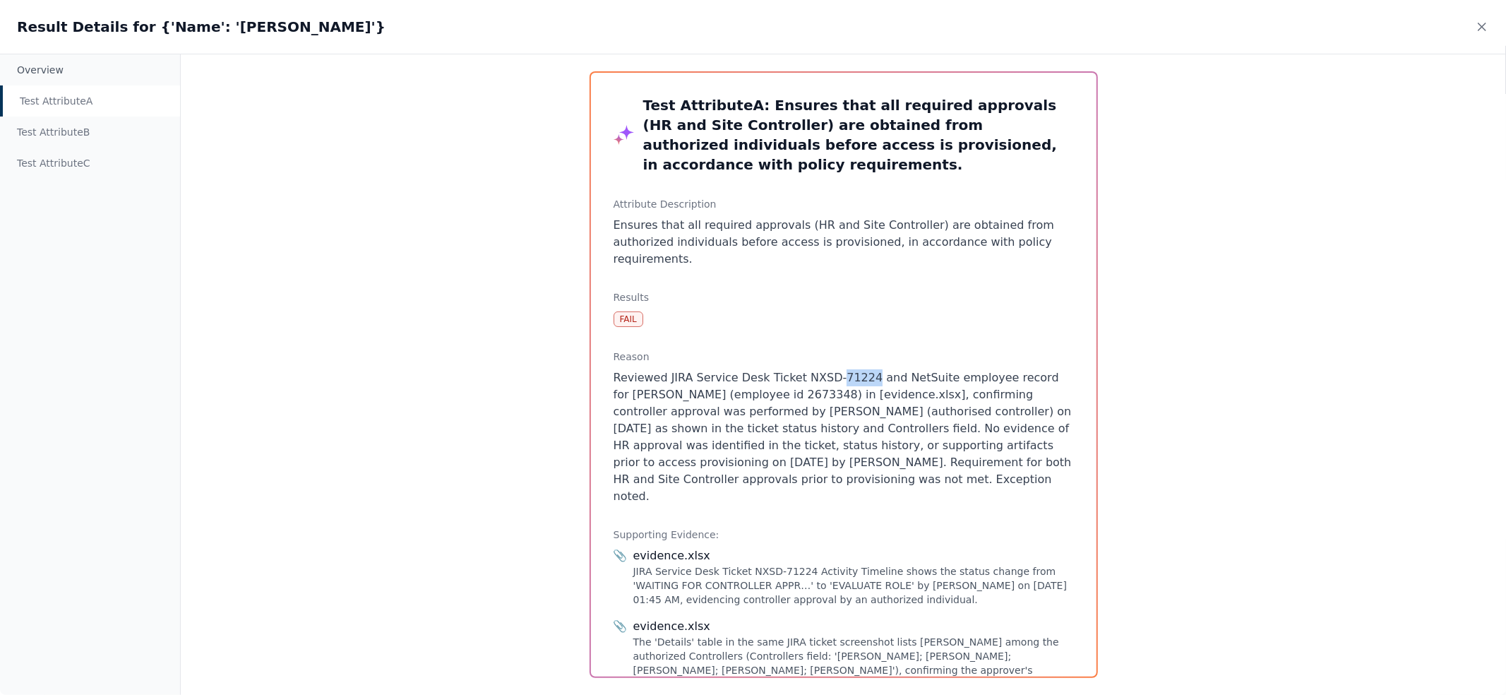
click at [843, 369] on p "Reviewed JIRA Service Desk Ticket NXSD-71224 and NetSuite employee record for […" at bounding box center [843, 437] width 460 height 136
click at [92, 131] on div "Test Attribute B" at bounding box center [90, 131] width 180 height 31
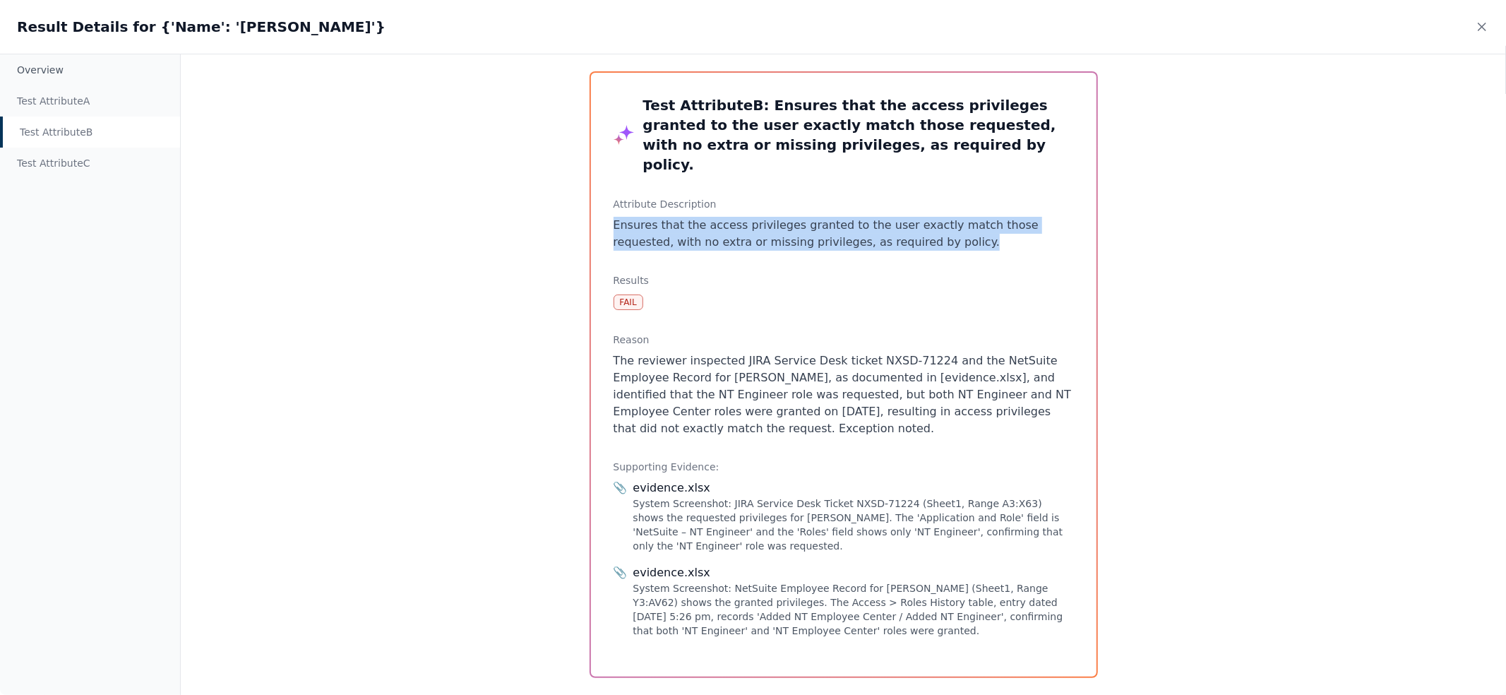
drag, startPoint x: 947, startPoint y: 223, endPoint x: 606, endPoint y: 208, distance: 340.6
click at [606, 208] on div "Test Attribute B : Ensures that the access privileges granted to the user exact…" at bounding box center [843, 375] width 505 height 604
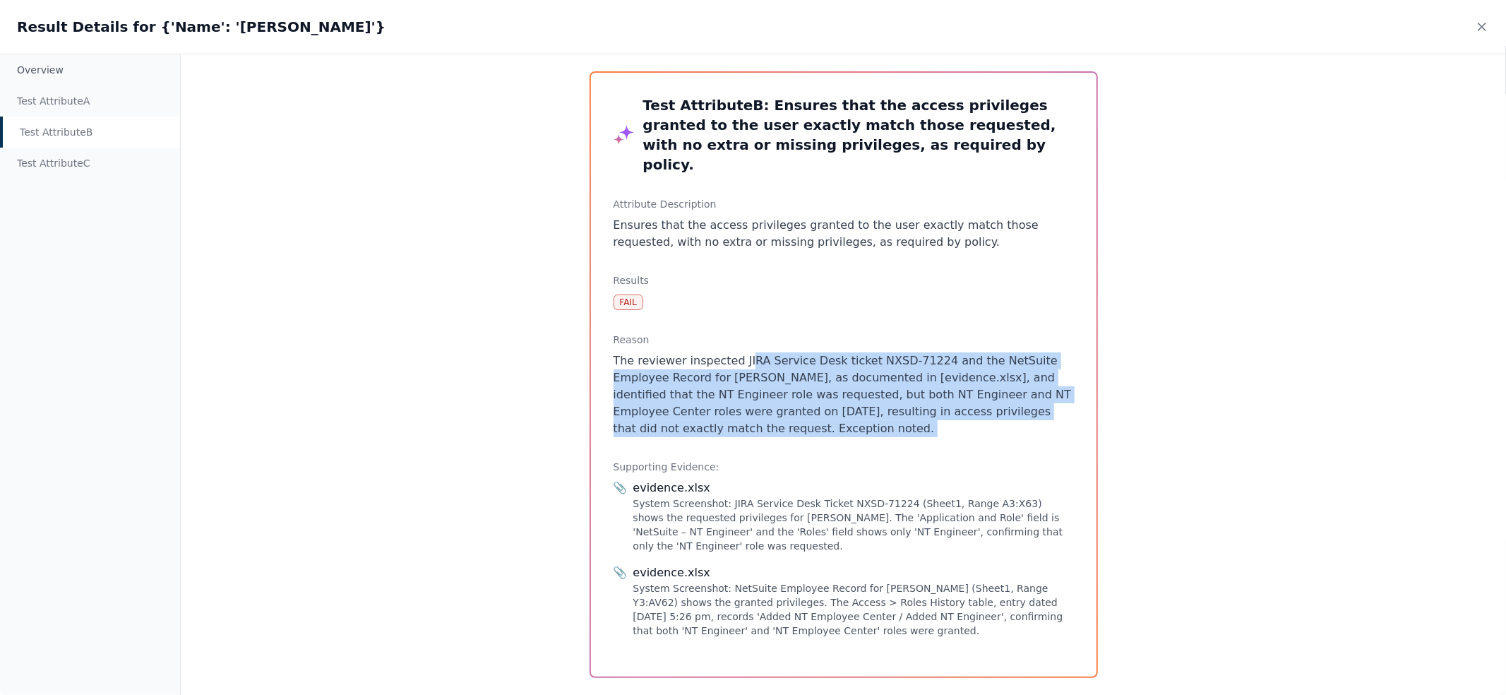
drag, startPoint x: 947, startPoint y: 419, endPoint x: 743, endPoint y: 340, distance: 218.4
click at [743, 340] on div "Test Attribute B : Ensures that the access privileges granted to the user exact…" at bounding box center [843, 375] width 505 height 604
click at [979, 352] on p "The reviewer inspected JIRA Service Desk ticket NXSD-71224 and the NetSuite Emp…" at bounding box center [843, 394] width 460 height 85
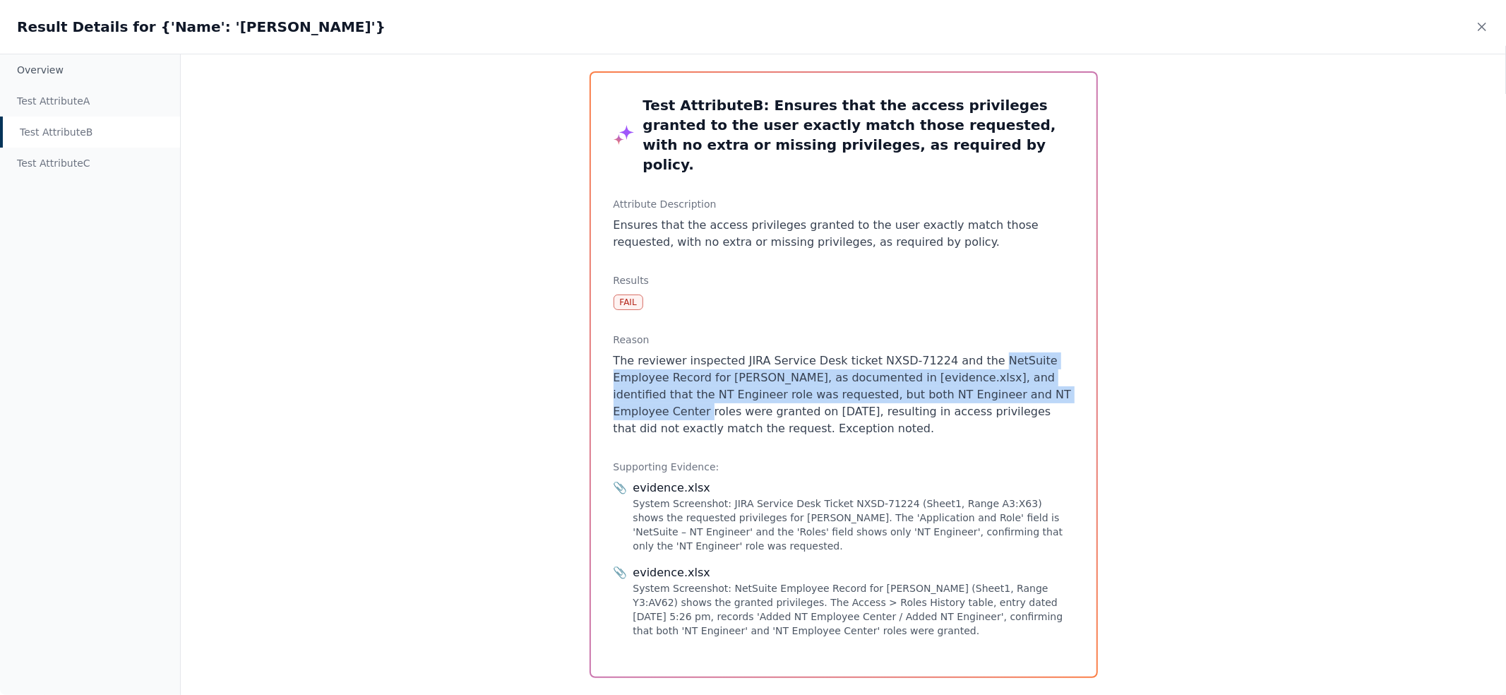
drag, startPoint x: 975, startPoint y: 340, endPoint x: 1004, endPoint y: 376, distance: 45.8
click at [1007, 377] on p "The reviewer inspected JIRA Service Desk ticket NXSD-71224 and the NetSuite Emp…" at bounding box center [843, 394] width 460 height 85
click at [51, 164] on div "Test Attribute C" at bounding box center [90, 163] width 180 height 31
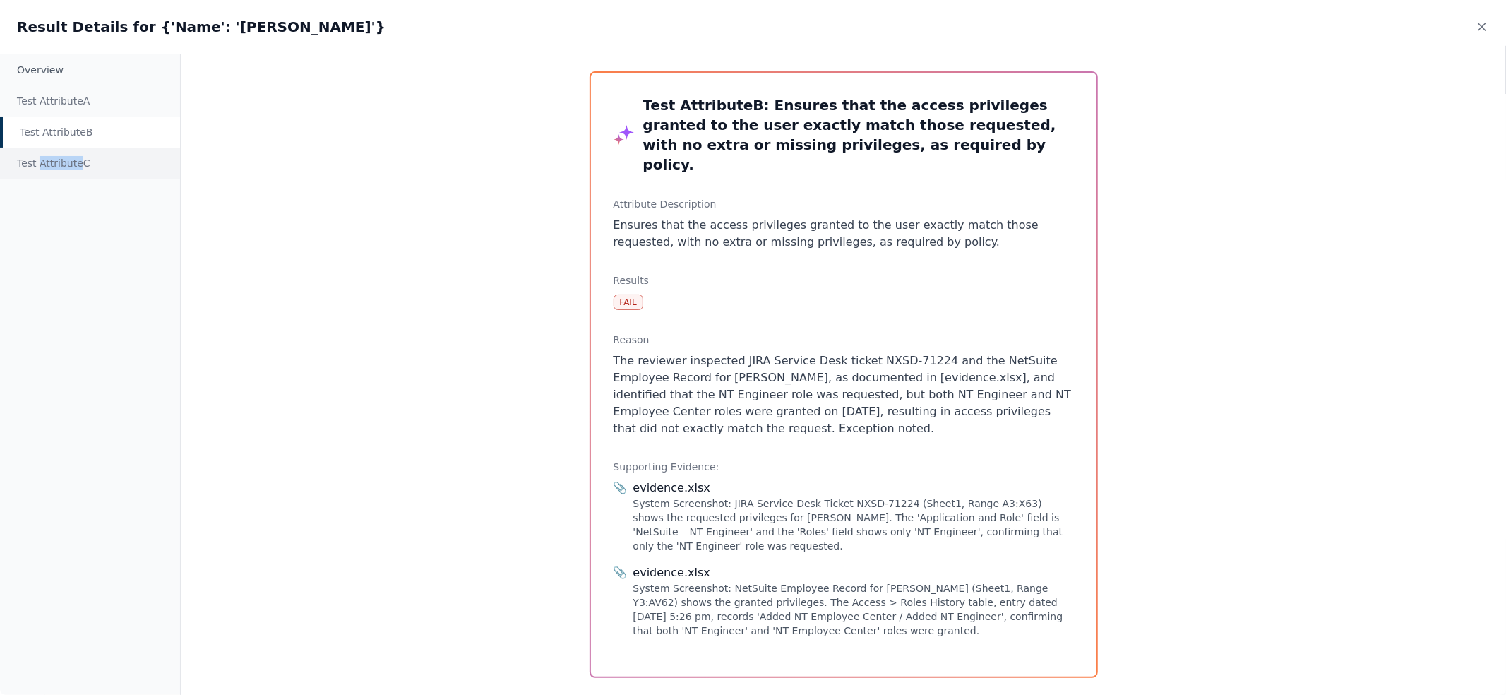
click at [51, 164] on div "Test Attribute C" at bounding box center [90, 163] width 180 height 31
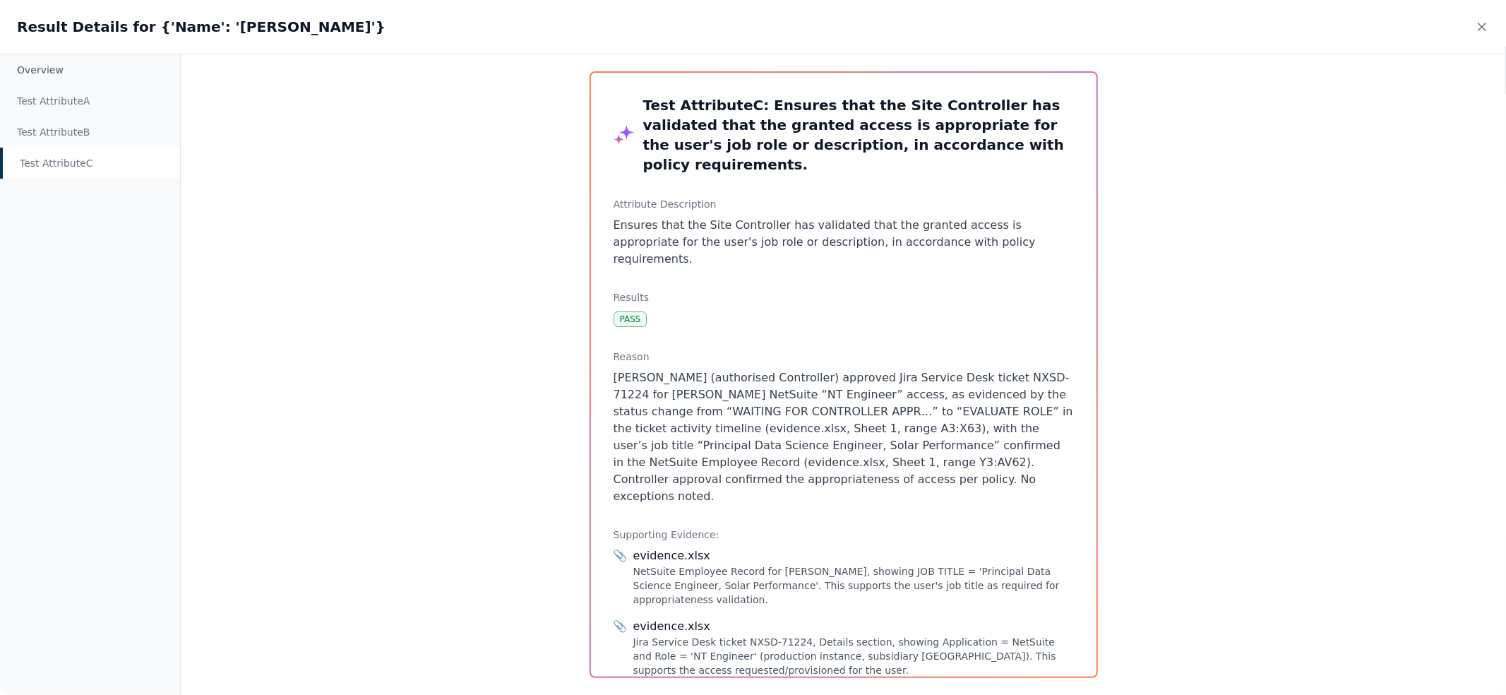
click at [825, 217] on p "Ensures that the Site Controller has validated that the granted access is appro…" at bounding box center [843, 242] width 460 height 51
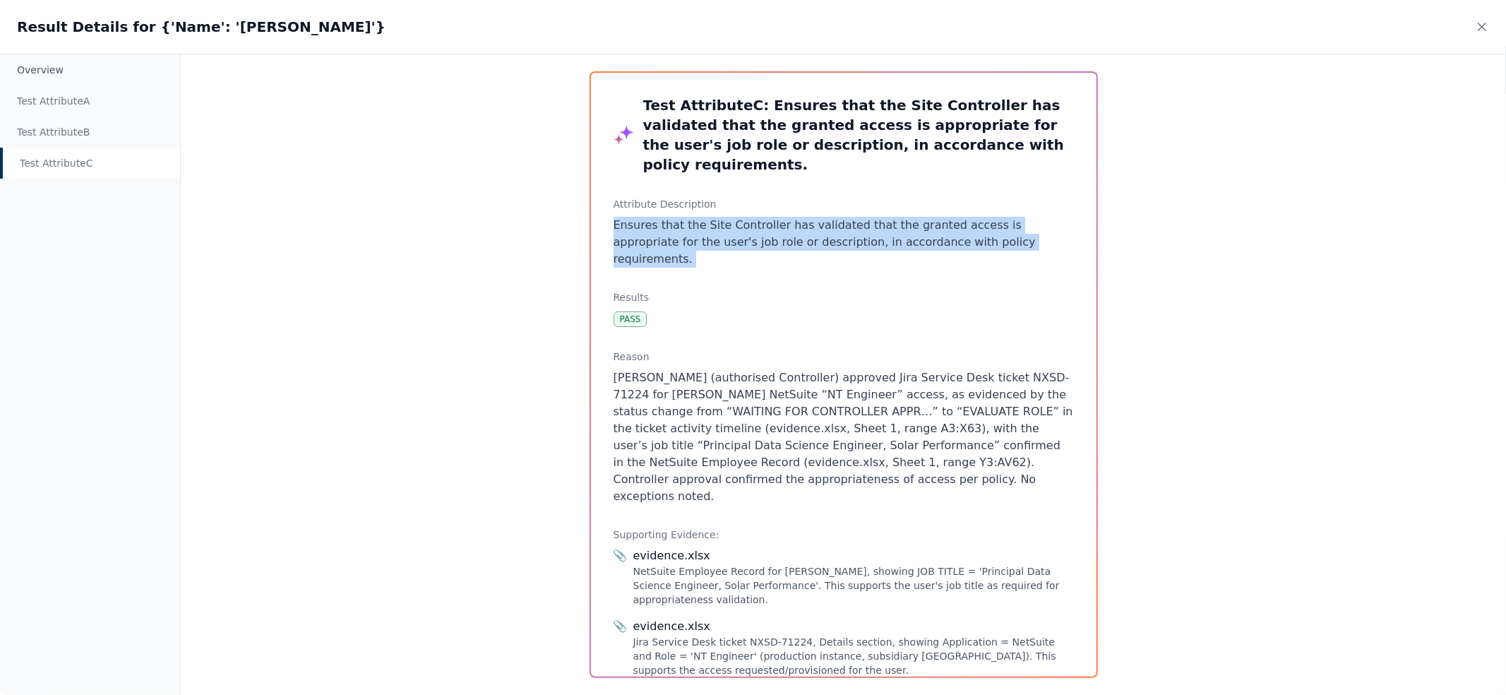
click at [825, 217] on p "Ensures that the Site Controller has validated that the granted access is appro…" at bounding box center [843, 242] width 460 height 51
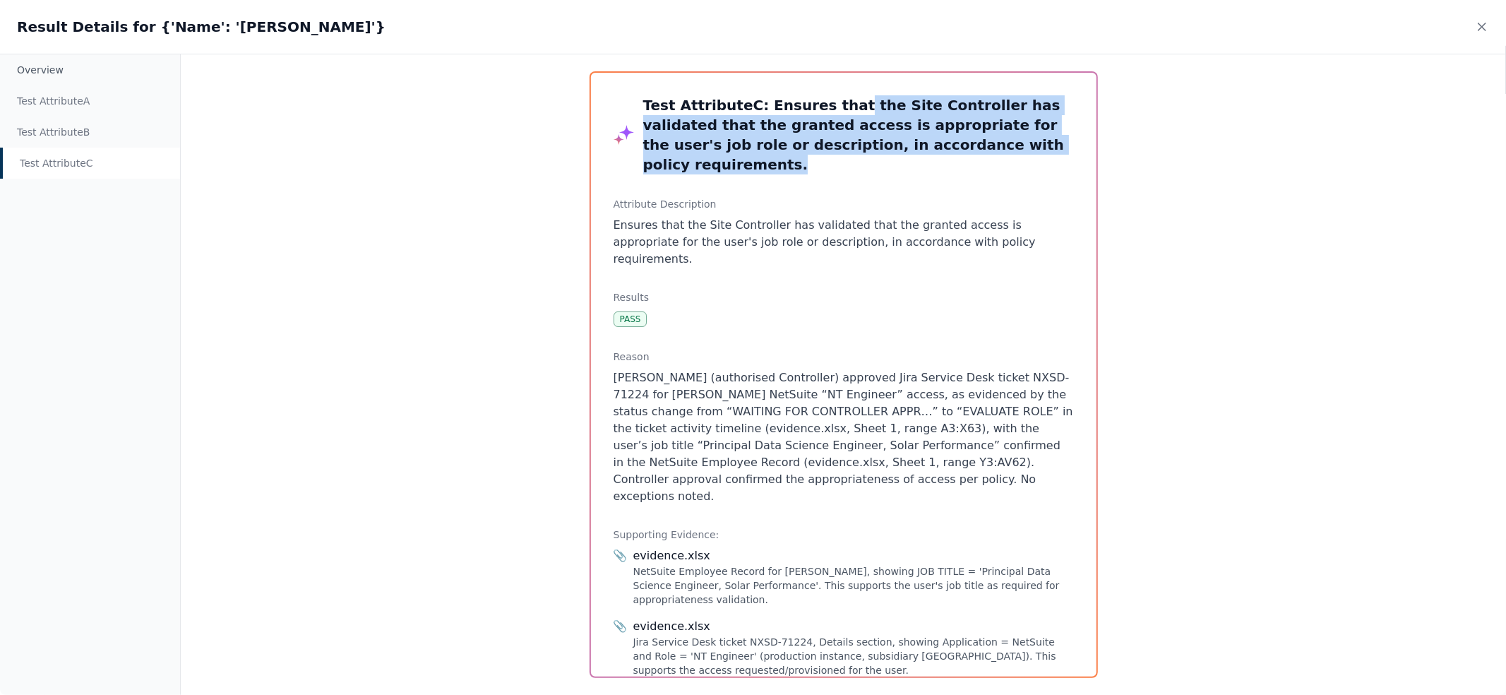
drag, startPoint x: 1018, startPoint y: 153, endPoint x: 831, endPoint y: 111, distance: 191.8
click at [831, 111] on h3 "Test Attribute C : Ensures that the Site Controller has validated that the gran…" at bounding box center [858, 134] width 431 height 79
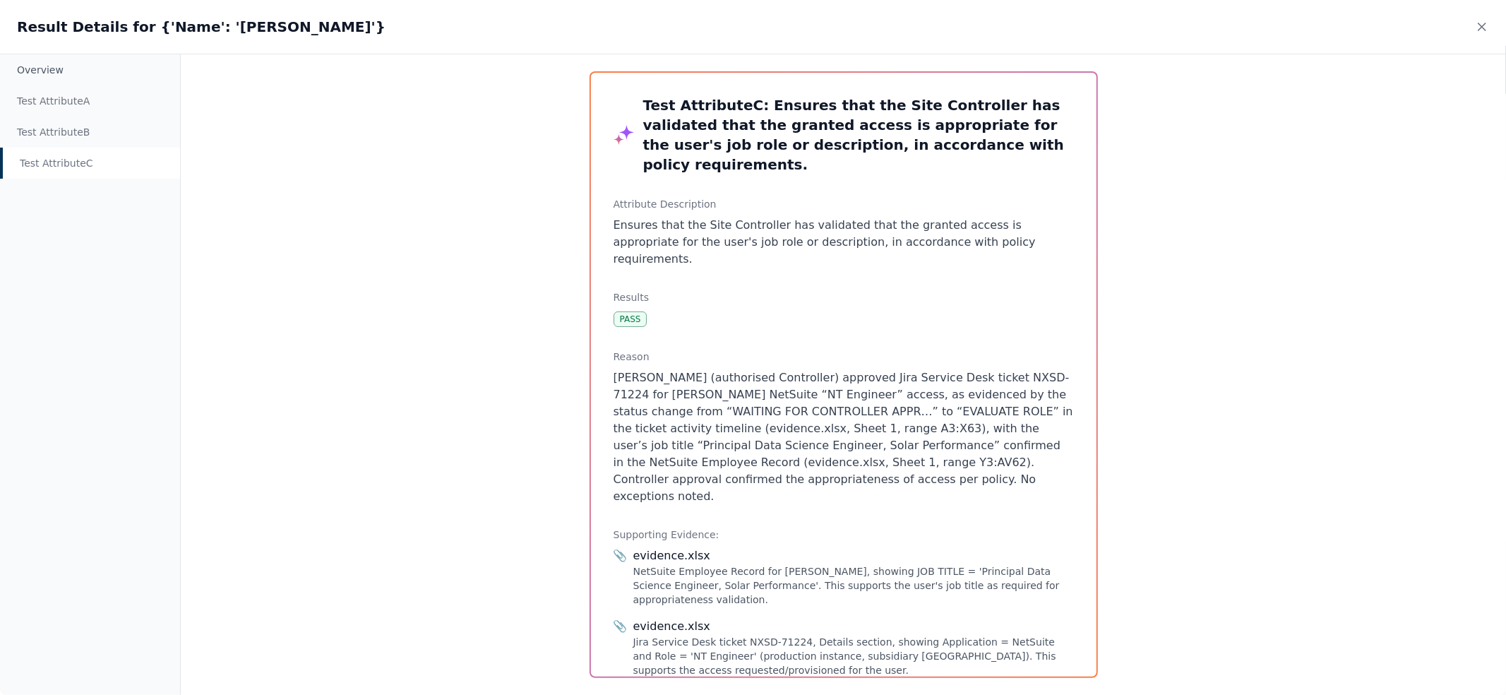
click at [859, 380] on p "[PERSON_NAME] (authorised Controller) approved Jira Service Desk ticket NXSD-71…" at bounding box center [843, 437] width 460 height 136
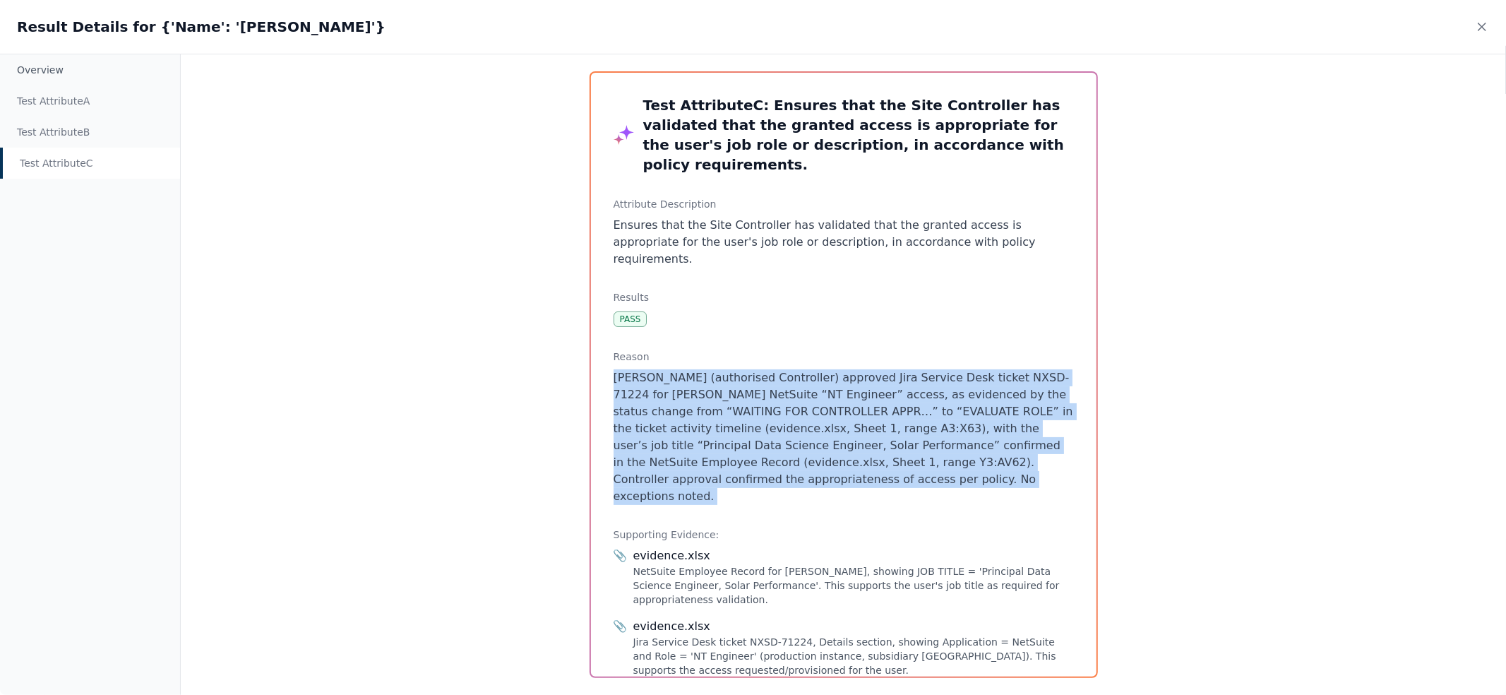
drag, startPoint x: 859, startPoint y: 380, endPoint x: 879, endPoint y: 376, distance: 20.8
click at [859, 380] on p "[PERSON_NAME] (authorised Controller) approved Jira Service Desk ticket NXSD-71…" at bounding box center [843, 437] width 460 height 136
click at [914, 378] on p "[PERSON_NAME] (authorised Controller) approved Jira Service Desk ticket NXSD-71…" at bounding box center [843, 437] width 460 height 136
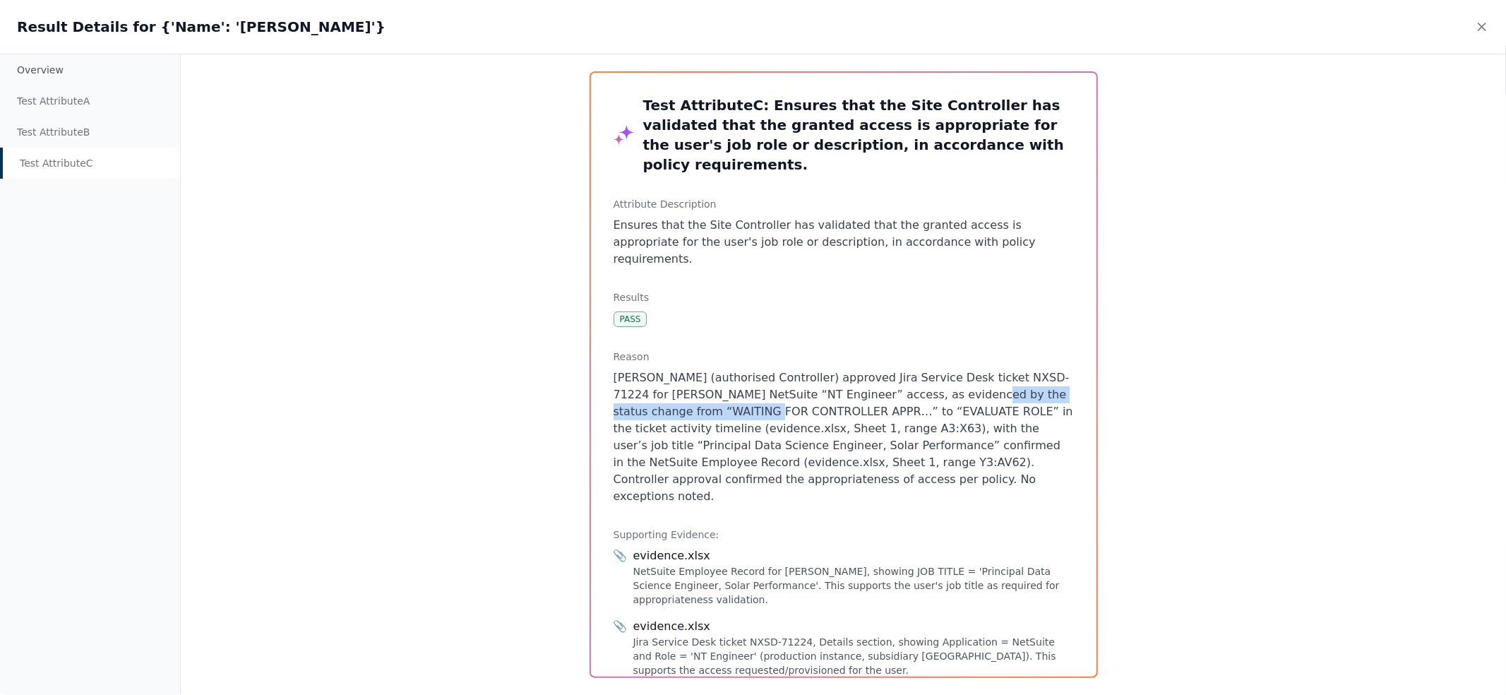
drag, startPoint x: 947, startPoint y: 362, endPoint x: 709, endPoint y: 376, distance: 238.3
click at [709, 376] on p "[PERSON_NAME] (authorised Controller) approved Jira Service Desk ticket NXSD-71…" at bounding box center [843, 437] width 460 height 136
drag, startPoint x: 709, startPoint y: 376, endPoint x: 1011, endPoint y: 376, distance: 301.4
click at [1011, 376] on p "[PERSON_NAME] (authorised Controller) approved Jira Service Desk ticket NXSD-71…" at bounding box center [843, 437] width 460 height 136
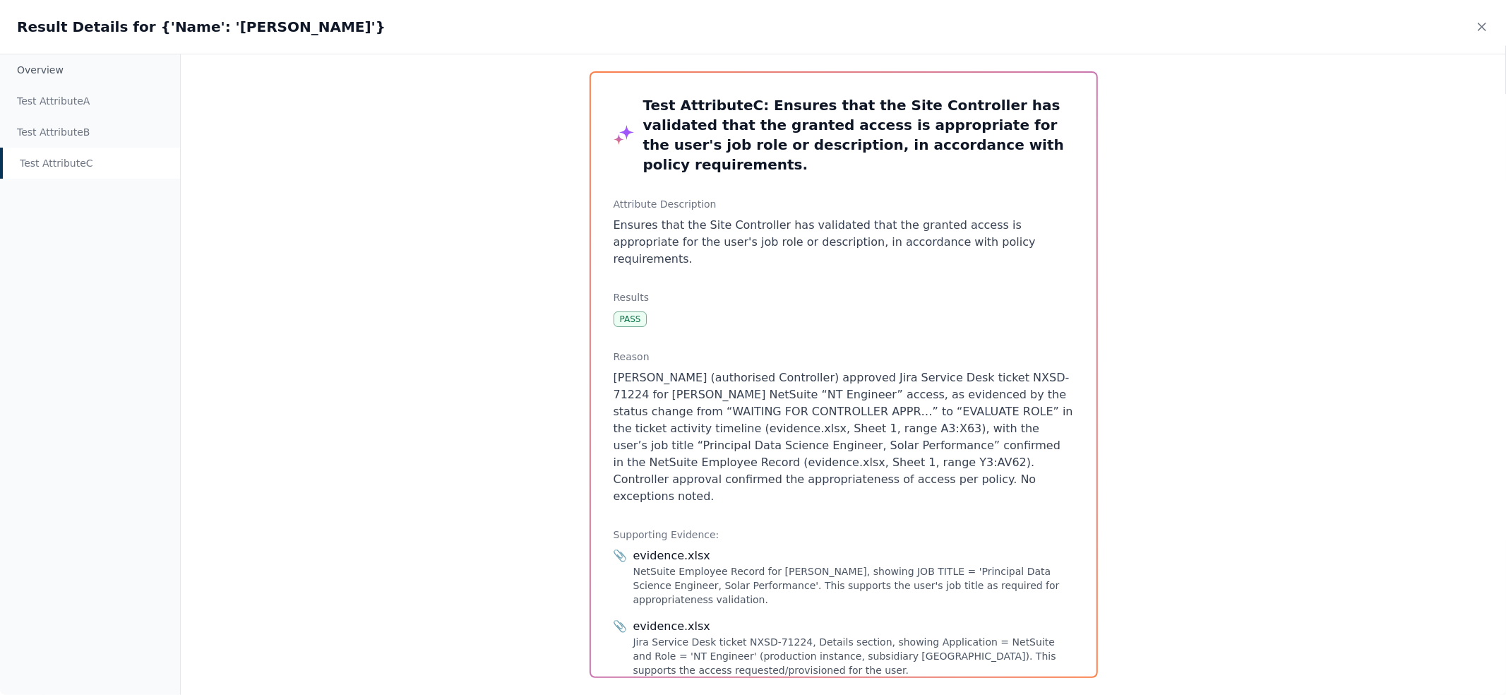
drag, startPoint x: 724, startPoint y: 379, endPoint x: 1015, endPoint y: 405, distance: 292.7
click at [1015, 405] on p "[PERSON_NAME] (authorised Controller) approved Jira Service Desk ticket NXSD-71…" at bounding box center [843, 437] width 460 height 136
drag, startPoint x: 993, startPoint y: 439, endPoint x: 666, endPoint y: 321, distance: 348.1
click at [666, 349] on div "Reason [PERSON_NAME] (authorised Controller) approved Jira Service Desk ticket …" at bounding box center [843, 426] width 460 height 155
click at [666, 349] on h3 "Reason" at bounding box center [843, 356] width 460 height 14
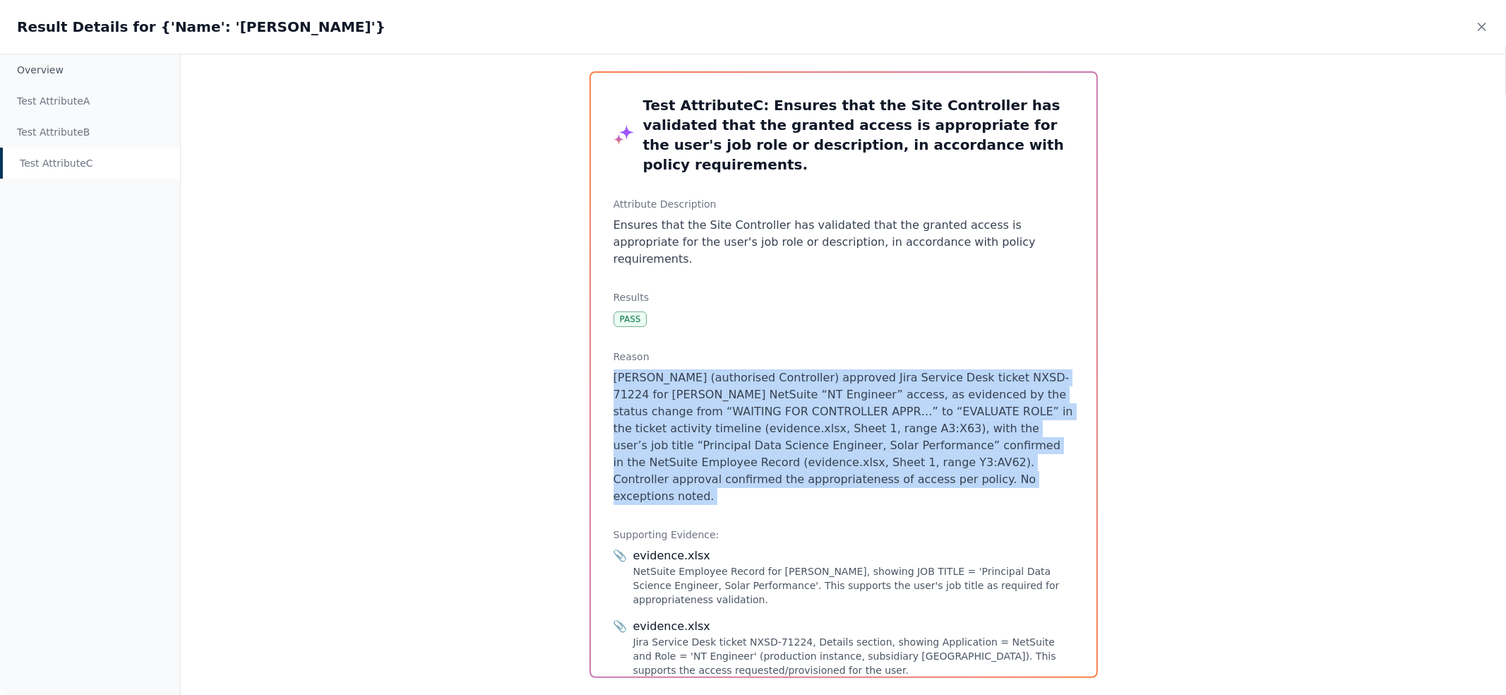
drag, startPoint x: 666, startPoint y: 321, endPoint x: 1045, endPoint y: 446, distance: 399.8
click at [1045, 446] on div "Reason [PERSON_NAME] (authorised Controller) approved Jira Service Desk ticket …" at bounding box center [843, 426] width 460 height 155
click at [1041, 446] on p "[PERSON_NAME] (authorised Controller) approved Jira Service Desk ticket NXSD-71…" at bounding box center [843, 437] width 460 height 136
drag, startPoint x: 1032, startPoint y: 440, endPoint x: 894, endPoint y: 316, distance: 185.4
click at [896, 349] on div "Reason [PERSON_NAME] (authorised Controller) approved Jira Service Desk ticket …" at bounding box center [843, 426] width 460 height 155
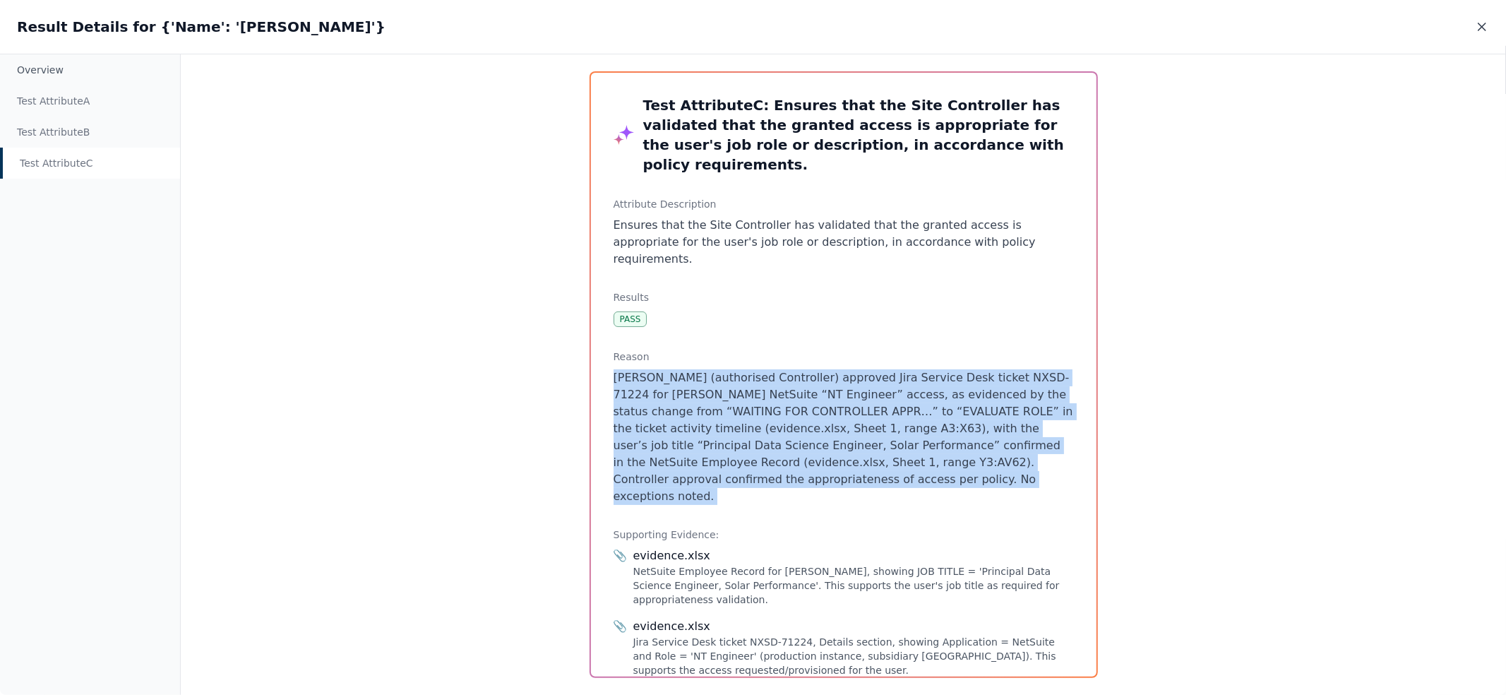
click at [1484, 24] on icon at bounding box center [1481, 26] width 7 height 7
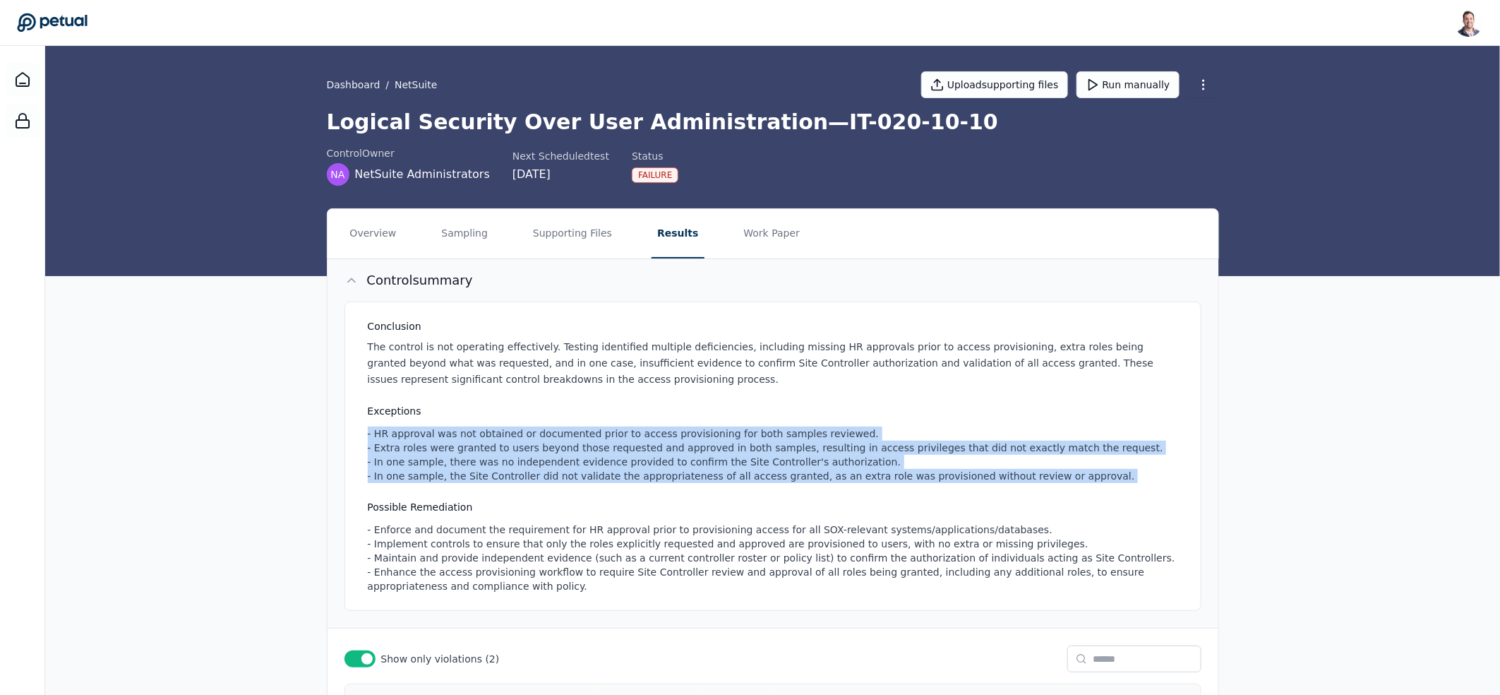
drag, startPoint x: 903, startPoint y: 437, endPoint x: 942, endPoint y: 512, distance: 84.3
click at [939, 505] on div "Conclusion The control is not operating effectively. Testing identified multipl…" at bounding box center [772, 455] width 857 height 309
click at [942, 512] on h3 "Possible Remediation" at bounding box center [776, 507] width 816 height 14
